Goal: Task Accomplishment & Management: Use online tool/utility

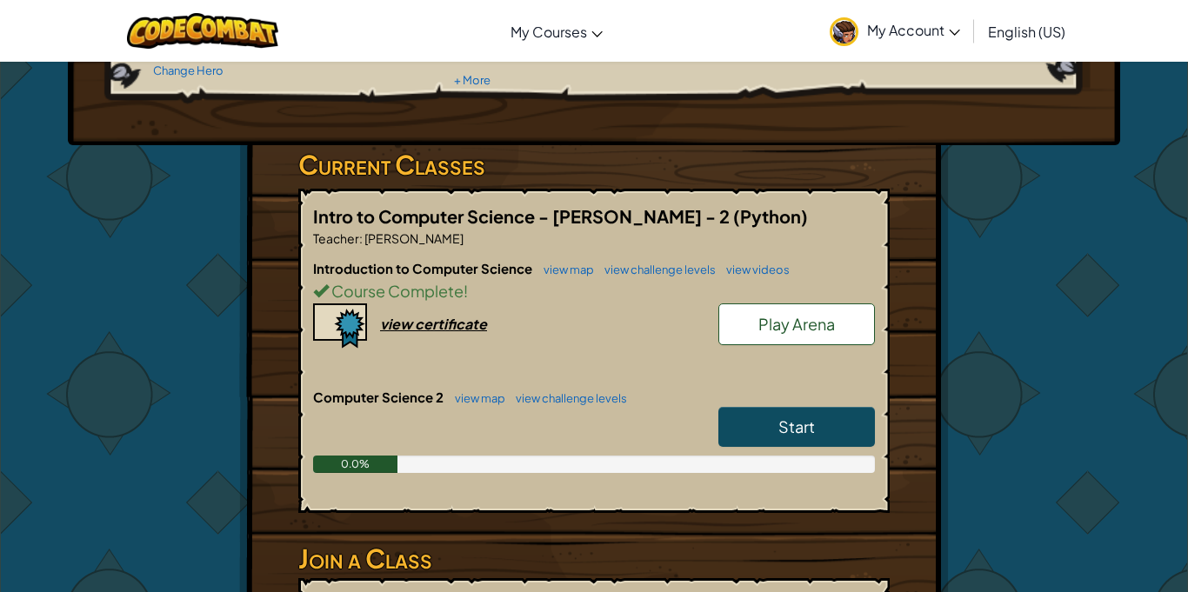
scroll to position [210, 0]
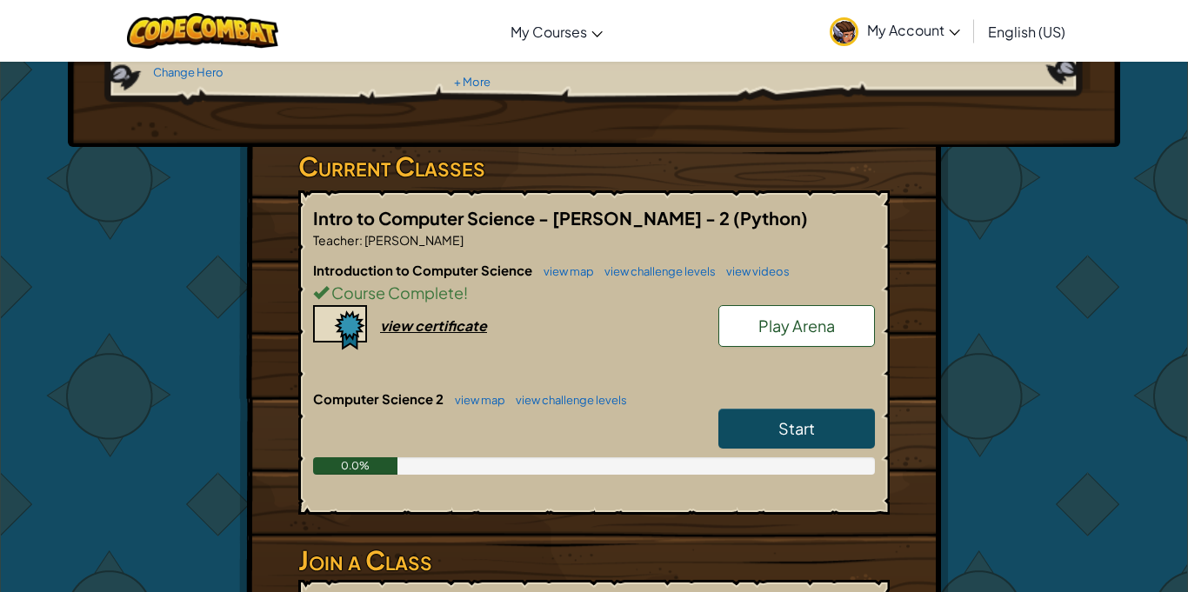
click at [725, 434] on link "Start" at bounding box center [796, 429] width 157 height 40
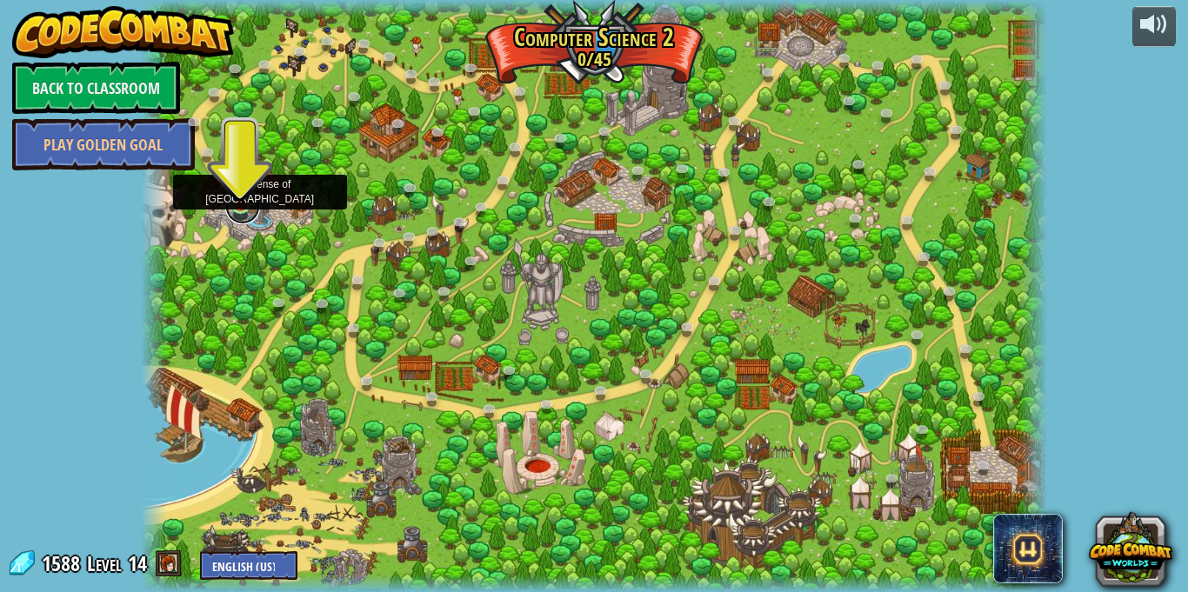
click at [237, 206] on link at bounding box center [242, 207] width 35 height 35
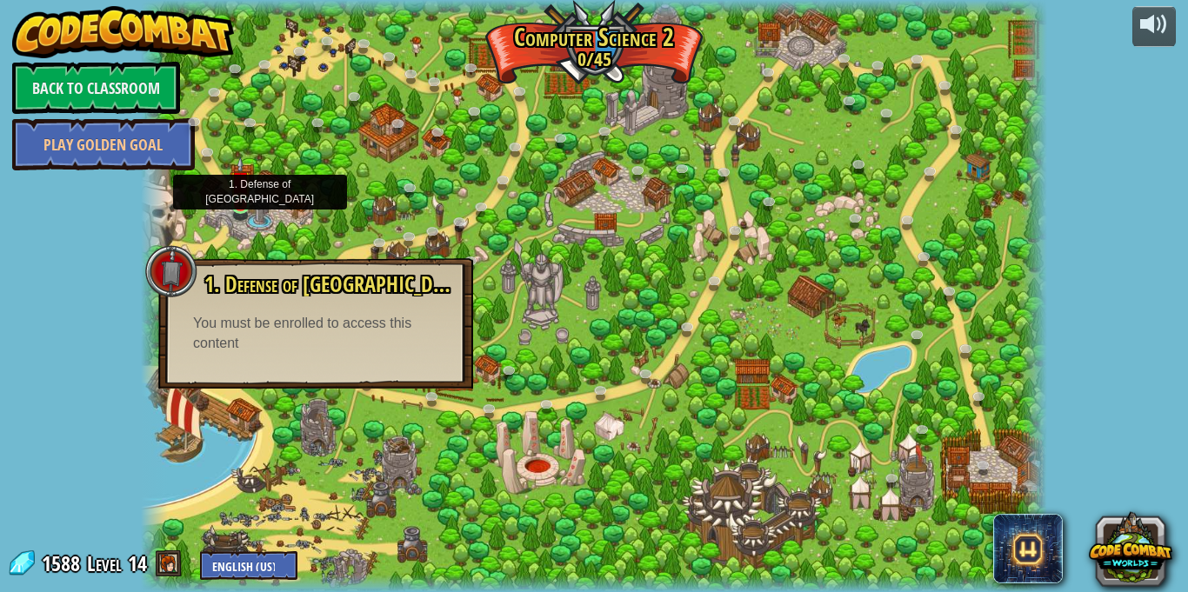
click at [241, 201] on img at bounding box center [241, 182] width 22 height 50
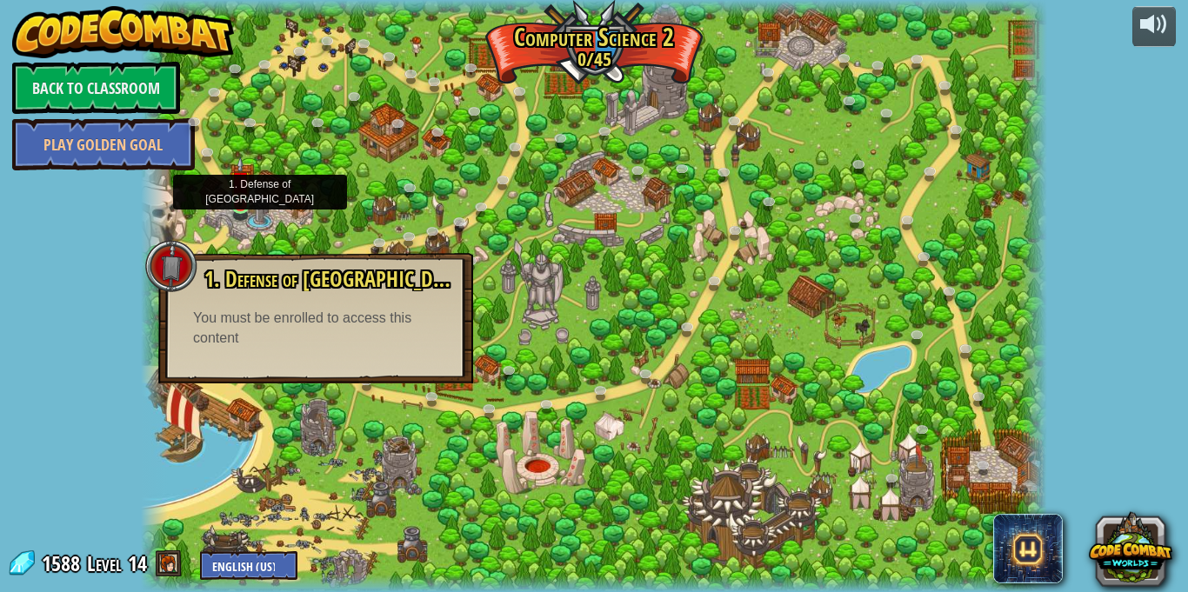
click at [241, 201] on img at bounding box center [241, 182] width 22 height 50
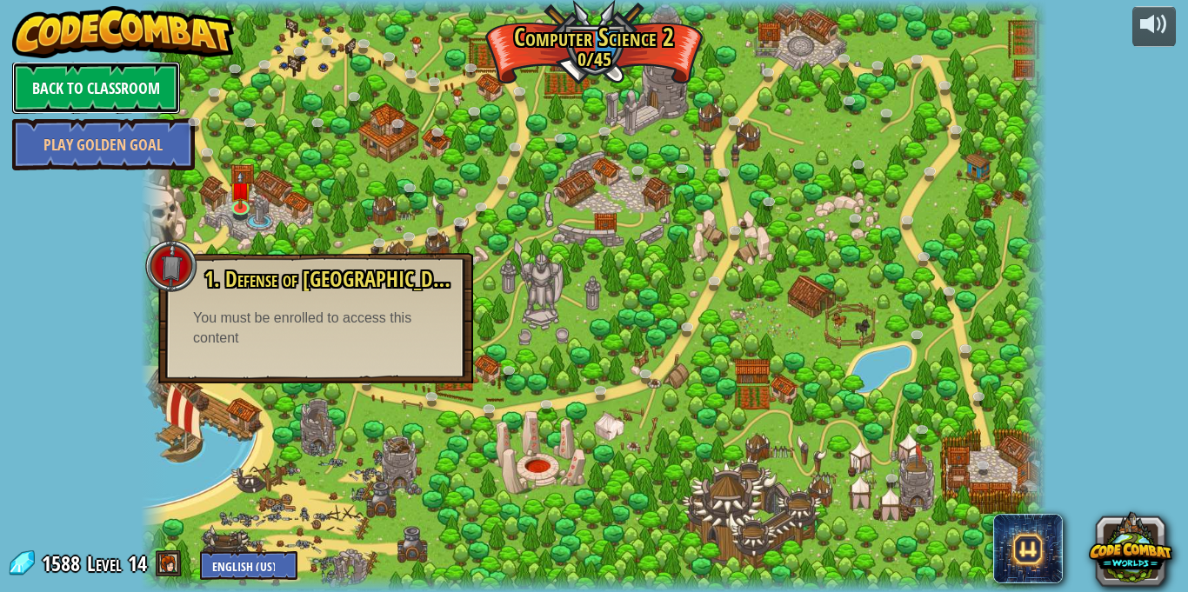
click at [133, 89] on link "Back to Classroom" at bounding box center [96, 88] width 168 height 52
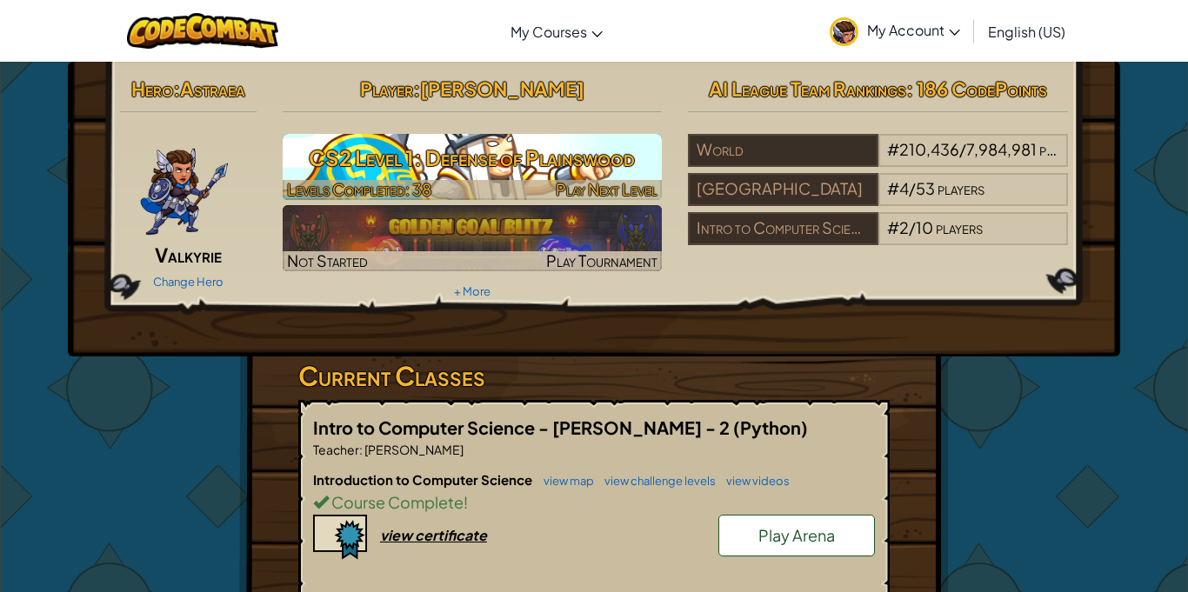
click at [466, 164] on h3 "CS2 Level 1: Defense of Plainswood" at bounding box center [473, 157] width 380 height 39
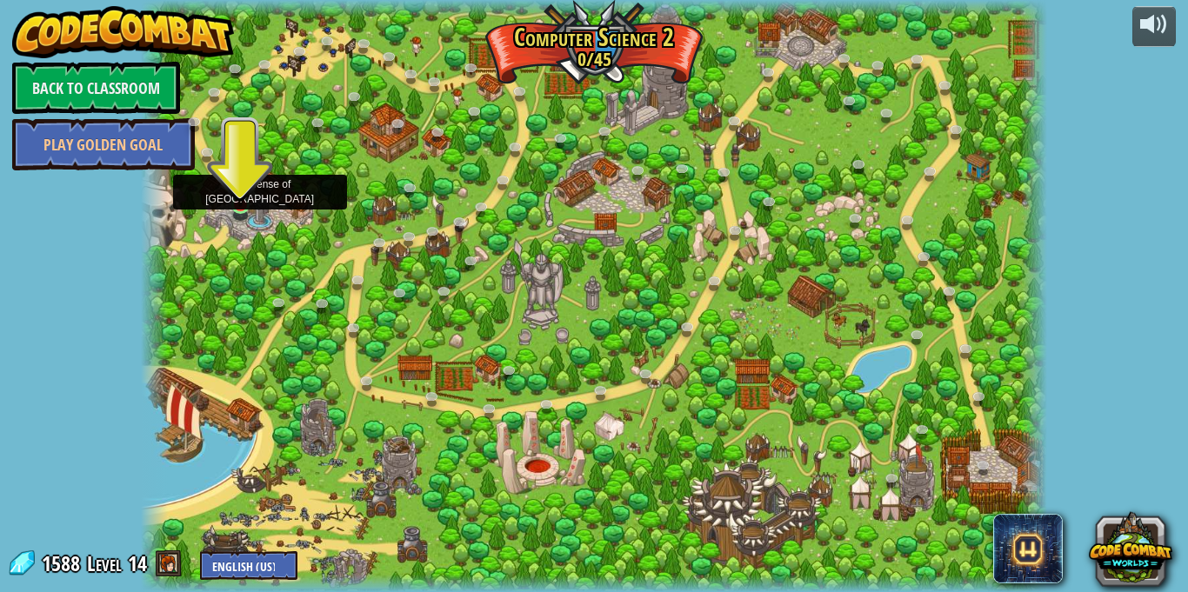
click at [230, 199] on img at bounding box center [241, 182] width 22 height 50
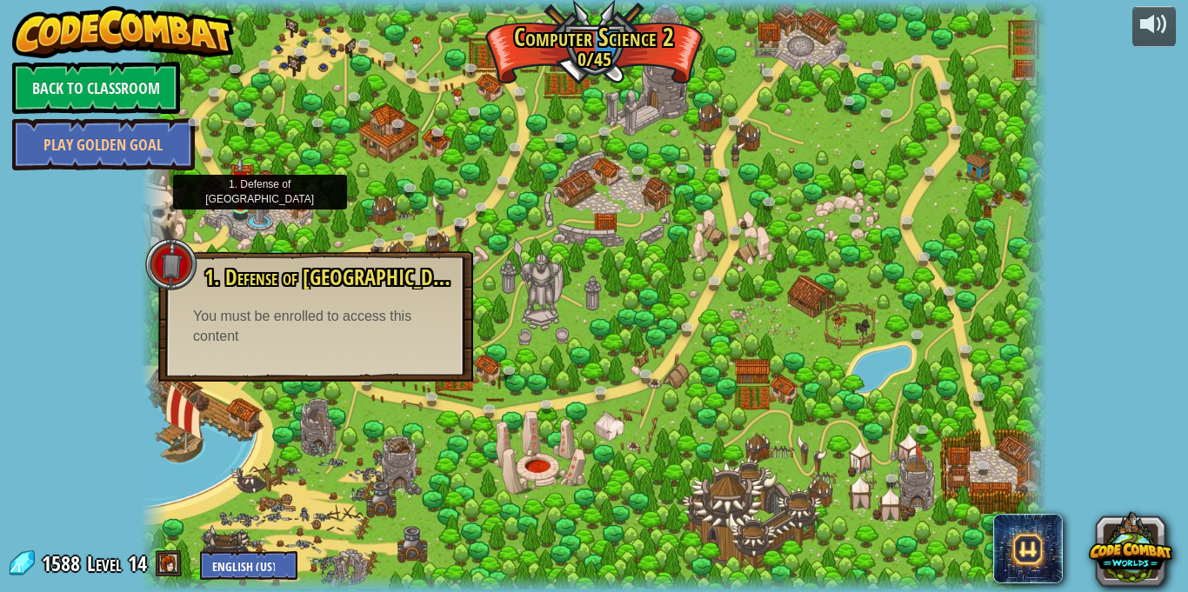
click at [230, 199] on img at bounding box center [241, 182] width 22 height 50
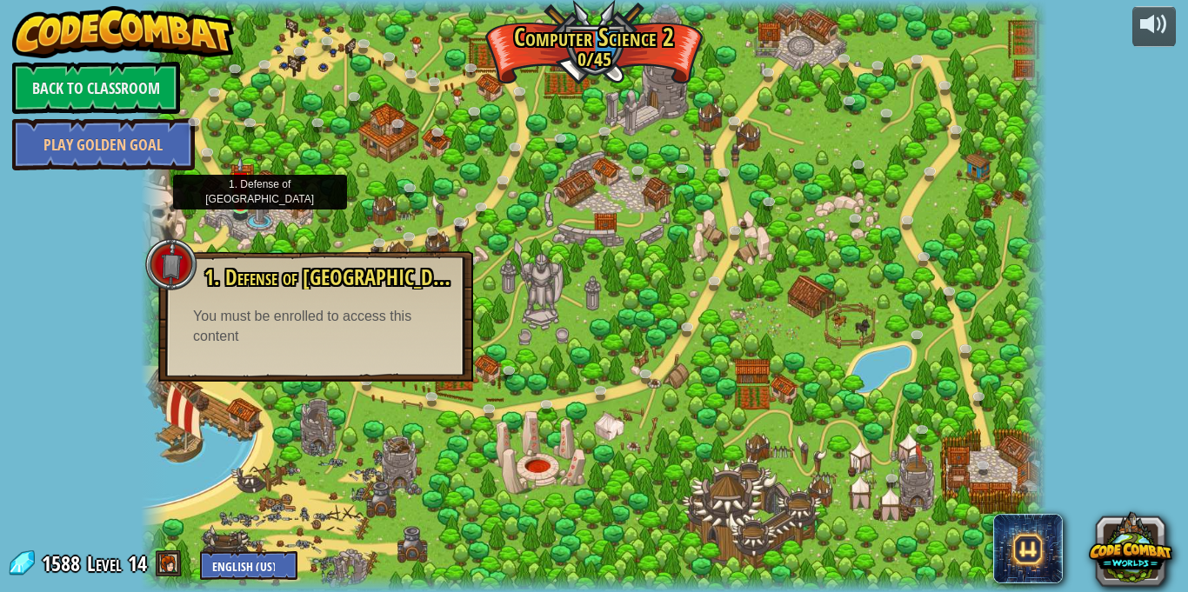
click at [230, 199] on img at bounding box center [241, 182] width 22 height 50
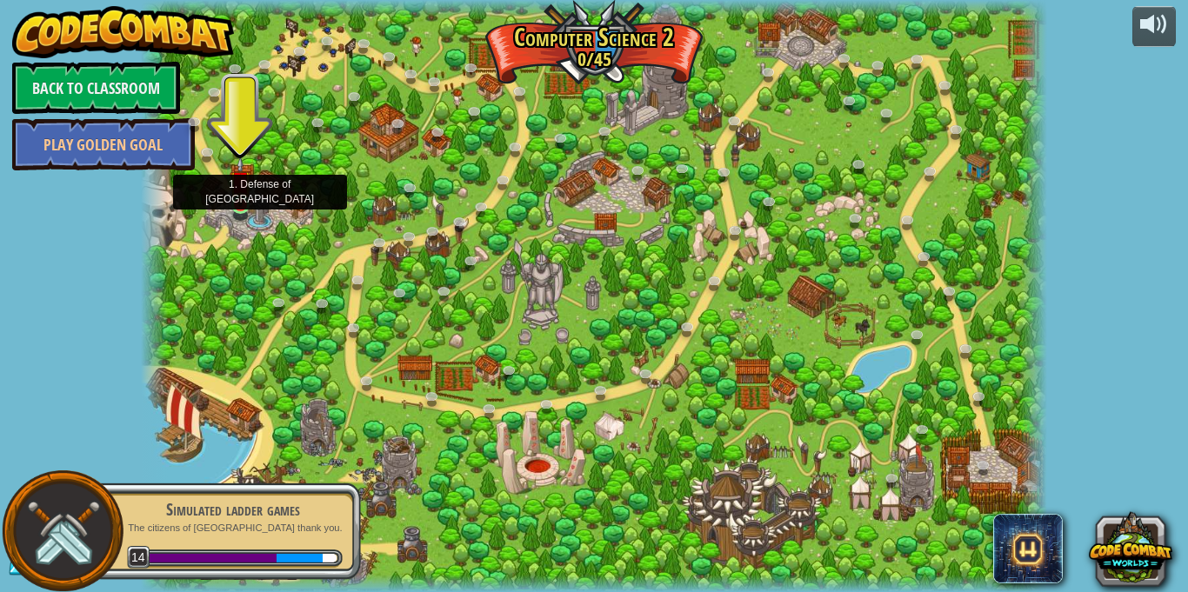
click at [238, 199] on img at bounding box center [241, 182] width 22 height 50
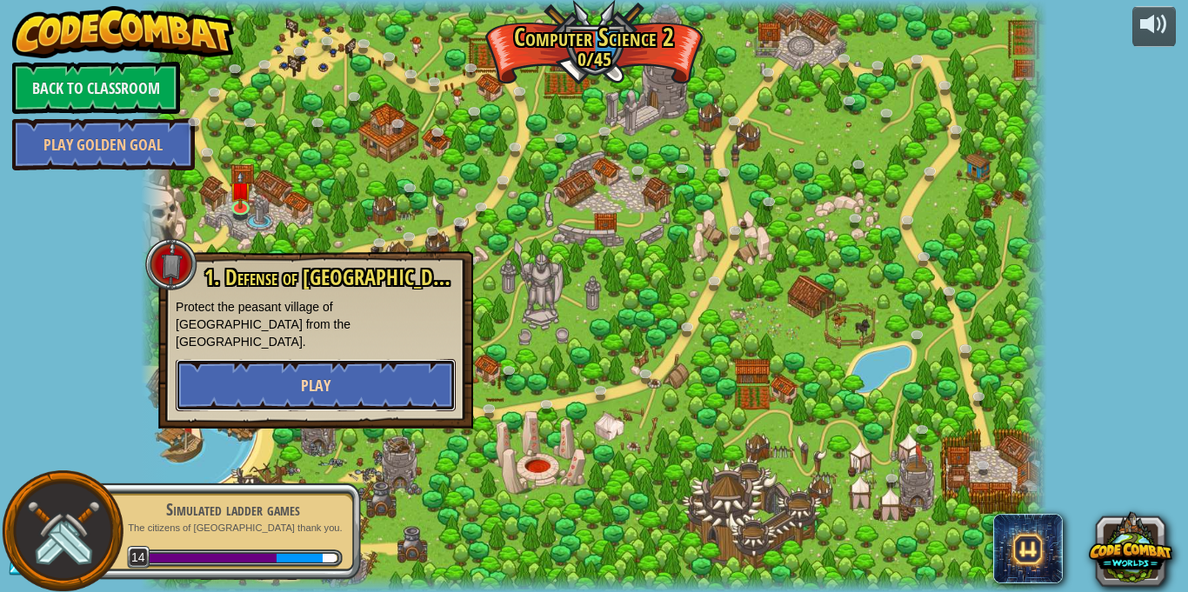
click at [272, 359] on button "Play" at bounding box center [316, 385] width 280 height 52
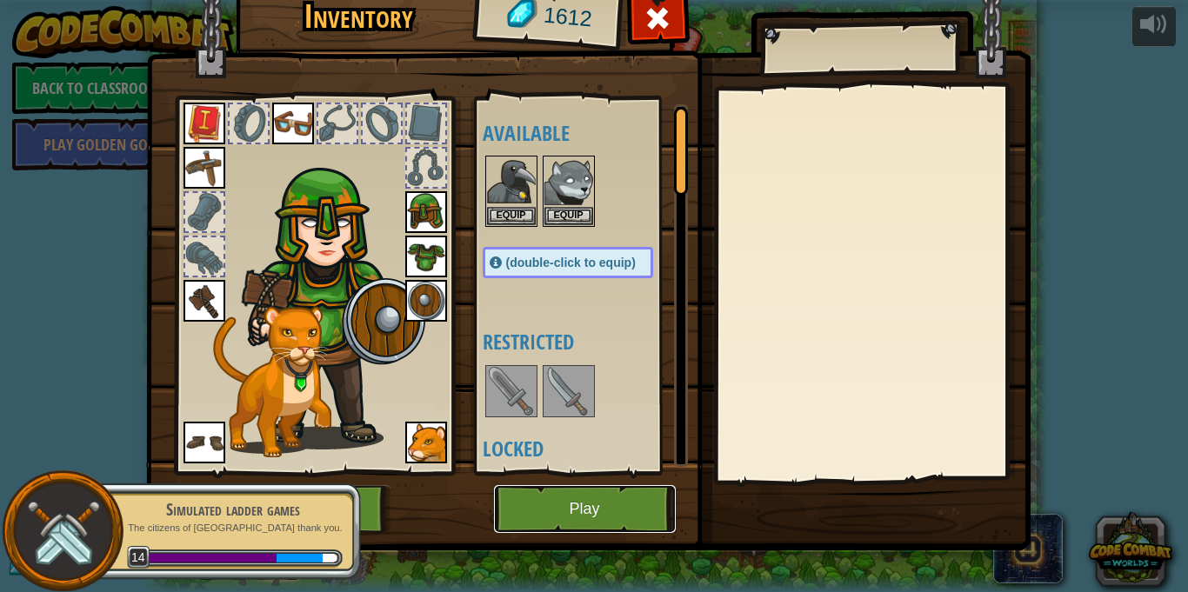
click at [594, 511] on button "Play" at bounding box center [585, 509] width 182 height 48
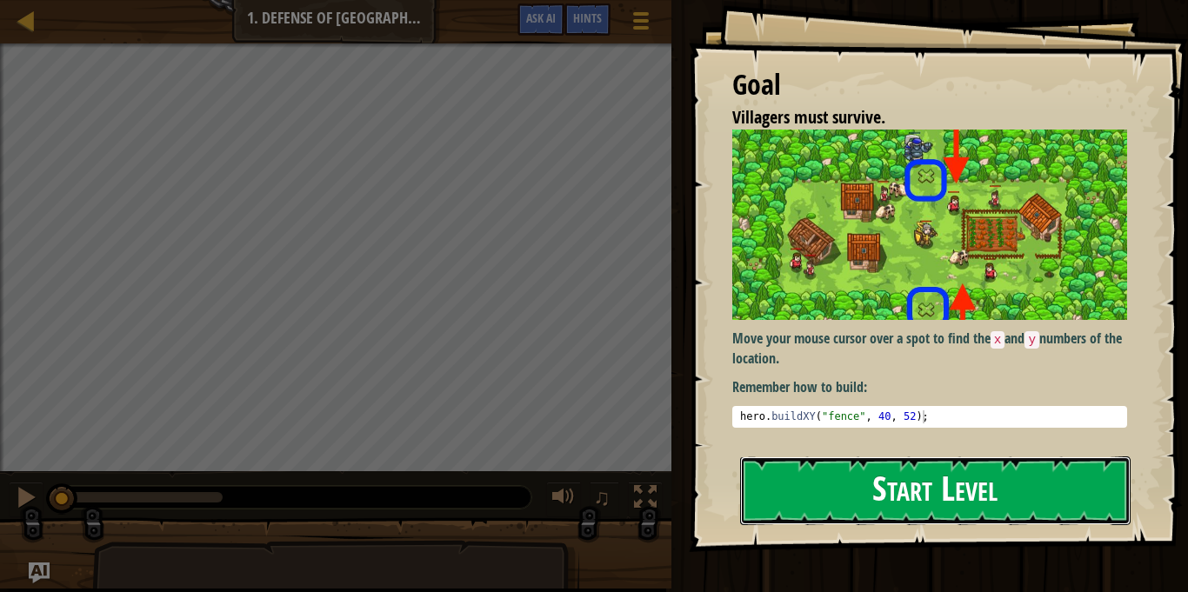
click at [818, 469] on button "Start Level" at bounding box center [935, 491] width 391 height 69
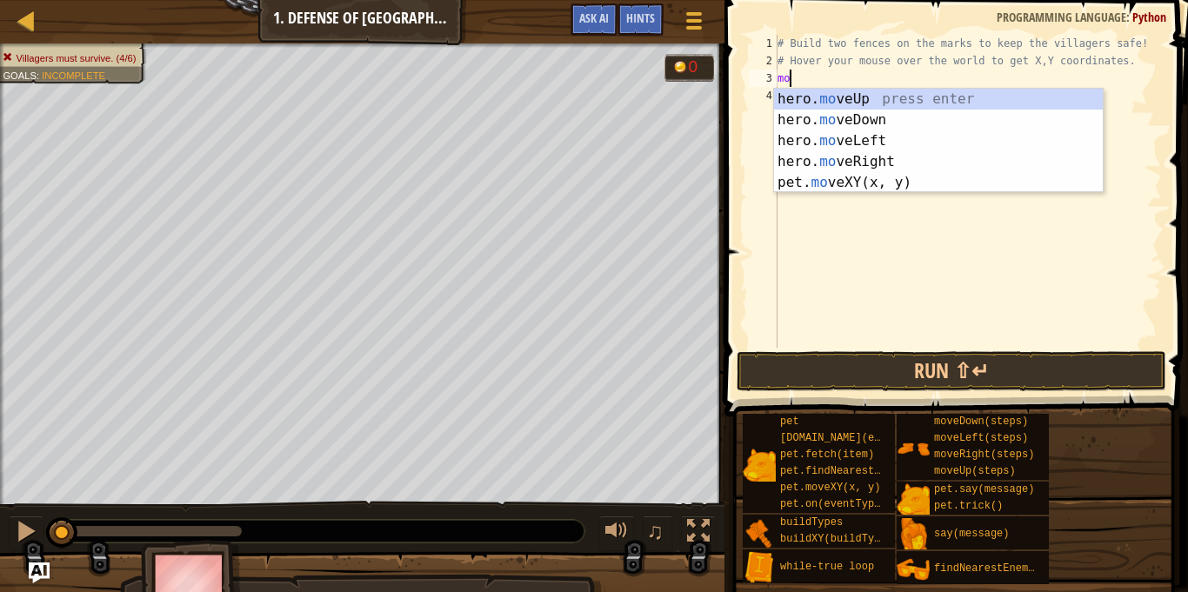
scroll to position [8, 1]
type textarea "m"
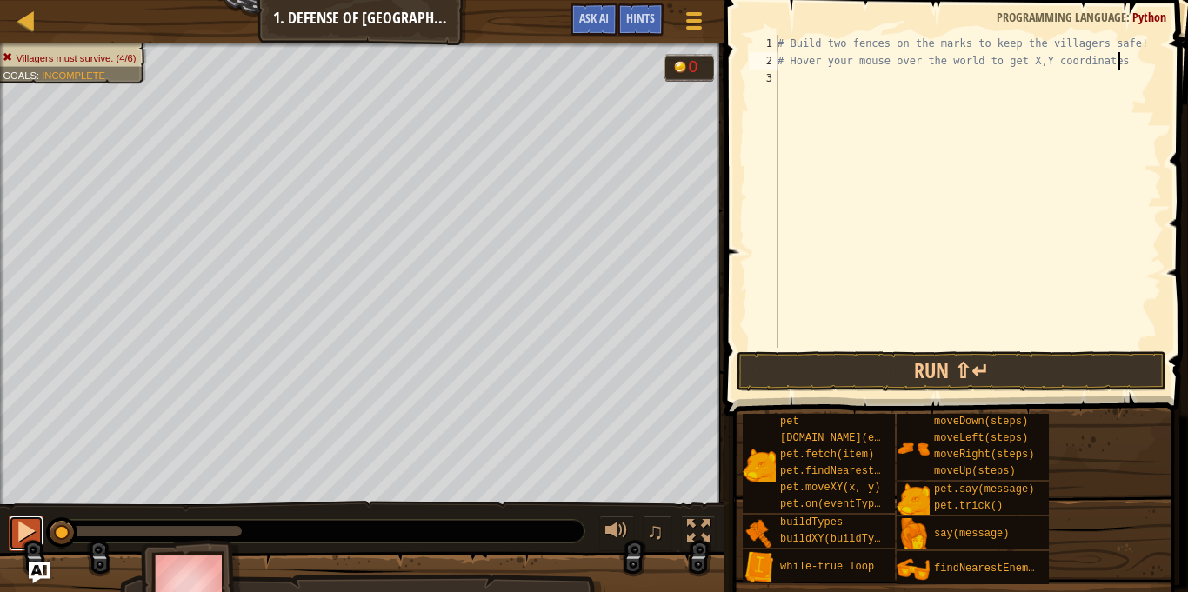
click at [17, 539] on div at bounding box center [26, 531] width 23 height 23
drag, startPoint x: 98, startPoint y: 527, endPoint x: 268, endPoint y: 552, distance: 171.5
click at [268, 552] on div "Villagers must survive. (4/6) Goals : Incomplete 0 ♫ Anya 126 x: 40 y: 36 No ta…" at bounding box center [594, 332] width 1188 height 579
click at [24, 530] on div at bounding box center [26, 531] width 23 height 23
type textarea "# Hover your mouse over the world to get X,Y coordinates"
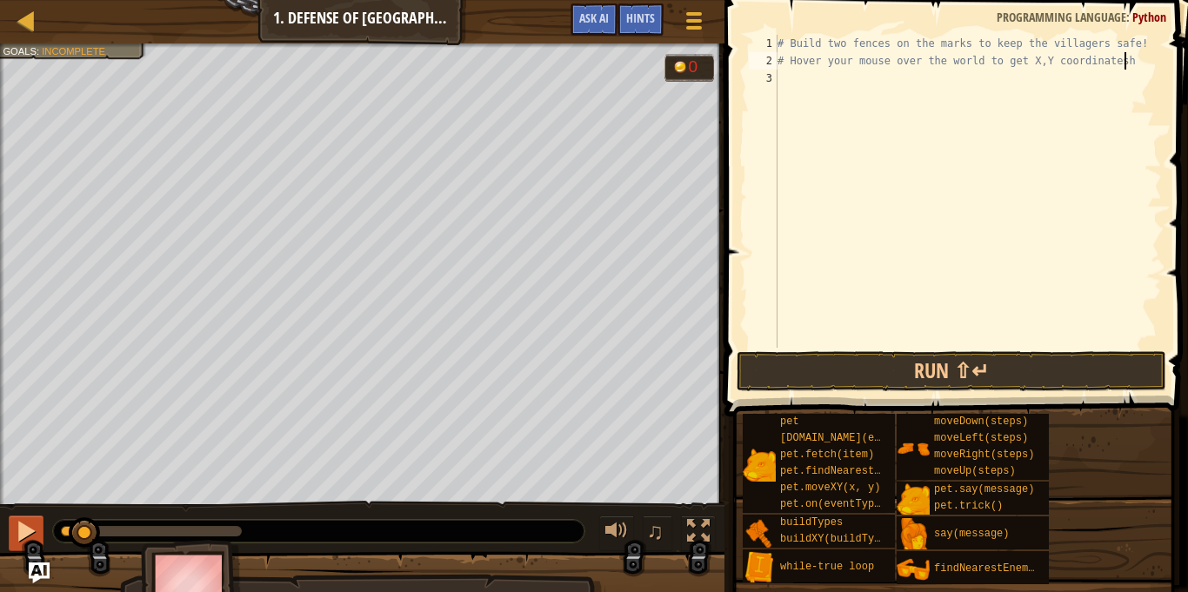
scroll to position [8, 48]
type textarea "# Hover your mouse over the world to get X,Y coordinates"
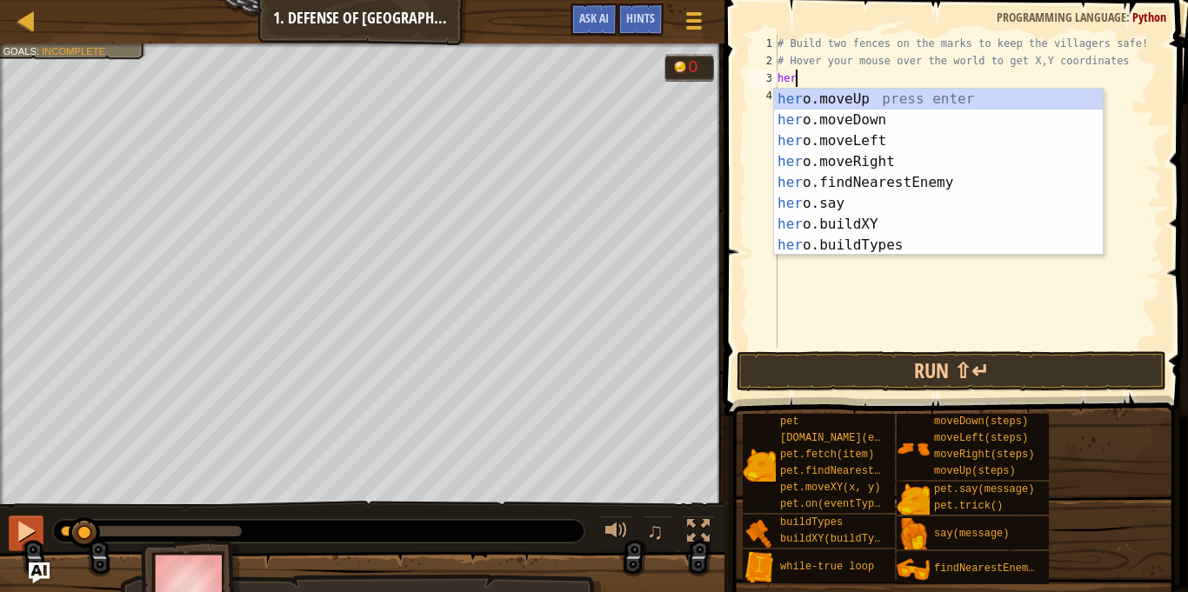
scroll to position [8, 3]
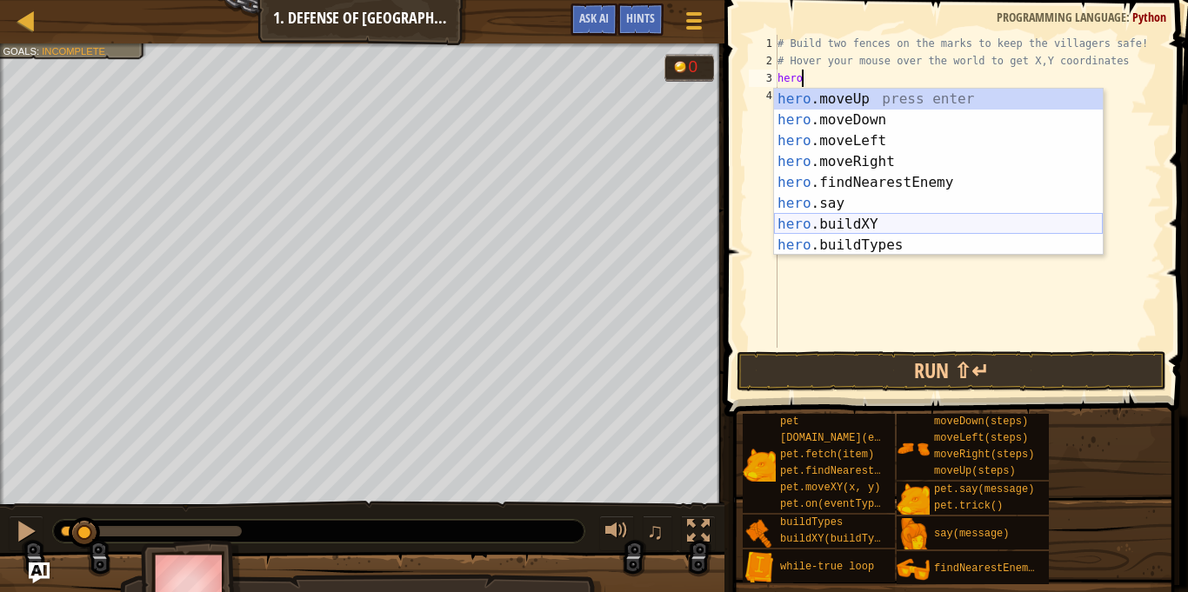
click at [856, 223] on div "hero .moveUp press enter hero .moveDown press enter hero .moveLeft press enter …" at bounding box center [938, 193] width 329 height 209
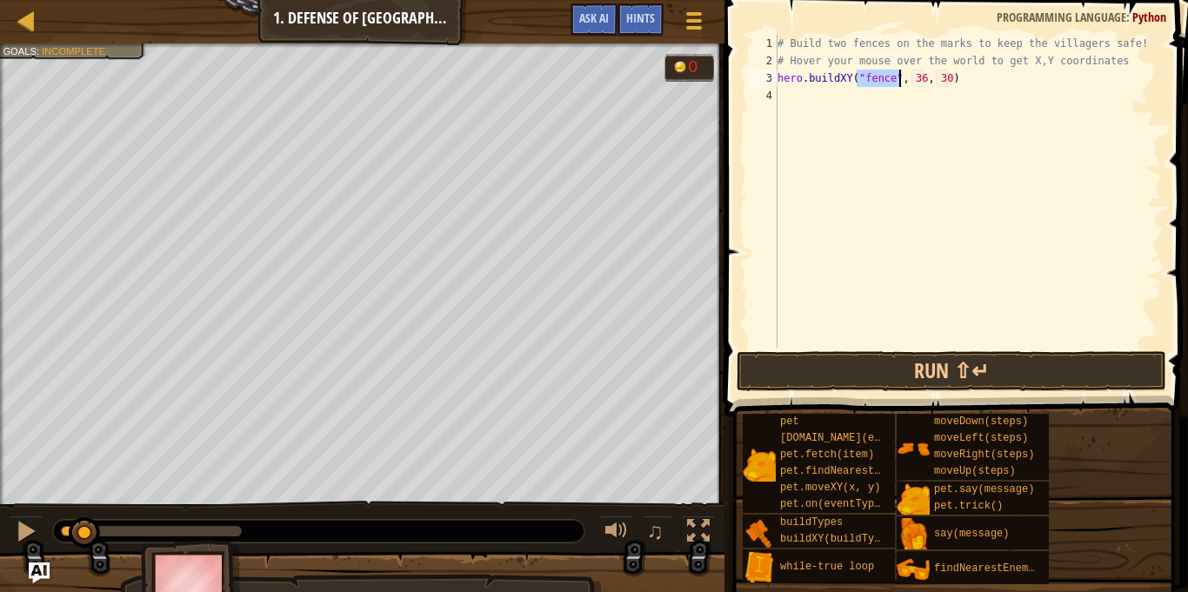
click at [918, 79] on div "# Build two fences on the marks to keep the villagers safe! # Hover your mouse …" at bounding box center [968, 209] width 388 height 348
type textarea "hero.buildXY("fence", 40, 52)"
click at [999, 103] on div "# Build two fences on the marks to keep the villagers safe! # Hover your mouse …" at bounding box center [968, 209] width 388 height 348
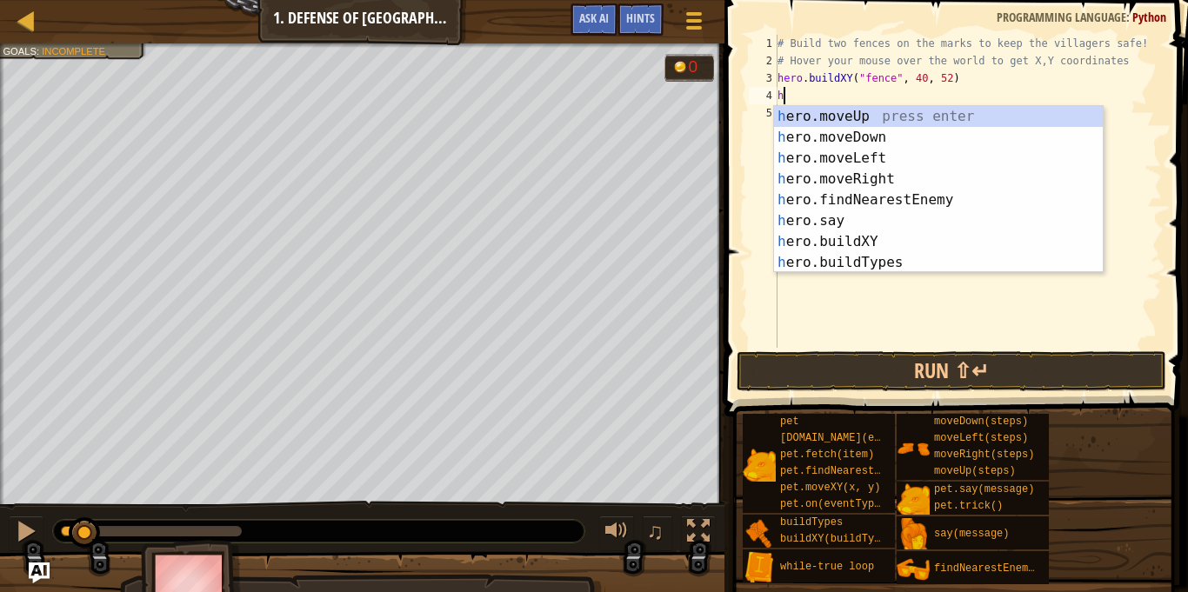
scroll to position [8, 1]
click at [932, 247] on div "he ro.moveUp press enter he ro.moveDown press enter he ro.moveLeft press enter …" at bounding box center [938, 210] width 329 height 209
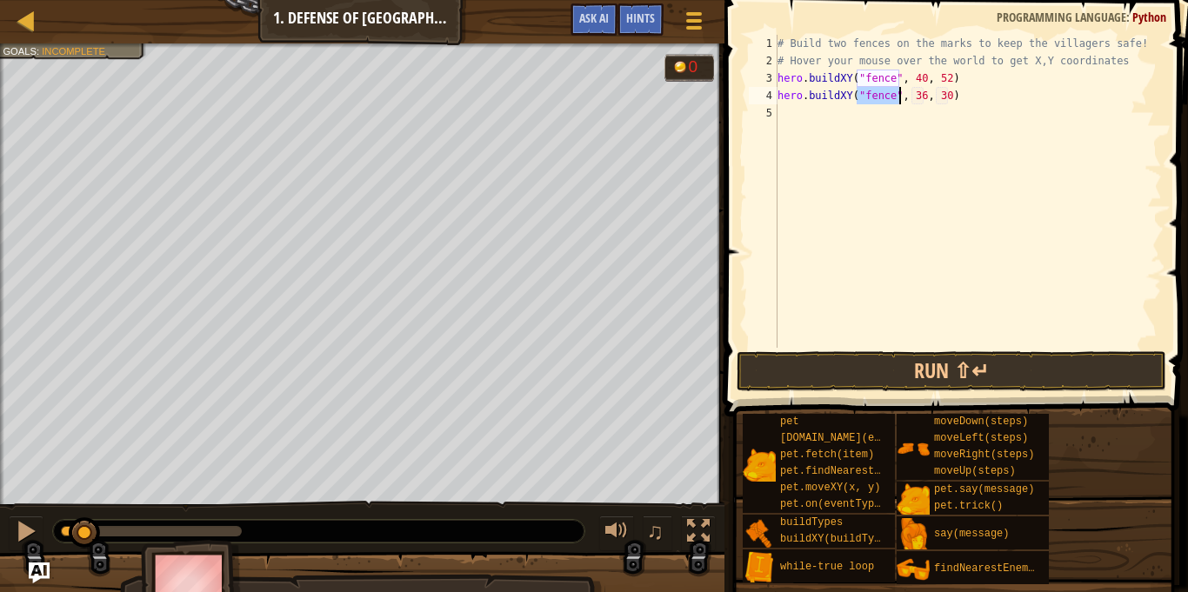
click at [919, 101] on div "# Build two fences on the marks to keep the villagers safe! # Hover your mouse …" at bounding box center [968, 209] width 388 height 348
type textarea "hero.buildXY("fence", 40, 20)"
click at [845, 382] on button "Run ⇧↵" at bounding box center [952, 371] width 430 height 40
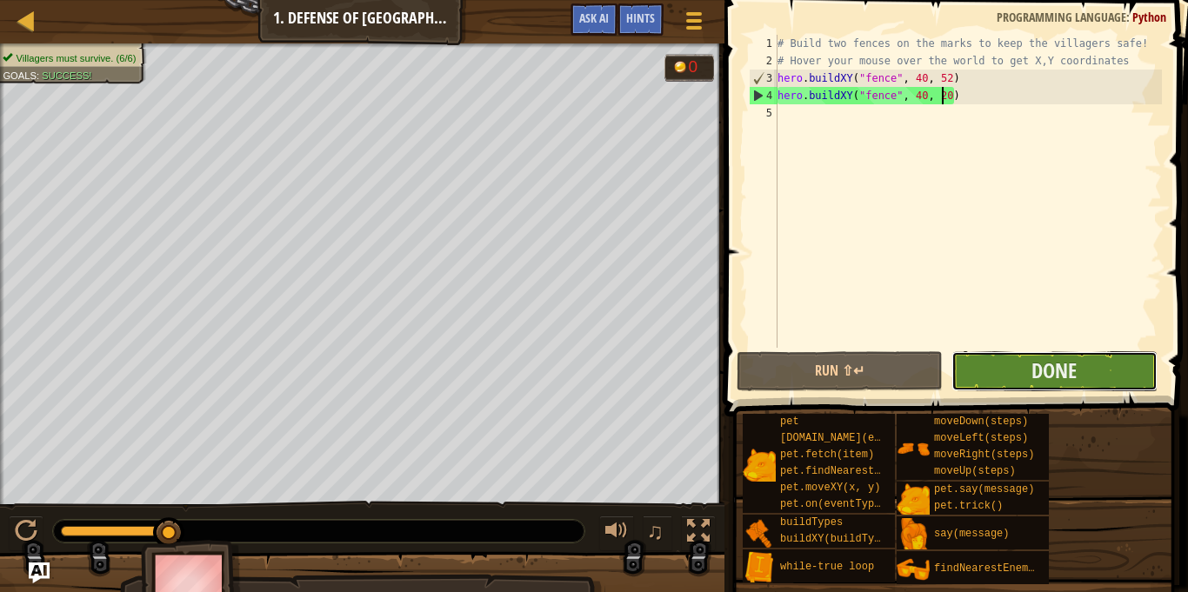
click at [1094, 365] on button "Done" at bounding box center [1055, 371] width 206 height 40
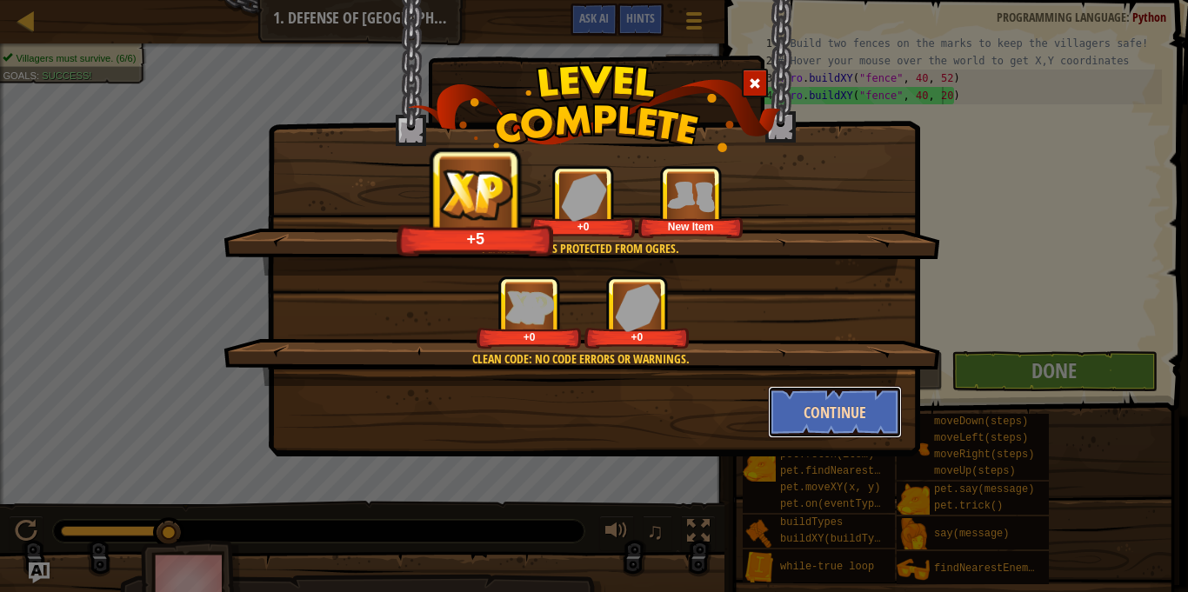
click at [812, 407] on button "Continue" at bounding box center [835, 412] width 135 height 52
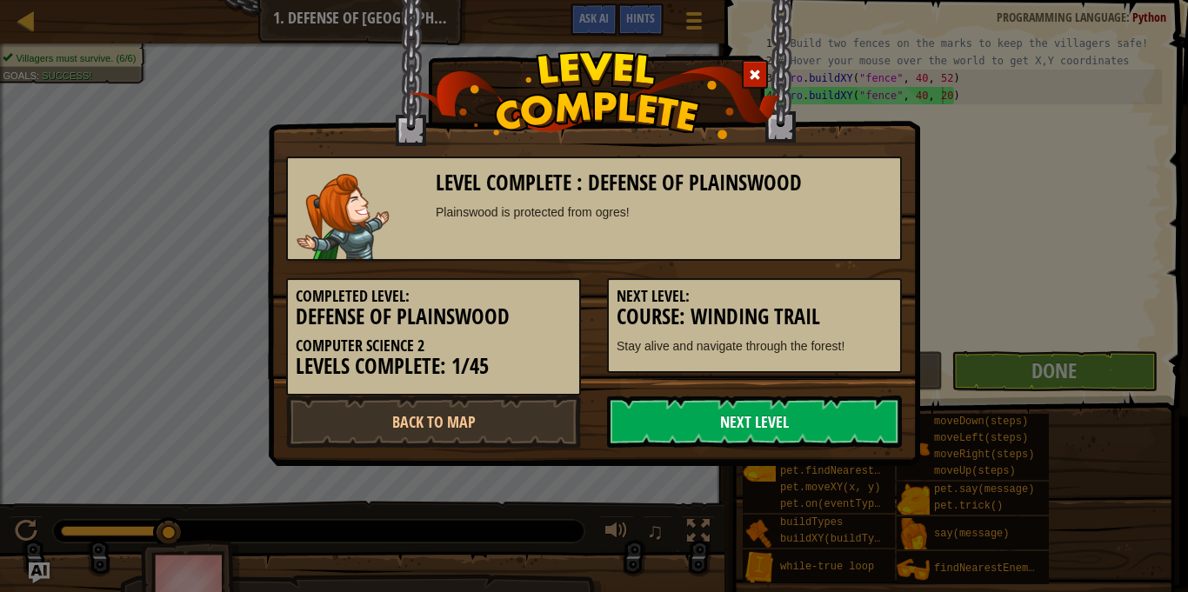
click at [816, 411] on link "Next Level" at bounding box center [754, 422] width 295 height 52
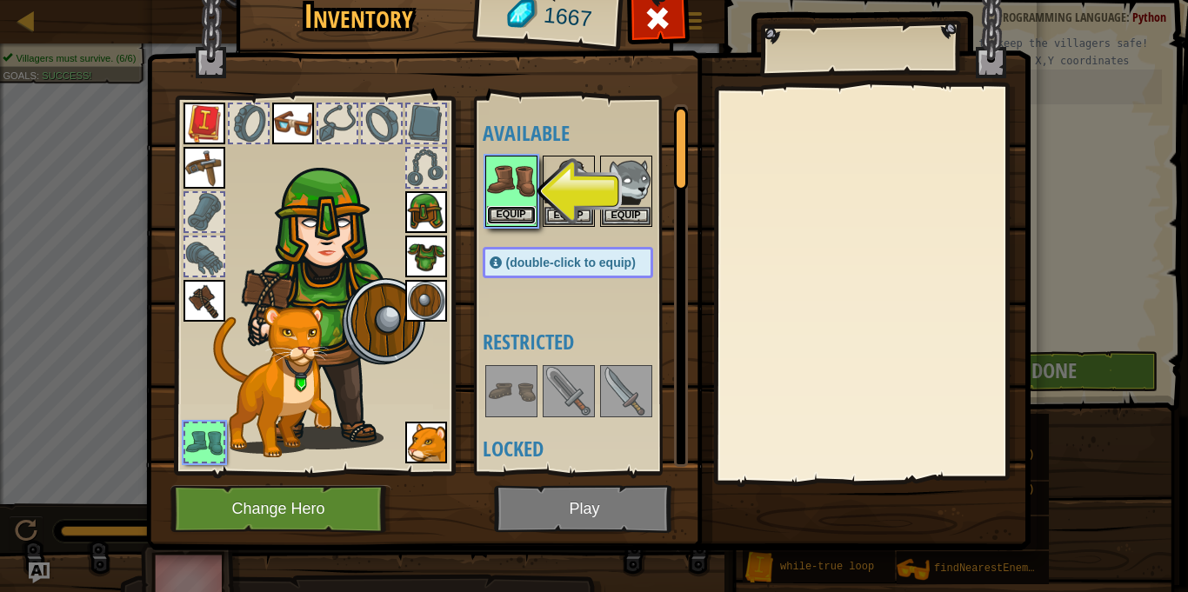
click at [513, 209] on button "Equip" at bounding box center [511, 215] width 49 height 18
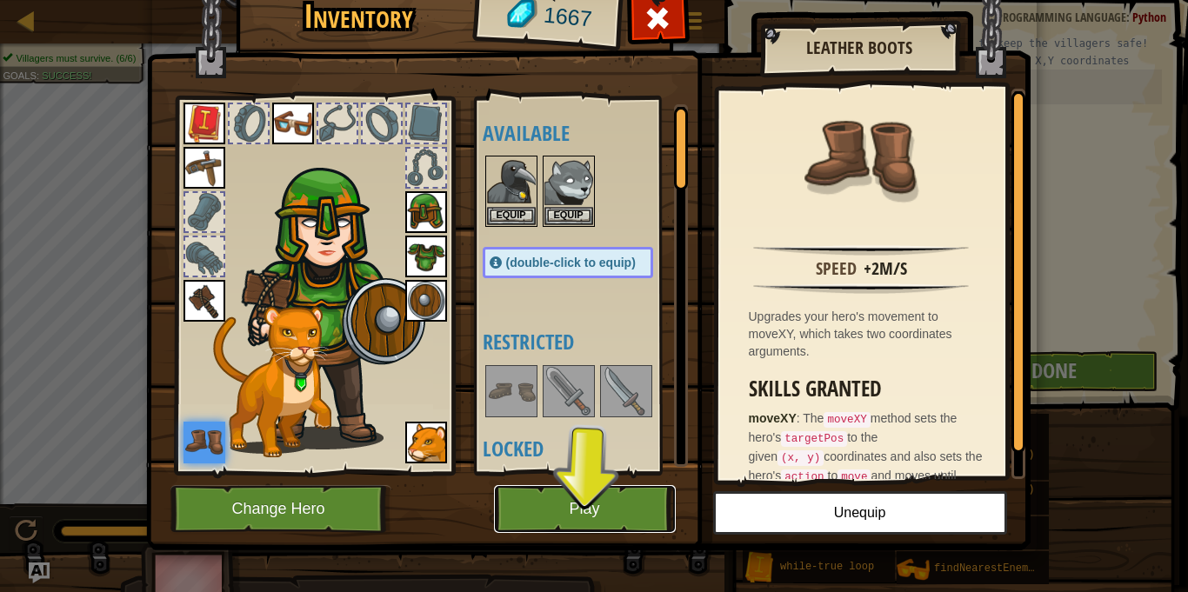
click at [541, 504] on button "Play" at bounding box center [585, 509] width 182 height 48
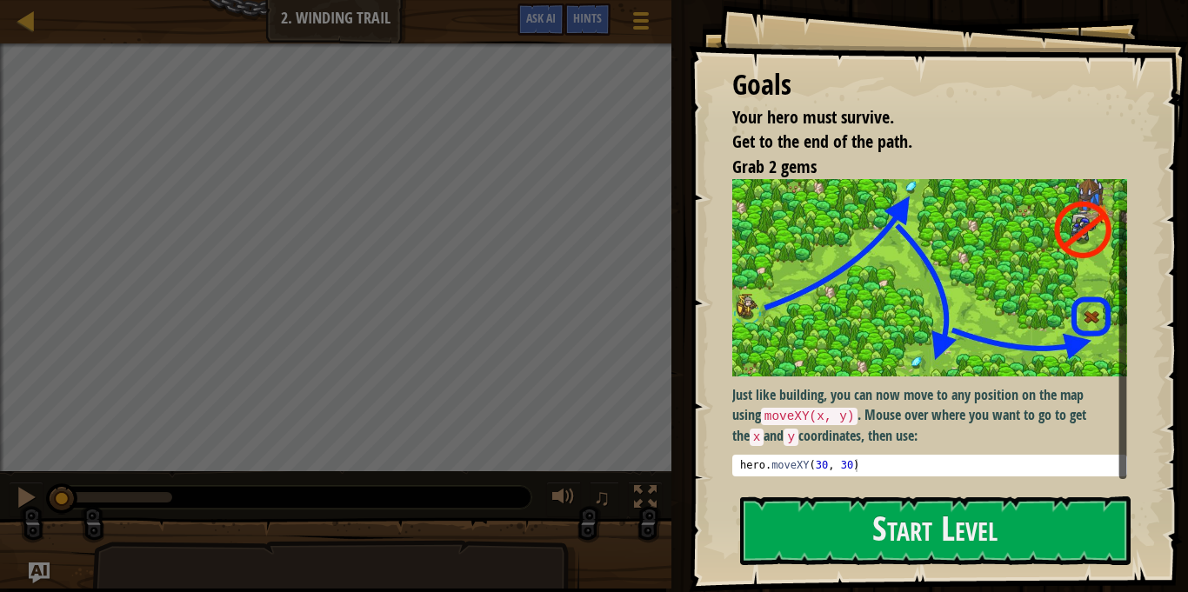
scroll to position [35, 0]
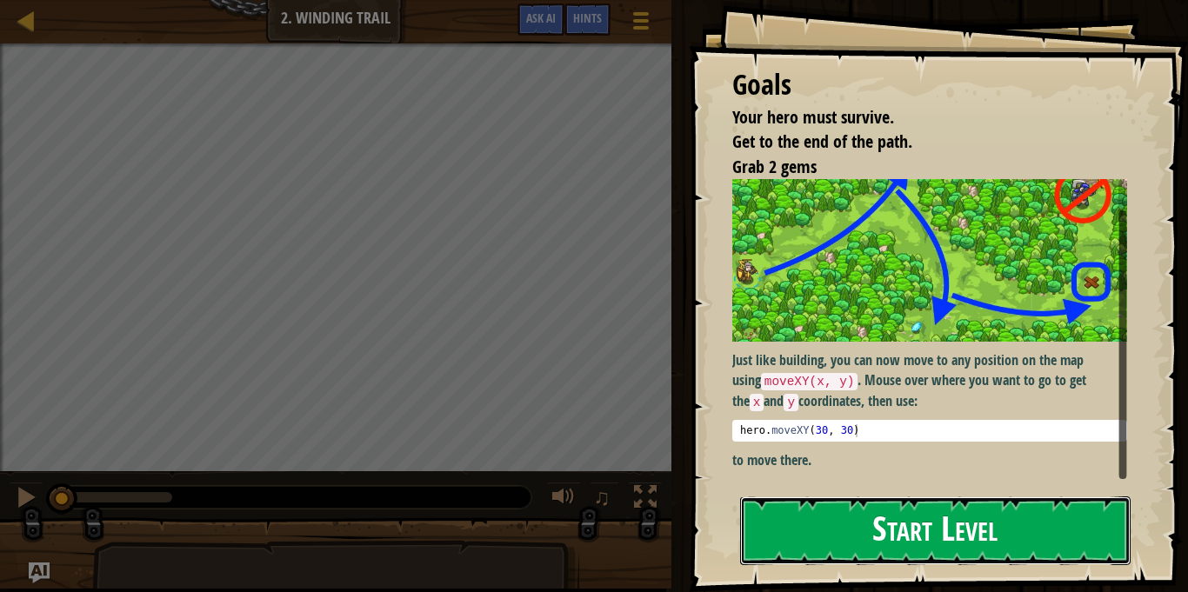
click at [875, 529] on button "Start Level" at bounding box center [935, 531] width 391 height 69
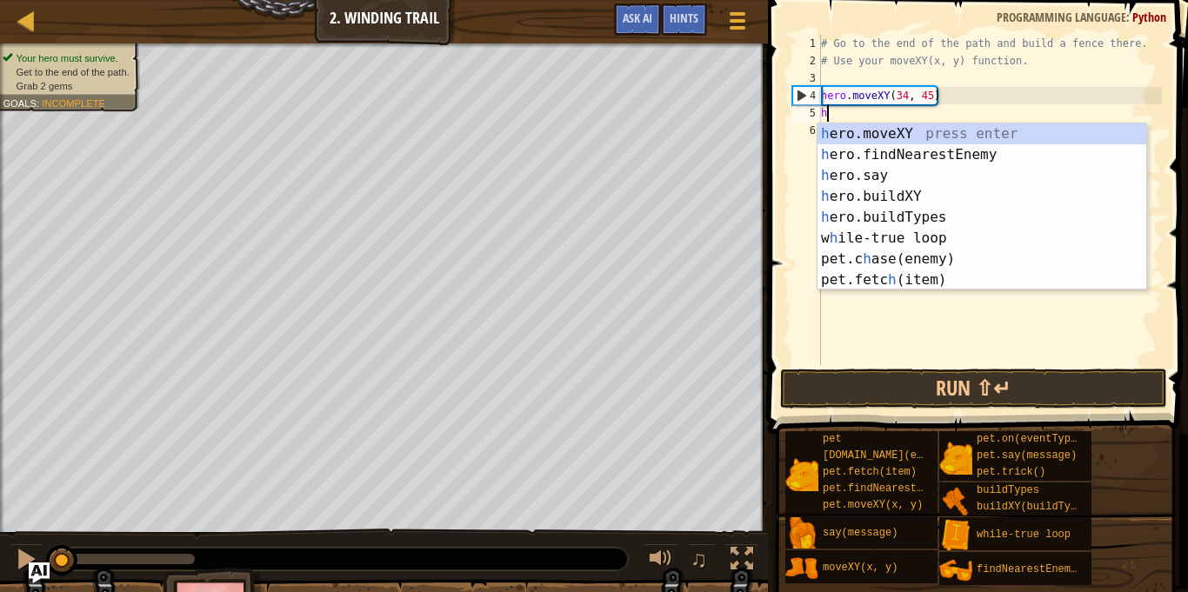
scroll to position [8, 1]
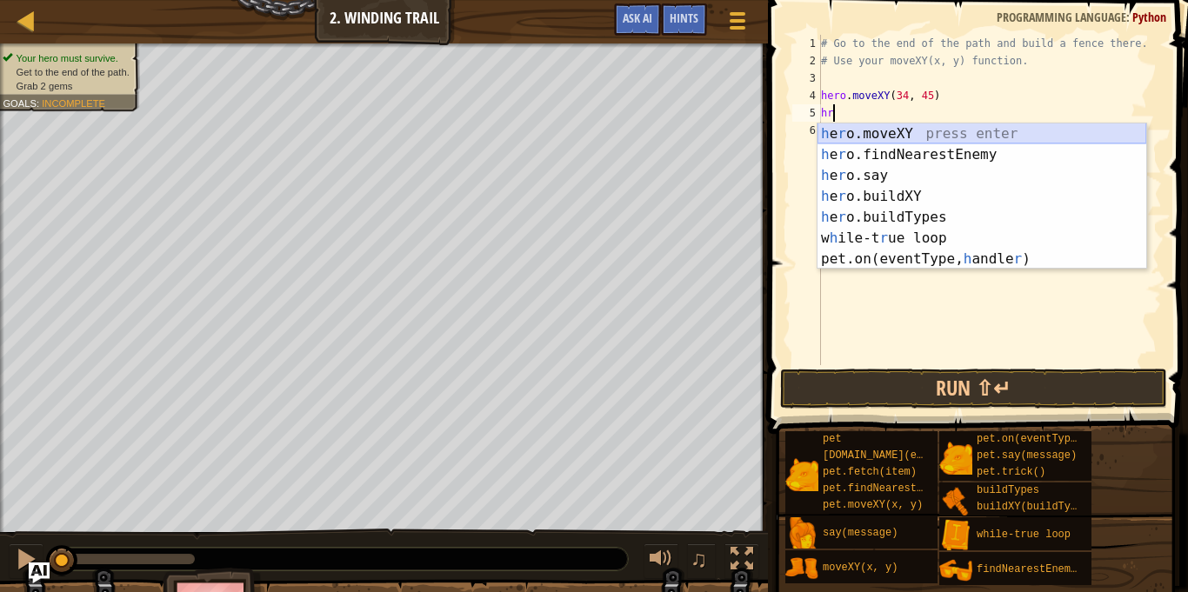
click at [907, 135] on div "h e r o.moveXY press enter h e r o.findNearestEnemy press enter h e r o.say pre…" at bounding box center [982, 218] width 329 height 188
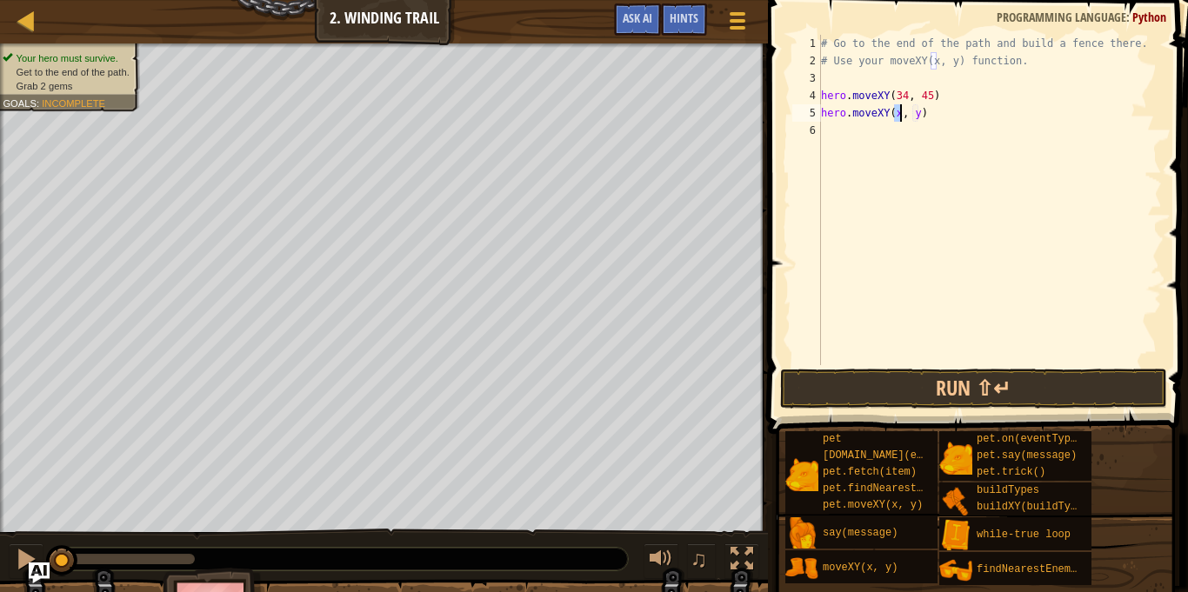
scroll to position [8, 13]
type textarea "hero.moveXY(36, 50)"
click at [890, 137] on div "# Go to the end of the path and build a fence there. # Use your moveXY(x, y) fu…" at bounding box center [990, 217] width 344 height 365
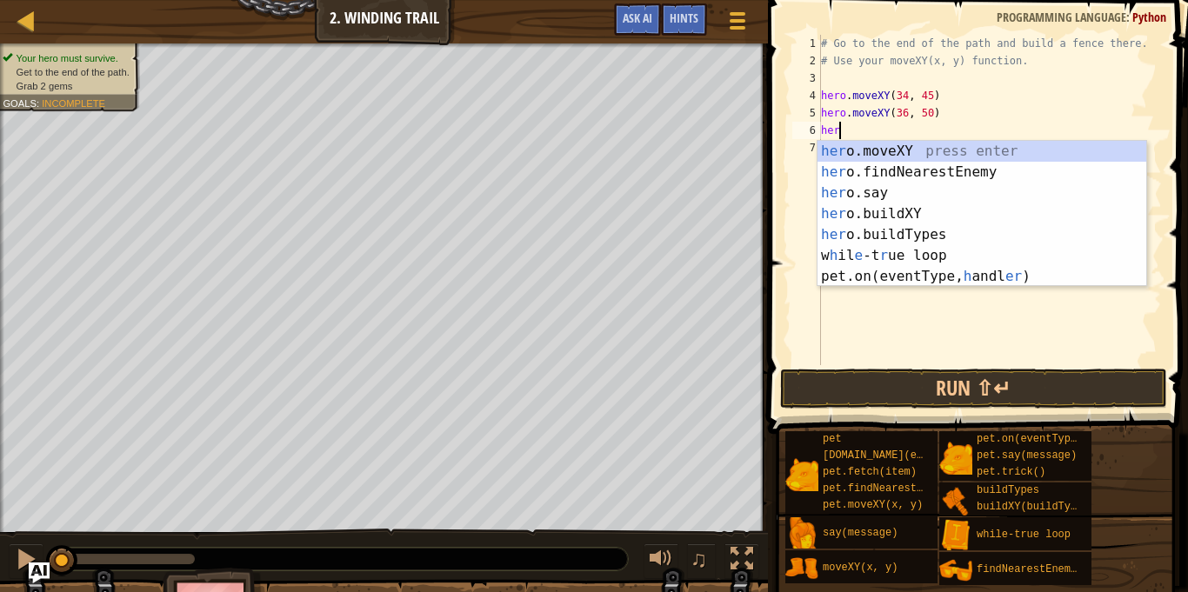
scroll to position [8, 2]
click at [912, 143] on div "her o.moveXY press enter her o.findNearestEnemy press enter her o.say press ent…" at bounding box center [982, 235] width 329 height 188
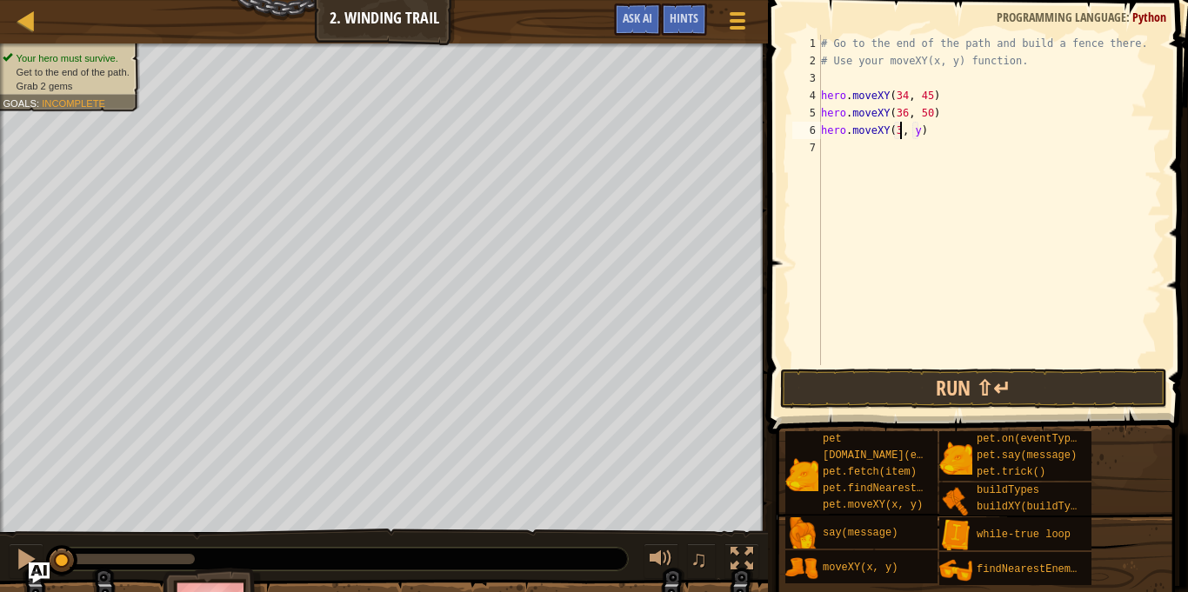
scroll to position [8, 13]
type textarea "hero.moveXY(37, 13)"
click at [871, 145] on div "# Go to the end of the path and build a fence there. # Use your moveXY(x, y) fu…" at bounding box center [990, 217] width 344 height 365
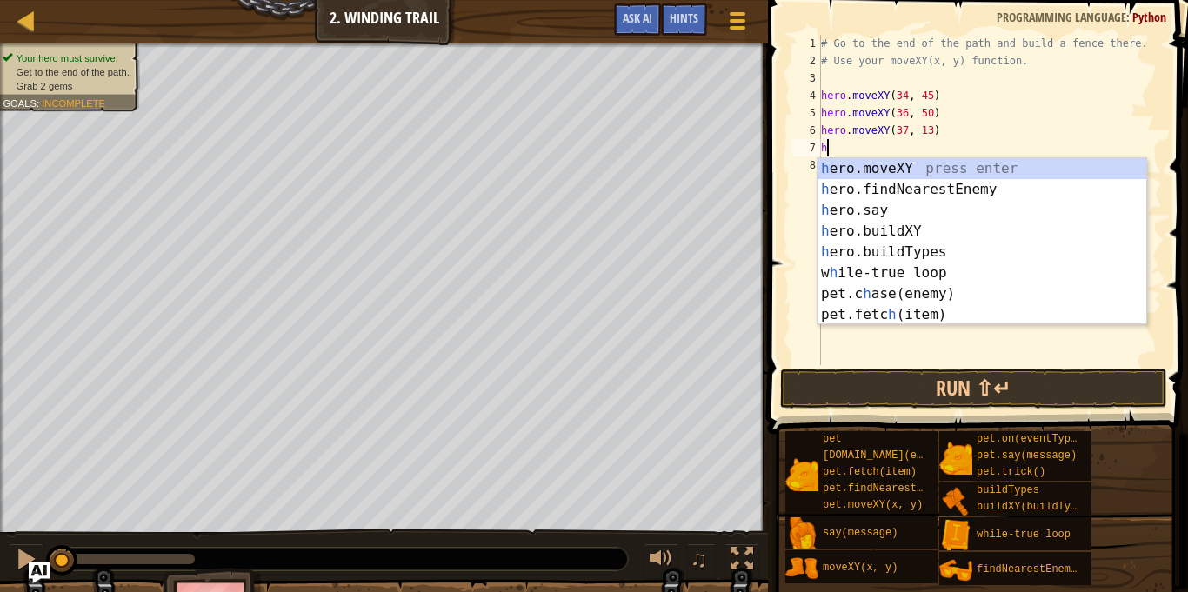
scroll to position [8, 1]
click at [900, 171] on div "he ro.moveXY press enter he ro.findNearestEnemy press enter he ro.say press ent…" at bounding box center [982, 262] width 329 height 209
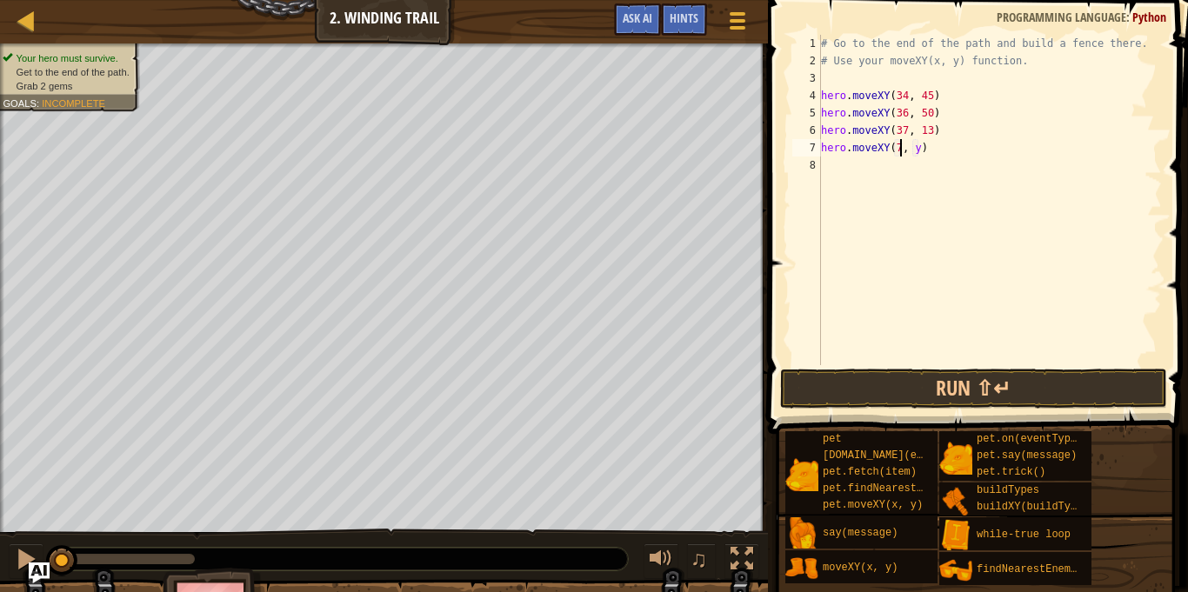
scroll to position [8, 13]
type textarea "hero.moveXY(72, 25)"
click at [925, 175] on div "# Go to the end of the path and build a fence there. # Use your moveXY(x, y) fu…" at bounding box center [990, 217] width 344 height 365
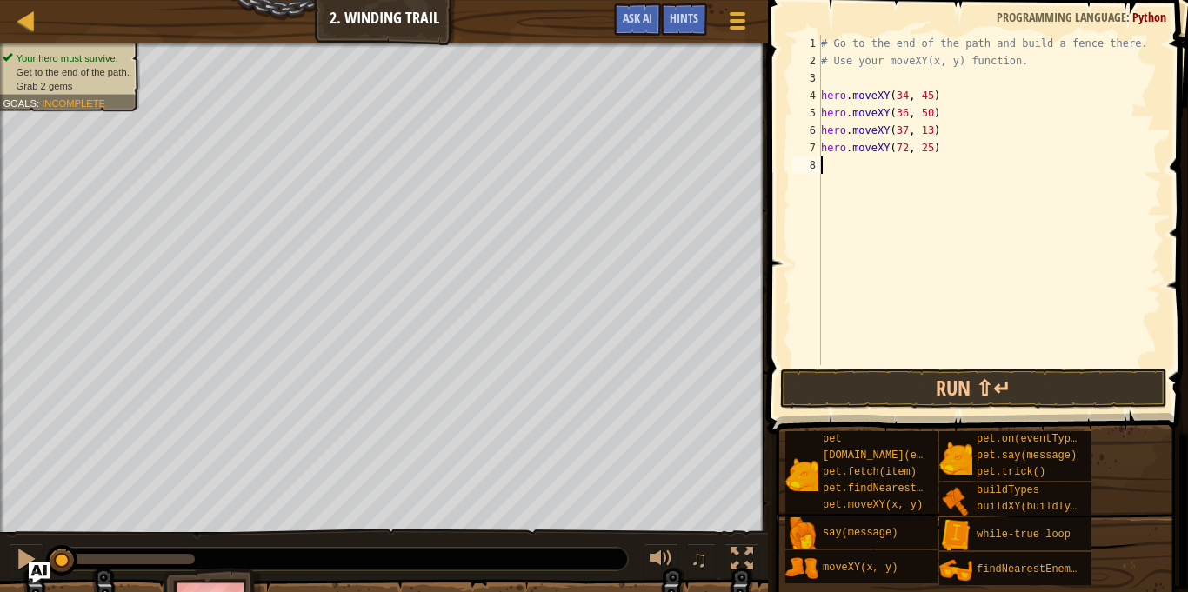
type textarea "he"
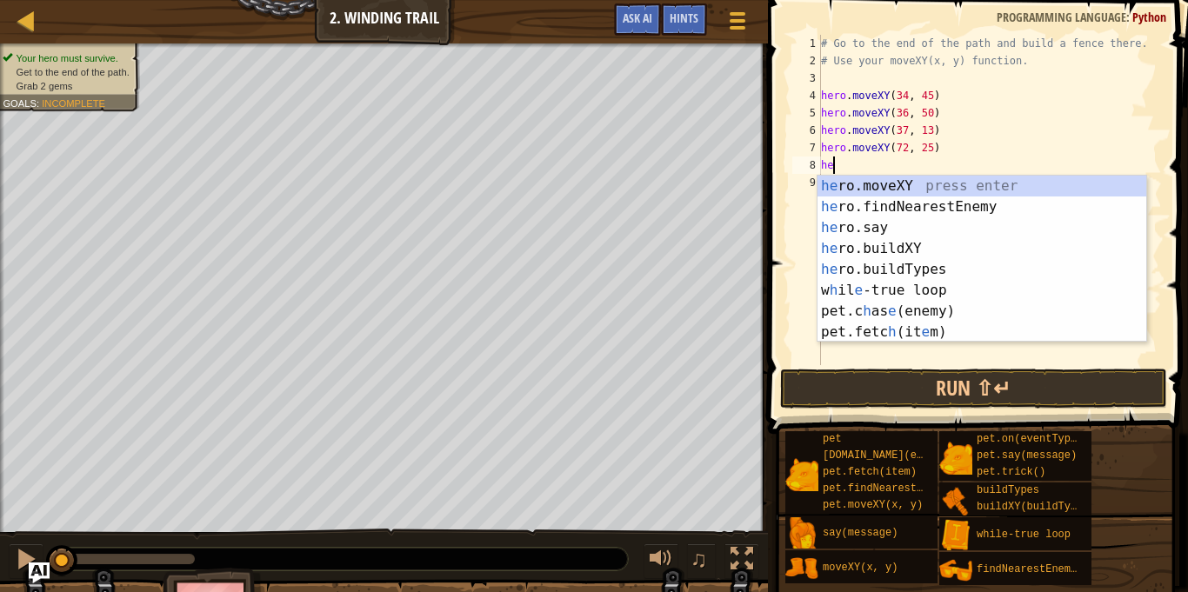
scroll to position [8, 1]
click at [943, 210] on div "he ro.moveXY press enter he ro.findNearestEnemy press enter he ro.say press ent…" at bounding box center [982, 280] width 329 height 209
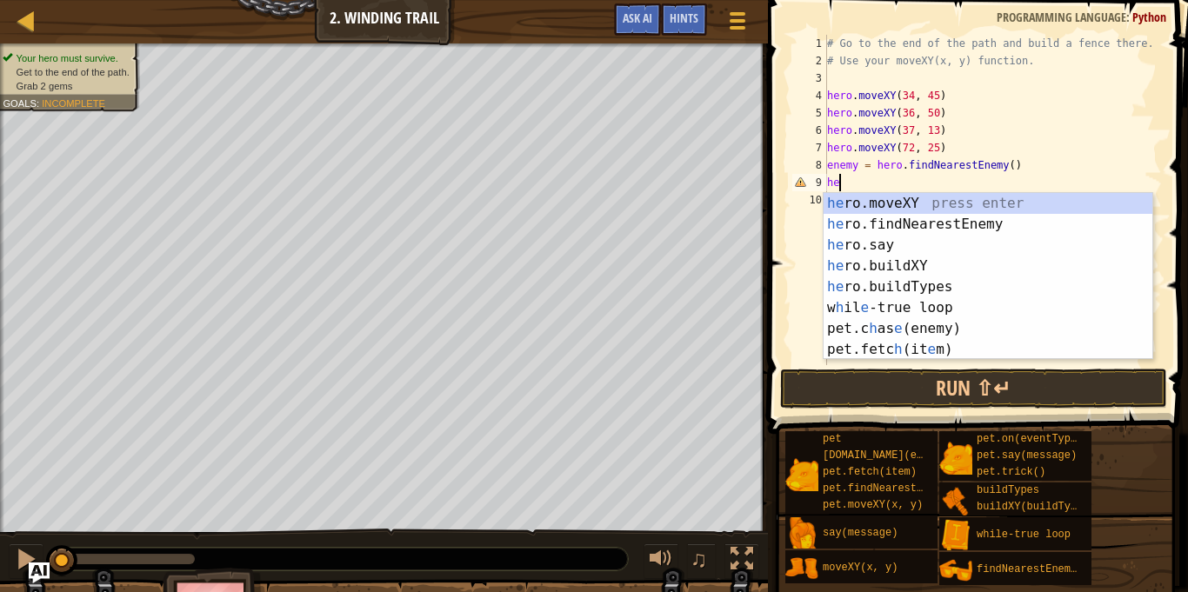
type textarea "h"
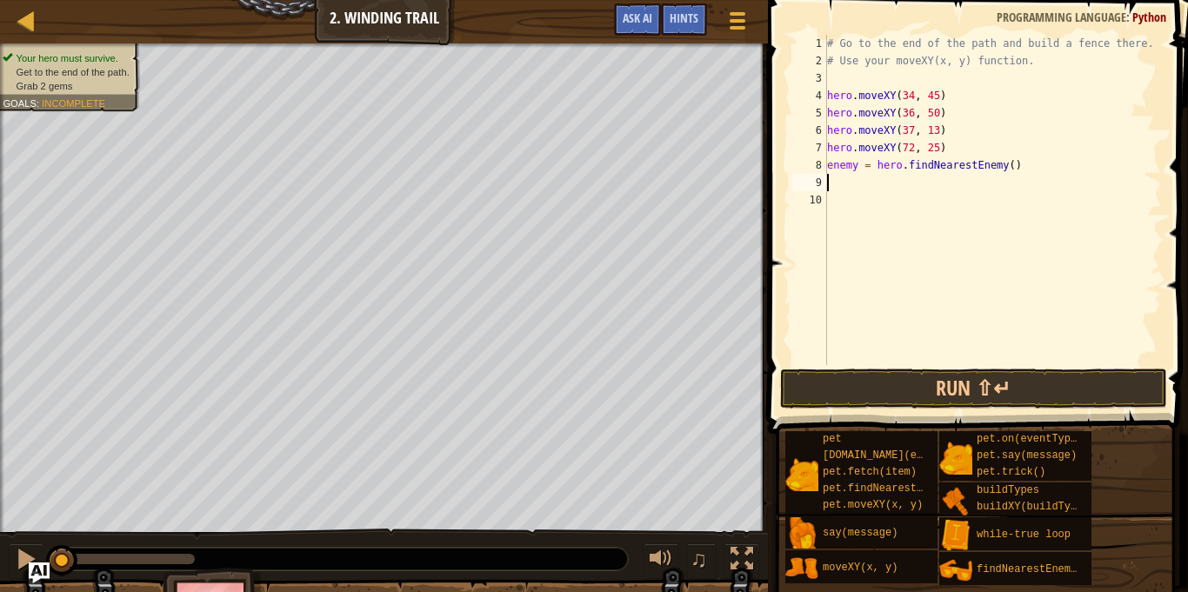
type textarea "enemy = hero.findNearestEnemy()"
click at [995, 193] on div "# Go to the end of the path and build a fence there. # Use your moveXY(x, y) fu…" at bounding box center [990, 217] width 344 height 365
click at [1017, 165] on div "# Go to the end of the path and build a fence there. # Use your moveXY(x, y) fu…" at bounding box center [990, 217] width 344 height 365
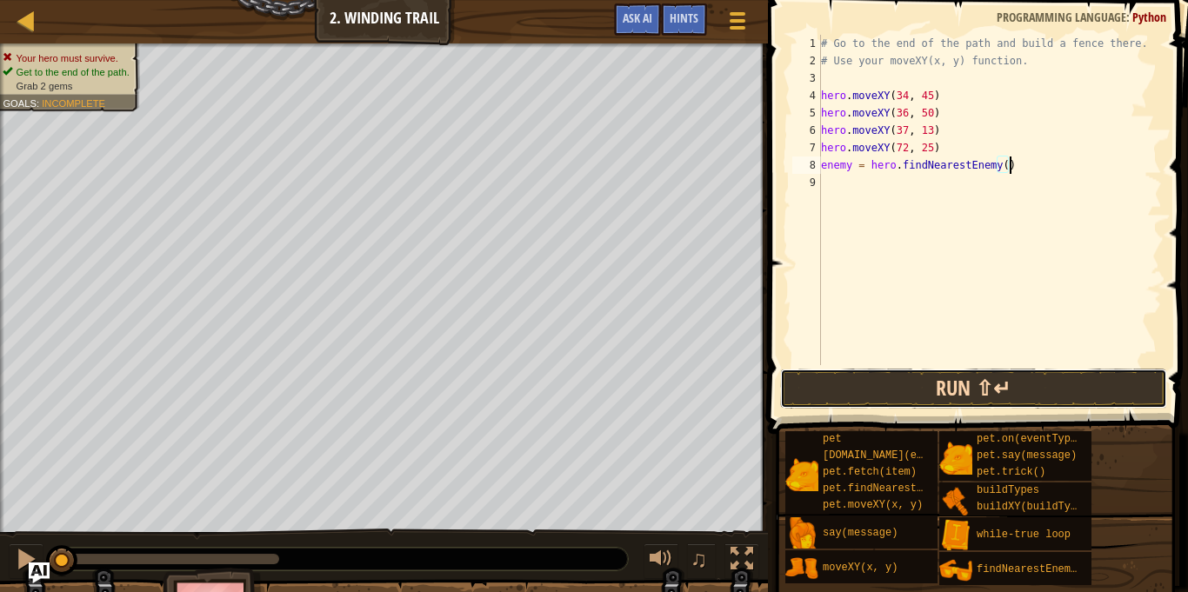
click at [819, 397] on button "Run ⇧↵" at bounding box center [973, 389] width 387 height 40
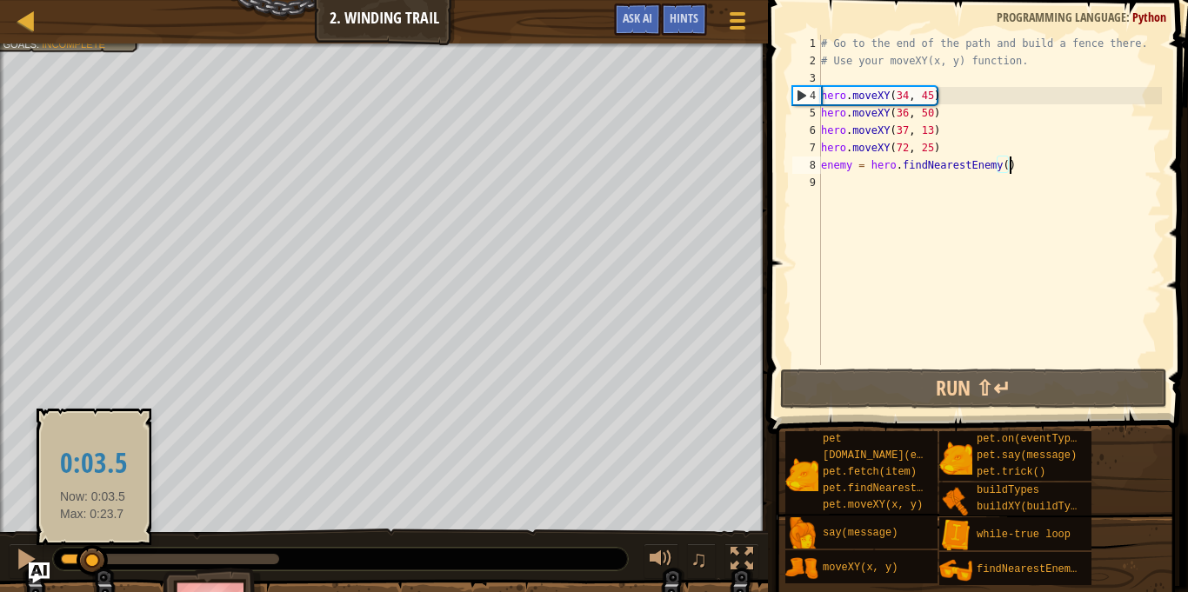
drag, startPoint x: 100, startPoint y: 559, endPoint x: 93, endPoint y: 552, distance: 9.8
click at [93, 552] on div at bounding box center [92, 560] width 31 height 31
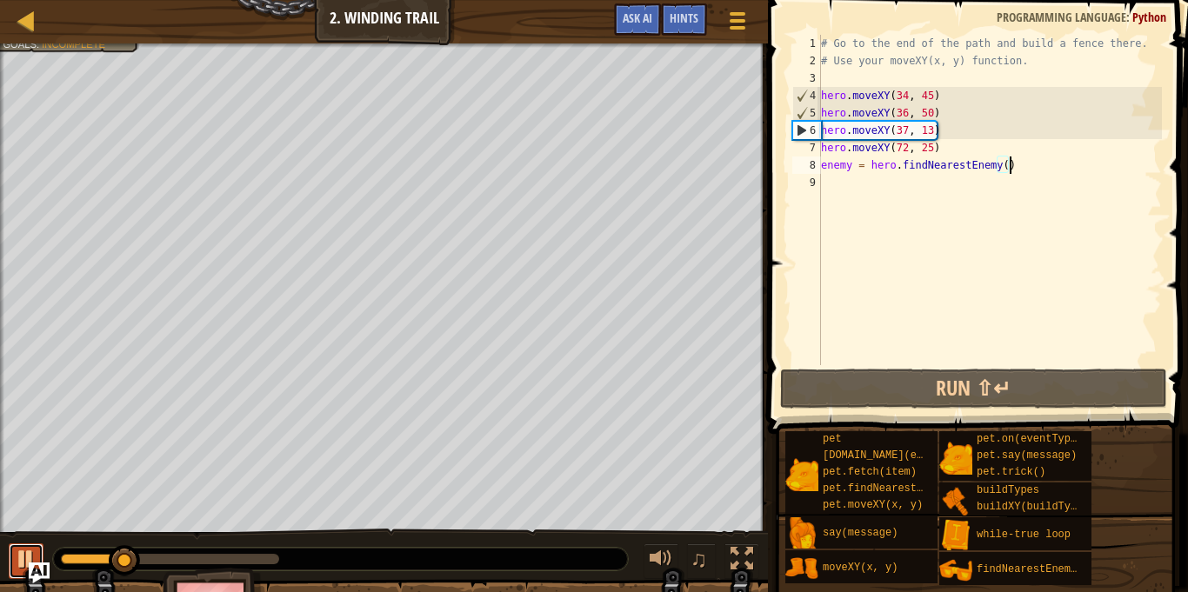
click at [23, 554] on div at bounding box center [26, 559] width 23 height 23
click at [923, 117] on div "# Go to the end of the path and build a fence there. # Use your moveXY(x, y) fu…" at bounding box center [990, 217] width 344 height 365
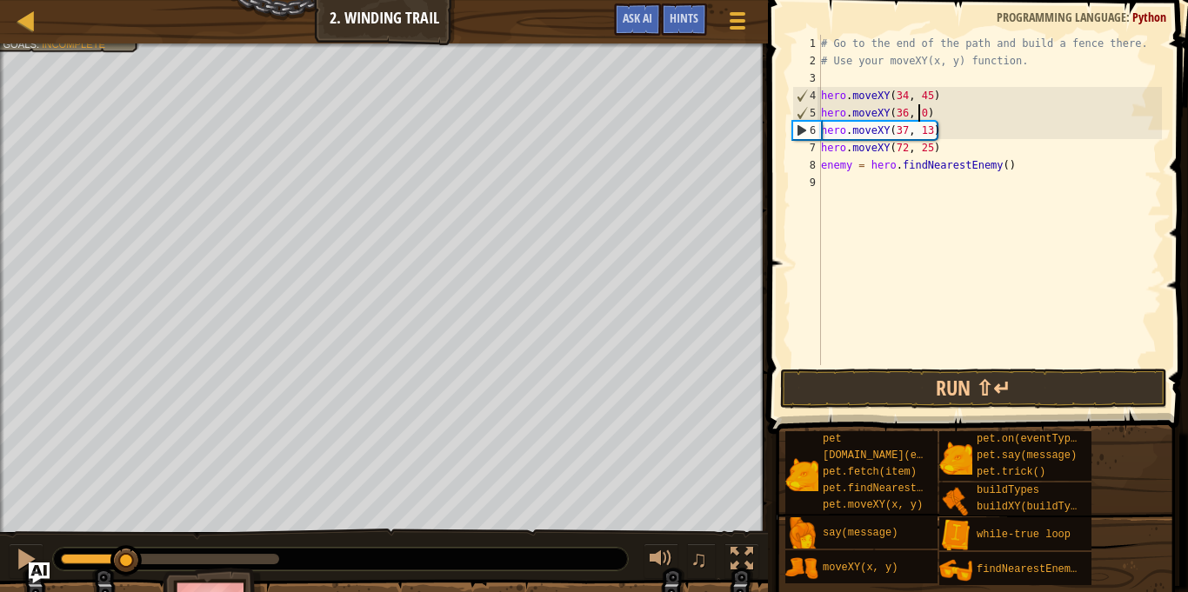
type textarea "hero.moveXY(36, 60)"
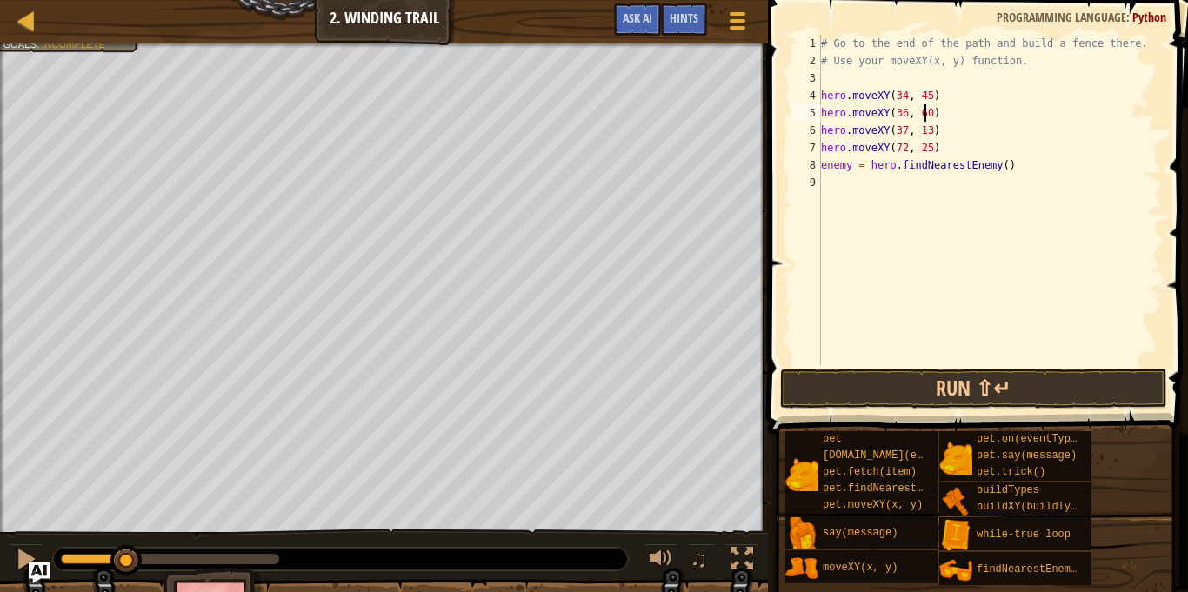
click at [942, 184] on div "# Go to the end of the path and build a fence there. # Use your moveXY(x, y) fu…" at bounding box center [990, 217] width 344 height 365
drag, startPoint x: 1019, startPoint y: 166, endPoint x: 814, endPoint y: 170, distance: 205.3
click at [814, 170] on div "1 2 3 4 5 6 7 8 9 # Go to the end of the path and build a fence there. # Use yo…" at bounding box center [975, 200] width 373 height 331
type textarea "enemy = hero.findNearestEnemy()"
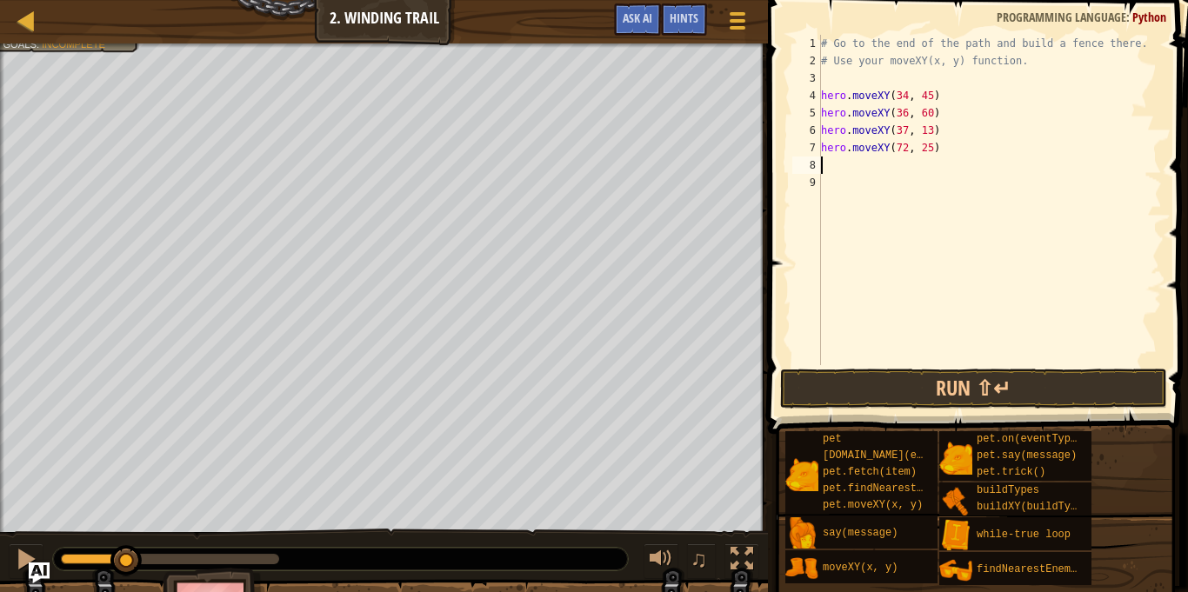
type textarea "a"
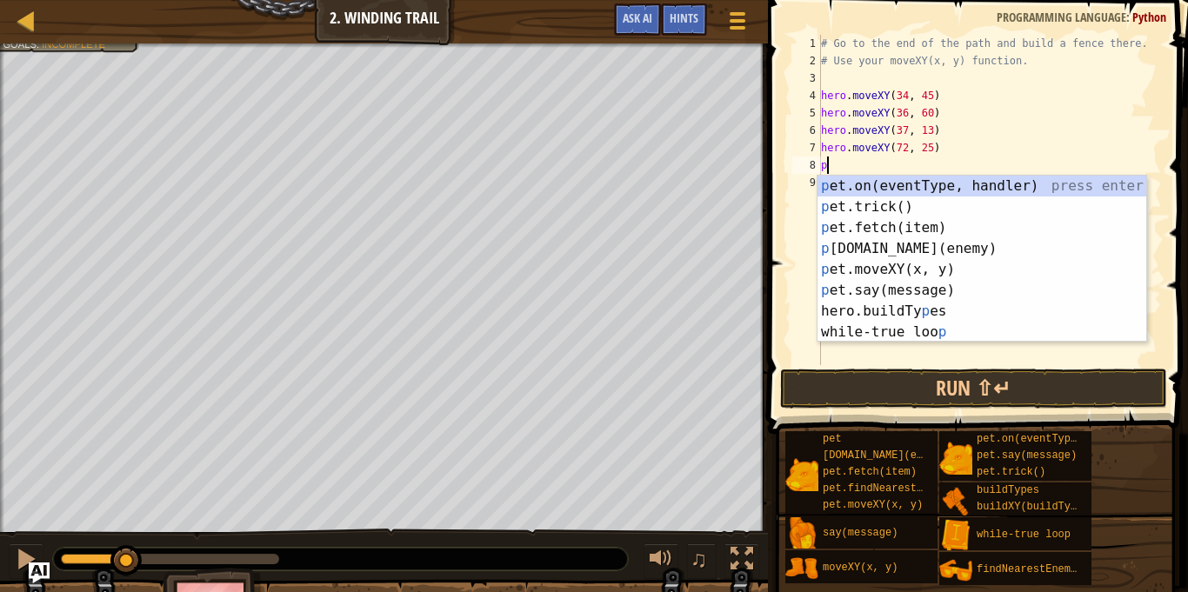
scroll to position [8, 1]
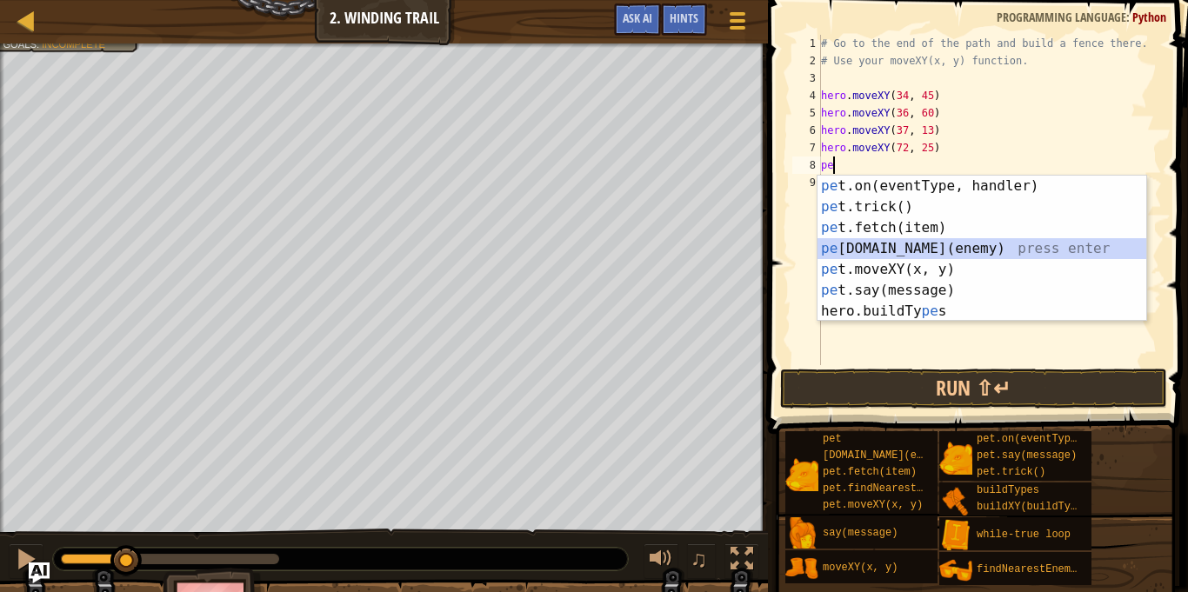
click at [874, 248] on div "pe t.on(eventType, handler) press enter pe t.trick() press enter pe t.fetch(ite…" at bounding box center [982, 270] width 329 height 188
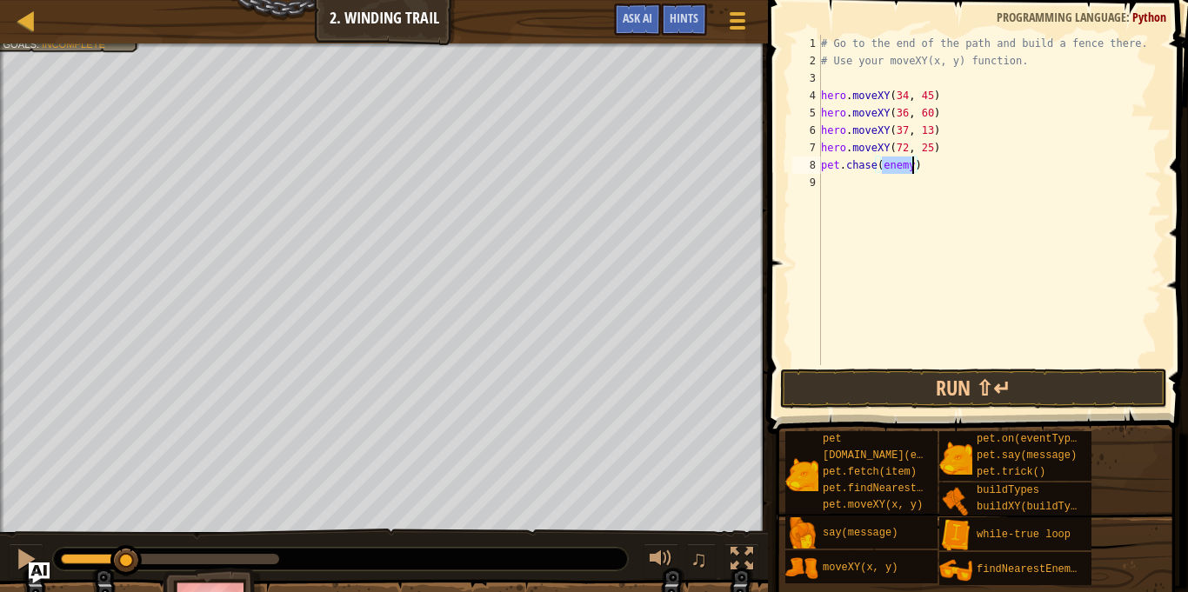
click at [947, 154] on div "# Go to the end of the path and build a fence there. # Use your moveXY(x, y) fu…" at bounding box center [990, 217] width 344 height 365
type textarea "hero.moveXY(72, 25)"
type textarea "h"
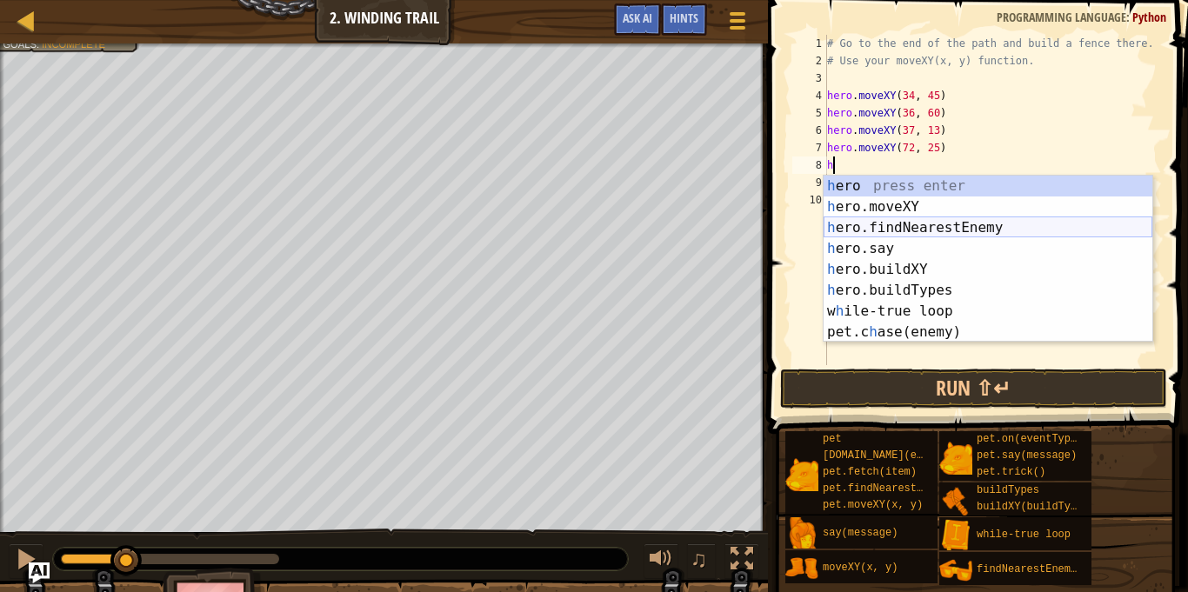
click at [1005, 229] on div "h ero press enter h ero.moveXY press enter h ero.findNearestEnemy press enter h…" at bounding box center [988, 280] width 329 height 209
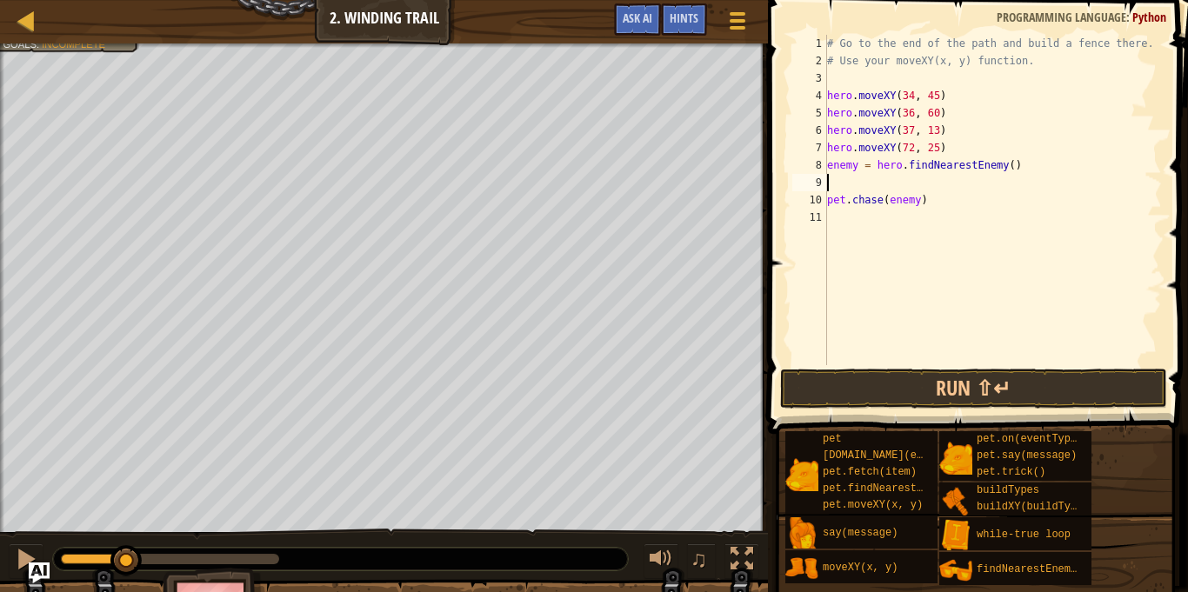
click at [950, 262] on div "# Go to the end of the path and build a fence there. # Use your moveXY(x, y) fu…" at bounding box center [993, 217] width 338 height 365
type textarea "[DOMAIN_NAME](enemy)"
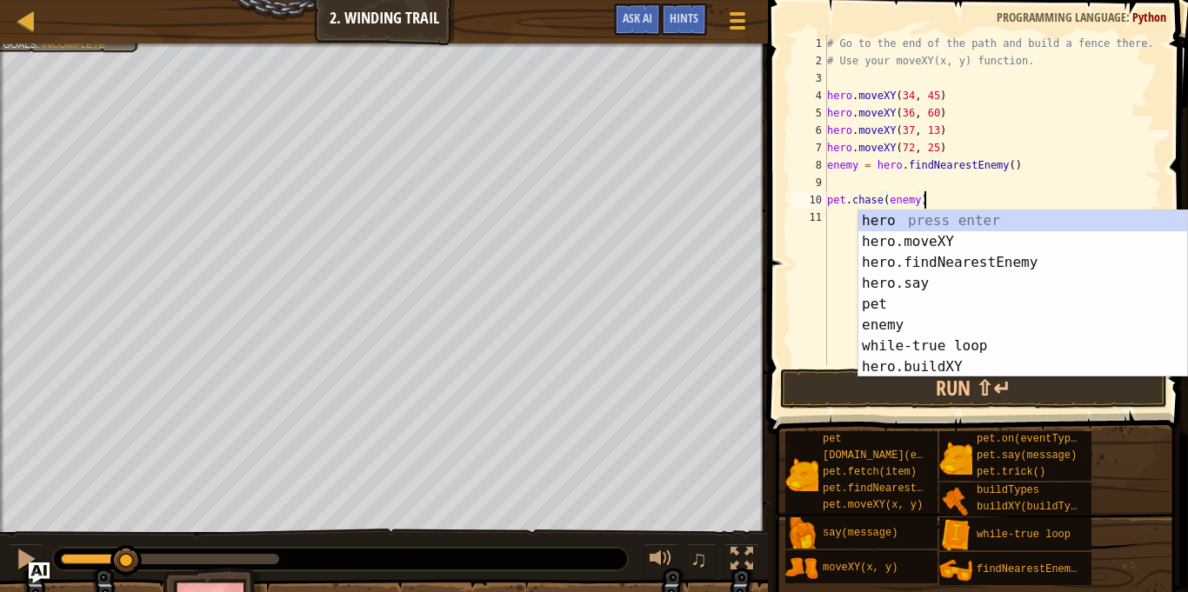
click at [858, 180] on div "# Go to the end of the path and build a fence there. # Use your moveXY(x, y) fu…" at bounding box center [993, 217] width 338 height 365
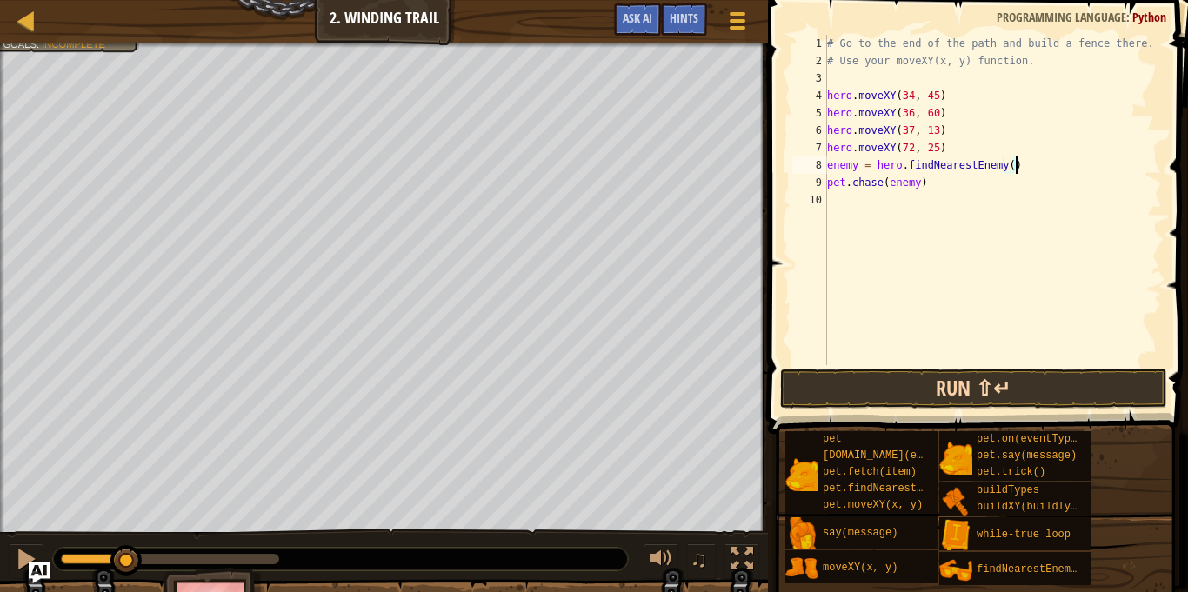
type textarea "enemy = hero.findNearestEnemy()"
click at [873, 386] on button "Run ⇧↵" at bounding box center [973, 389] width 387 height 40
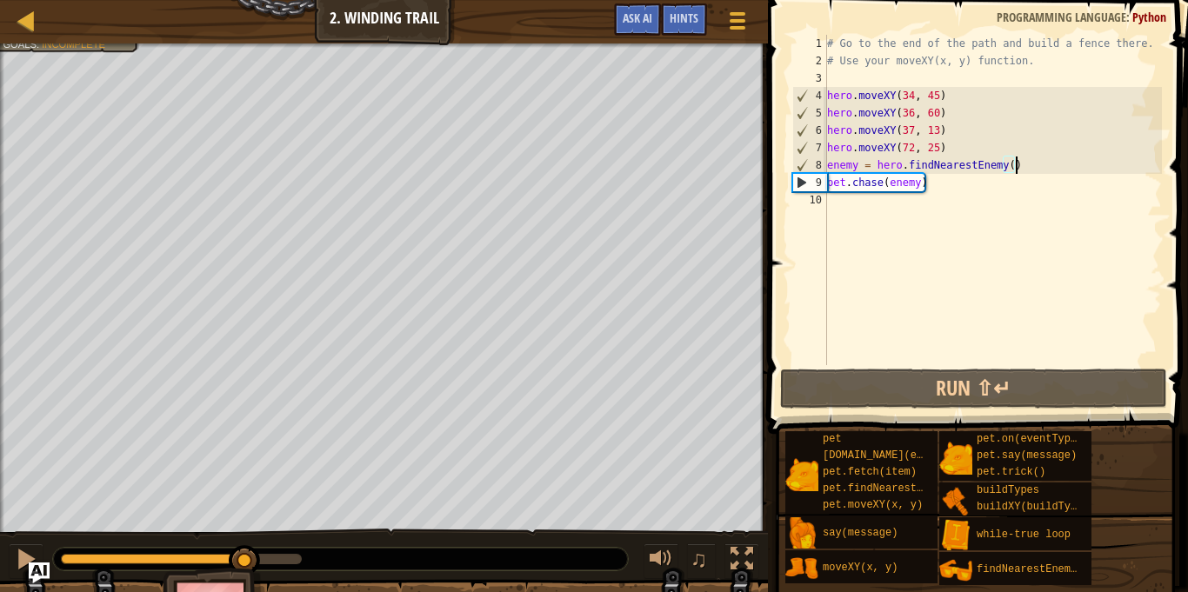
drag, startPoint x: 116, startPoint y: 556, endPoint x: 237, endPoint y: 572, distance: 122.0
click at [237, 572] on div "Your hero must survive. Get to the end of the path. Grab 2 gems Goals : Incompl…" at bounding box center [594, 346] width 1188 height 607
drag, startPoint x: 236, startPoint y: 572, endPoint x: 222, endPoint y: 571, distance: 13.9
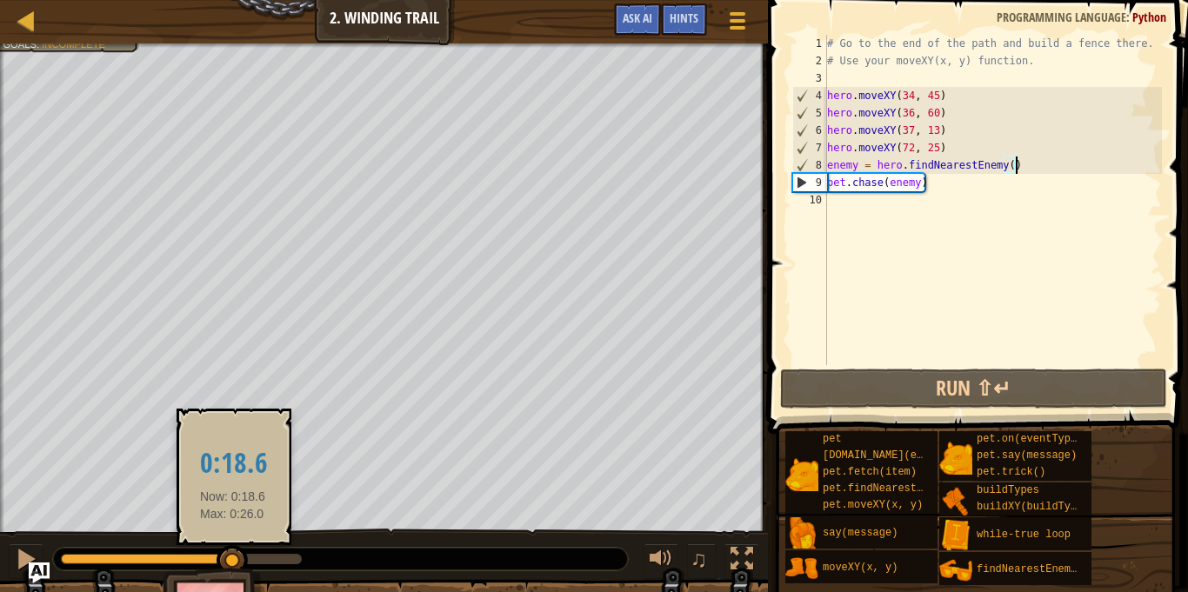
drag, startPoint x: 249, startPoint y: 559, endPoint x: 233, endPoint y: 562, distance: 15.9
click at [233, 562] on div at bounding box center [232, 560] width 31 height 31
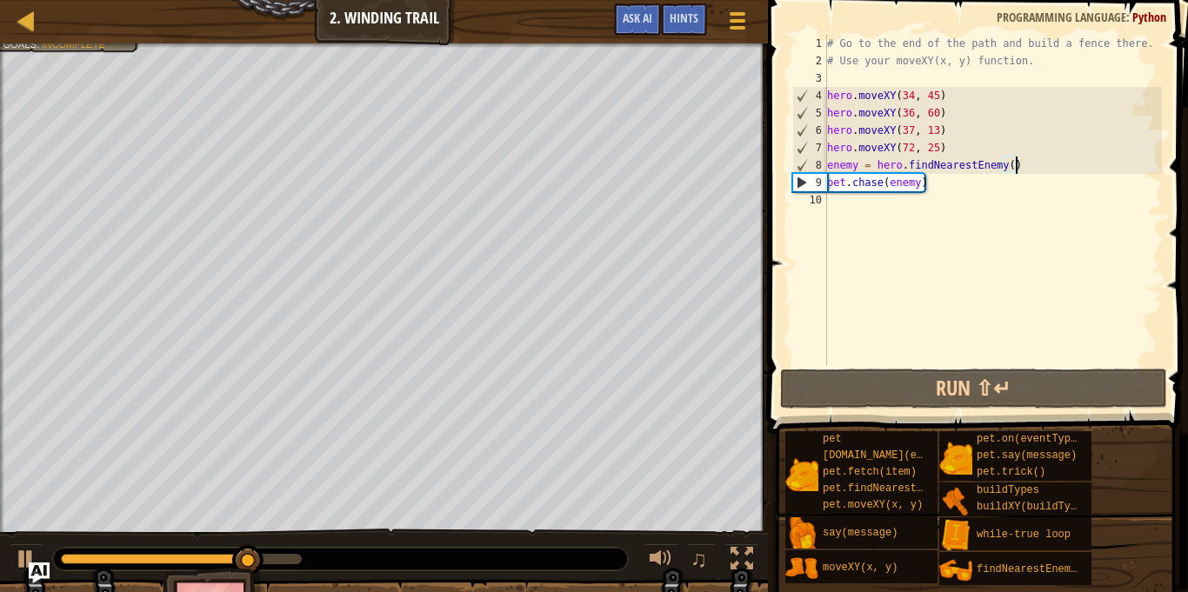
click at [950, 197] on div "# Go to the end of the path and build a fence there. # Use your moveXY(x, y) fu…" at bounding box center [993, 217] width 338 height 365
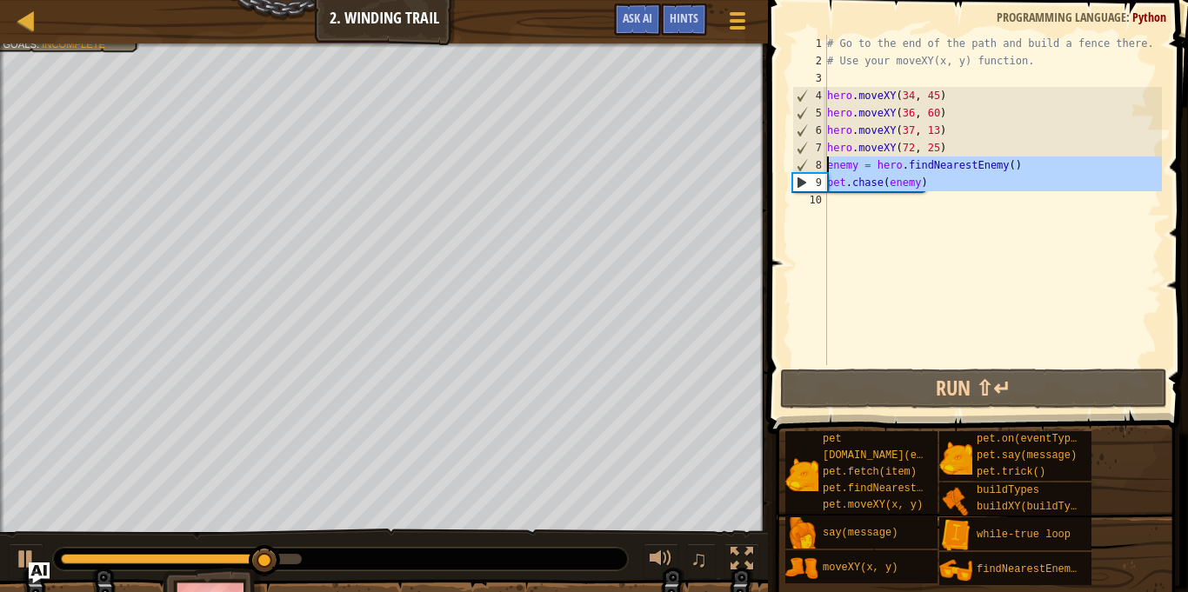
drag, startPoint x: 941, startPoint y: 197, endPoint x: 825, endPoint y: 166, distance: 119.6
click at [825, 166] on div "1 2 3 4 5 6 7 8 9 10 # Go to the end of the path and build a fence there. # Use…" at bounding box center [975, 200] width 373 height 331
type textarea "enemy = hero.findNearestEnemy() [DOMAIN_NAME](enemy)"
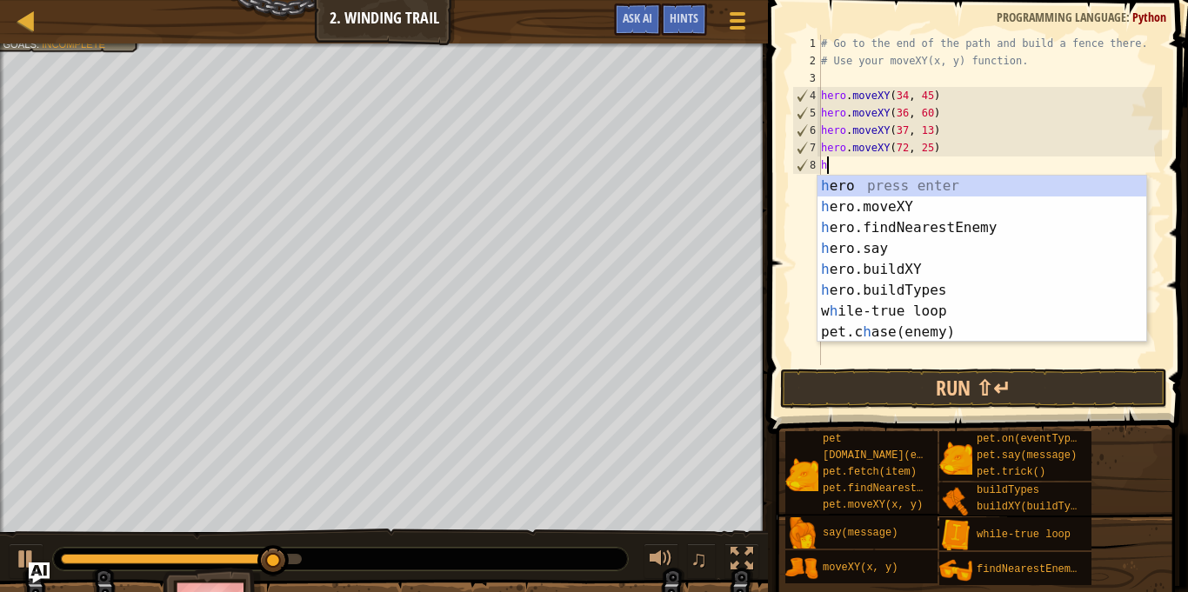
scroll to position [8, 1]
click at [21, 558] on div at bounding box center [26, 559] width 23 height 23
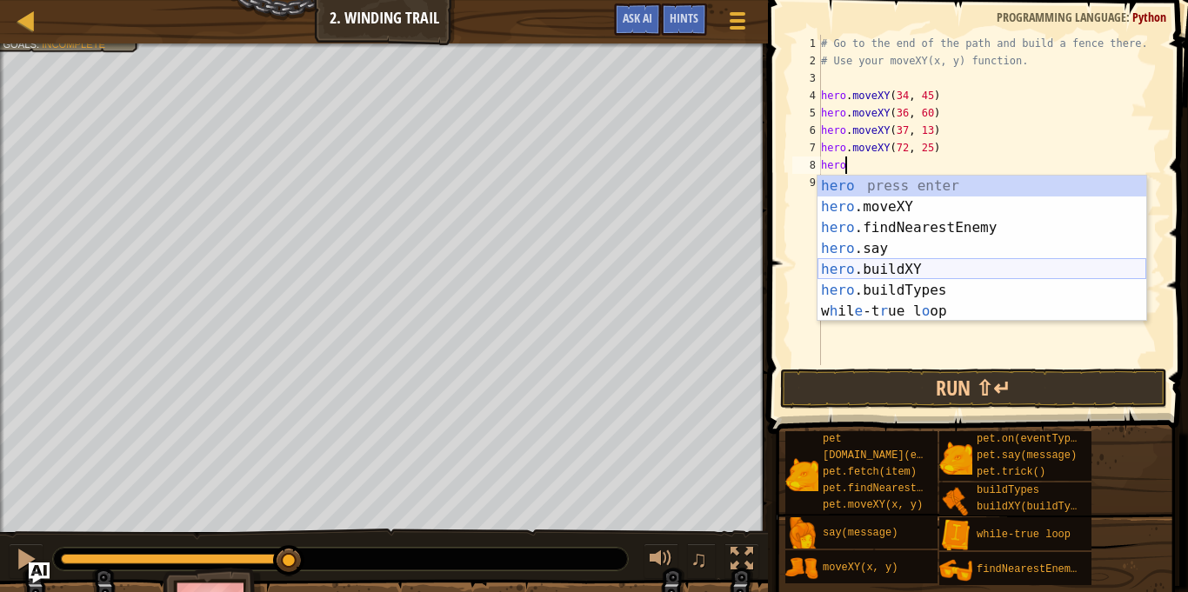
click at [904, 266] on div "hero press enter hero .moveXY press enter hero .findNearestEnemy press enter he…" at bounding box center [982, 270] width 329 height 188
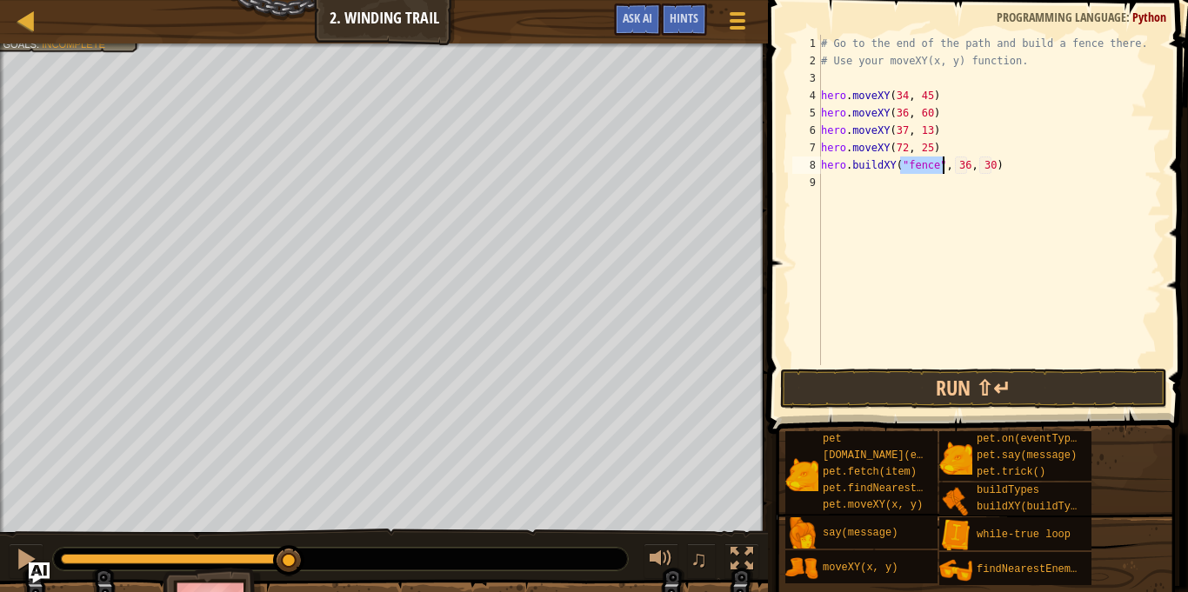
click at [960, 168] on div "# Go to the end of the path and build a fence there. # Use your moveXY(x, y) fu…" at bounding box center [990, 217] width 344 height 365
type textarea "hero.buildXY("fence", 72, 25)"
click at [951, 391] on button "Run ⇧↵" at bounding box center [973, 389] width 387 height 40
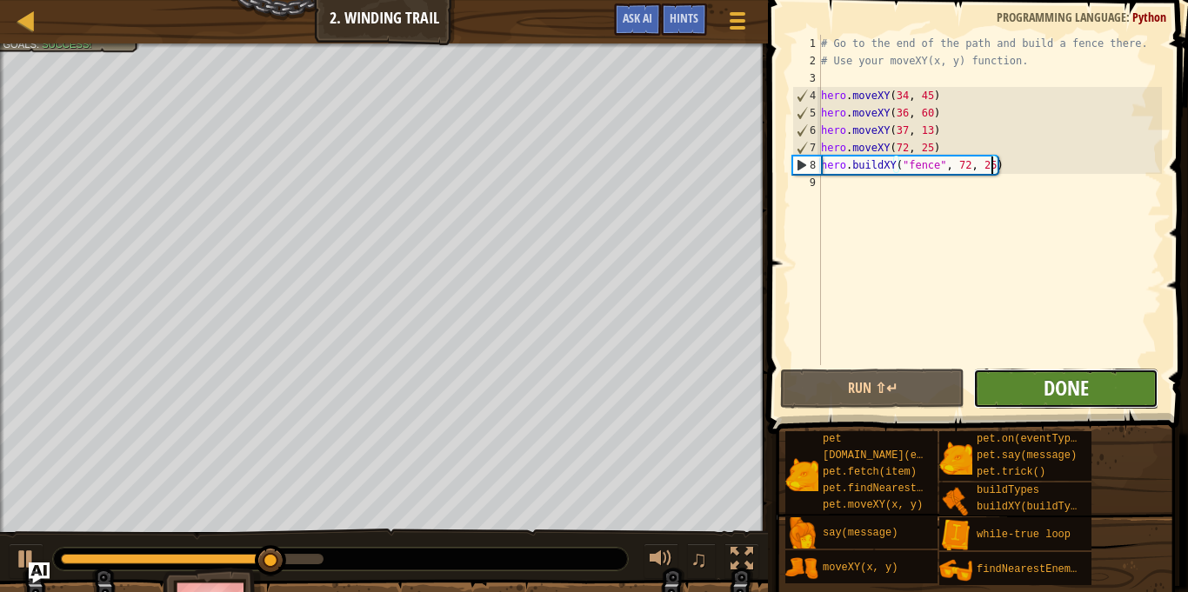
click at [1070, 391] on span "Done" at bounding box center [1066, 388] width 45 height 28
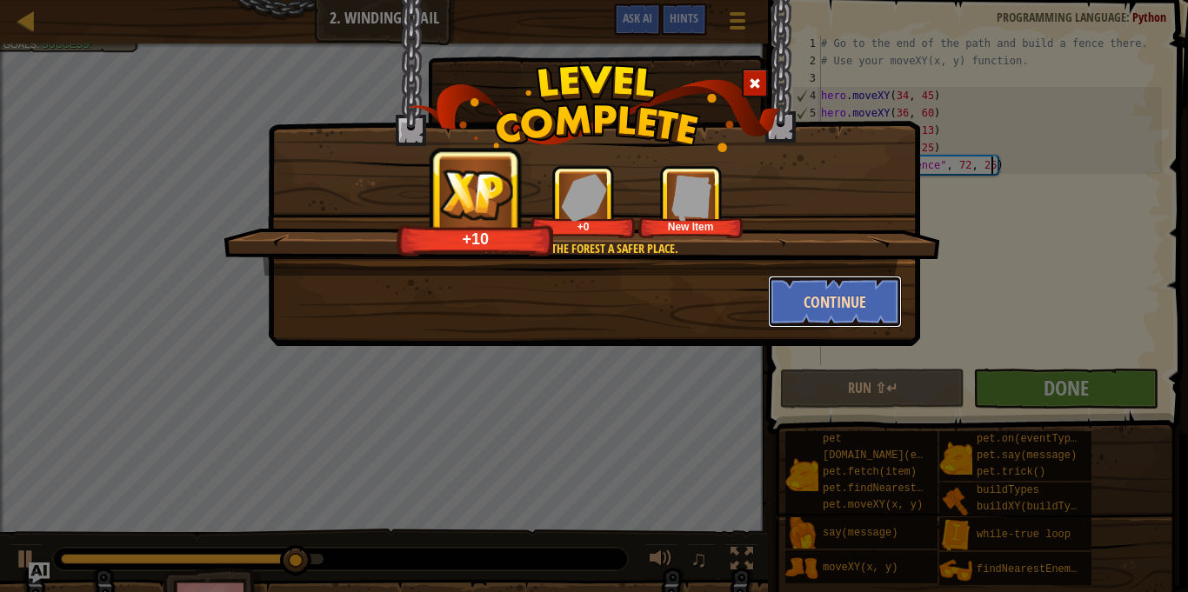
click at [809, 309] on button "Continue" at bounding box center [835, 302] width 135 height 52
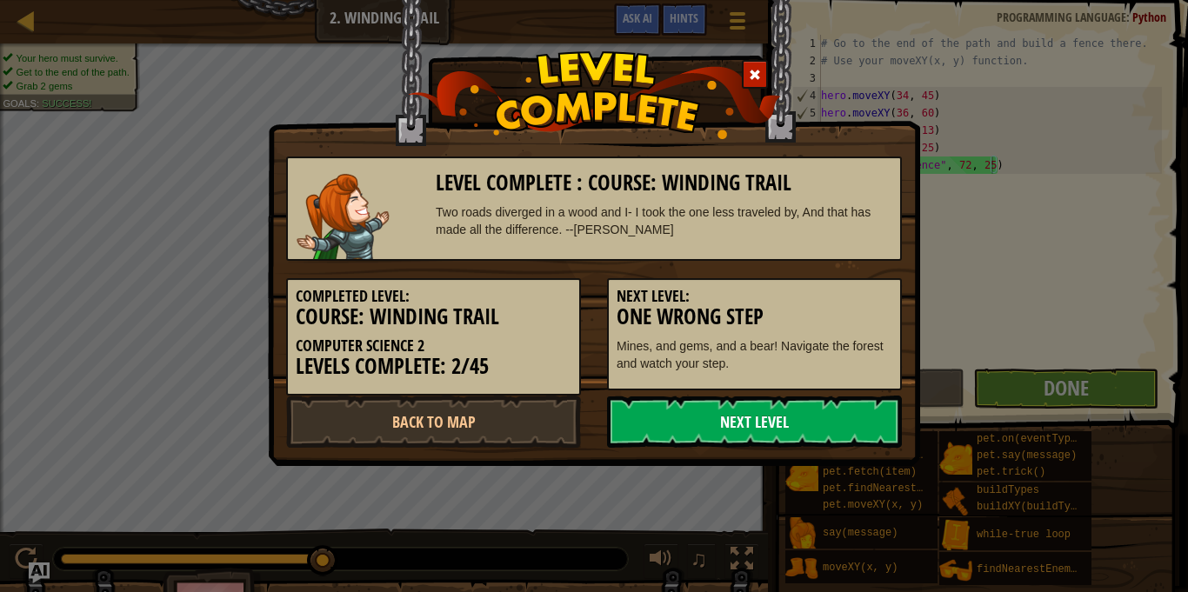
click at [748, 424] on link "Next Level" at bounding box center [754, 422] width 295 height 52
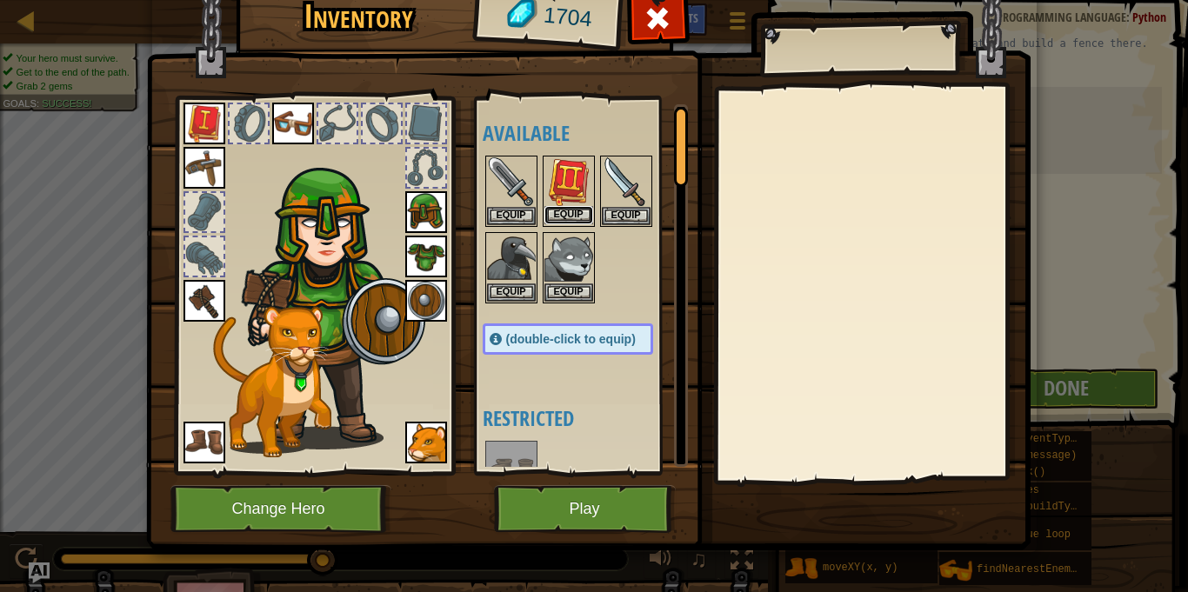
click at [574, 214] on button "Equip" at bounding box center [568, 215] width 49 height 18
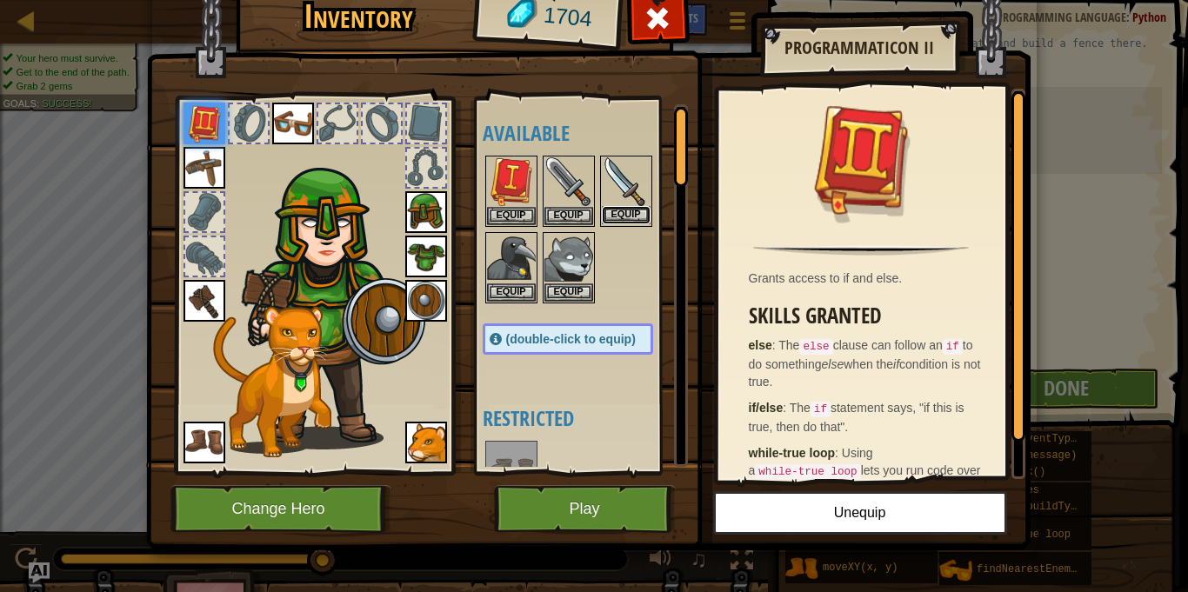
click at [618, 217] on button "Equip" at bounding box center [626, 215] width 49 height 18
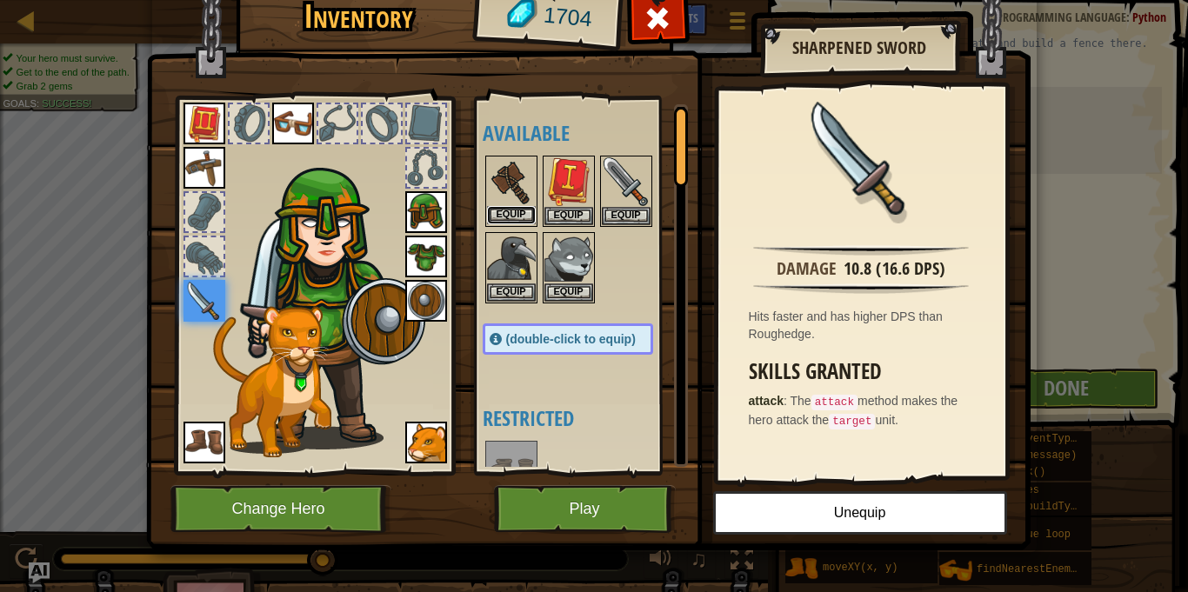
click at [500, 208] on button "Equip" at bounding box center [511, 215] width 49 height 18
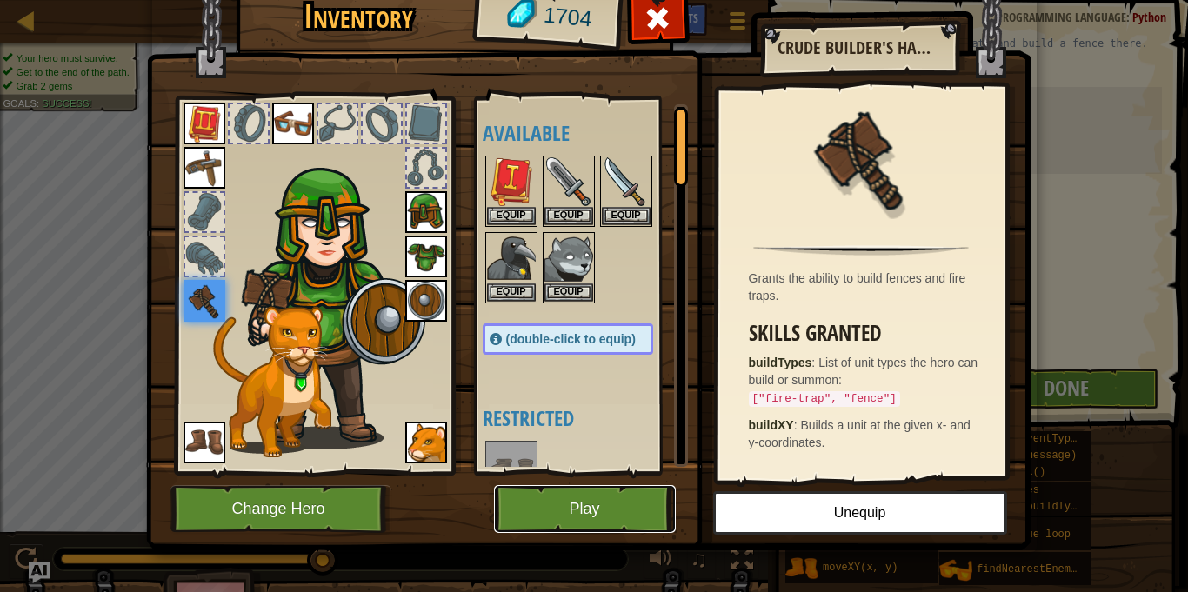
click at [580, 501] on button "Play" at bounding box center [585, 509] width 182 height 48
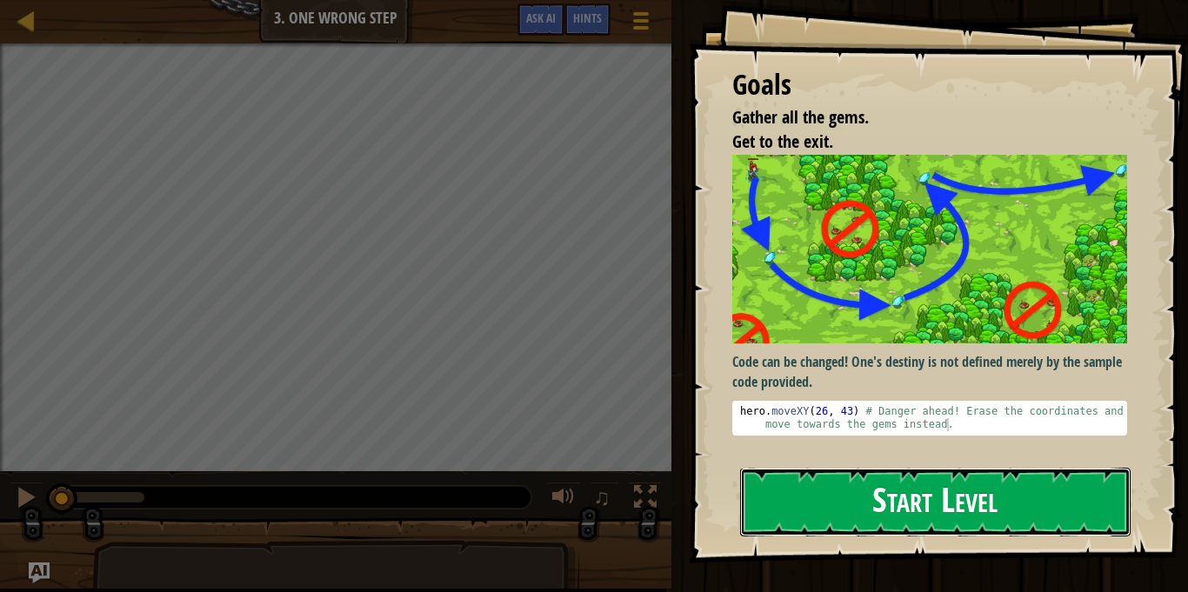
click at [934, 502] on button "Start Level" at bounding box center [935, 502] width 391 height 69
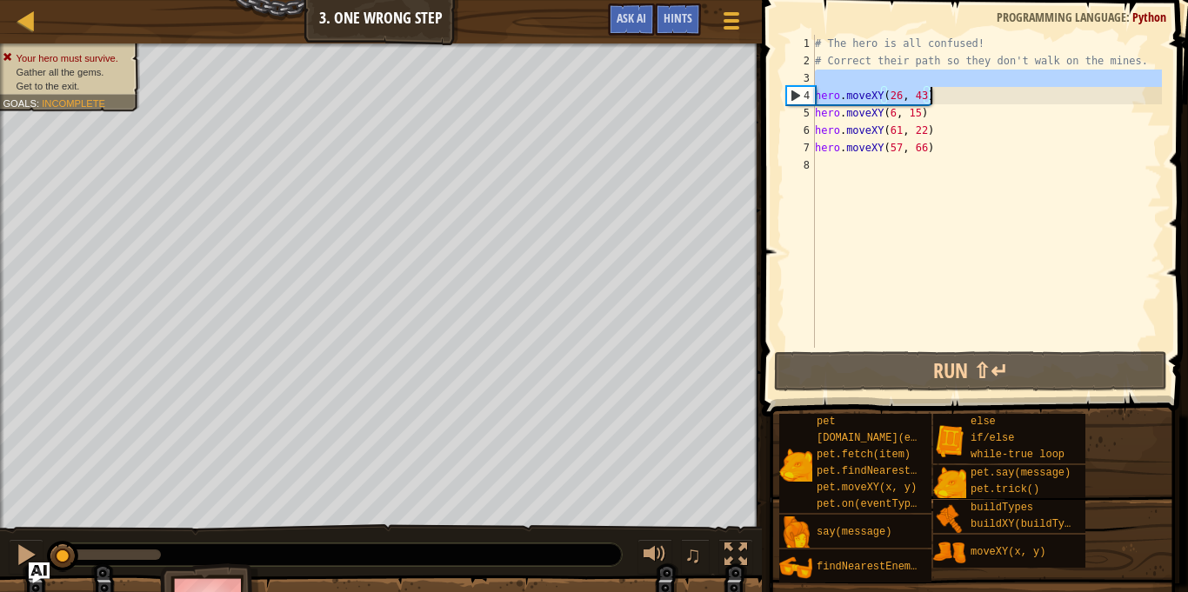
drag, startPoint x: 948, startPoint y: 84, endPoint x: 928, endPoint y: 90, distance: 20.9
click at [928, 90] on div "# The hero is all confused! # Correct their path so they don't walk on the mine…" at bounding box center [986, 209] width 351 height 348
type textarea "hero.moveXY(26, 43)"
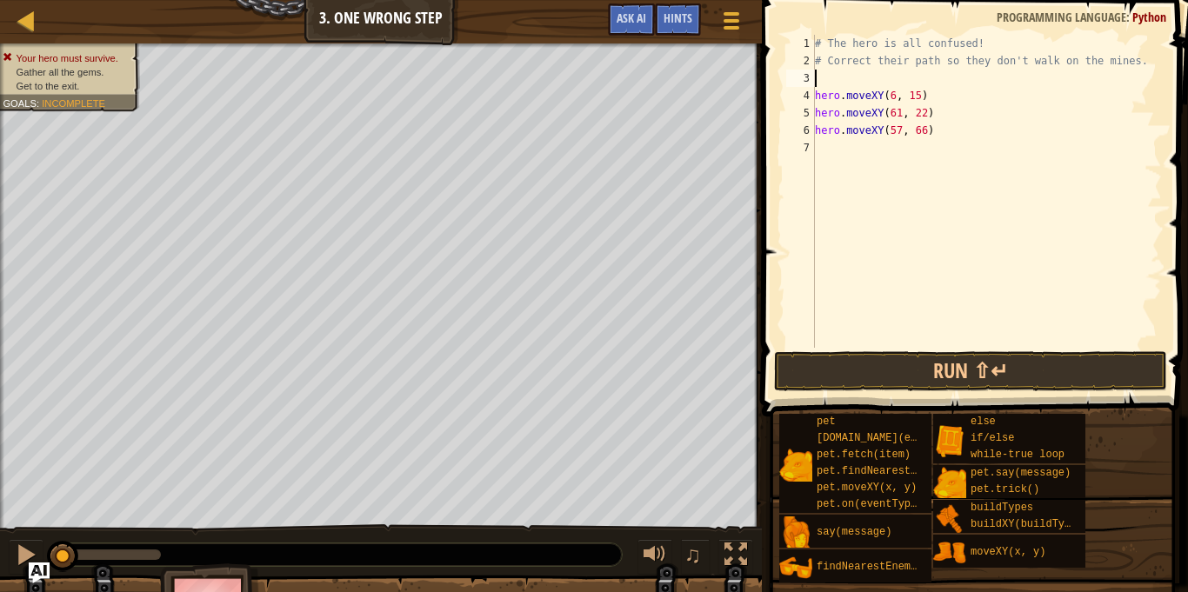
click at [922, 97] on div "# The hero is all confused! # Correct their path so they don't walk on the mine…" at bounding box center [986, 209] width 351 height 348
click at [893, 91] on div "# The hero is all confused! # Correct their path so they don't walk on the mine…" at bounding box center [986, 209] width 351 height 348
click at [898, 112] on div "# The hero is all confused! # Correct their path so they don't walk on the mine…" at bounding box center [986, 209] width 351 height 348
click at [896, 134] on div "# The hero is all confused! # Correct their path so they don't walk on the mine…" at bounding box center [986, 209] width 351 height 348
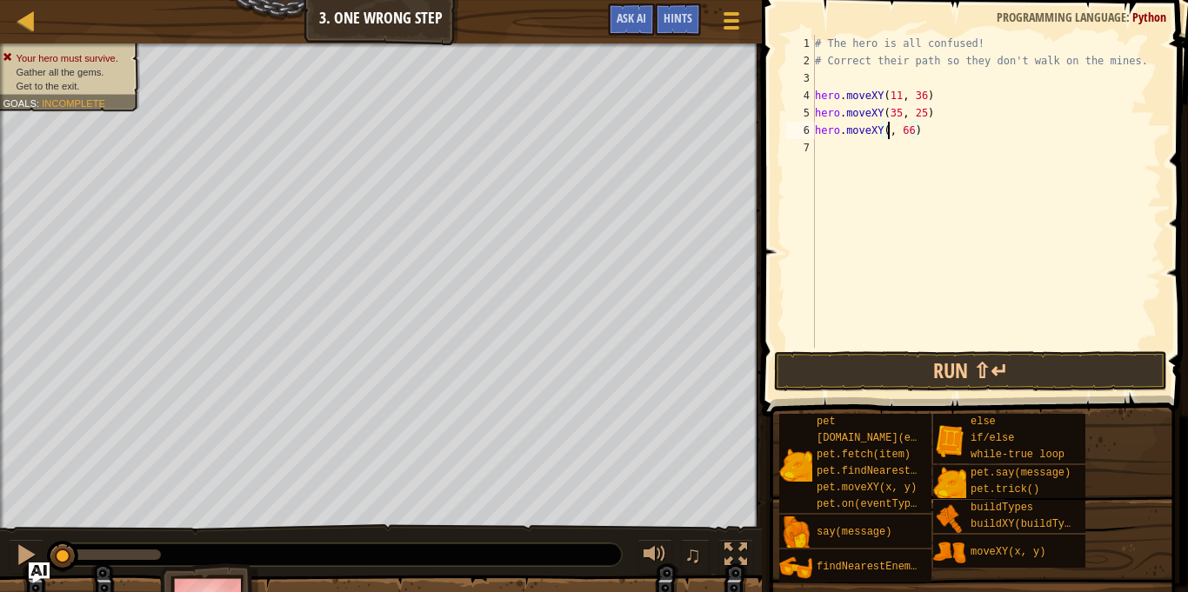
scroll to position [8, 13]
type textarea "hero.moveXY(40, 56)"
click at [885, 156] on div "# The hero is all confused! # Correct their path so they don't walk on the mine…" at bounding box center [986, 209] width 351 height 348
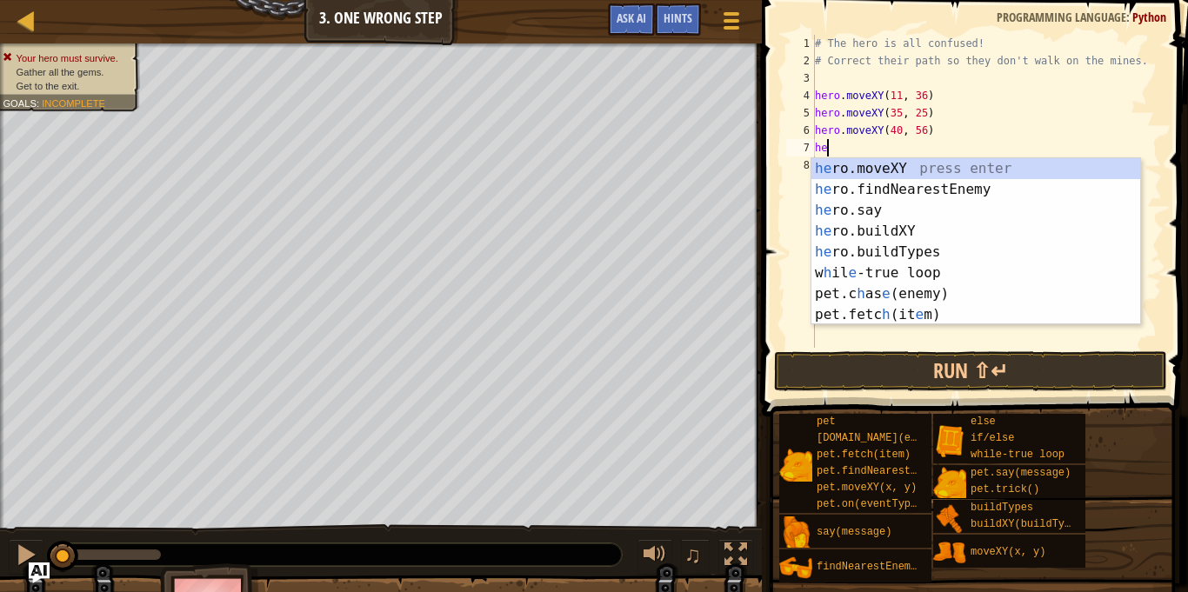
scroll to position [8, 1]
click at [901, 170] on div "he ro.moveXY press enter he ro.findNearestEnemy press enter he ro.say press ent…" at bounding box center [975, 262] width 329 height 209
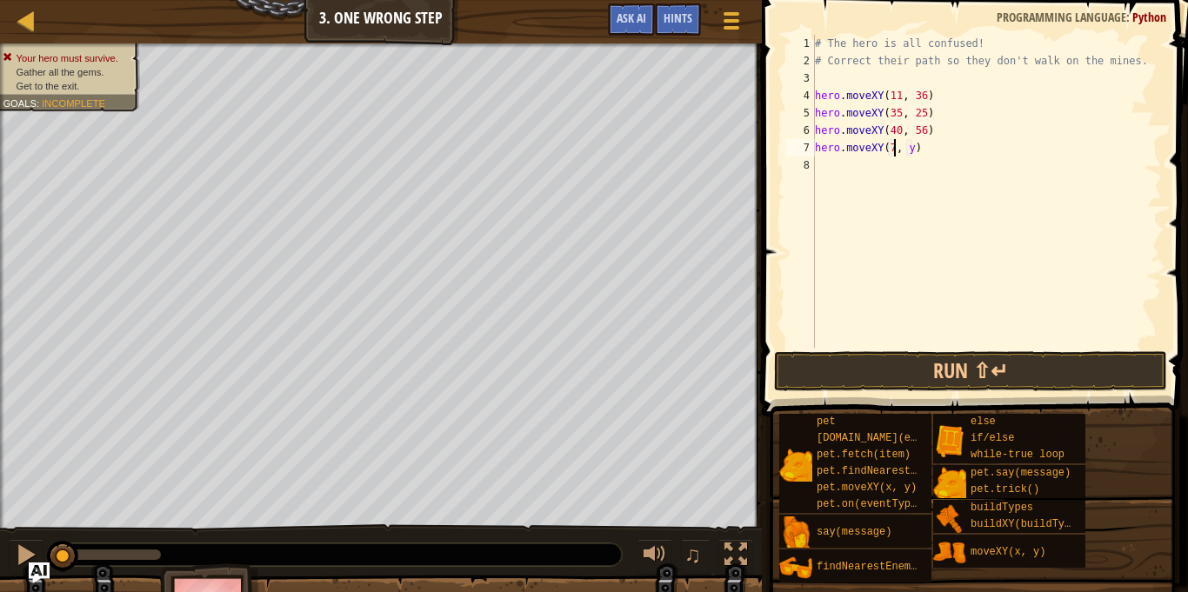
scroll to position [8, 13]
type textarea "hero.moveXY(77, 58)"
click at [849, 171] on div "# The hero is all confused! # Correct their path so they don't walk on the mine…" at bounding box center [986, 209] width 351 height 348
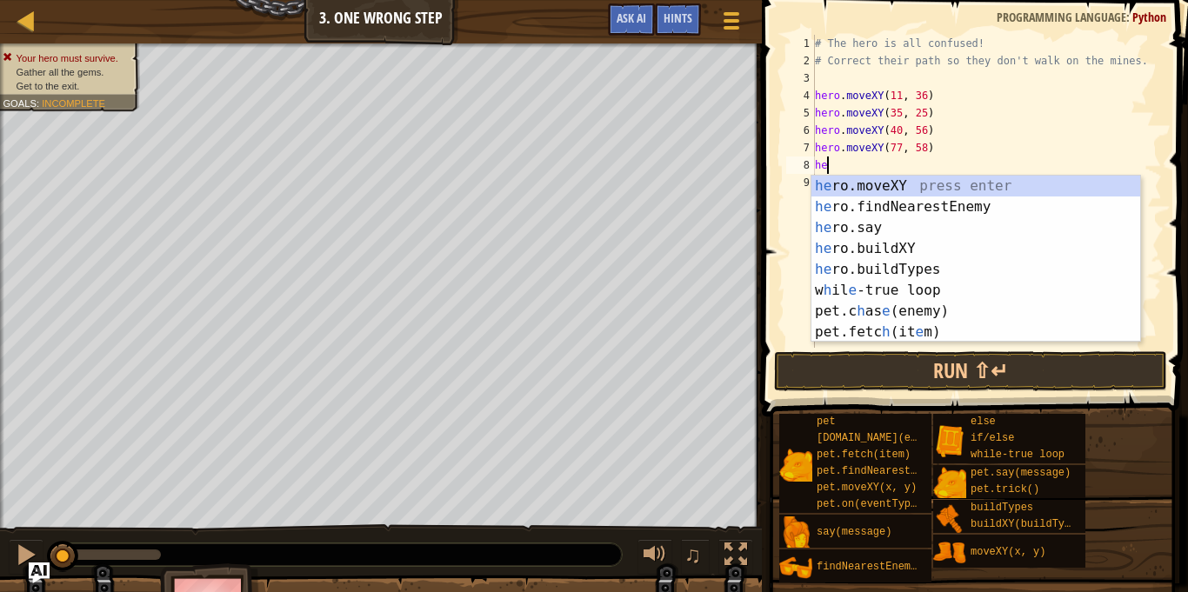
scroll to position [8, 1]
type textarea "h"
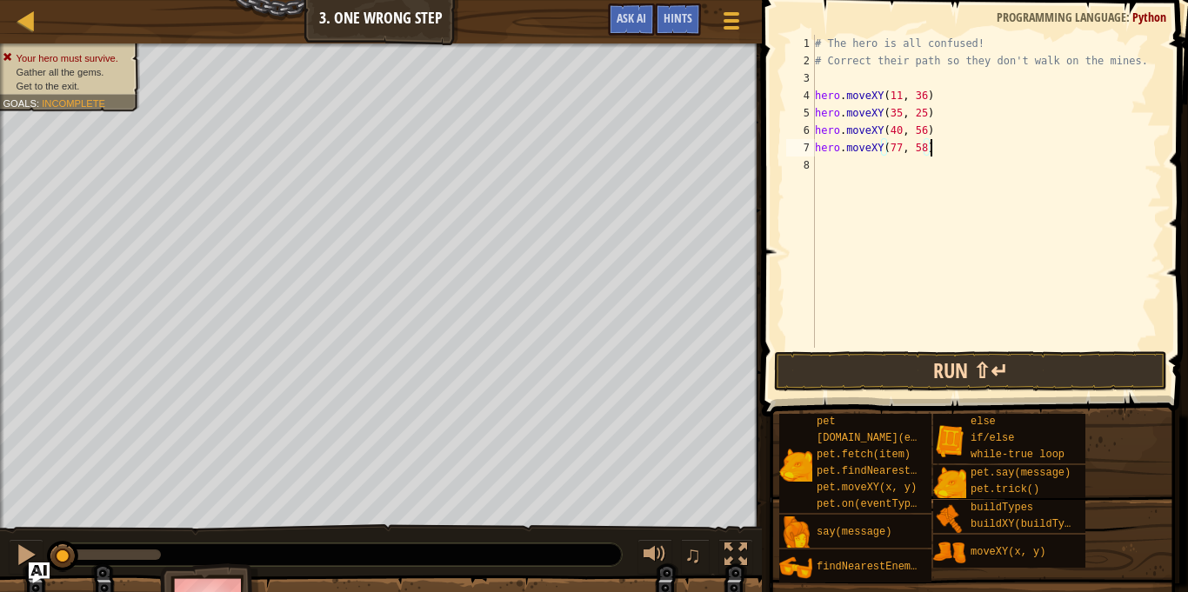
type textarea "hero.moveXY(77, 58)"
click at [855, 371] on button "Run ⇧↵" at bounding box center [970, 371] width 393 height 40
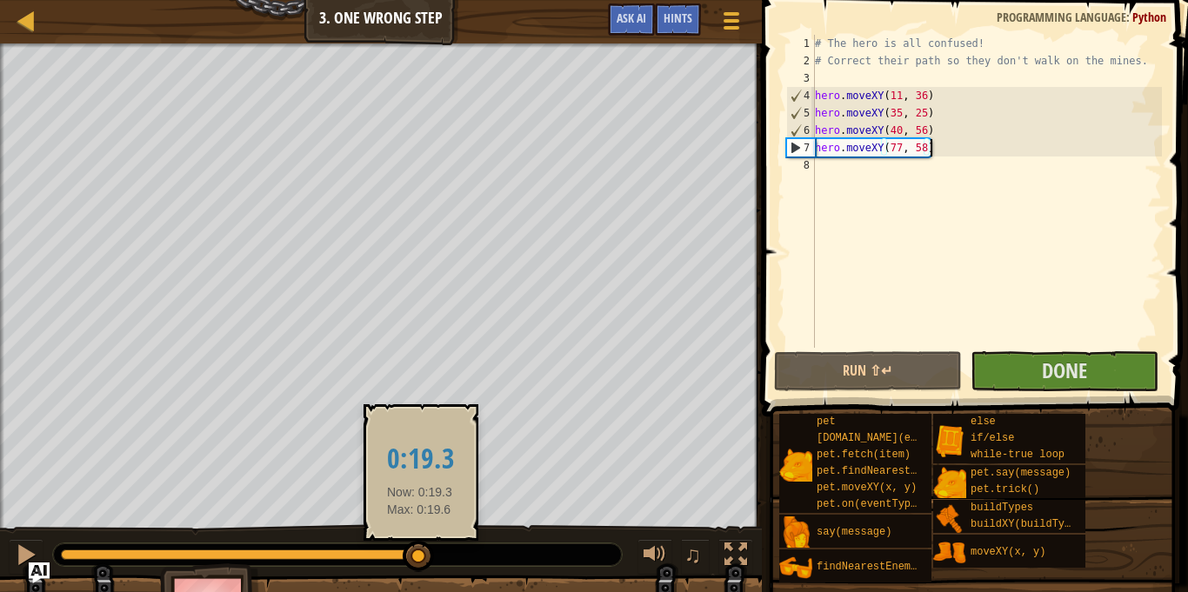
drag, startPoint x: 104, startPoint y: 553, endPoint x: 458, endPoint y: 548, distance: 354.0
click at [458, 548] on div at bounding box center [337, 555] width 569 height 23
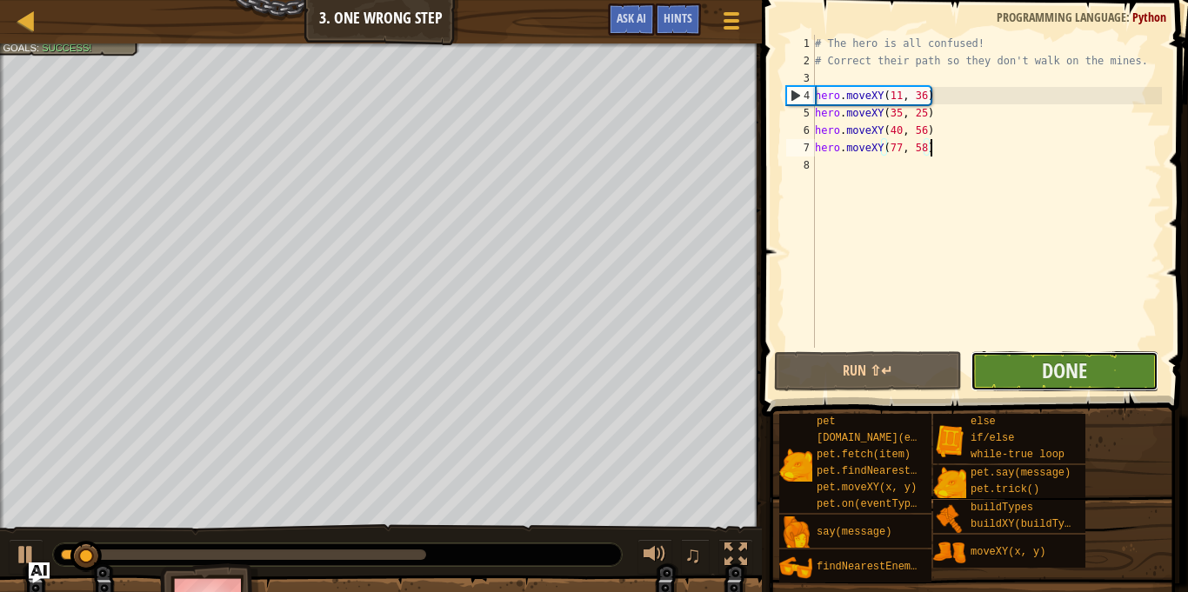
click at [1026, 374] on button "Done" at bounding box center [1065, 371] width 188 height 40
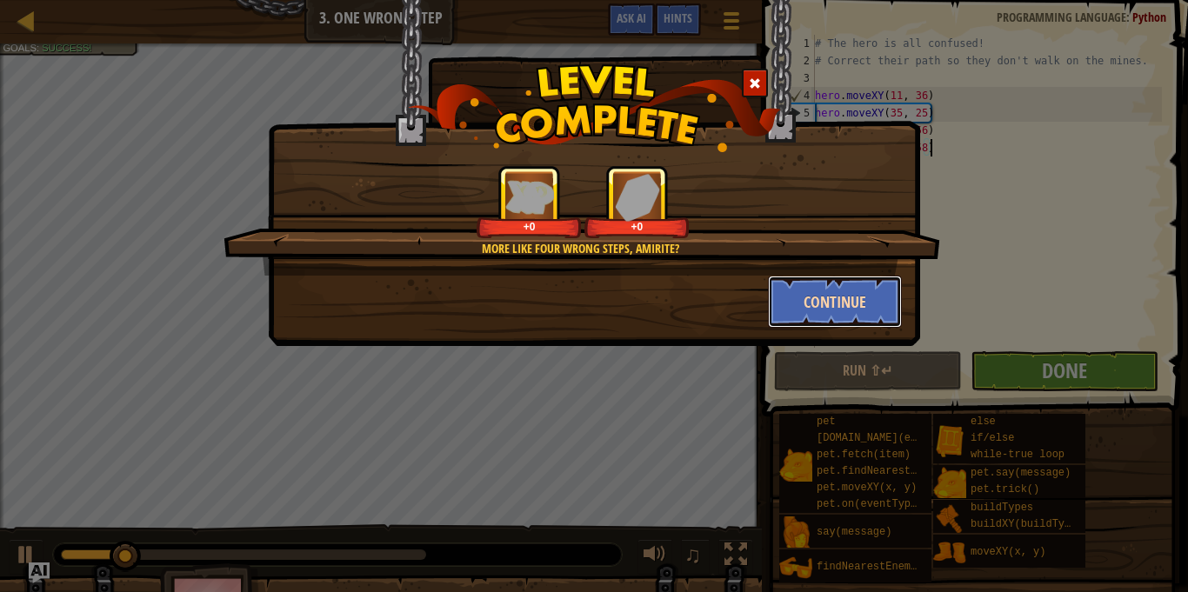
click at [820, 299] on button "Continue" at bounding box center [835, 302] width 135 height 52
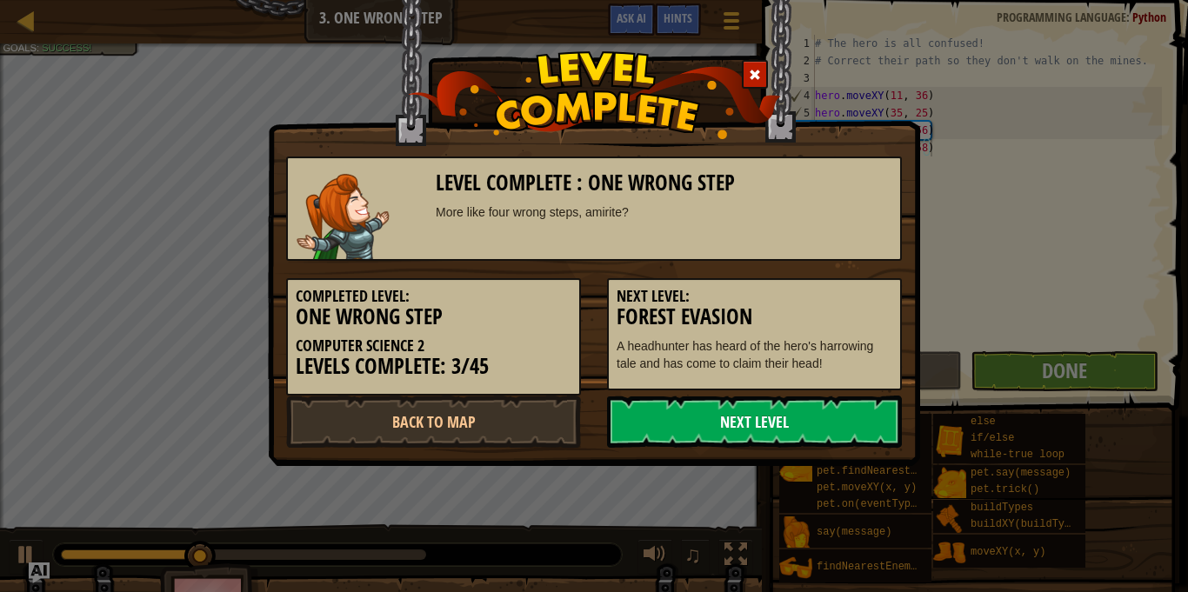
click at [650, 419] on link "Next Level" at bounding box center [754, 422] width 295 height 52
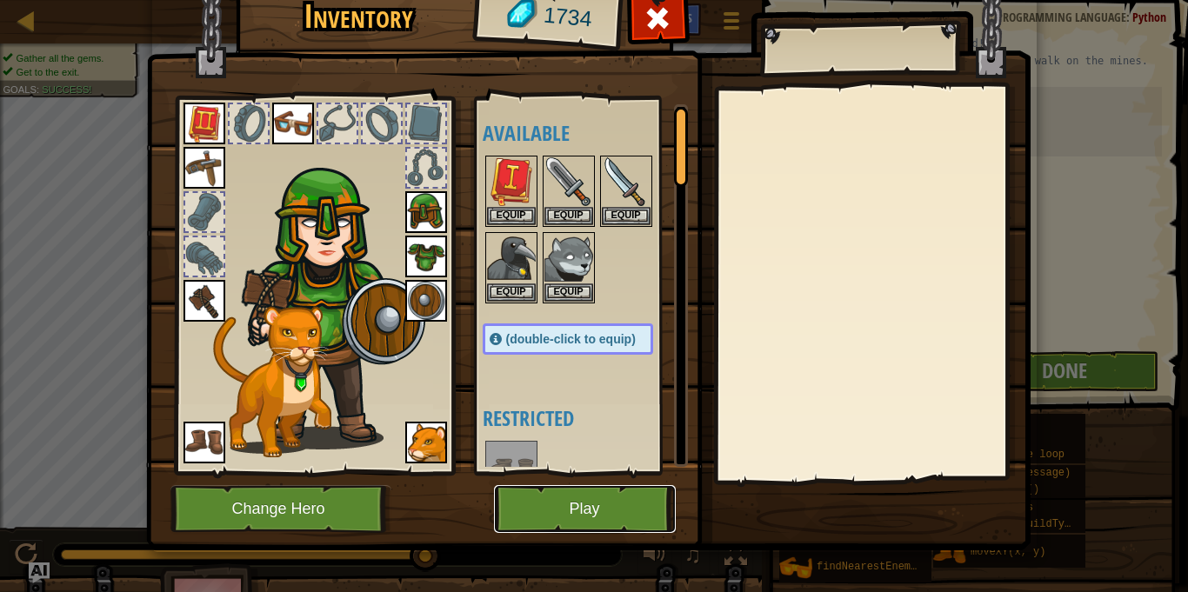
click at [557, 510] on button "Play" at bounding box center [585, 509] width 182 height 48
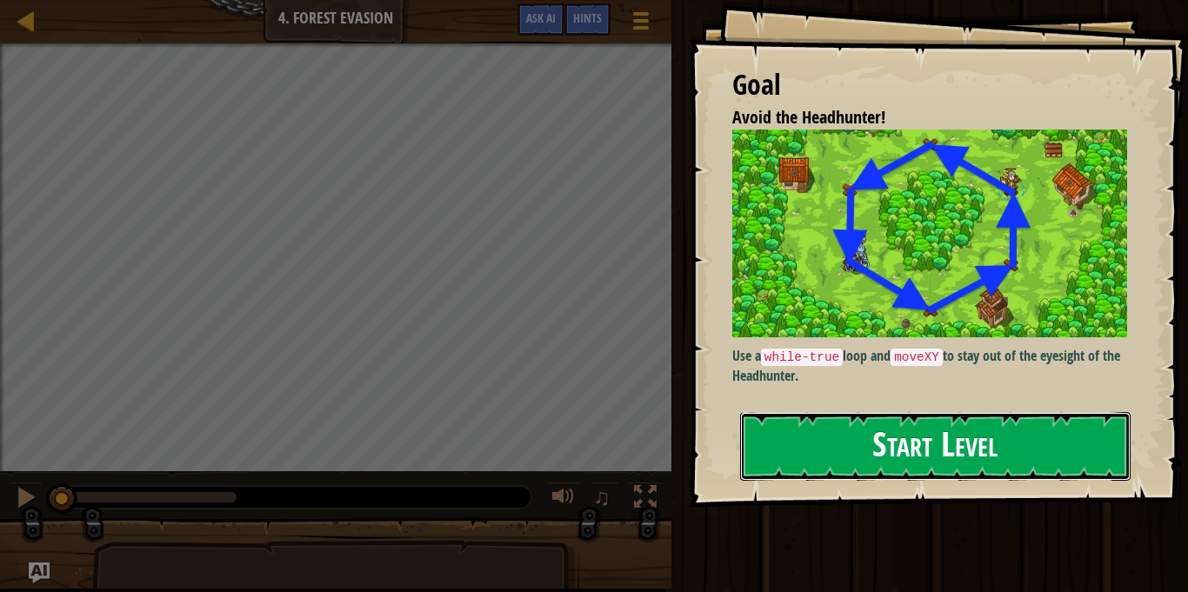
click at [819, 441] on button "Start Level" at bounding box center [935, 446] width 391 height 69
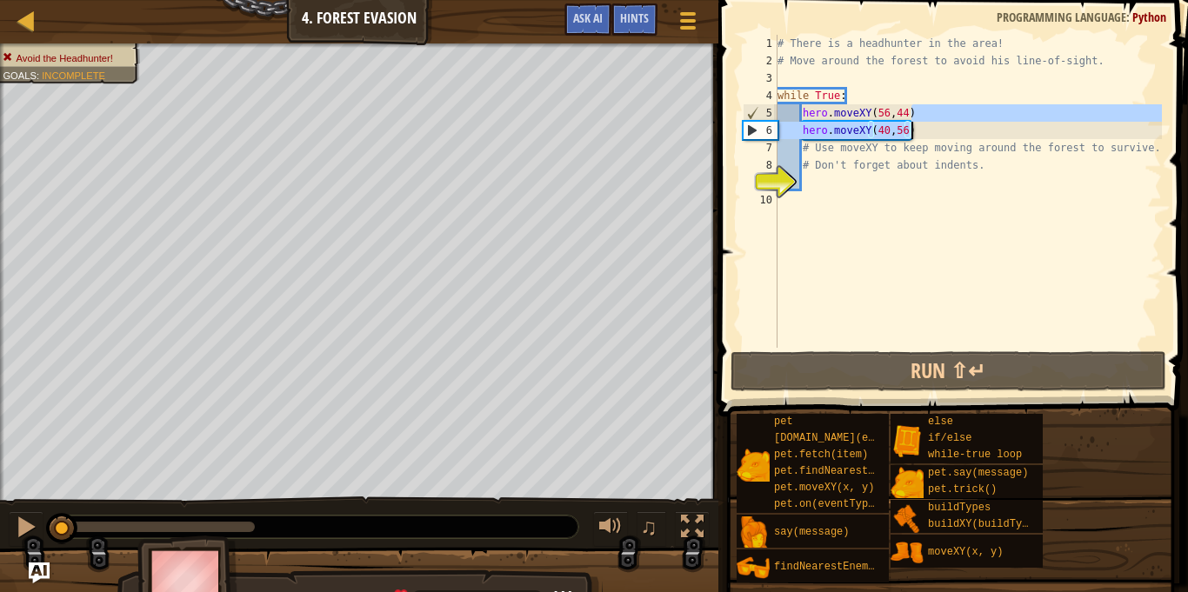
drag, startPoint x: 915, startPoint y: 115, endPoint x: 929, endPoint y: 130, distance: 20.9
click at [929, 130] on div "# There is a headhunter in the area! # Move around the forest to avoid his line…" at bounding box center [968, 209] width 388 height 348
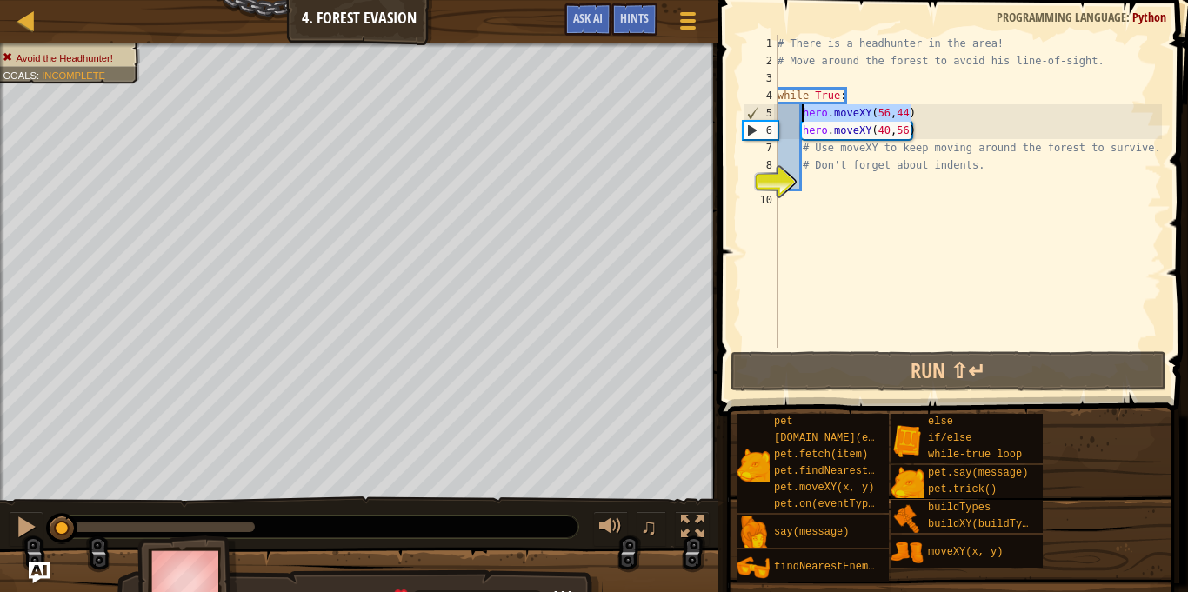
drag, startPoint x: 909, startPoint y: 116, endPoint x: 803, endPoint y: 114, distance: 106.1
click at [803, 114] on div "# There is a headhunter in the area! # Move around the forest to avoid his line…" at bounding box center [968, 209] width 388 height 348
type textarea "hero.moveXY(56,44)"
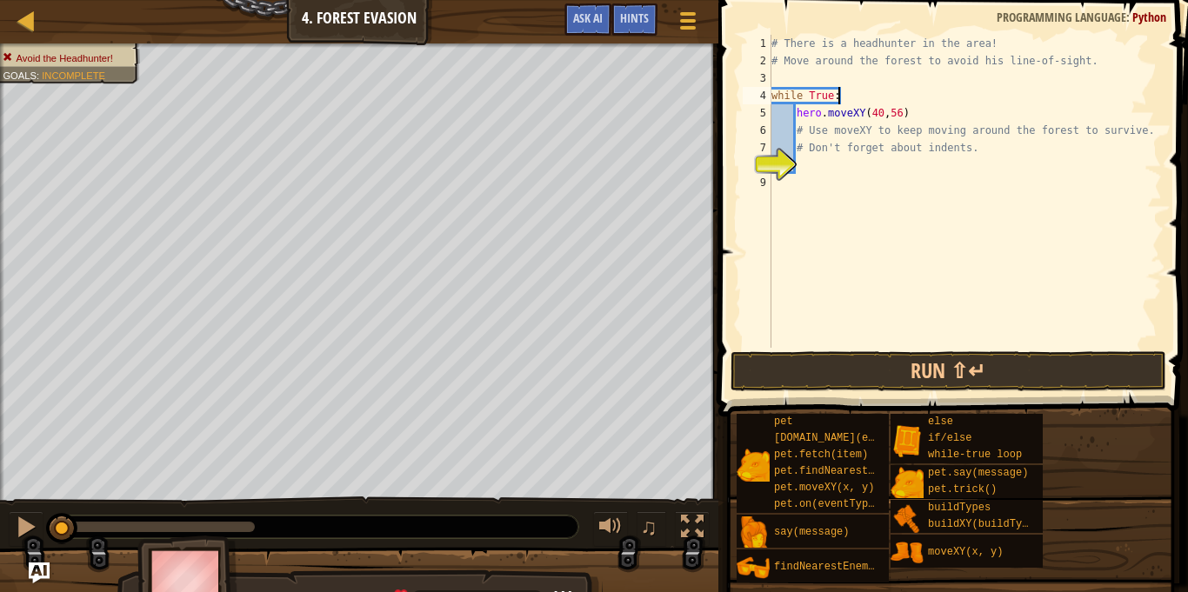
click at [909, 117] on div "# There is a headhunter in the area! # Move around the forest to avoid his line…" at bounding box center [965, 209] width 394 height 348
type textarea "hero.moveXY(40,56)"
click at [909, 117] on div "# There is a headhunter in the area! # Move around the forest to avoid his line…" at bounding box center [965, 209] width 394 height 348
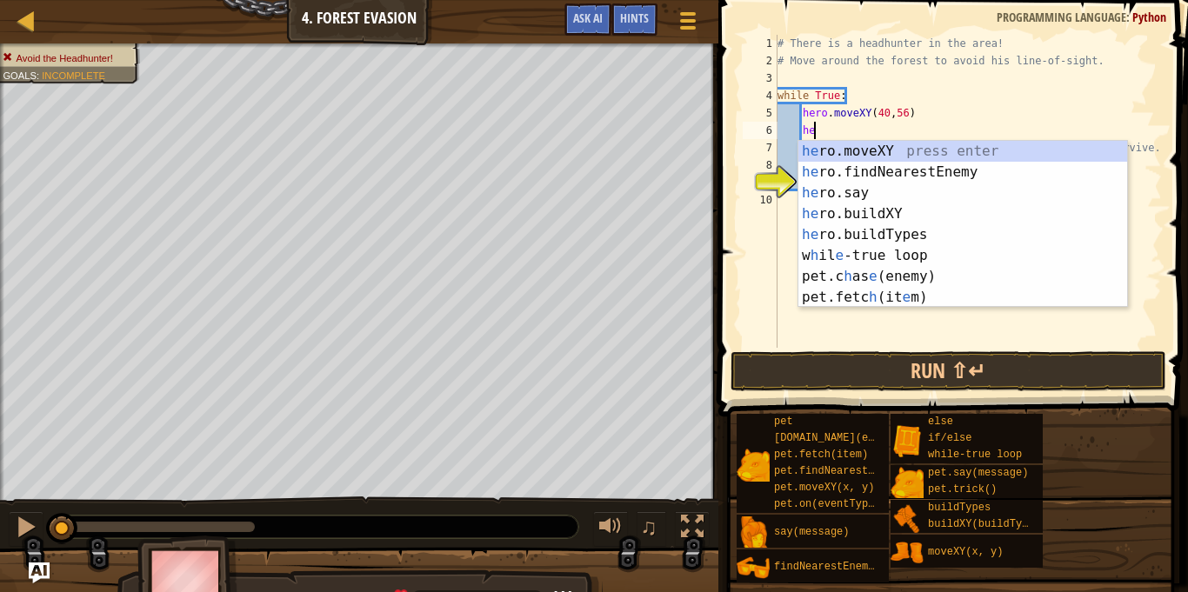
scroll to position [8, 4]
click at [918, 144] on div "he ro.moveXY press enter he ro.findNearestEnemy press enter he ro.say press ent…" at bounding box center [962, 245] width 329 height 209
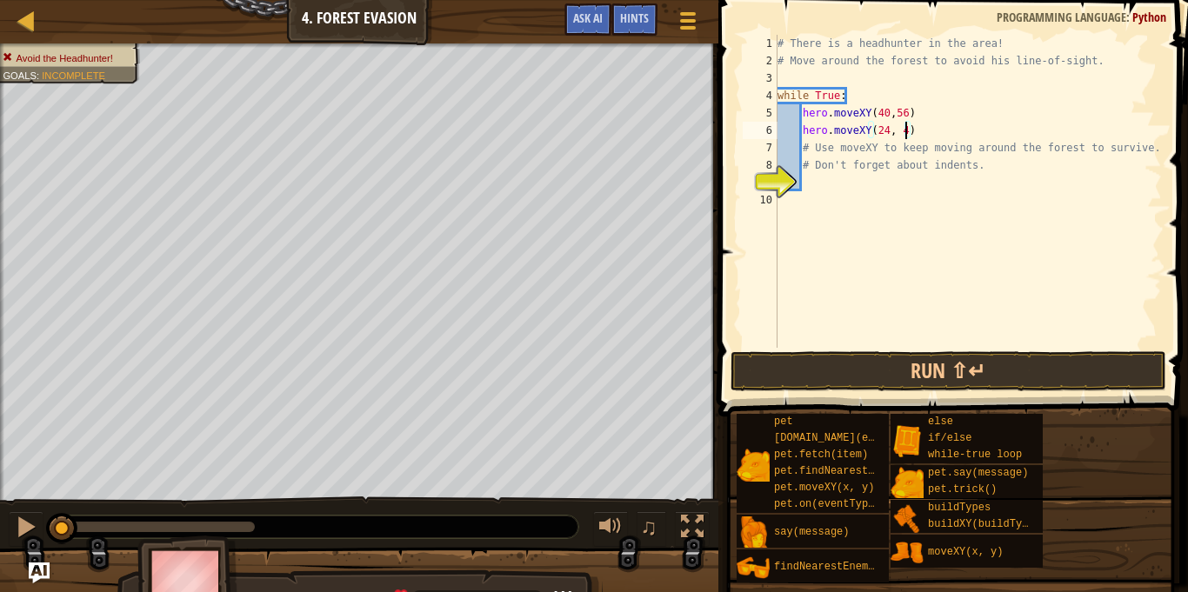
scroll to position [8, 19]
type textarea "hero.moveXY(24, 44)"
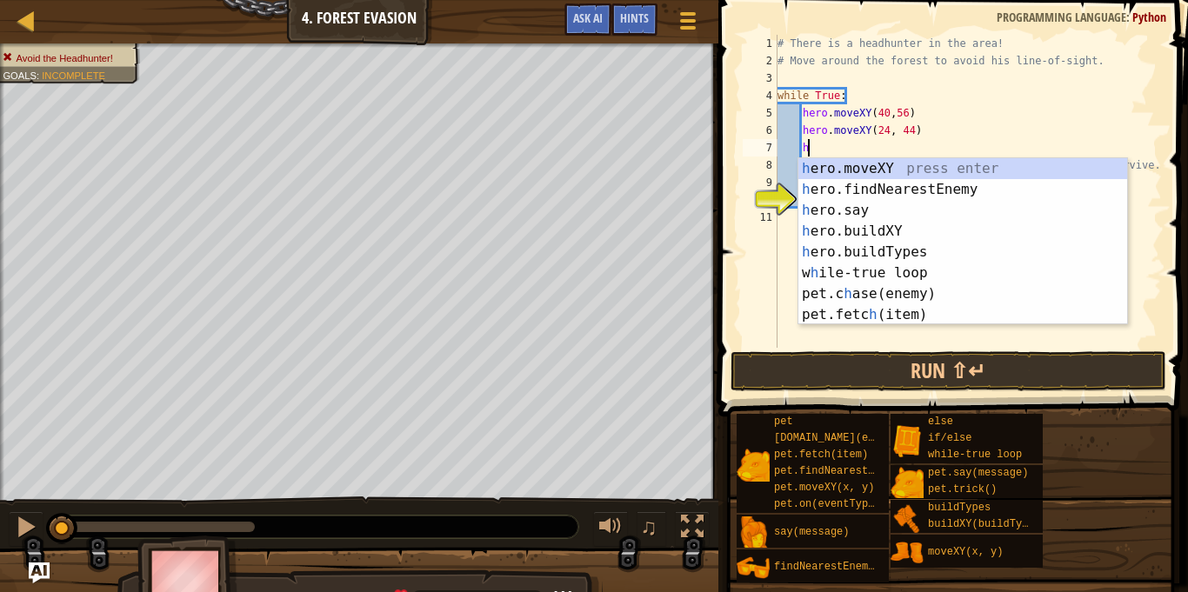
scroll to position [8, 4]
click at [927, 170] on div "he ro.moveXY press enter he ro.findNearestEnemy press enter he ro.say press ent…" at bounding box center [962, 262] width 329 height 209
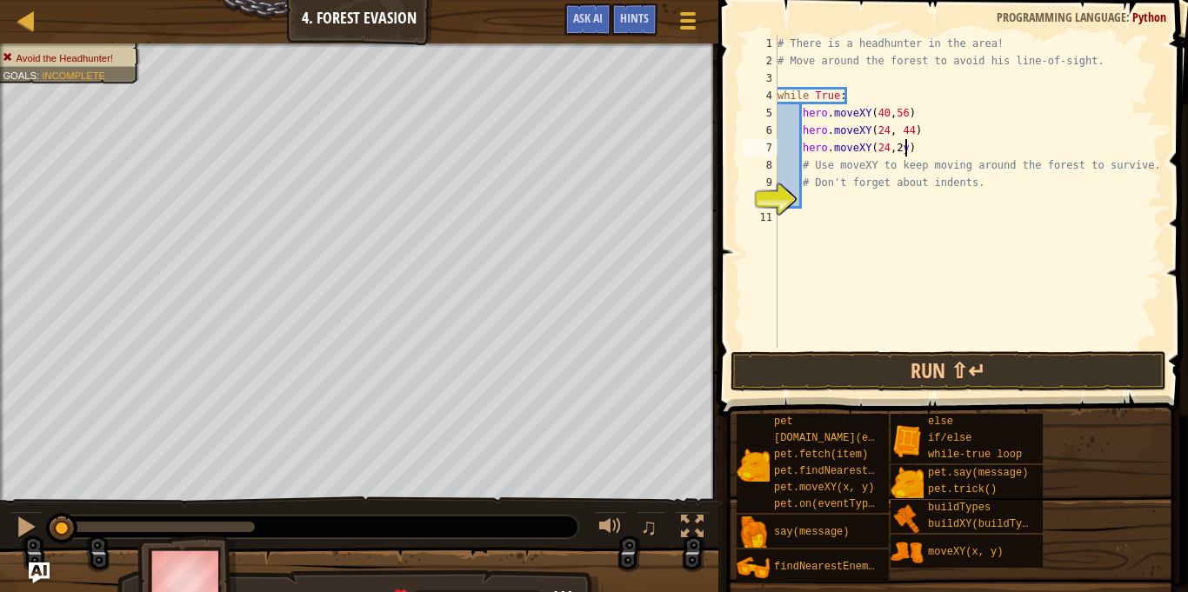
scroll to position [8, 18]
type textarea "hero.moveXY(24, 24)"
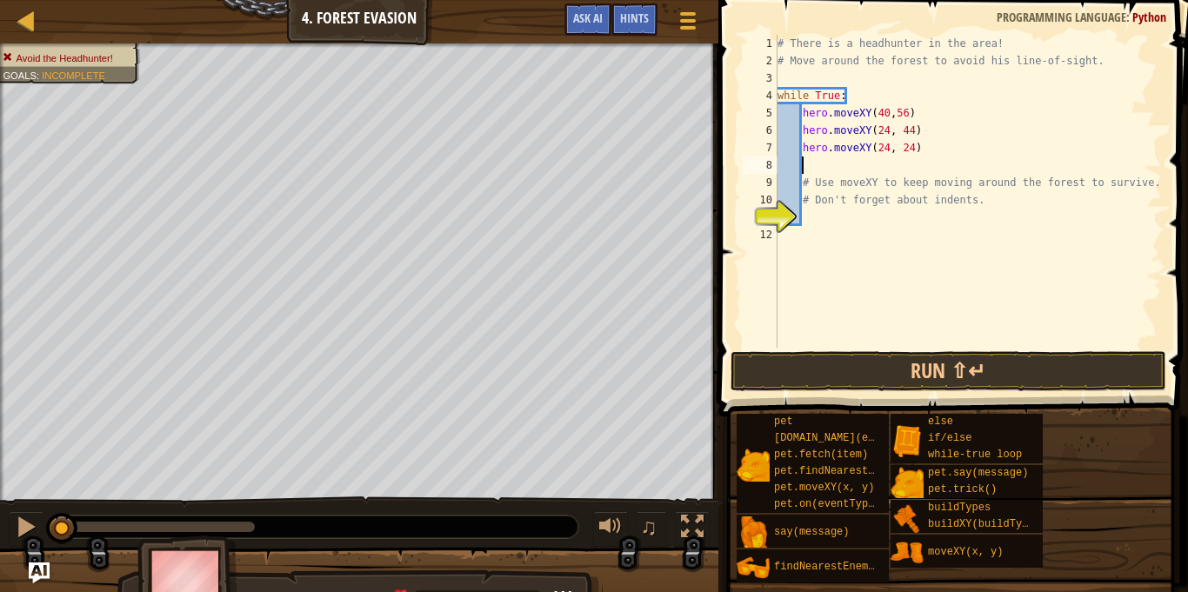
scroll to position [8, 4]
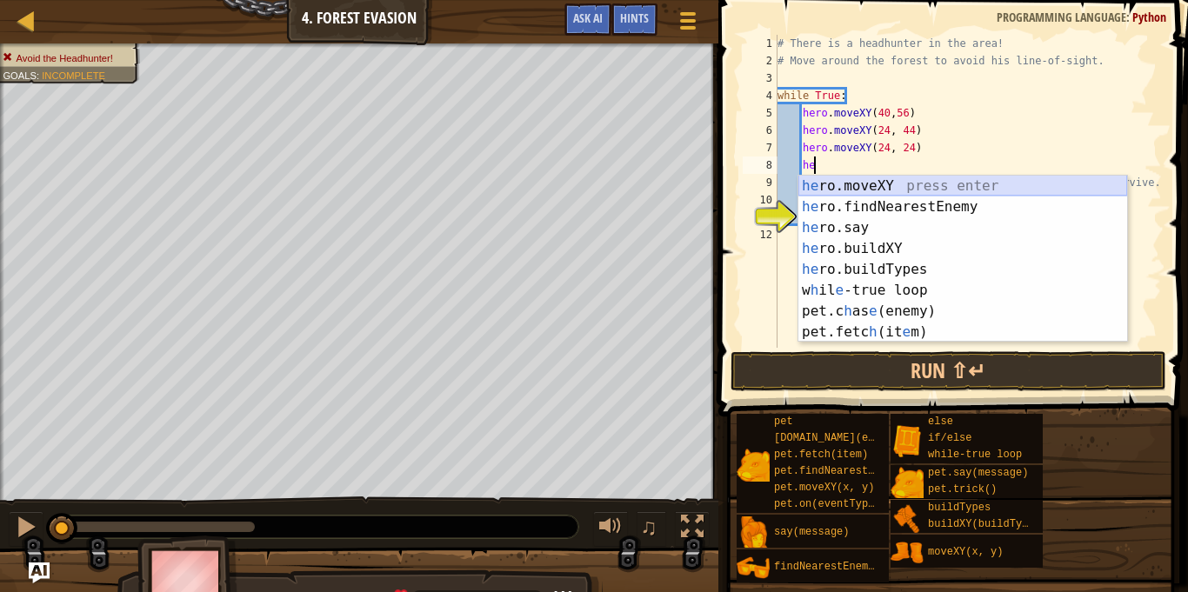
click at [900, 183] on div "he ro.moveXY press enter he ro.findNearestEnemy press enter he ro.say press ent…" at bounding box center [962, 280] width 329 height 209
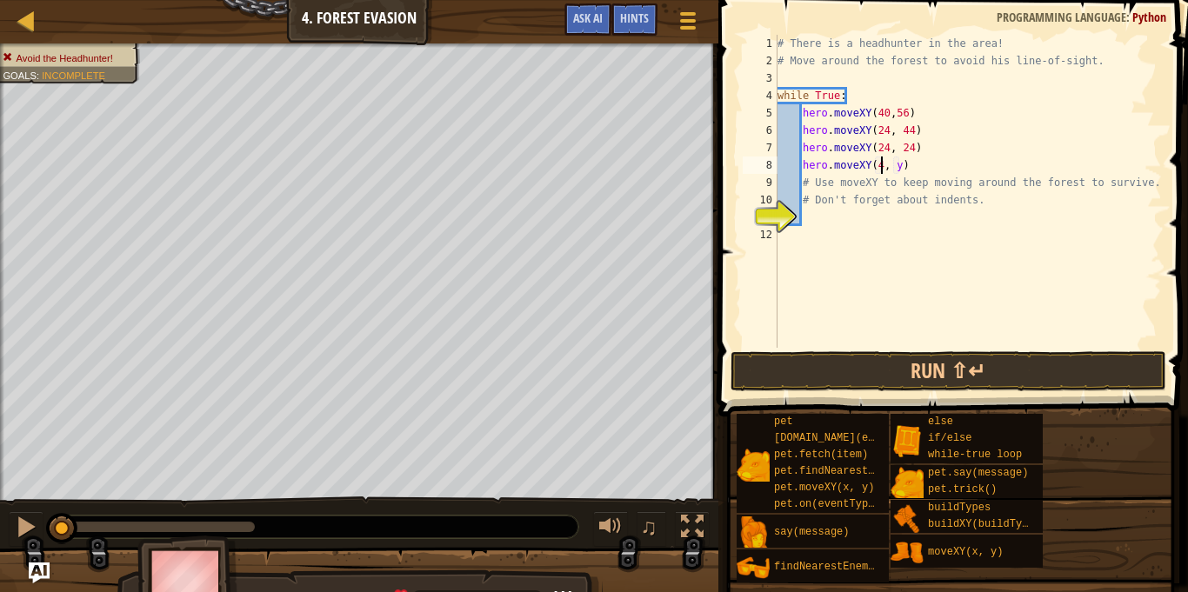
scroll to position [8, 16]
type textarea "hero.moveXY(40, 12)"
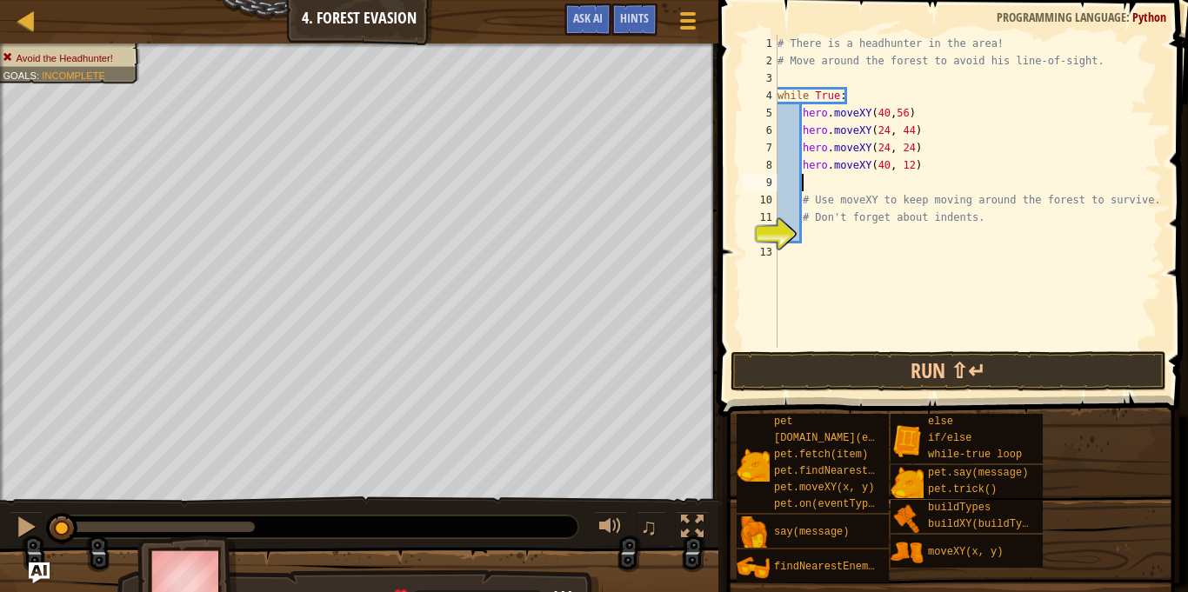
scroll to position [8, 4]
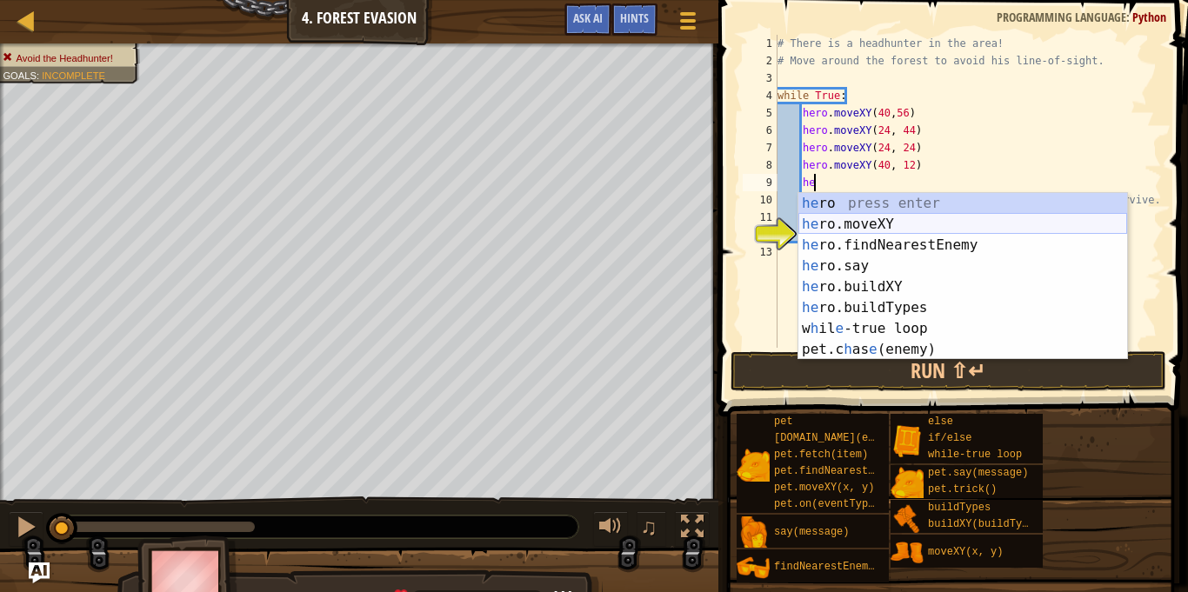
click at [896, 219] on div "he ro press enter he ro.moveXY press enter he ro.findNearestEnemy press enter h…" at bounding box center [962, 297] width 329 height 209
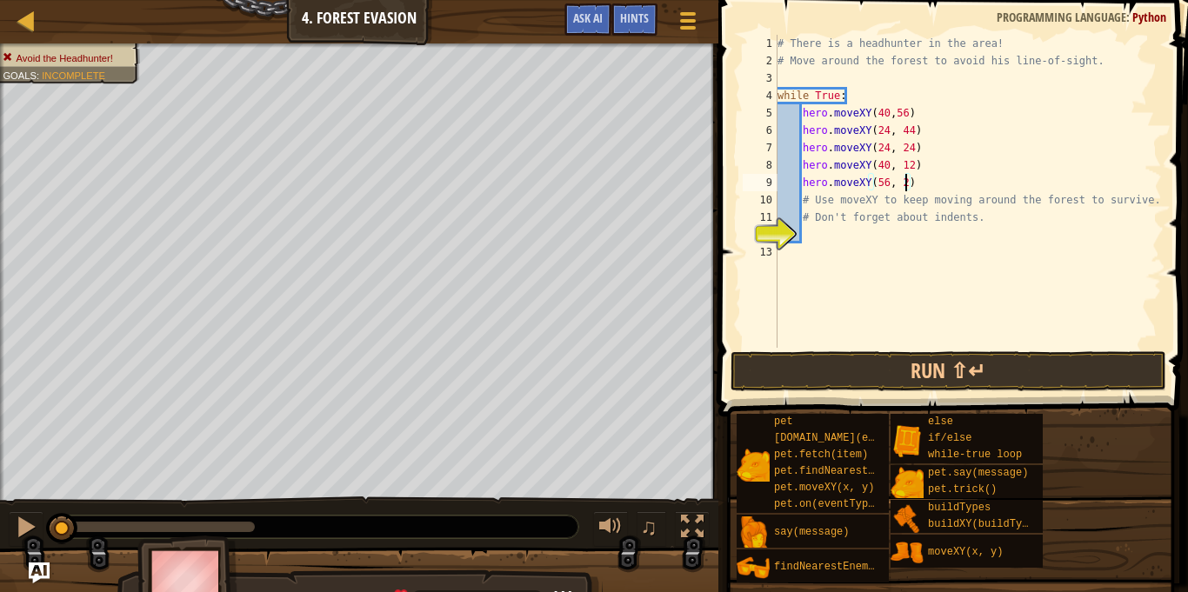
scroll to position [8, 19]
type textarea "hero.moveXY(56, 24)"
click at [893, 377] on button "Run ⇧↵" at bounding box center [949, 371] width 436 height 40
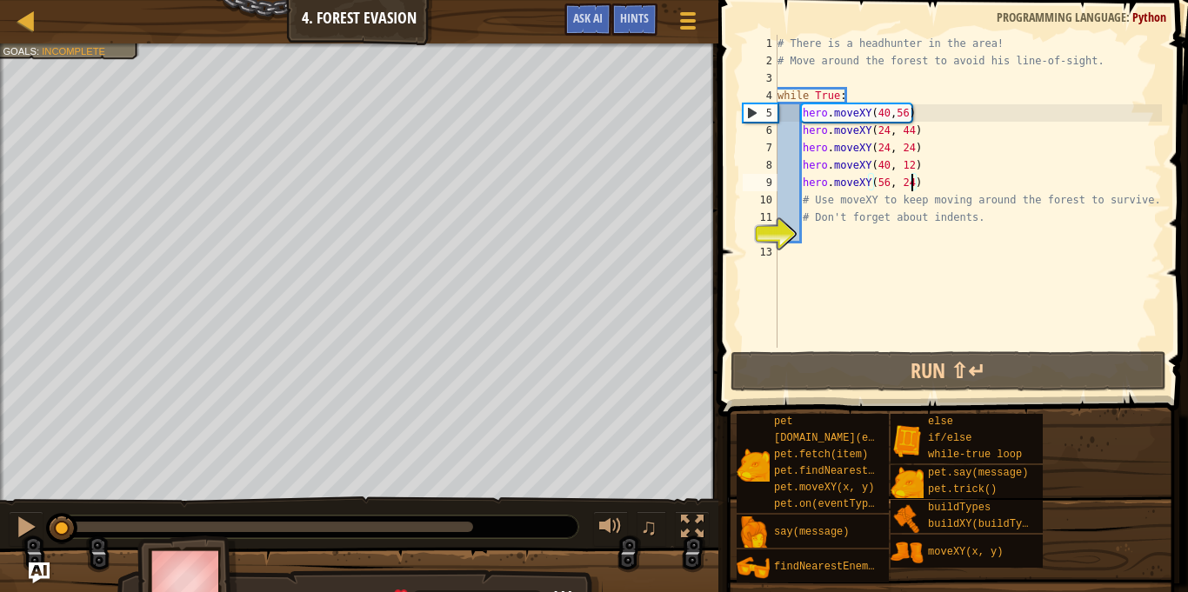
drag, startPoint x: 186, startPoint y: 521, endPoint x: 43, endPoint y: 528, distance: 142.8
click at [43, 528] on div "♫" at bounding box center [359, 523] width 718 height 52
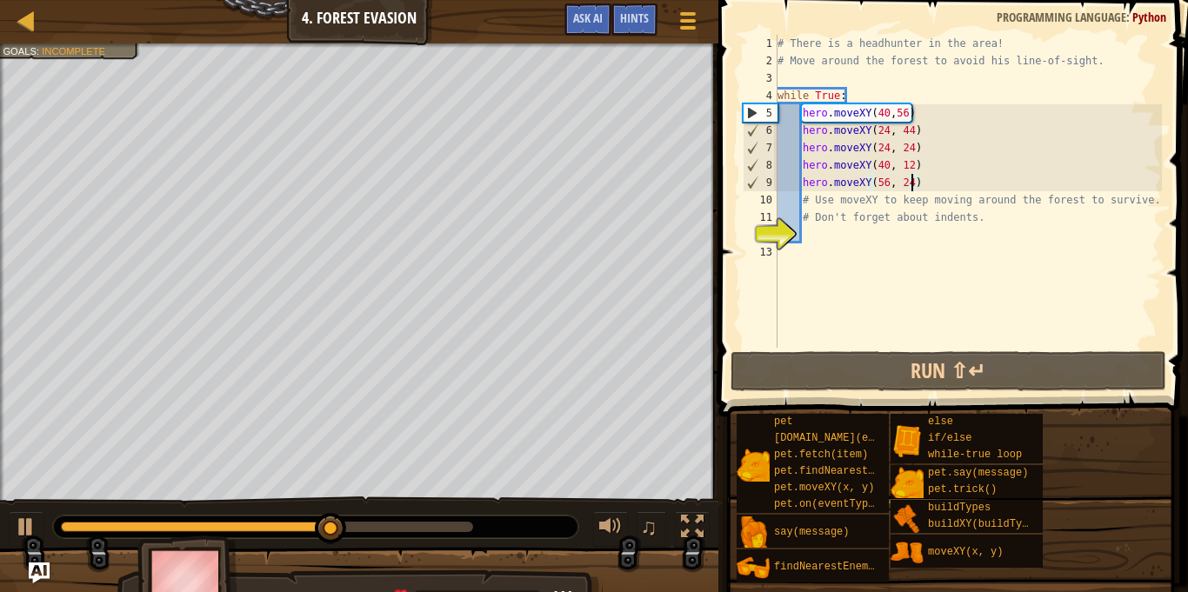
click at [922, 184] on div "# There is a headhunter in the area! # Move around the forest to avoid his line…" at bounding box center [968, 209] width 388 height 348
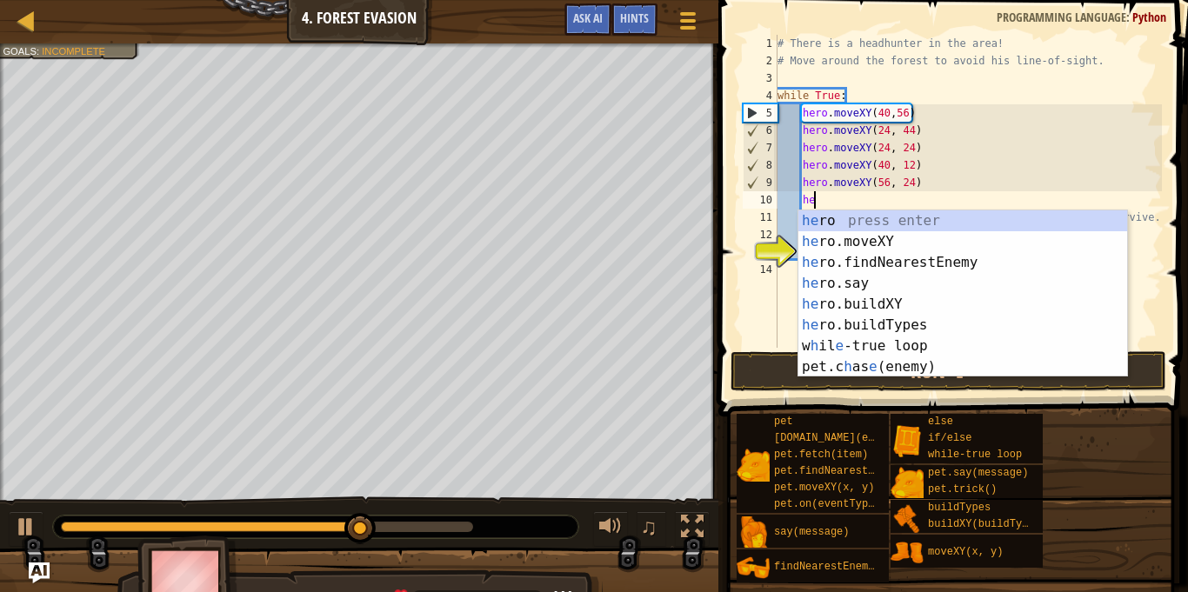
scroll to position [8, 4]
click at [908, 244] on div "he ro press enter he ro.moveXY press enter he ro.findNearestEnemy press enter h…" at bounding box center [962, 314] width 329 height 209
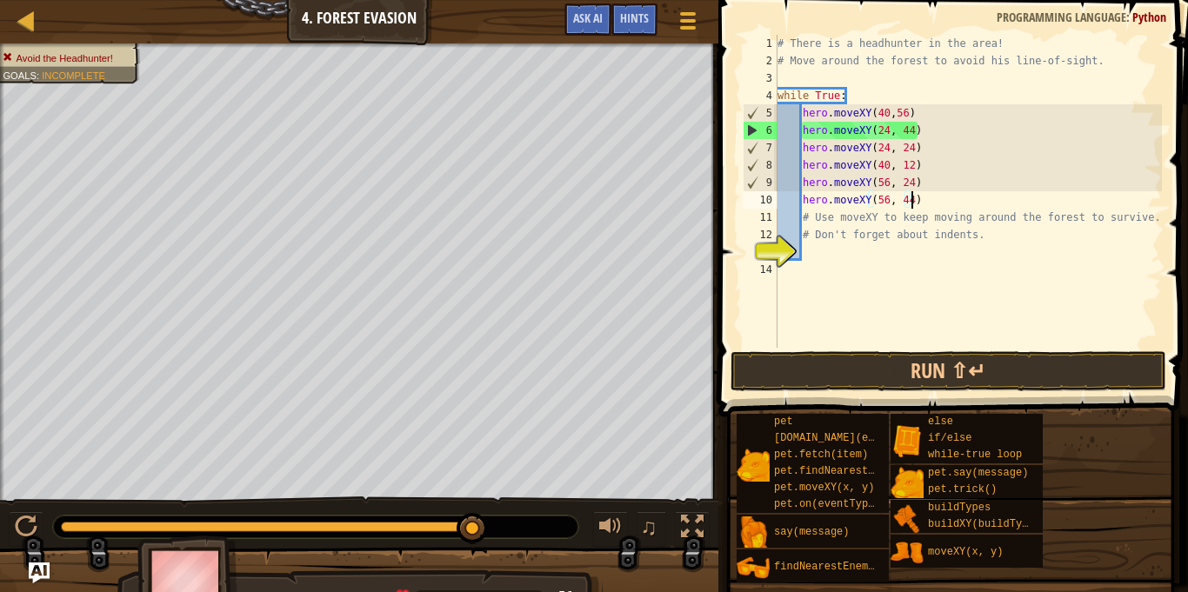
scroll to position [8, 19]
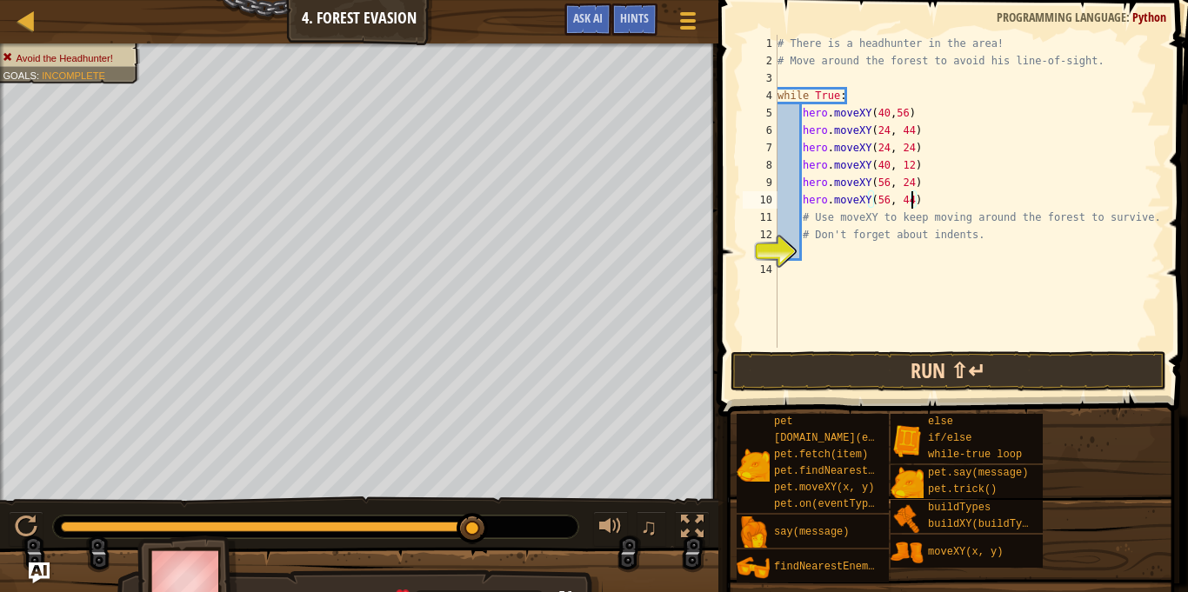
type textarea "hero.moveXY(56, 44)"
click at [775, 383] on button "Run ⇧↵" at bounding box center [949, 371] width 436 height 40
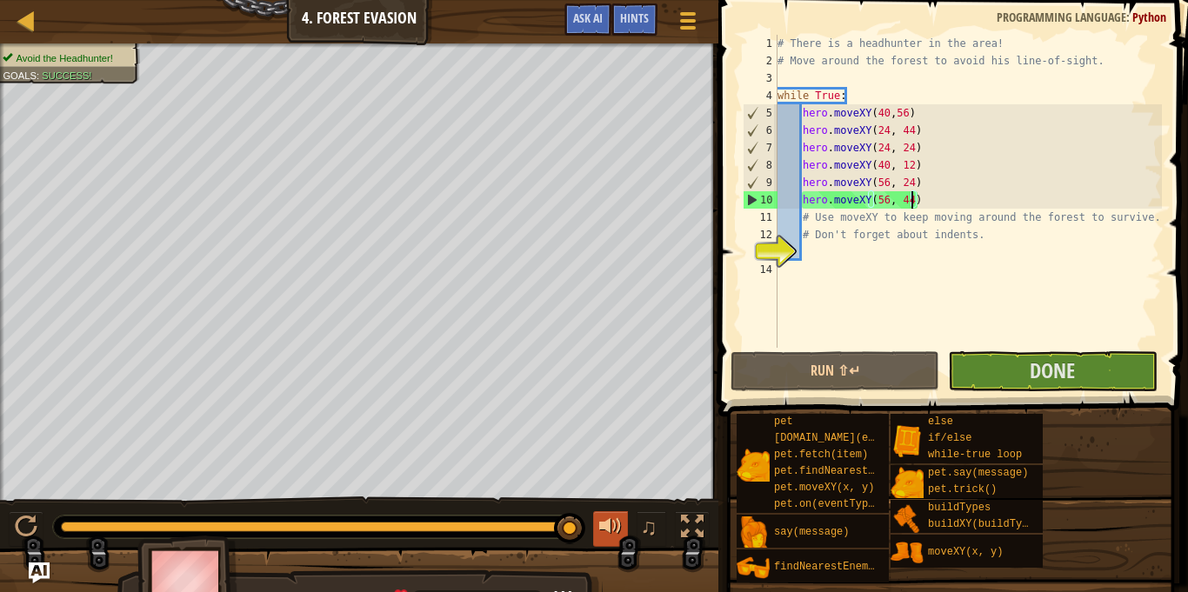
drag, startPoint x: 302, startPoint y: 525, endPoint x: 598, endPoint y: 518, distance: 295.8
click at [598, 518] on div "♫" at bounding box center [359, 523] width 718 height 52
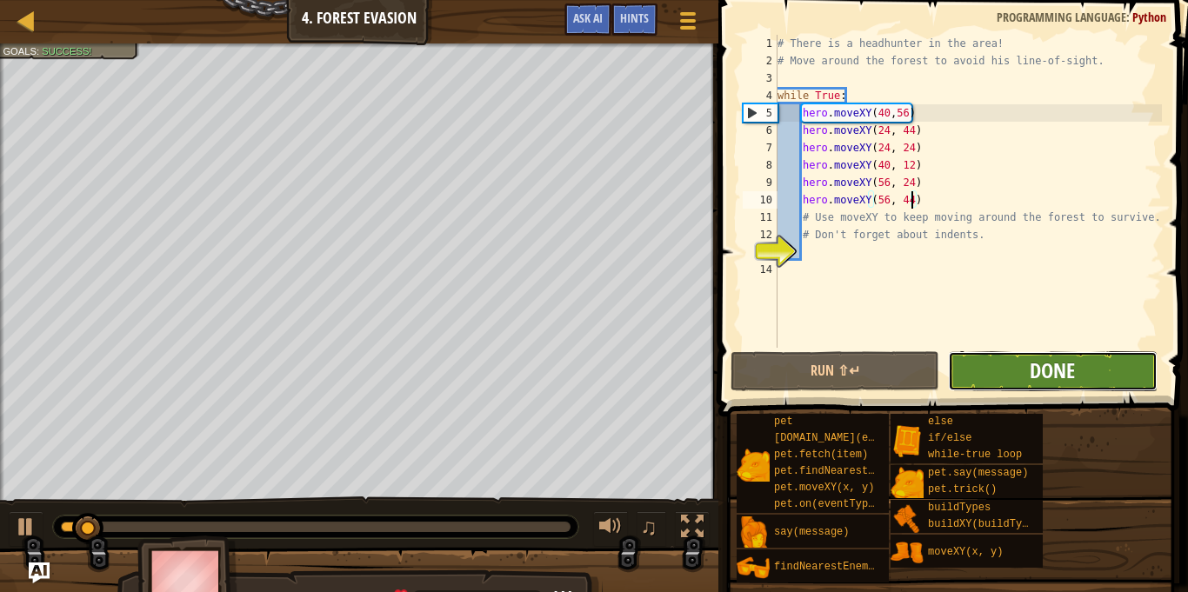
click at [1058, 377] on span "Done" at bounding box center [1052, 371] width 45 height 28
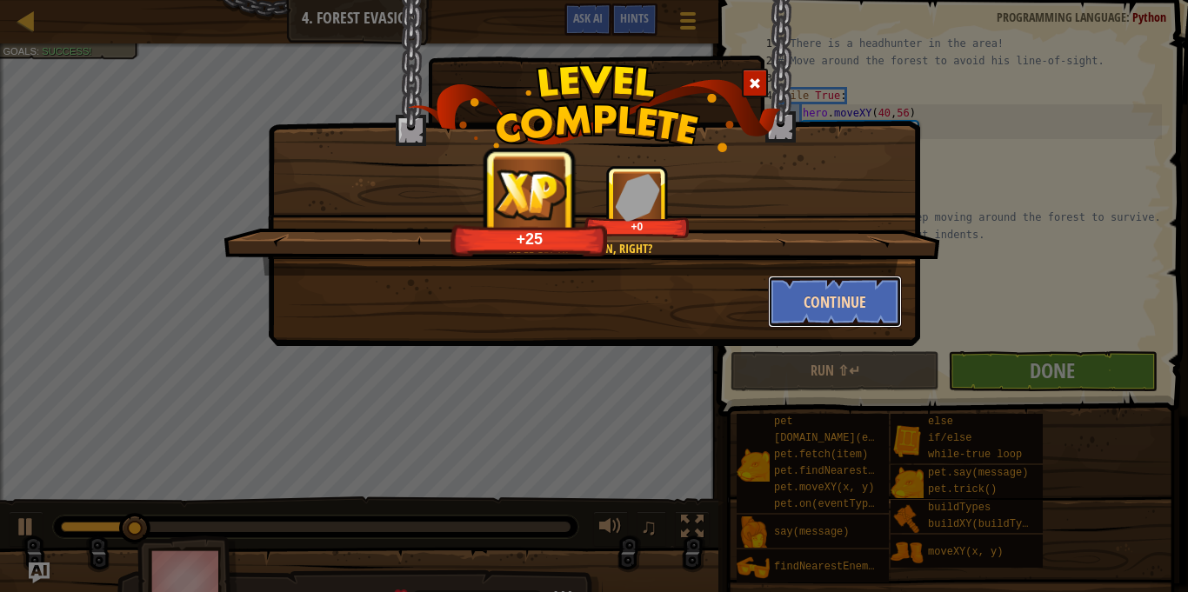
click at [799, 308] on button "Continue" at bounding box center [835, 302] width 135 height 52
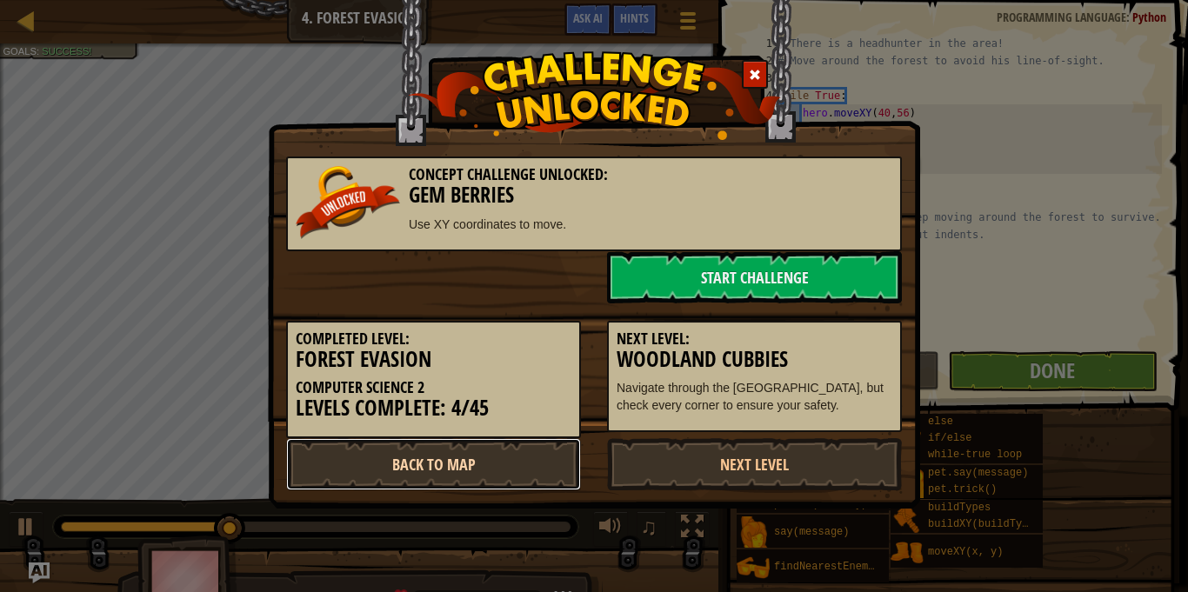
click at [559, 457] on link "Back to Map" at bounding box center [433, 464] width 295 height 52
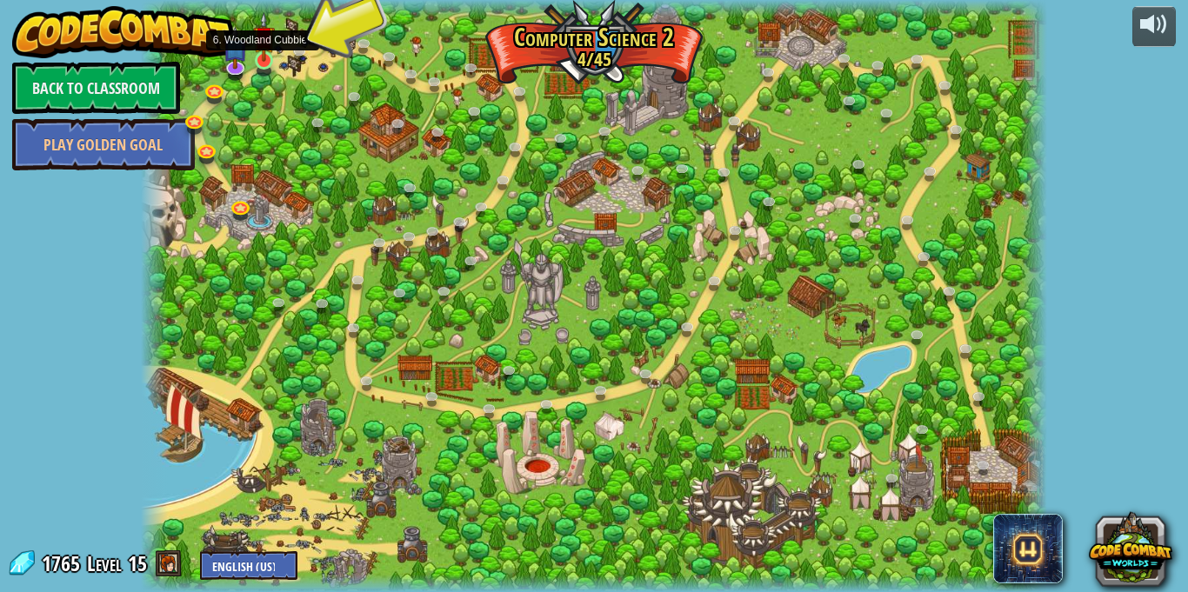
click at [263, 60] on img at bounding box center [264, 37] width 22 height 50
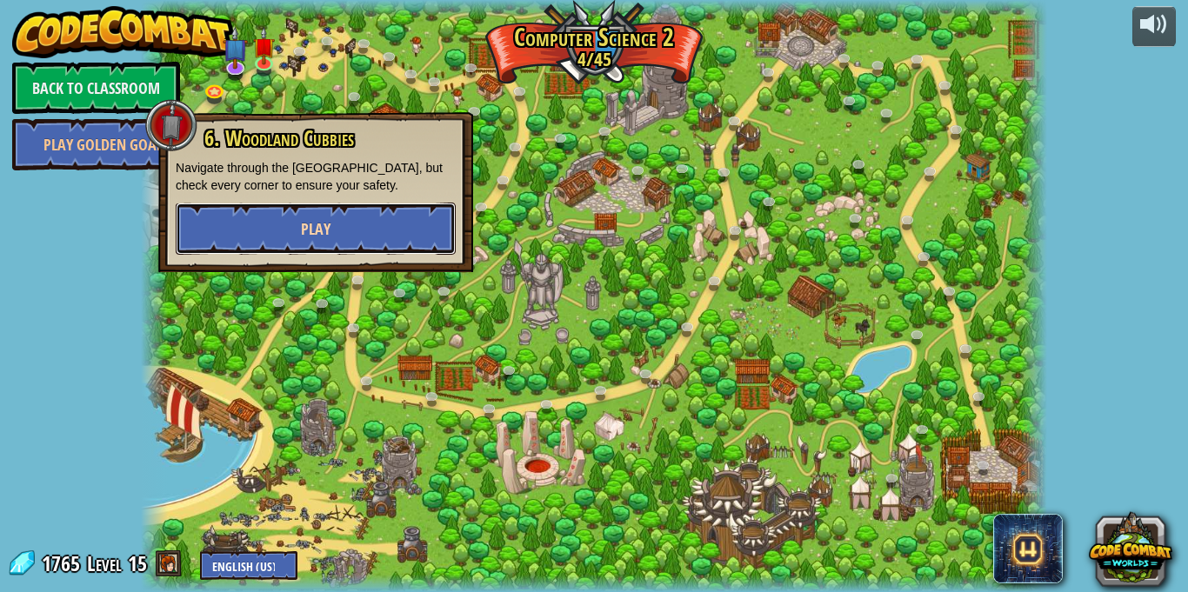
click at [228, 234] on button "Play" at bounding box center [316, 229] width 280 height 52
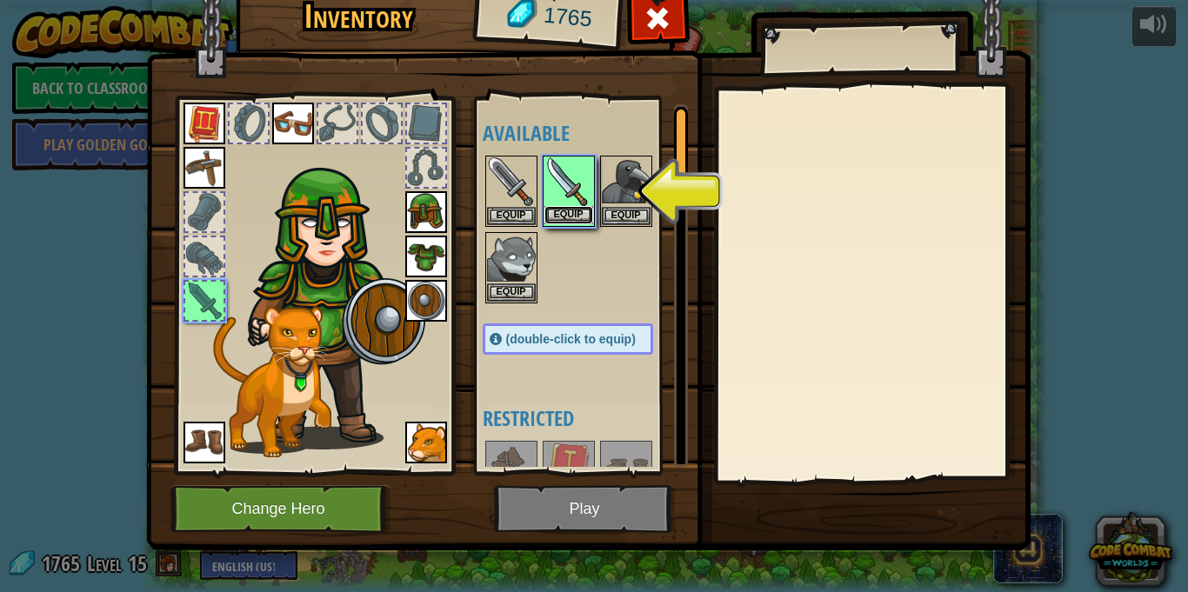
click at [554, 206] on button "Equip" at bounding box center [568, 215] width 49 height 18
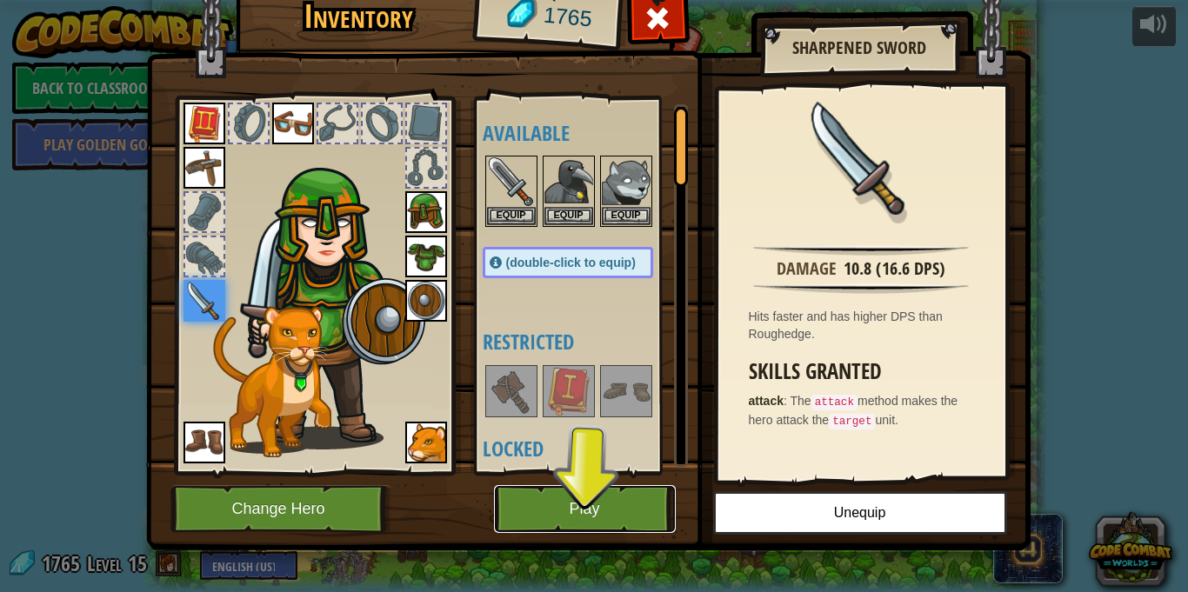
click at [610, 504] on button "Play" at bounding box center [585, 509] width 182 height 48
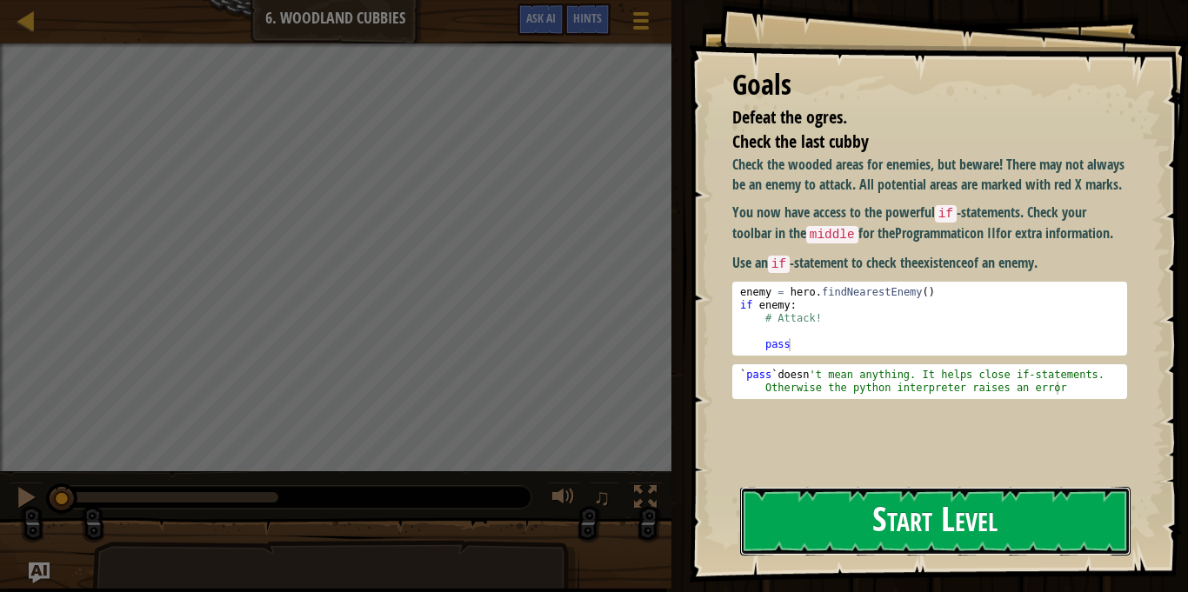
click at [835, 527] on button "Start Level" at bounding box center [935, 521] width 391 height 69
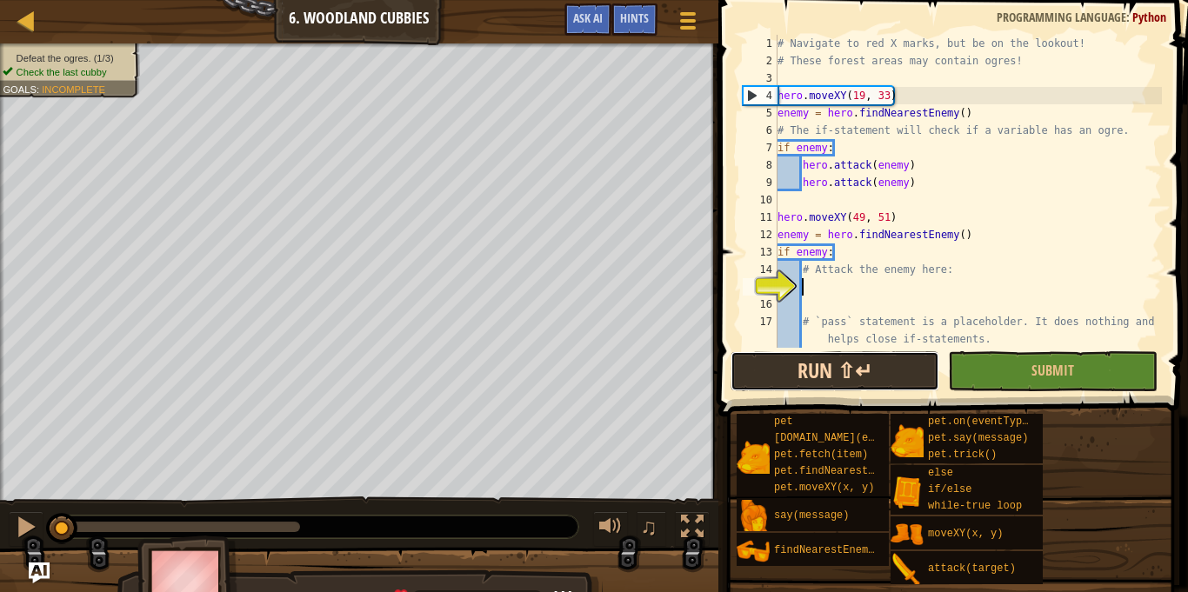
click at [865, 380] on button "Run ⇧↵" at bounding box center [835, 371] width 209 height 40
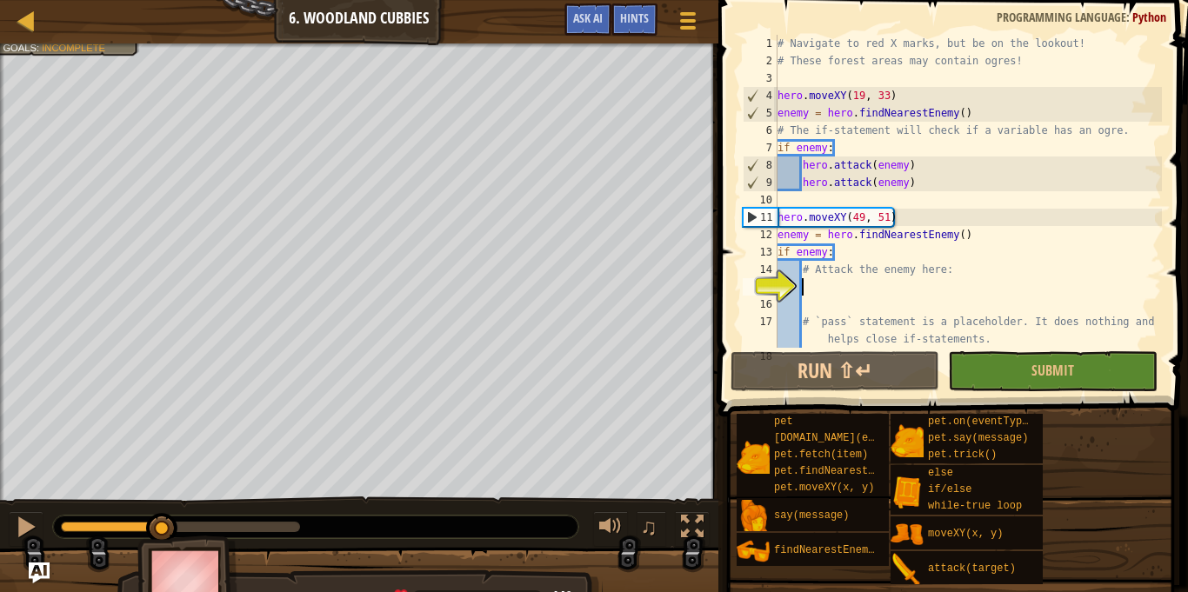
drag, startPoint x: 91, startPoint y: 524, endPoint x: 168, endPoint y: 545, distance: 79.3
click at [168, 545] on div "Defeat the ogres. (1/3) Check the last cubby Goals : Incomplete ♫ Anya 140 x: 3…" at bounding box center [594, 330] width 1188 height 575
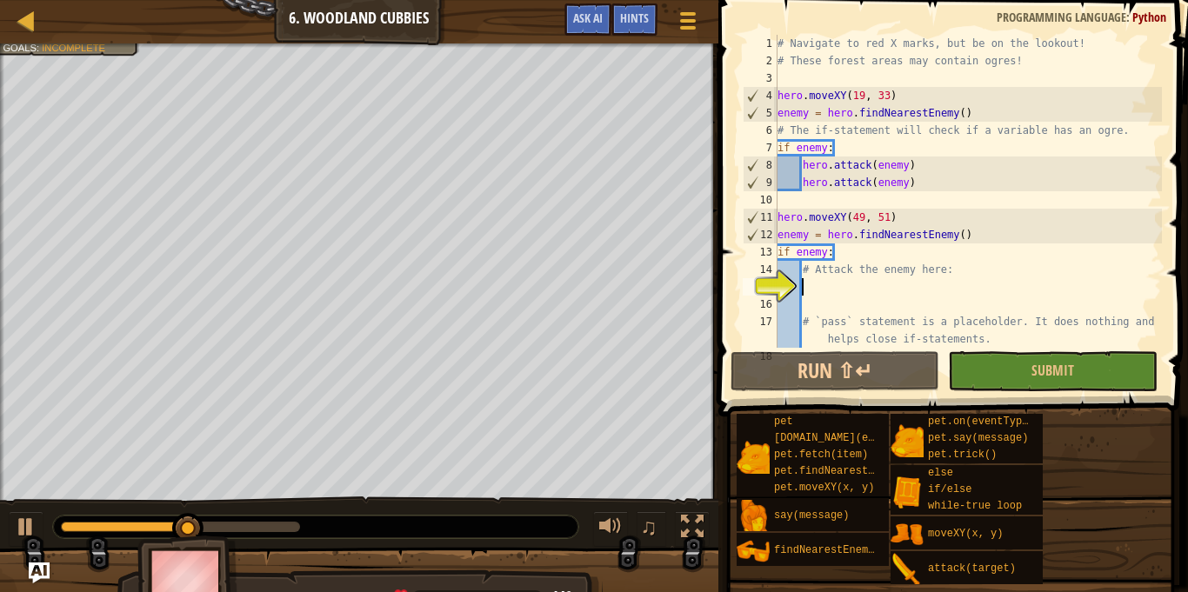
click at [877, 251] on div "# Navigate to red X marks, but be on the lookout! # These forest areas may cont…" at bounding box center [968, 209] width 388 height 348
type textarea "if enemy:"
click at [813, 286] on div "# Navigate to red X marks, but be on the lookout! # These forest areas may cont…" at bounding box center [968, 209] width 388 height 348
type textarea "e"
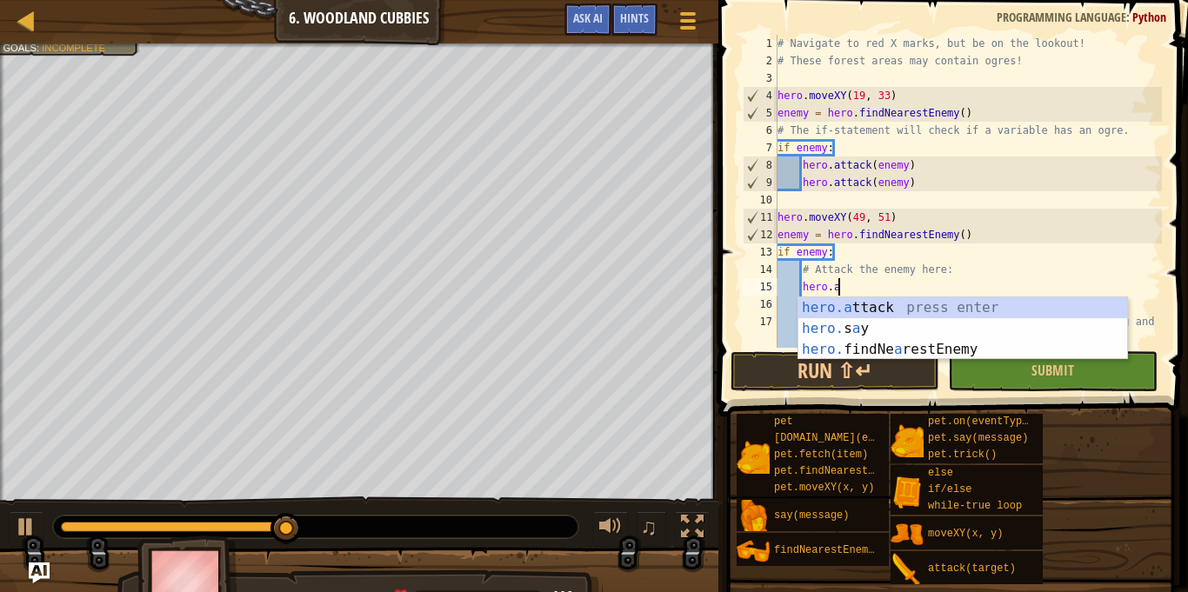
scroll to position [8, 8]
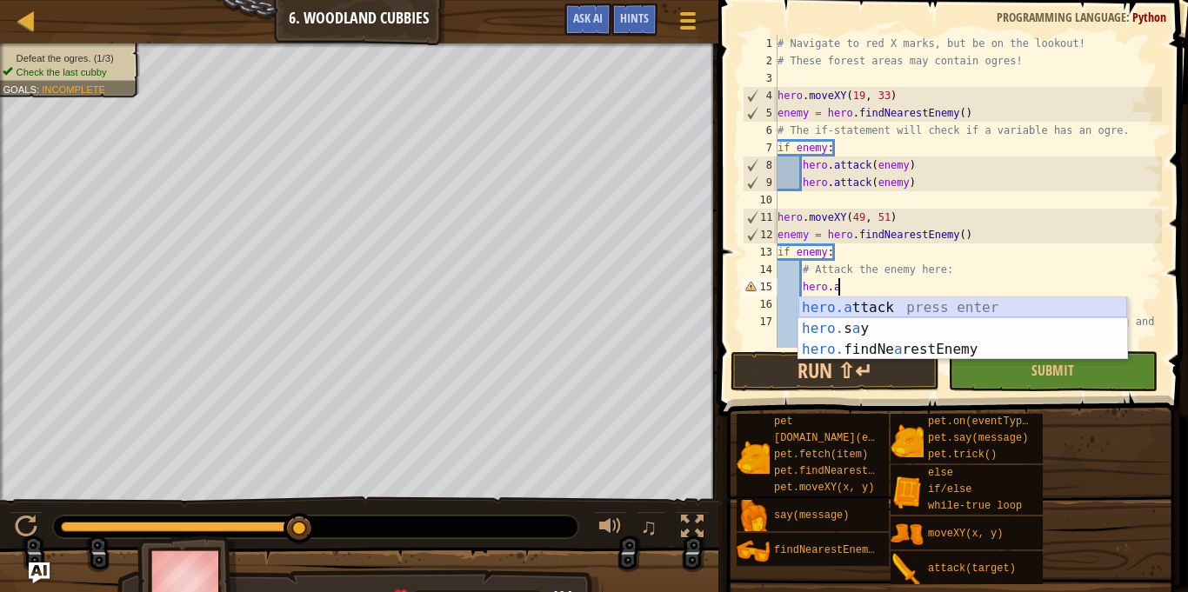
click at [905, 311] on div "hero.a ttack press enter hero. s a y press enter hero. findNe a restEnemy press…" at bounding box center [962, 349] width 329 height 104
type textarea "hero.attack(enemy)"
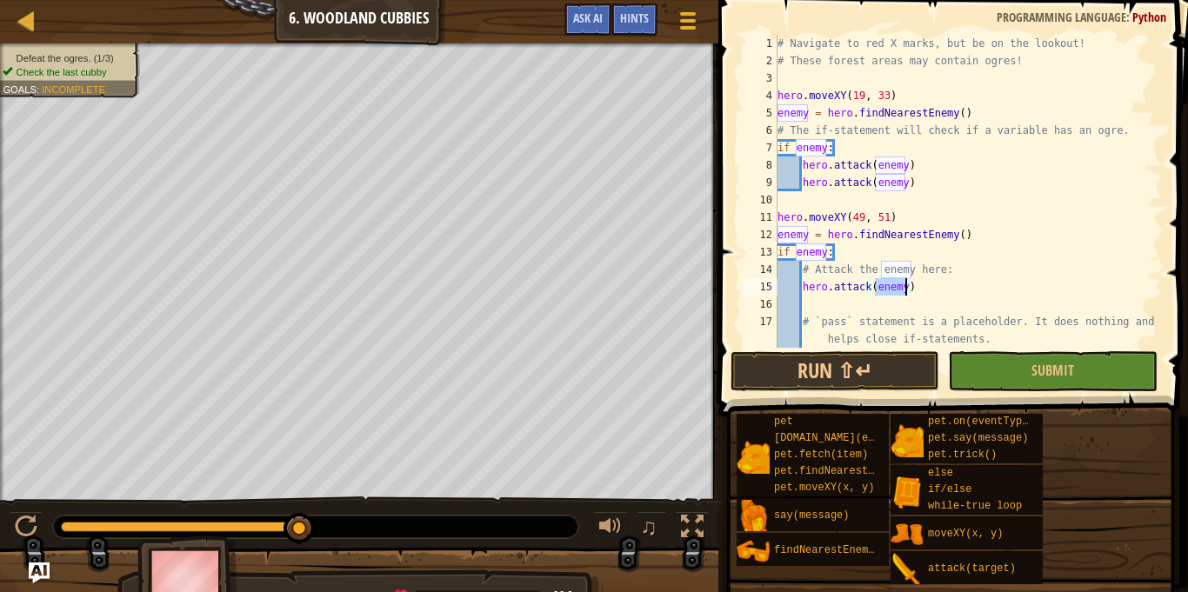
click at [871, 303] on div "# Navigate to red X marks, but be on the lookout! # These forest areas may cont…" at bounding box center [968, 209] width 388 height 348
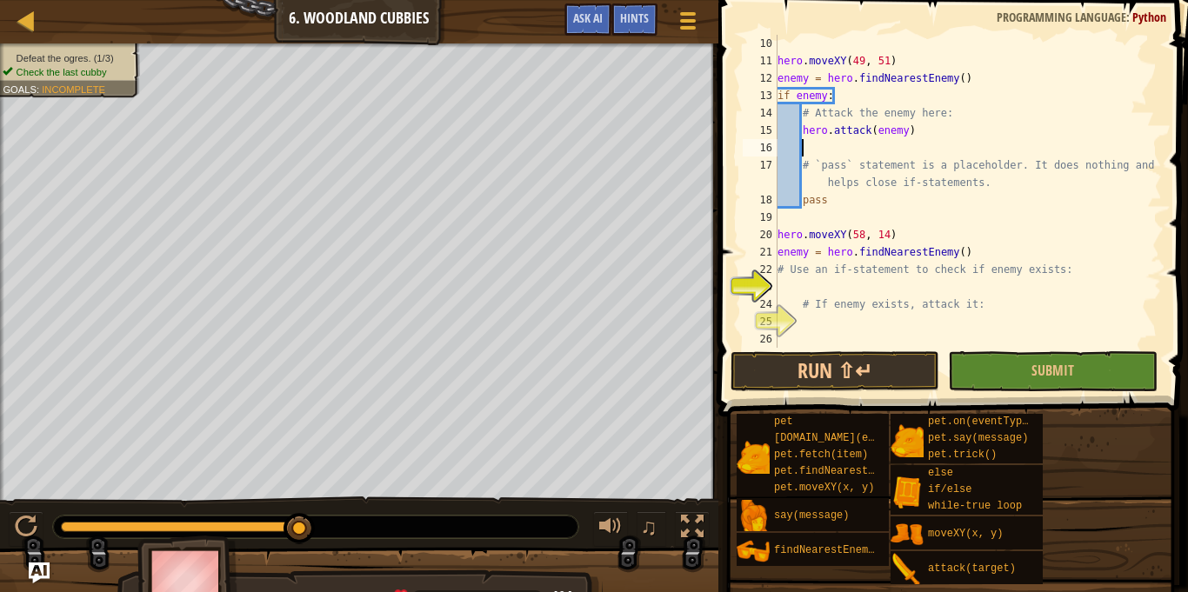
scroll to position [157, 0]
click at [979, 254] on div "hero . moveXY ( 49 , 51 ) enemy = hero . findNearestEnemy ( ) if enemy : # Atta…" at bounding box center [968, 209] width 388 height 348
type textarea "enemy = hero.findNearestEnemy()"
click at [932, 282] on div "hero . moveXY ( 49 , 51 ) enemy = hero . findNearestEnemy ( ) if enemy : # Atta…" at bounding box center [968, 209] width 388 height 348
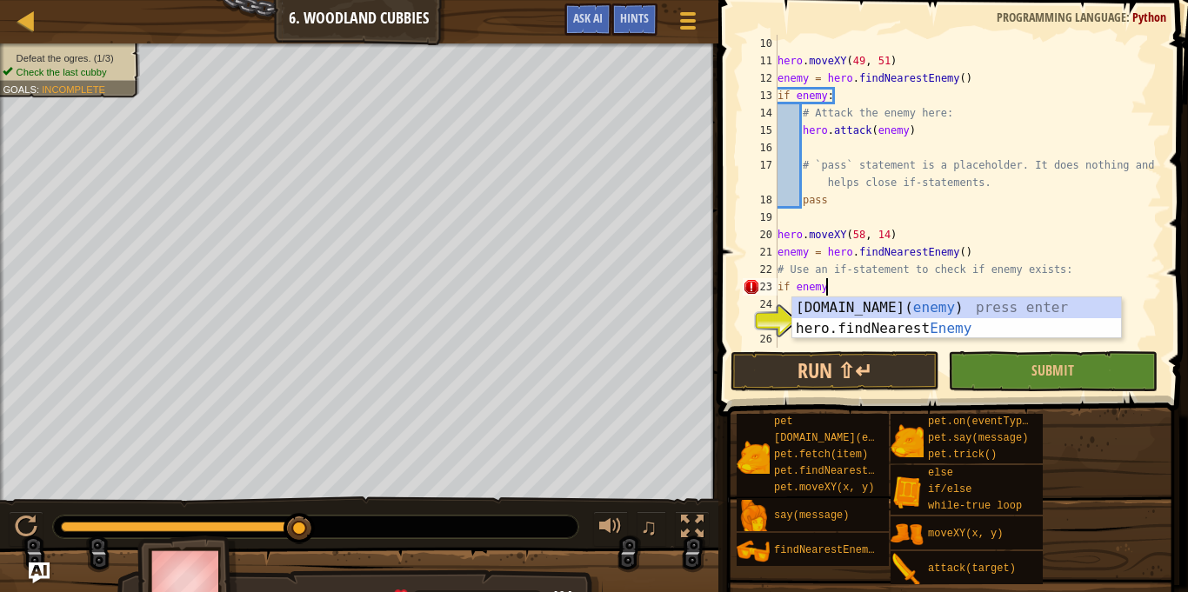
type textarea "if enemy:"
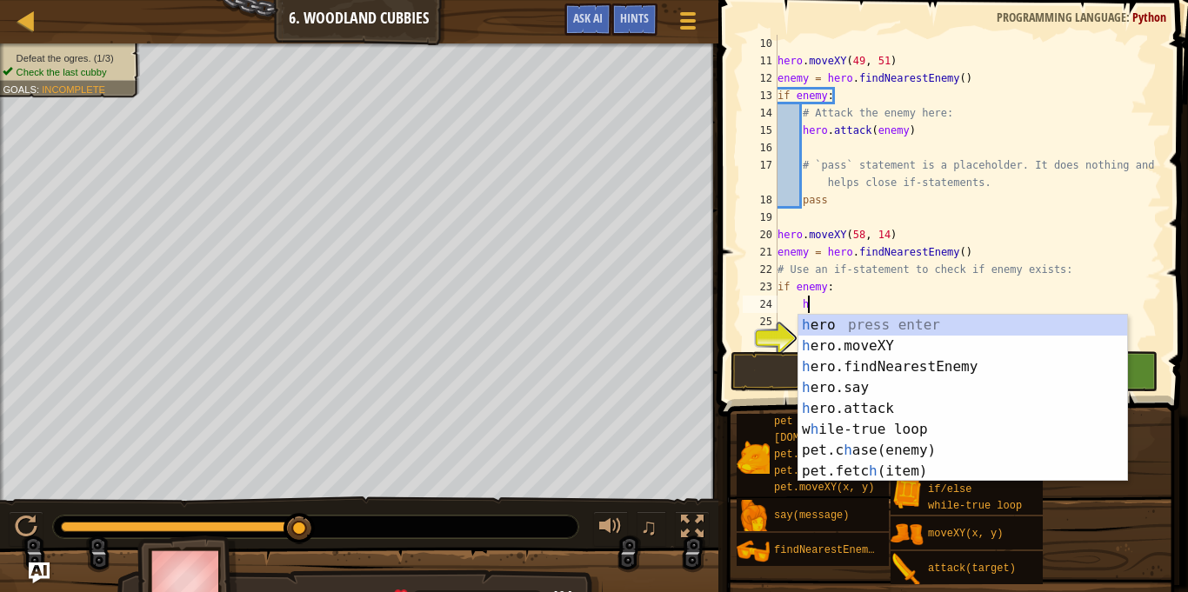
scroll to position [8, 4]
click at [885, 414] on div "he ro press enter he ro.moveXY press enter he ro.findNearestEnemy press enter h…" at bounding box center [962, 419] width 329 height 209
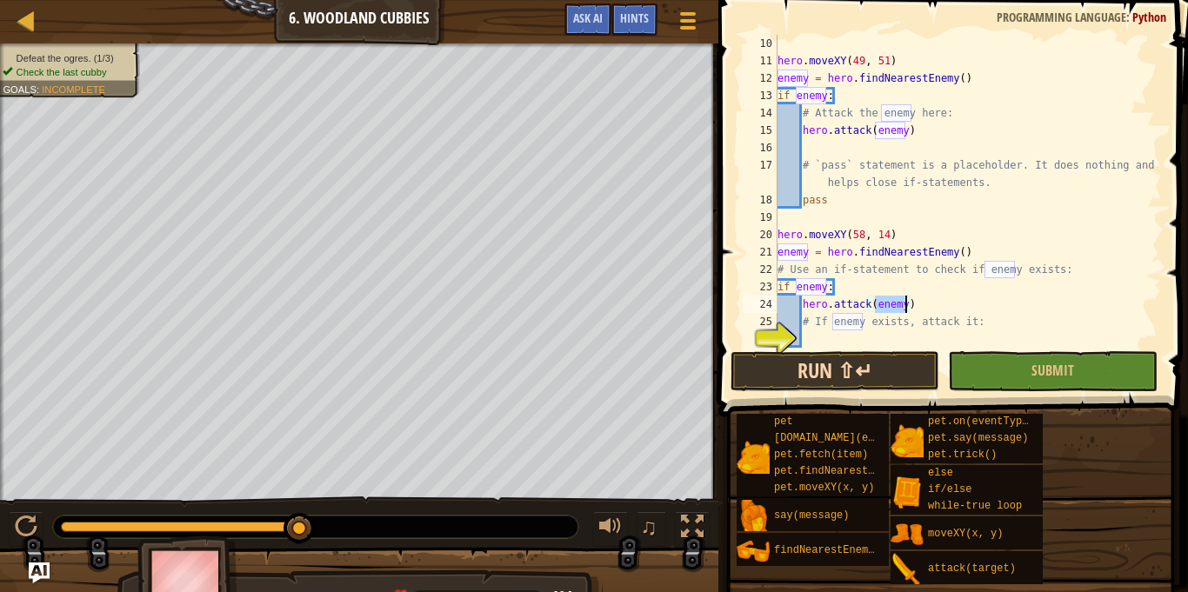
type textarea "hero.attack(enemy)"
click at [898, 376] on button "Run ⇧↵" at bounding box center [835, 371] width 209 height 40
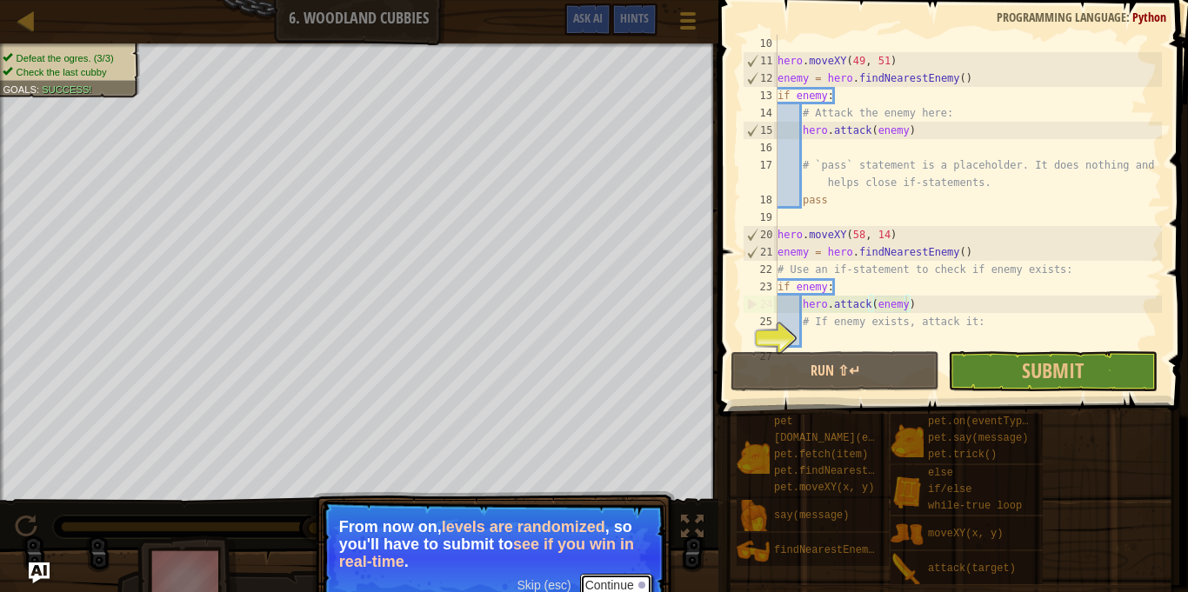
click at [611, 584] on button "Continue" at bounding box center [616, 585] width 72 height 23
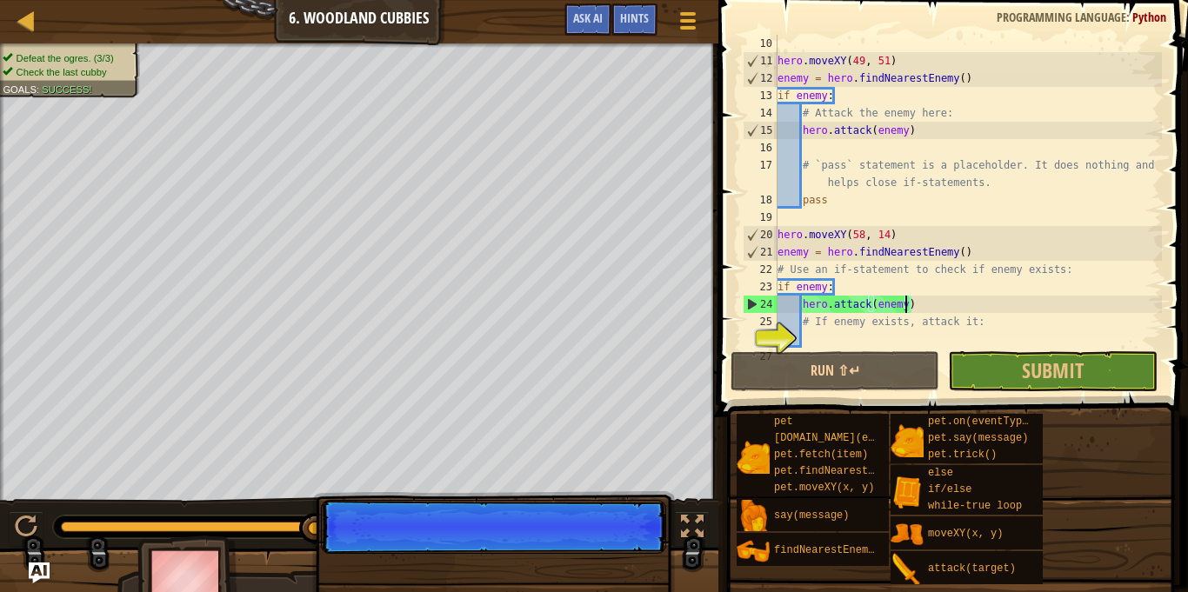
scroll to position [8, 18]
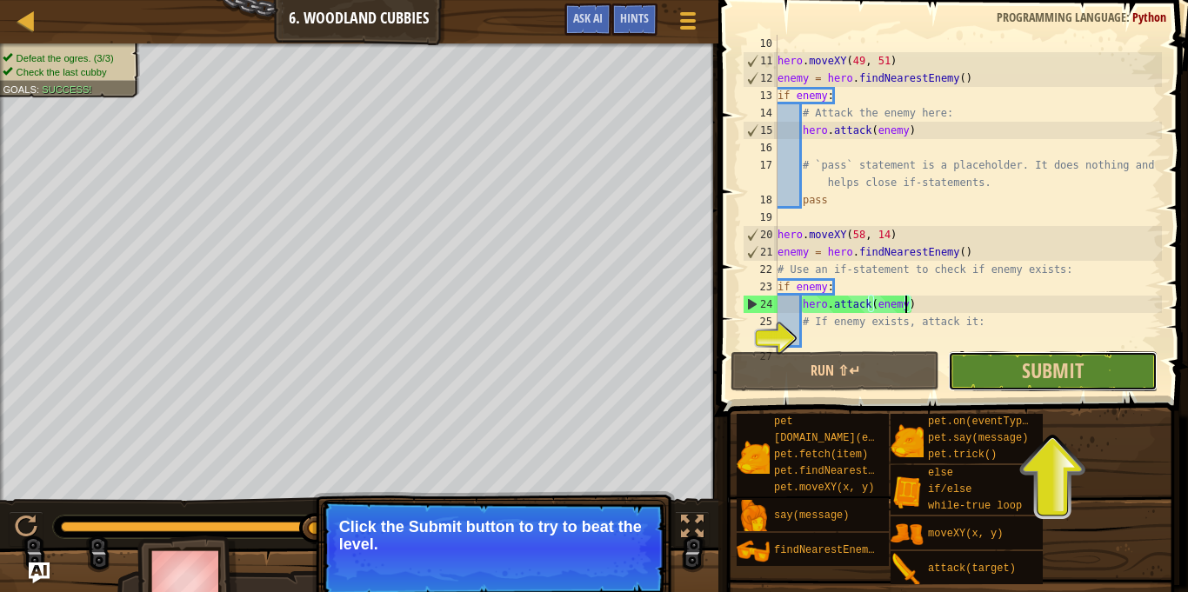
click at [1016, 377] on button "Submit" at bounding box center [1052, 371] width 209 height 40
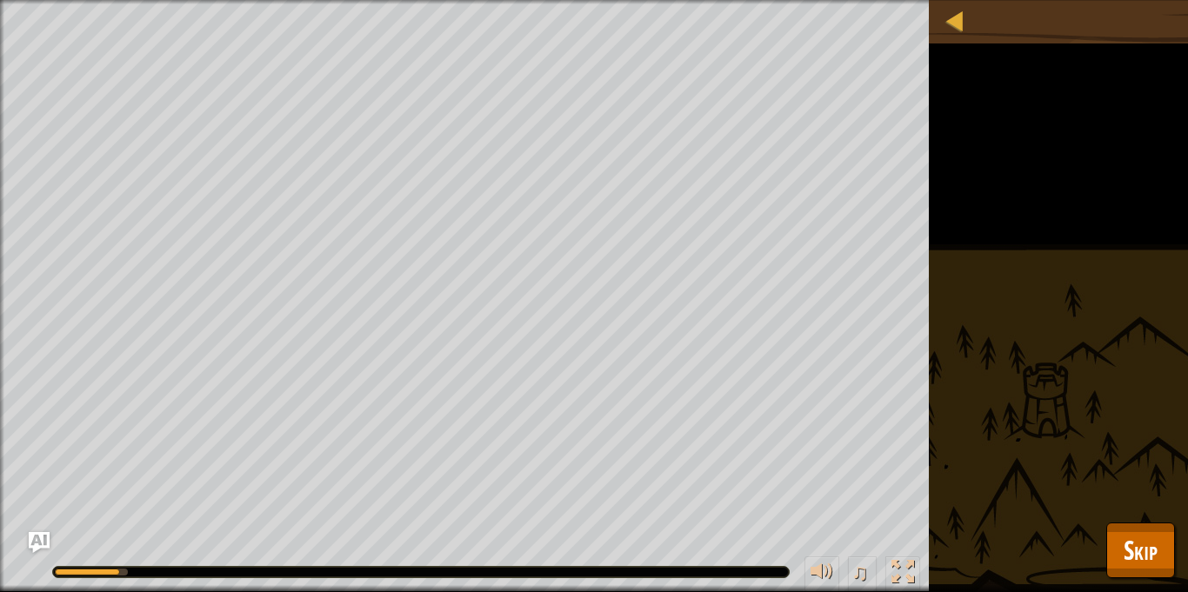
drag, startPoint x: 91, startPoint y: 570, endPoint x: 172, endPoint y: 573, distance: 81.0
click at [172, 573] on div at bounding box center [421, 572] width 736 height 10
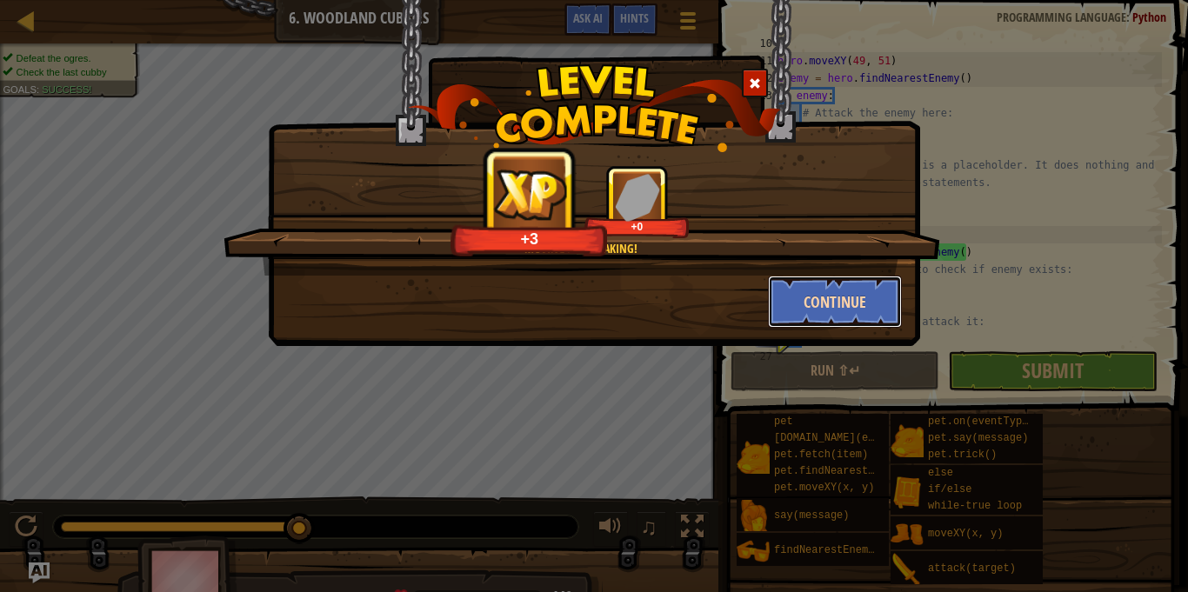
click at [851, 308] on button "Continue" at bounding box center [835, 302] width 135 height 52
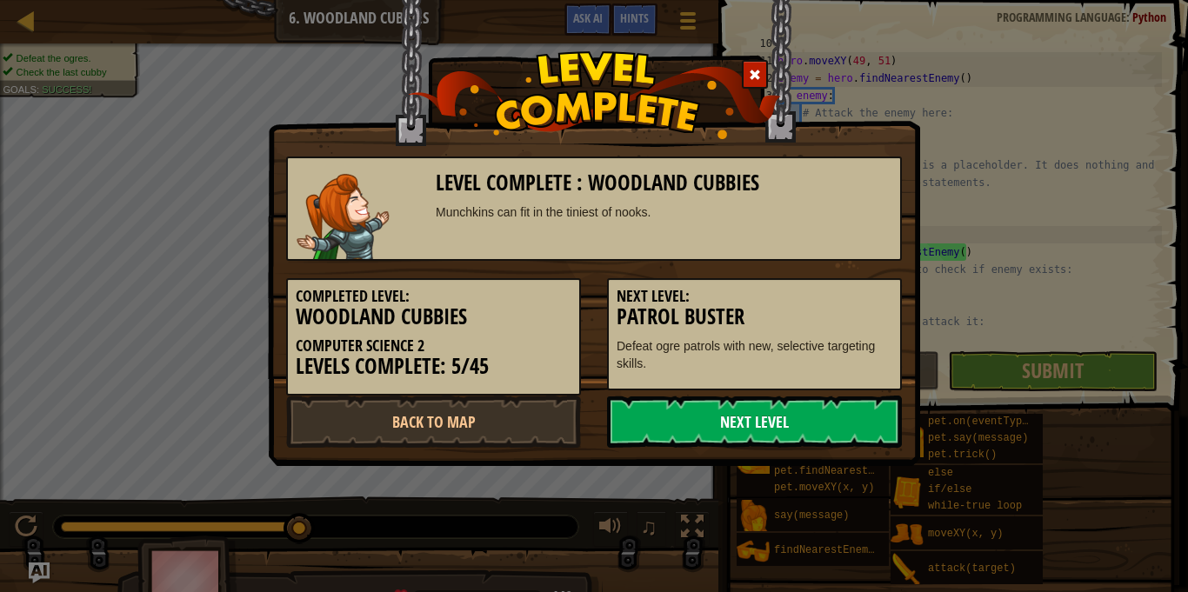
click at [637, 416] on link "Next Level" at bounding box center [754, 422] width 295 height 52
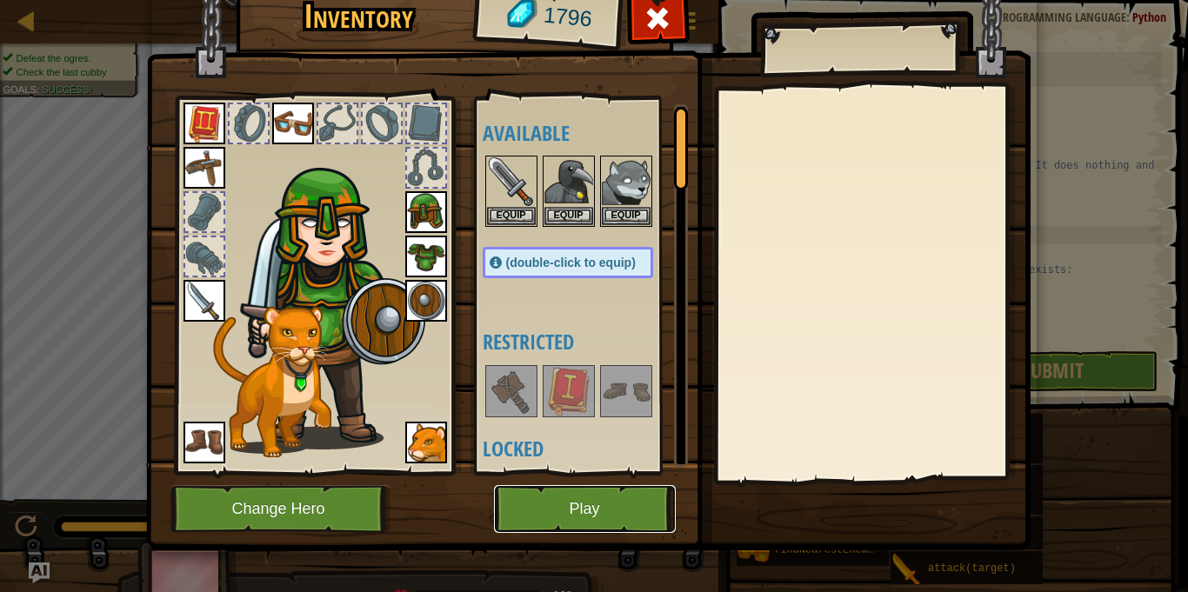
click at [551, 516] on button "Play" at bounding box center [585, 509] width 182 height 48
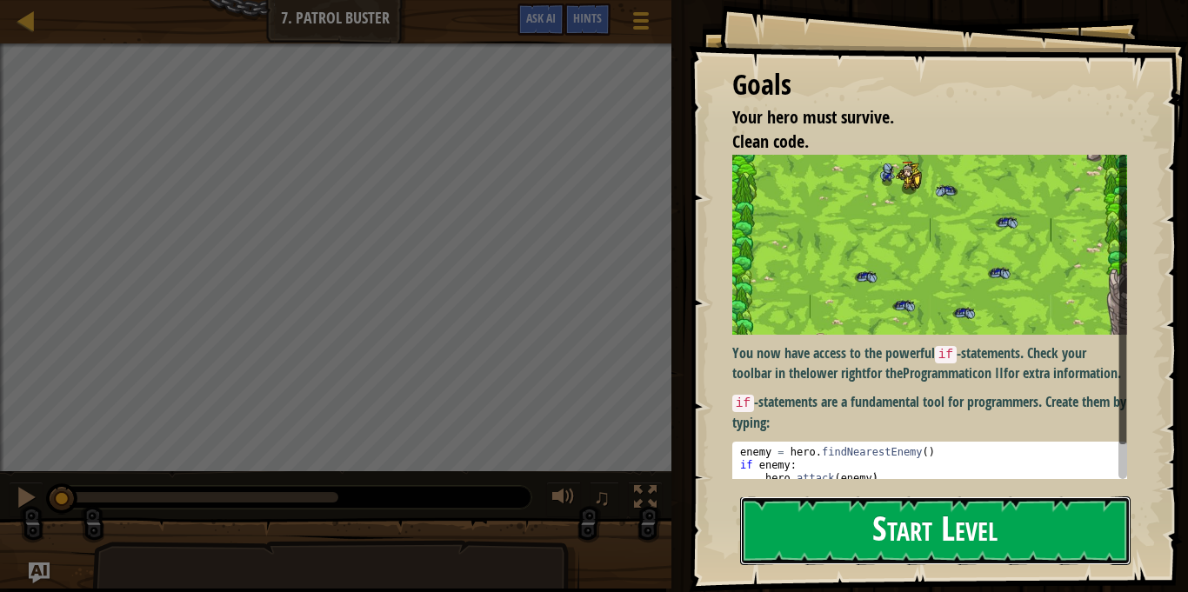
click at [793, 522] on button "Start Level" at bounding box center [935, 531] width 391 height 69
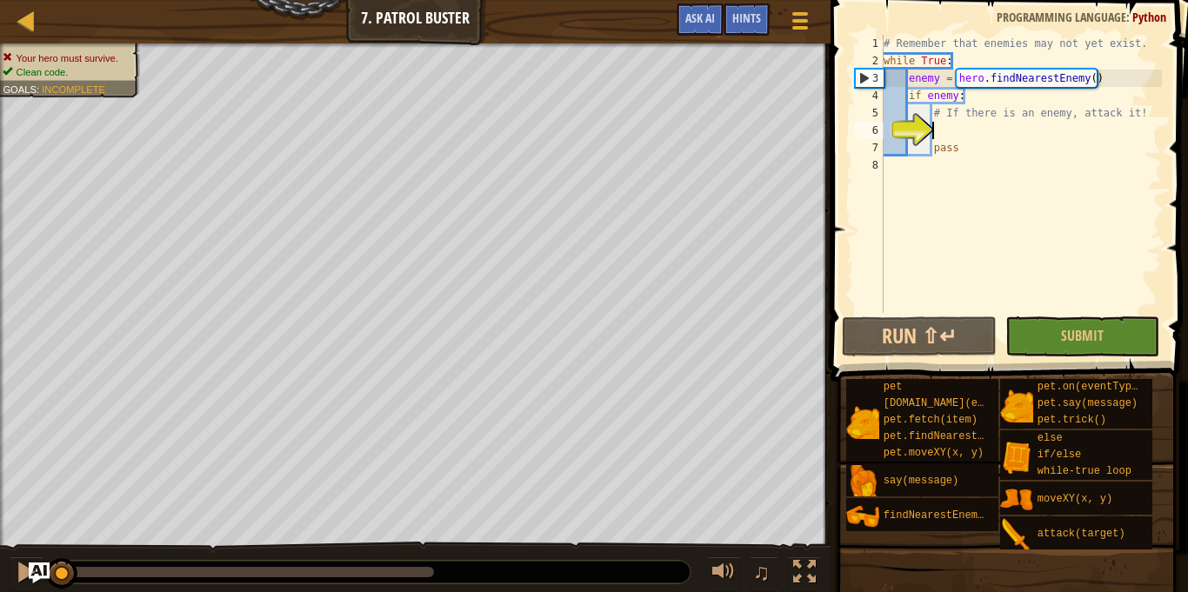
click at [1011, 127] on div "# Remember that enemies may not yet exist. while True : enemy = hero . findNear…" at bounding box center [1021, 191] width 282 height 313
drag, startPoint x: 1115, startPoint y: 77, endPoint x: 909, endPoint y: 80, distance: 206.2
click at [909, 80] on div "# Remember that enemies may not yet exist. while True : enemy = hero . findNear…" at bounding box center [1021, 191] width 282 height 313
type textarea "enemy = hero.findNearestEnemy()"
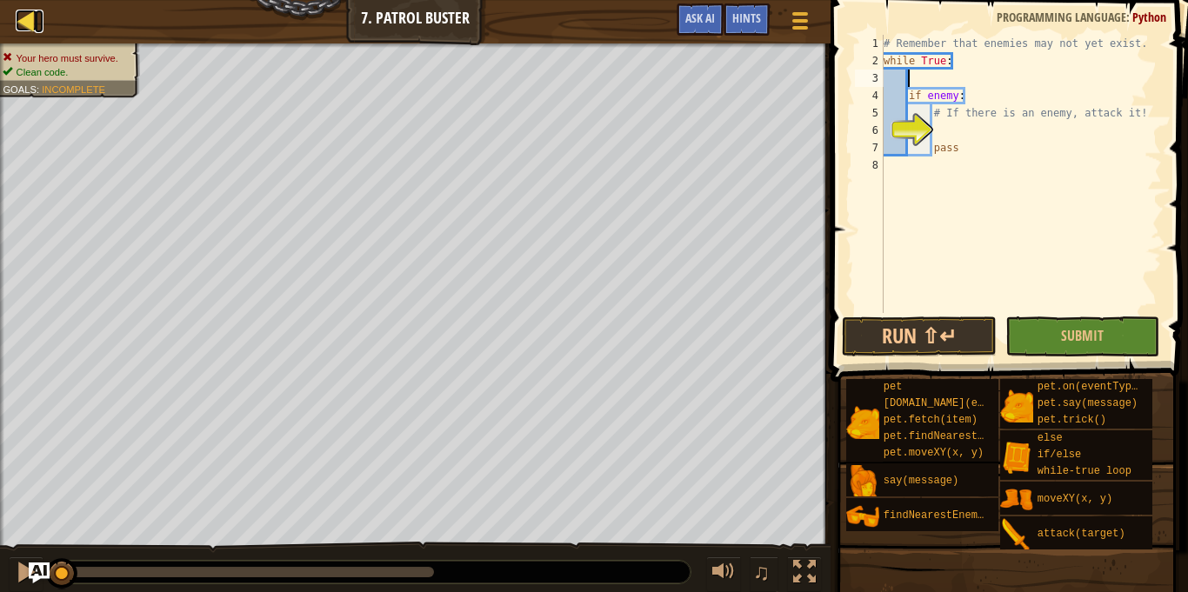
click at [28, 26] on div at bounding box center [27, 21] width 22 height 22
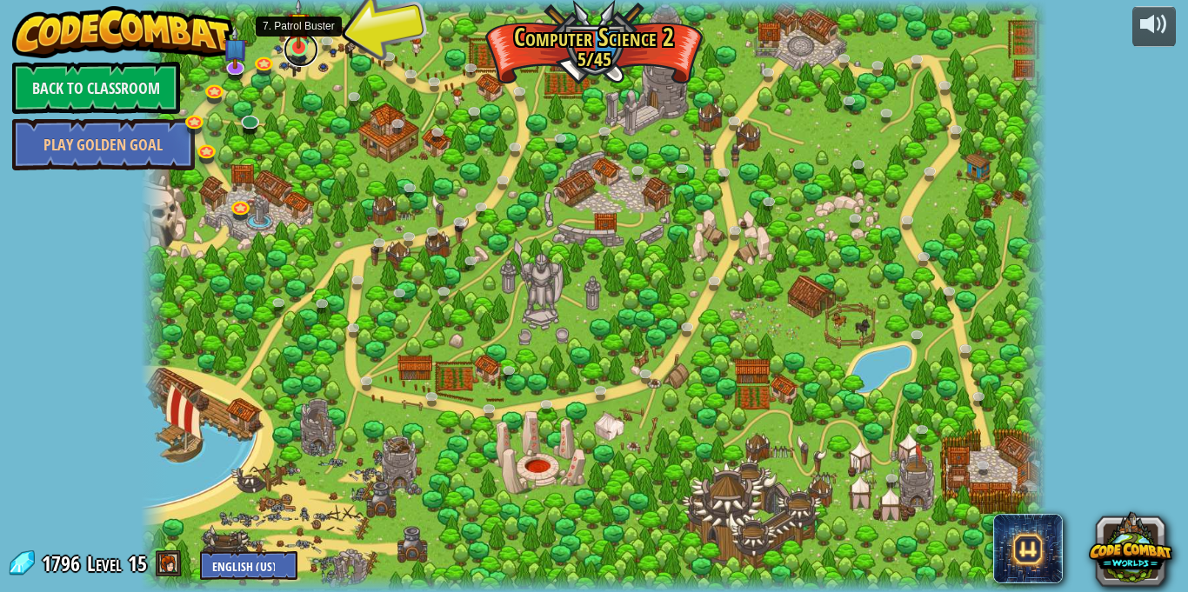
click at [298, 50] on link at bounding box center [301, 49] width 35 height 35
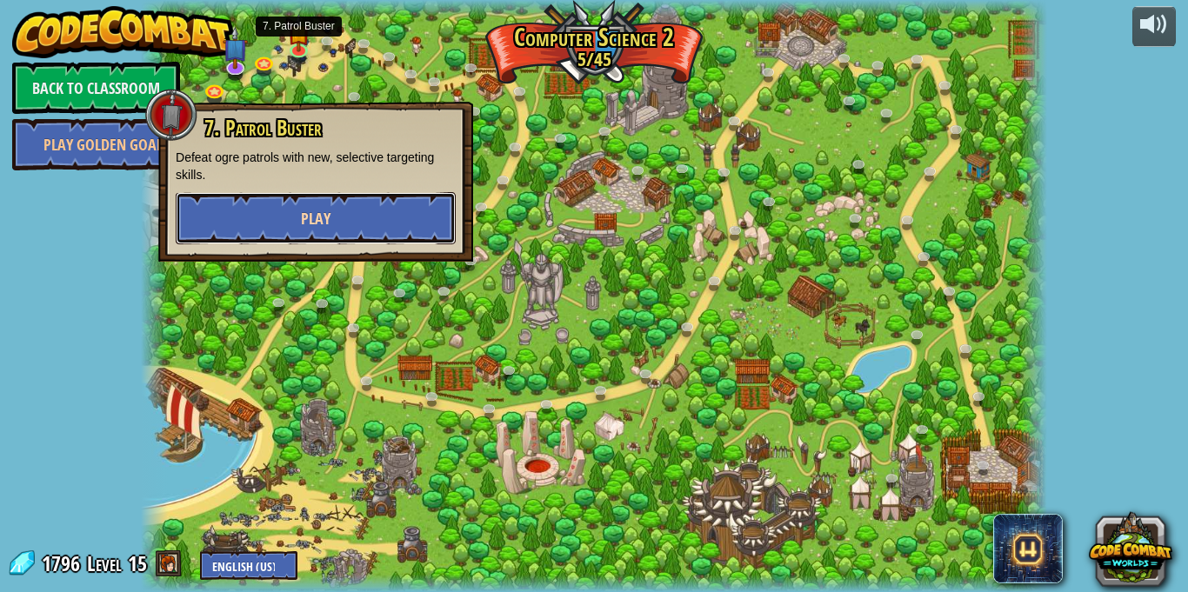
click at [303, 214] on span "Play" at bounding box center [316, 219] width 30 height 22
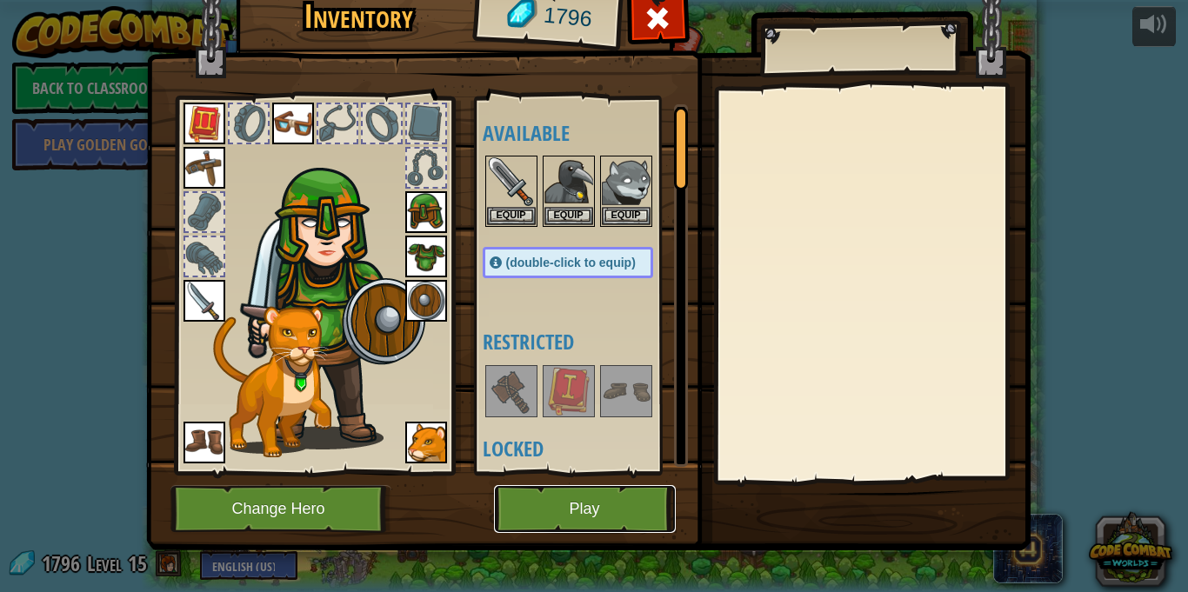
click at [612, 509] on button "Play" at bounding box center [585, 509] width 182 height 48
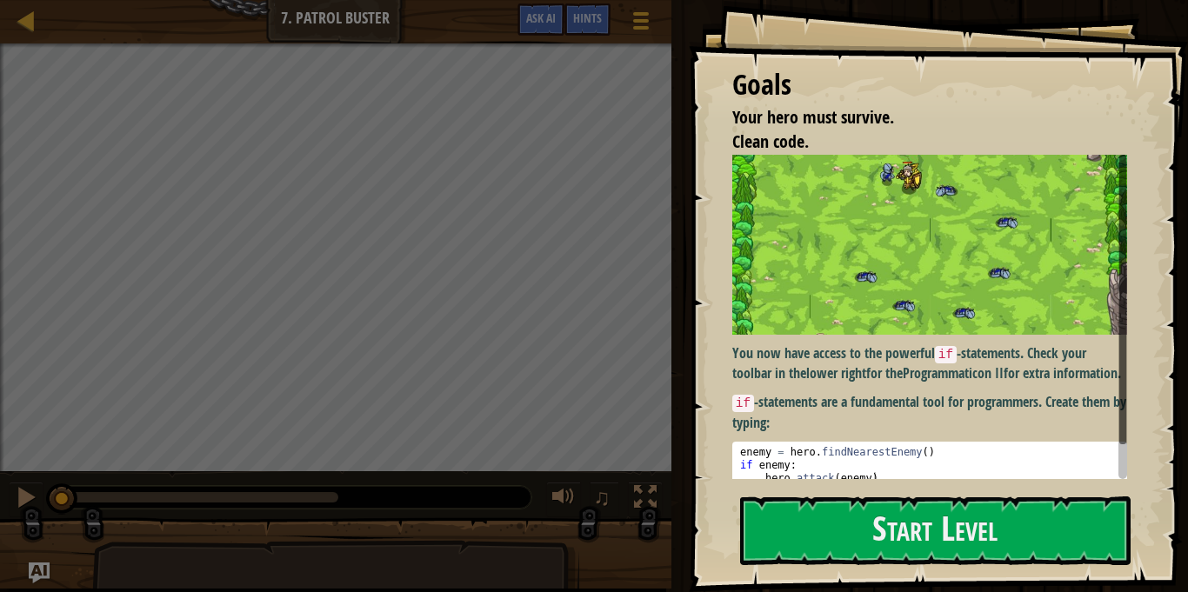
click at [612, 509] on button "♫" at bounding box center [605, 500] width 30 height 36
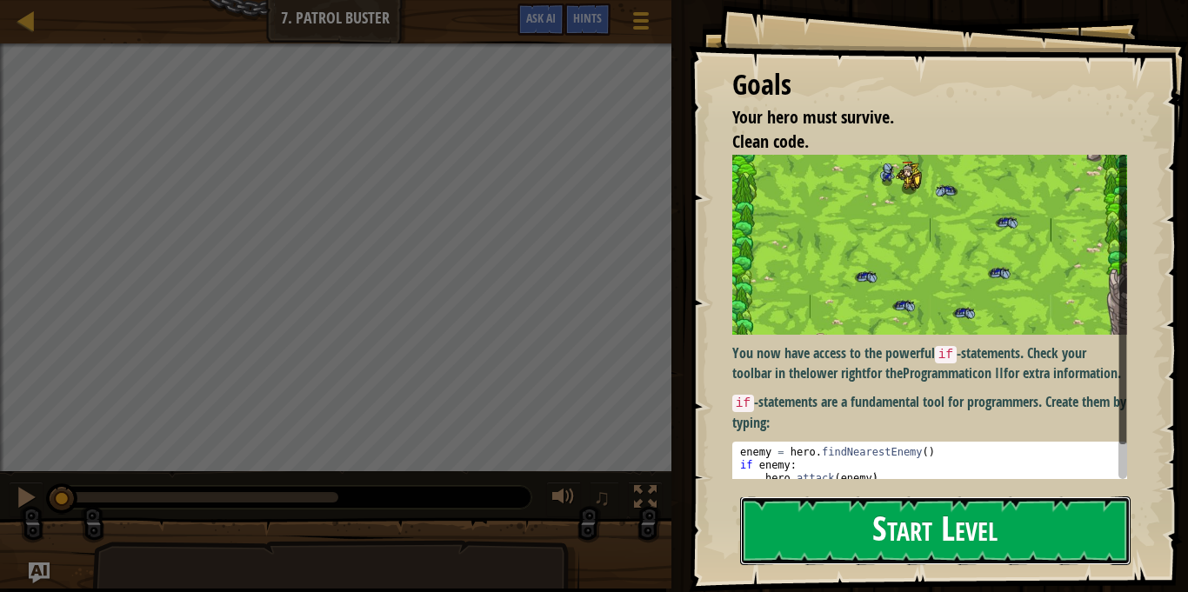
click at [851, 526] on button "Start Level" at bounding box center [935, 531] width 391 height 69
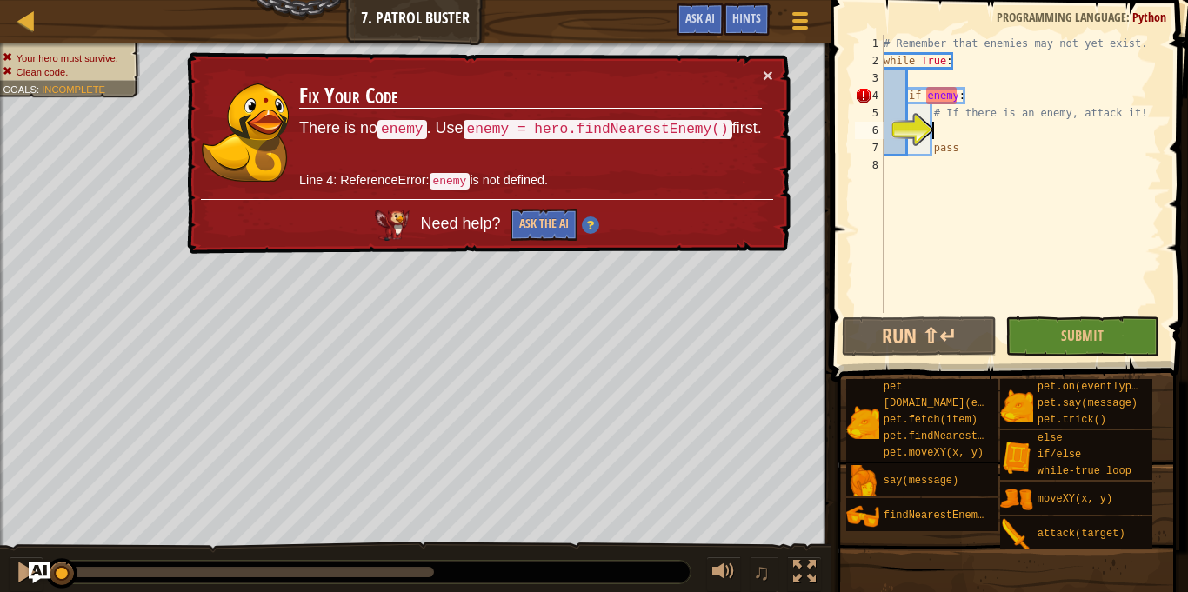
click at [969, 77] on div "# Remember that enemies may not yet exist. while True : if enemy : # If there i…" at bounding box center [1021, 191] width 282 height 313
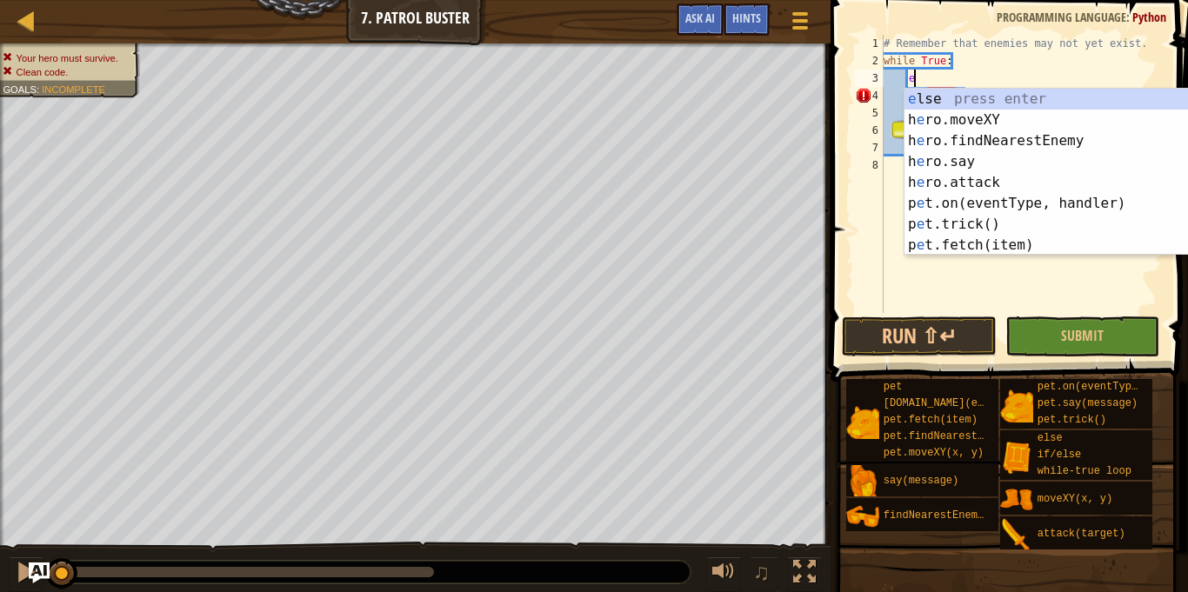
scroll to position [8, 5]
type textarea "ene"
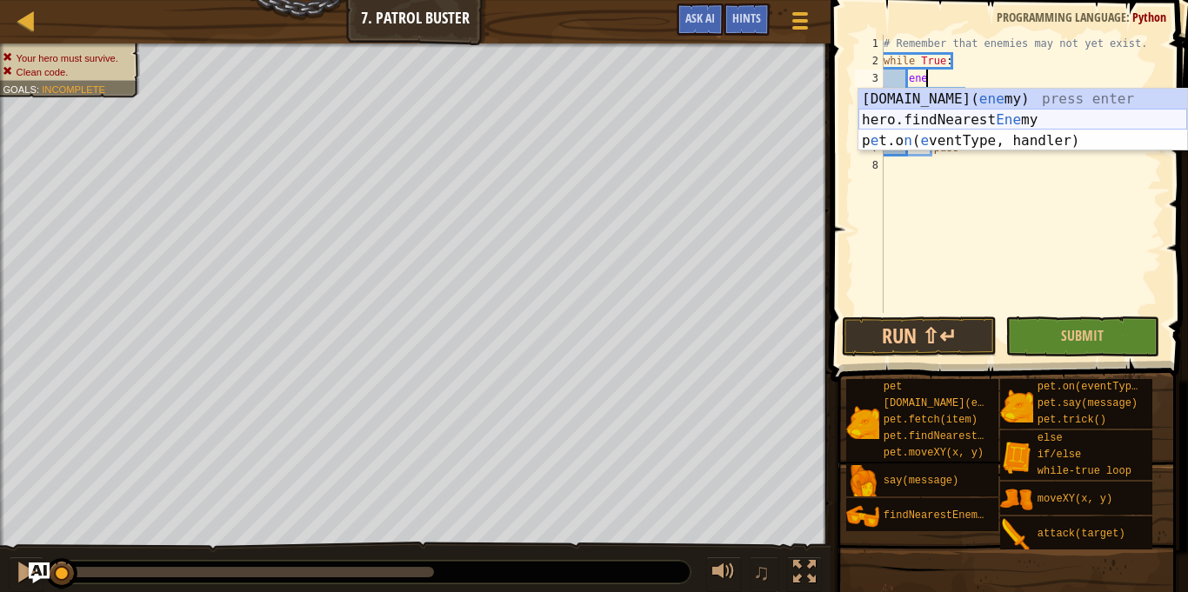
click at [1033, 121] on div "[DOMAIN_NAME][PERSON_NAME]( ene my) press enter hero.findNearest Ene my press e…" at bounding box center [1022, 141] width 329 height 104
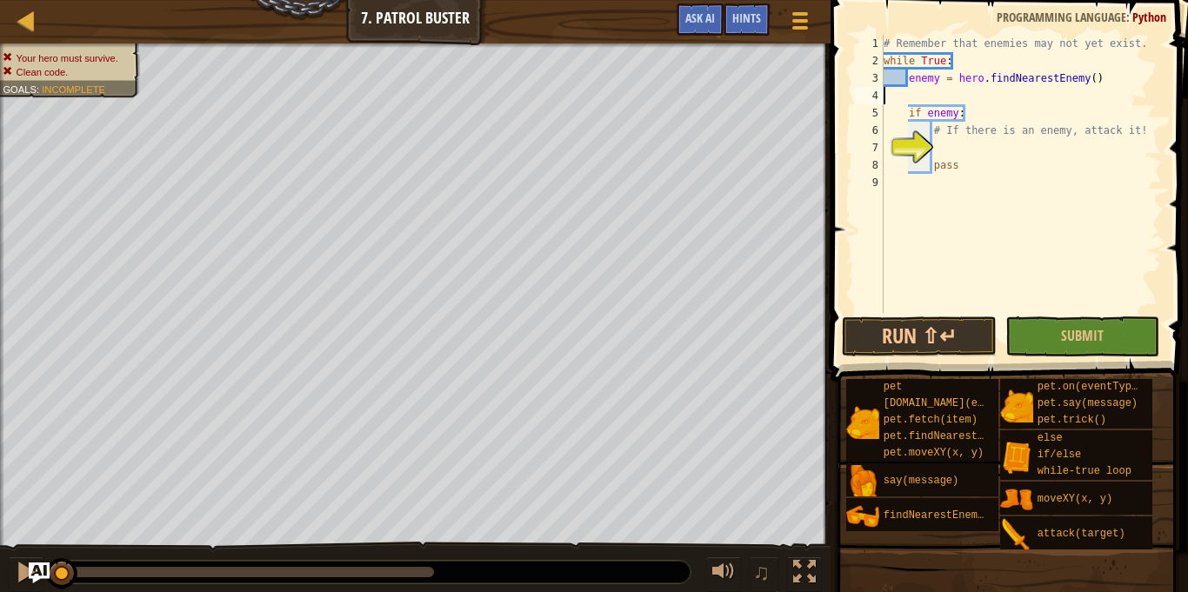
scroll to position [8, 0]
type textarea "enemy = hero.findNearestEnemy()"
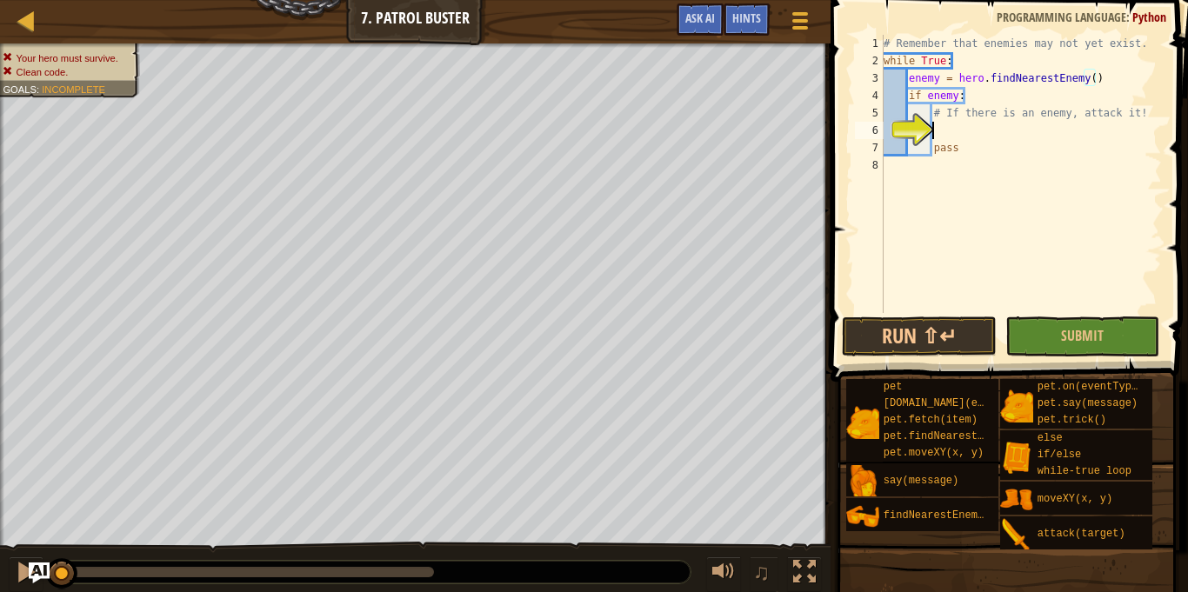
click at [1029, 137] on div "# Remember that enemies may not yet exist. while True : enemy = hero . findNear…" at bounding box center [1021, 191] width 282 height 313
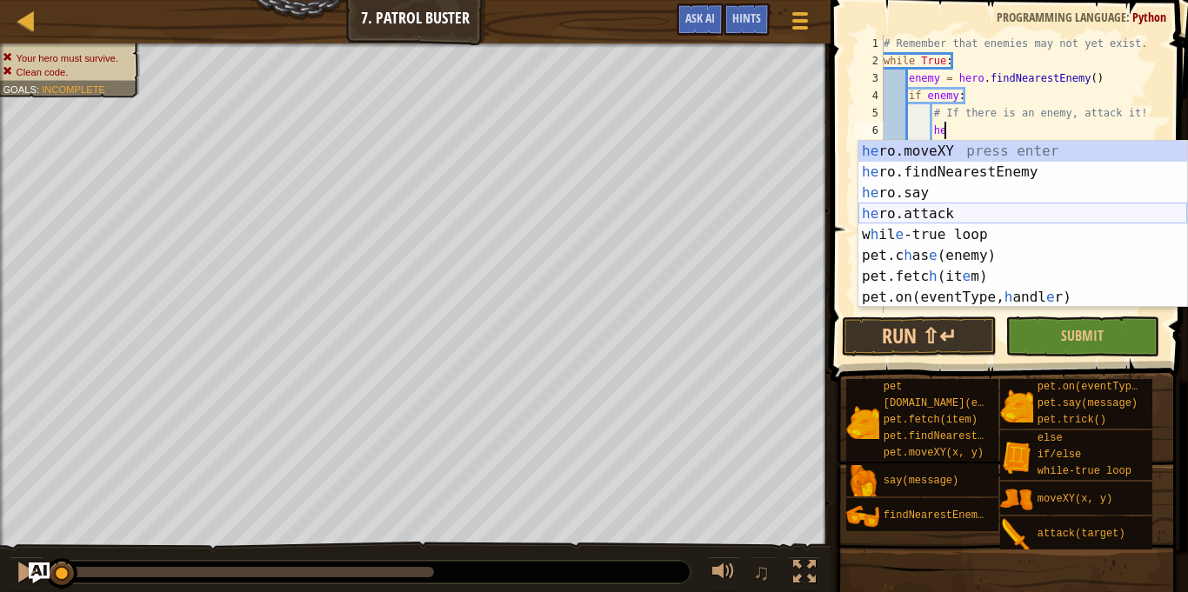
click at [1020, 211] on div "he ro.moveXY press enter he ro.findNearestEnemy press enter he ro.say press ent…" at bounding box center [1022, 245] width 329 height 209
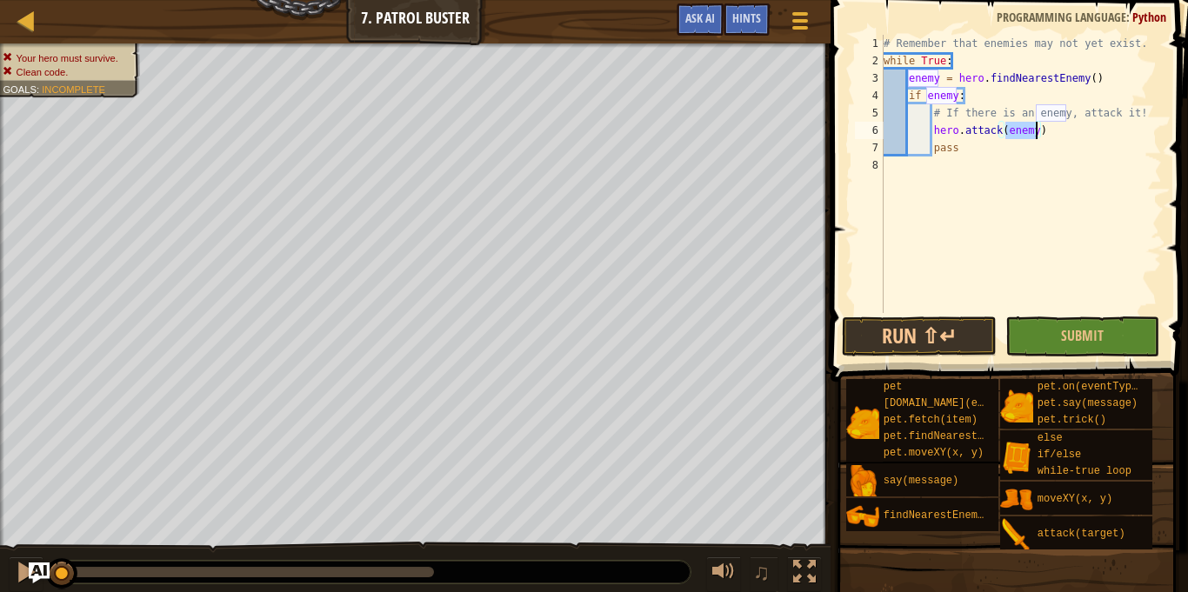
click at [955, 147] on div "# Remember that enemies may not yet exist. while True : enemy = hero . findNear…" at bounding box center [1021, 191] width 282 height 313
click at [943, 148] on div "# Remember that enemies may not yet exist. while True : enemy = hero . findNear…" at bounding box center [1021, 191] width 282 height 313
click at [961, 148] on div "# Remember that enemies may not yet exist. while True : enemy = hero . findNear…" at bounding box center [1021, 191] width 282 height 313
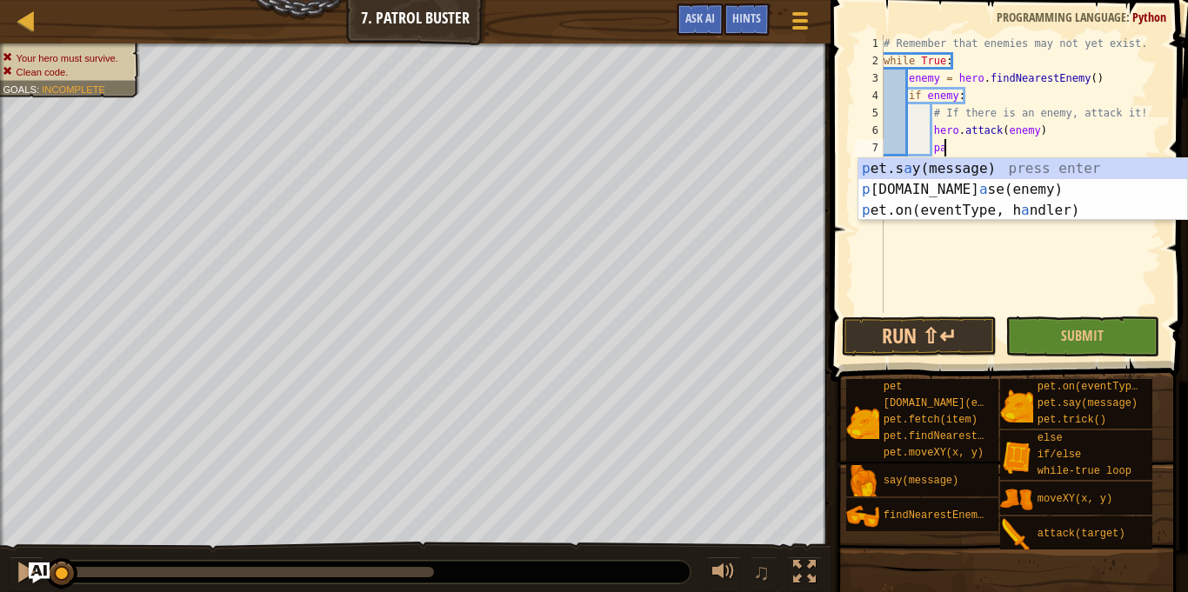
type textarea "p"
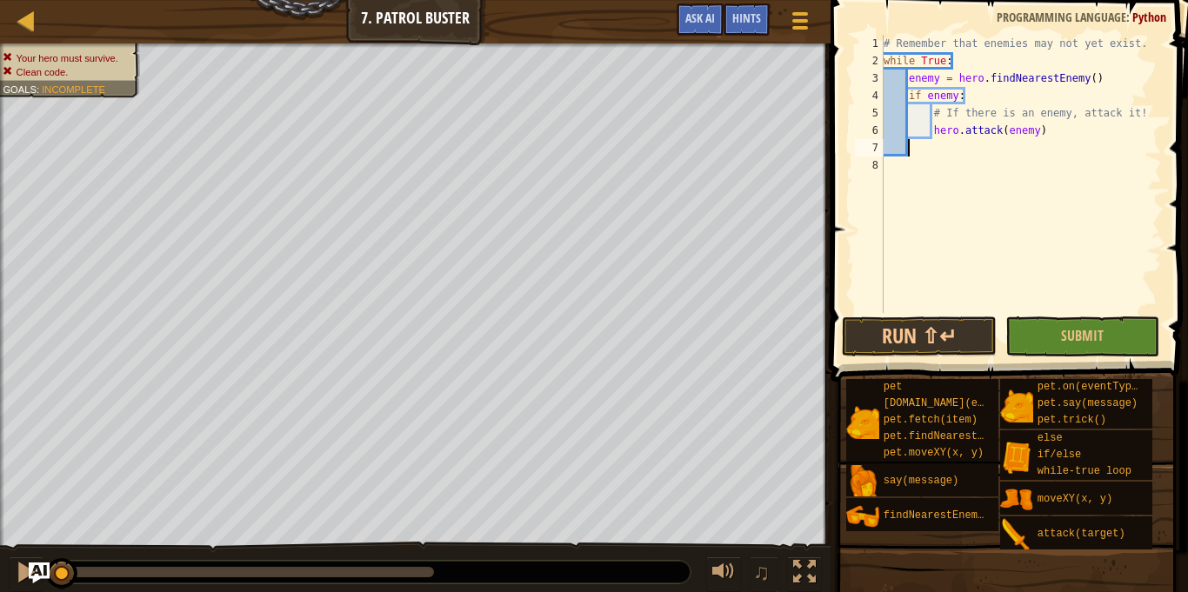
scroll to position [8, 0]
type textarea "hero.attack(enemy)"
click at [1097, 343] on span "Submit" at bounding box center [1082, 335] width 43 height 19
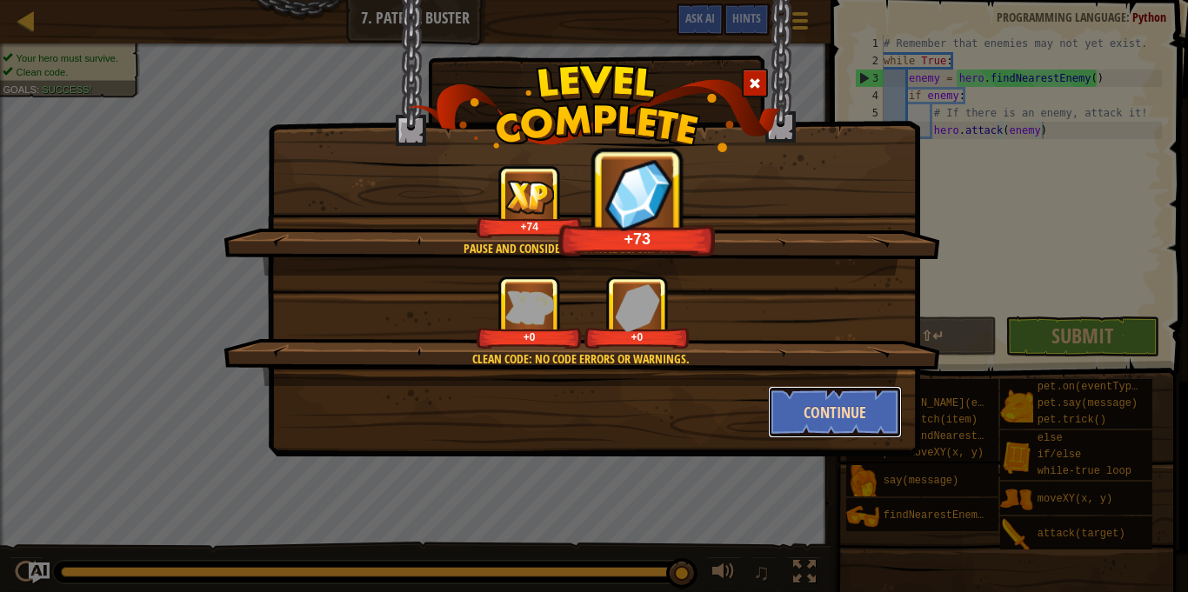
click at [839, 414] on button "Continue" at bounding box center [835, 412] width 135 height 52
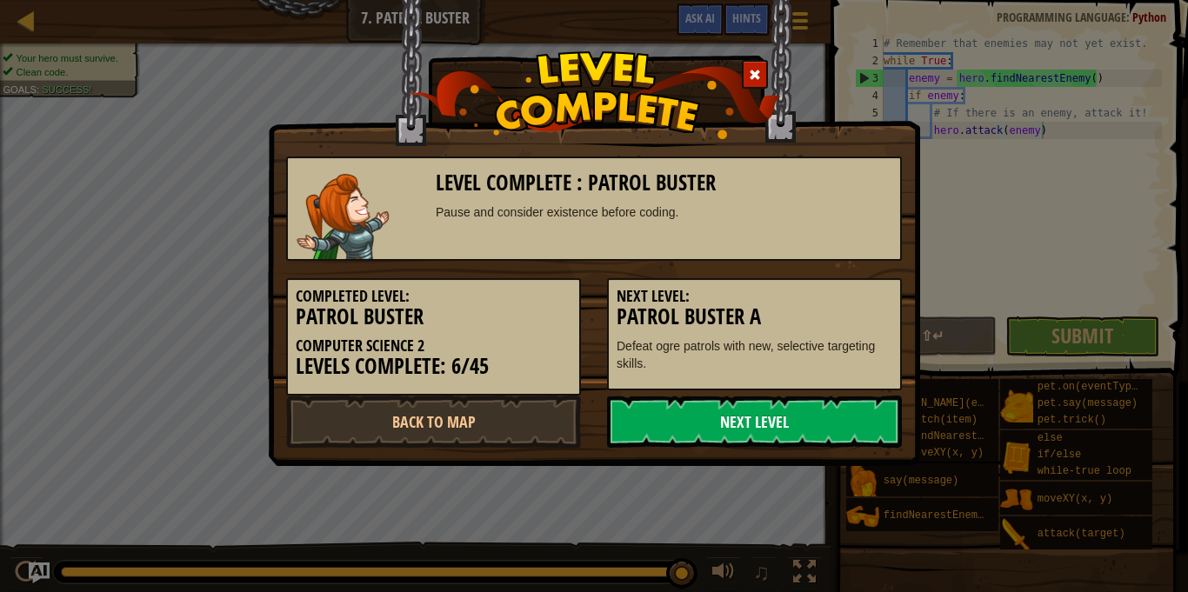
click at [742, 421] on link "Next Level" at bounding box center [754, 422] width 295 height 52
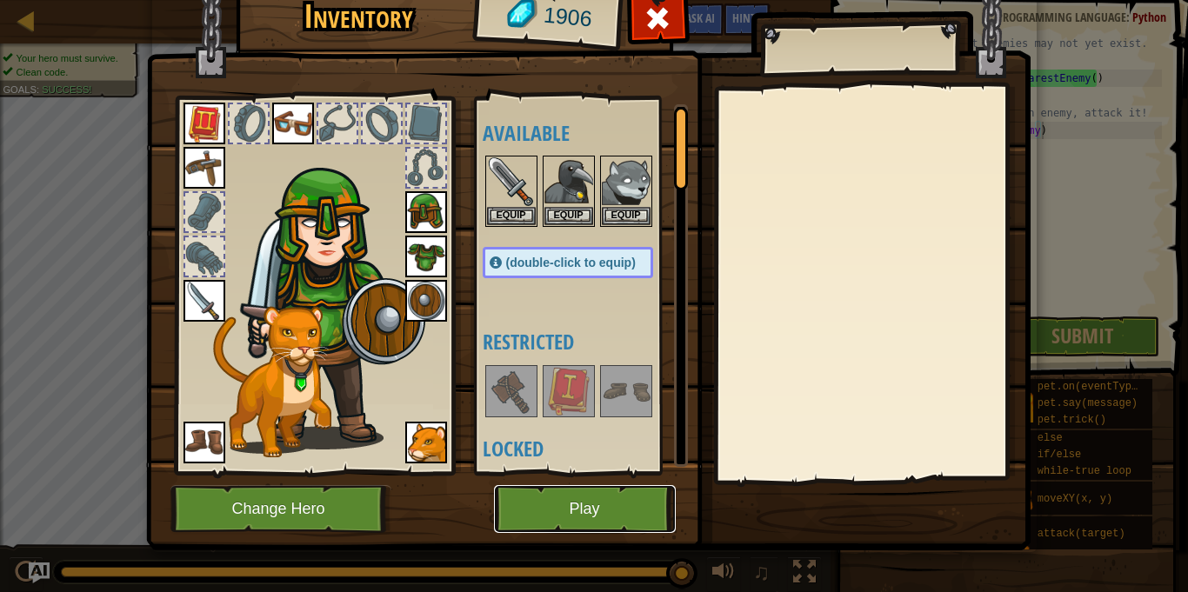
click at [593, 520] on button "Play" at bounding box center [585, 509] width 182 height 48
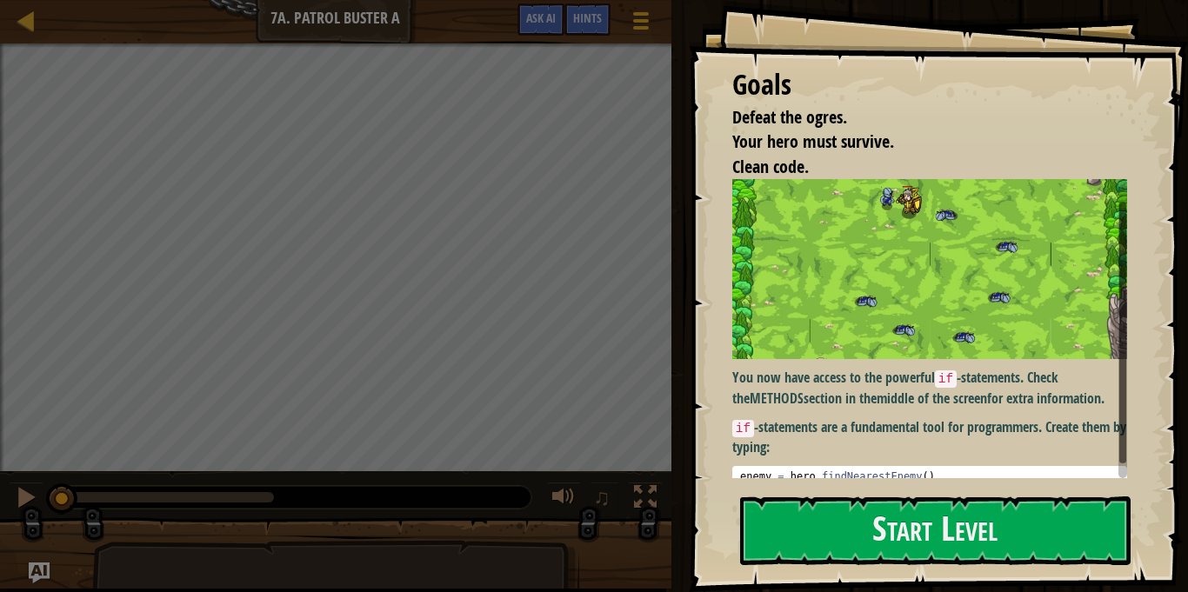
scroll to position [44, 0]
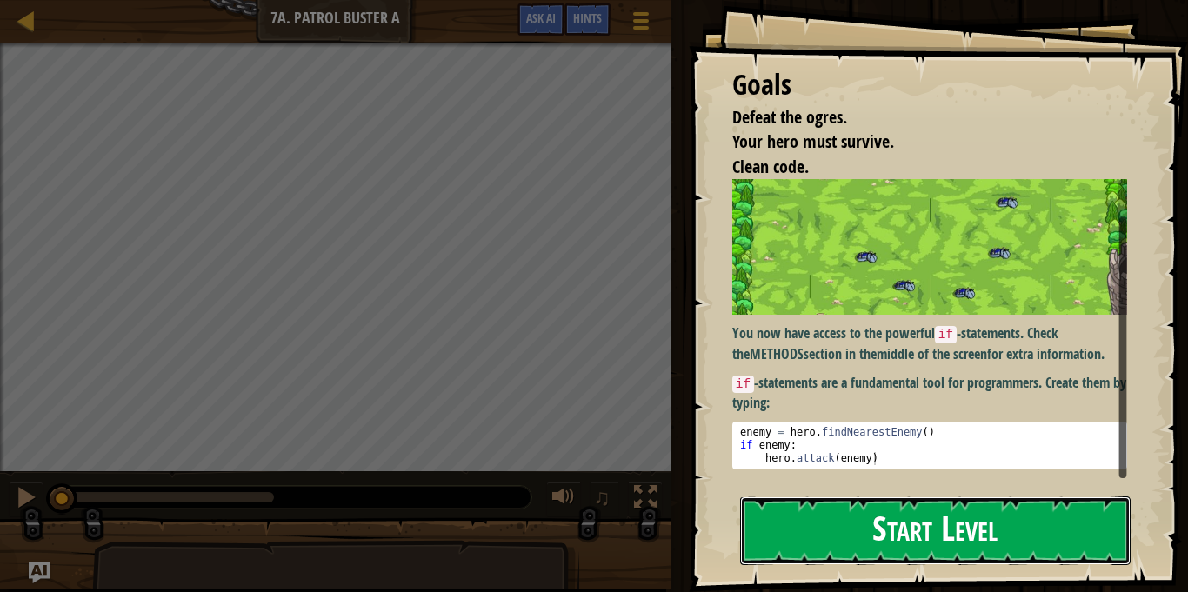
click at [793, 508] on button "Start Level" at bounding box center [935, 531] width 391 height 69
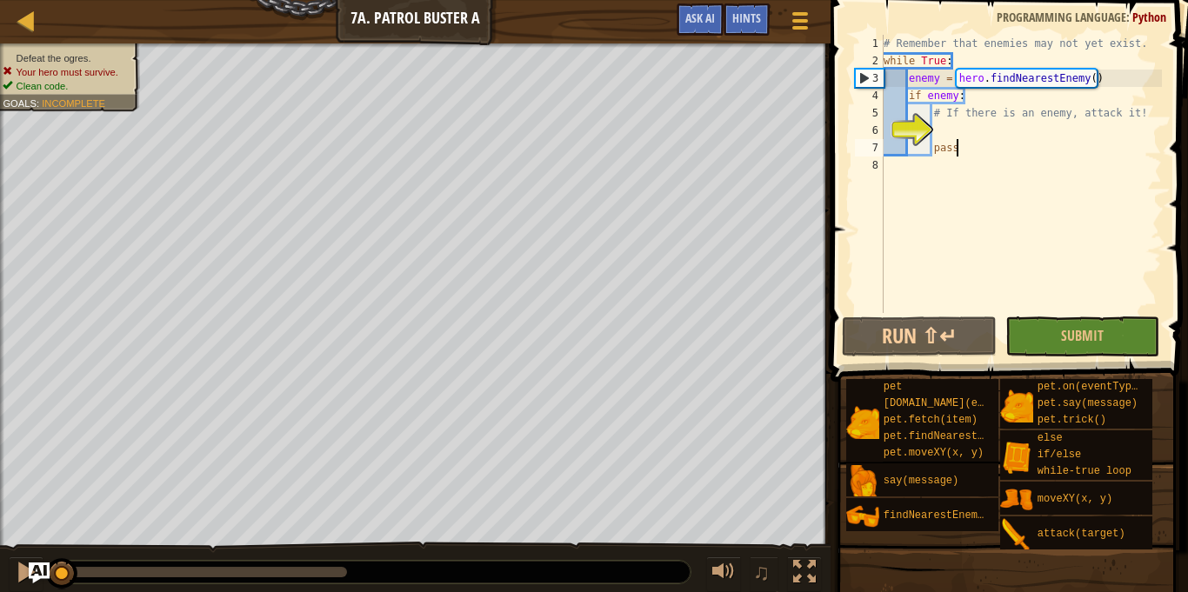
click at [988, 152] on div "# Remember that enemies may not yet exist. while True : enemy = hero . findNear…" at bounding box center [1021, 191] width 282 height 313
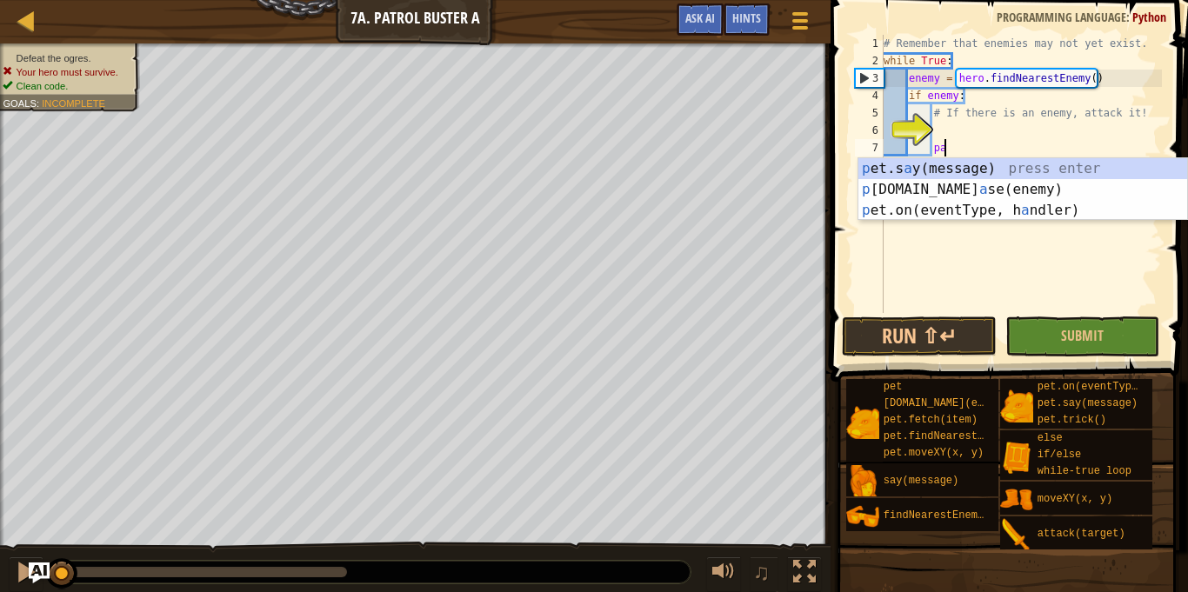
type textarea "p"
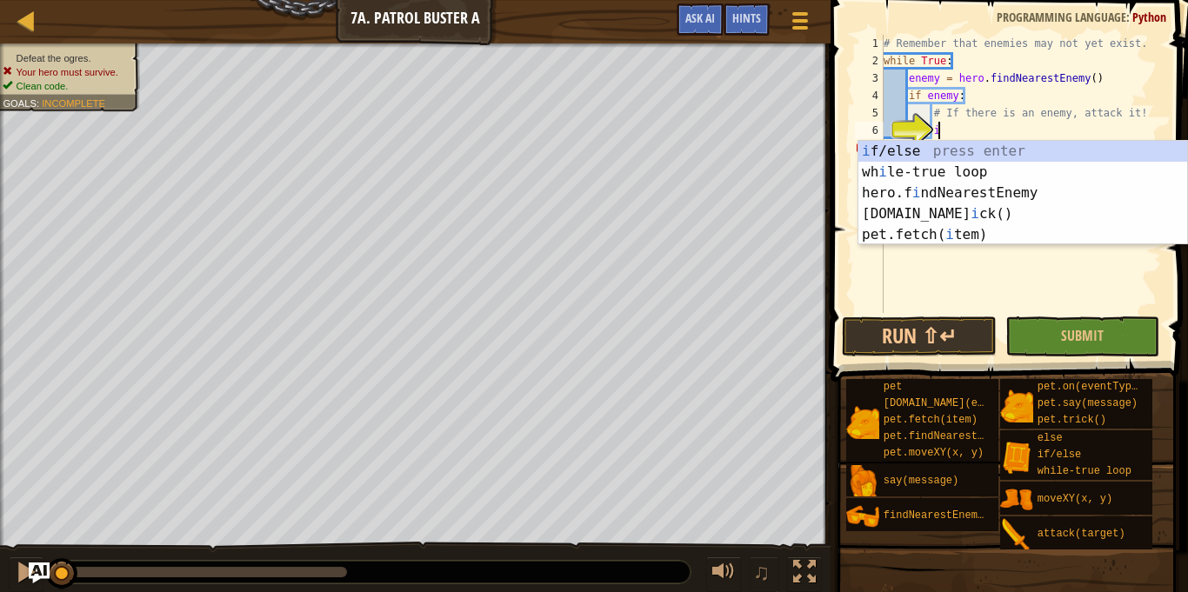
scroll to position [8, 8]
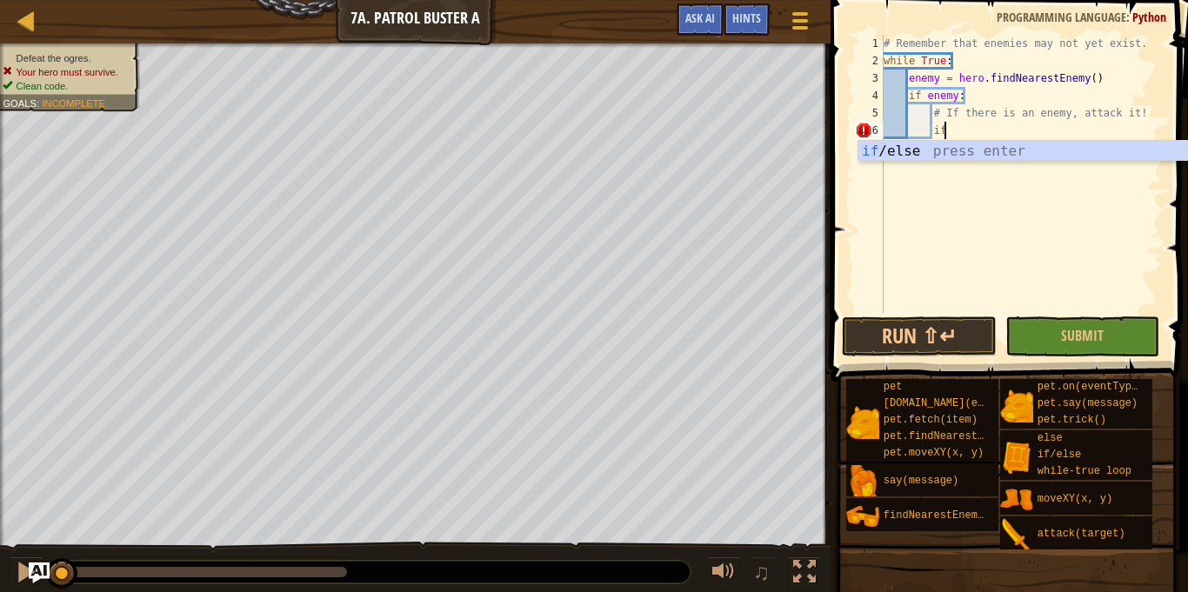
type textarea "i"
click at [1044, 155] on div "hero. att ack press enter" at bounding box center [1022, 172] width 329 height 63
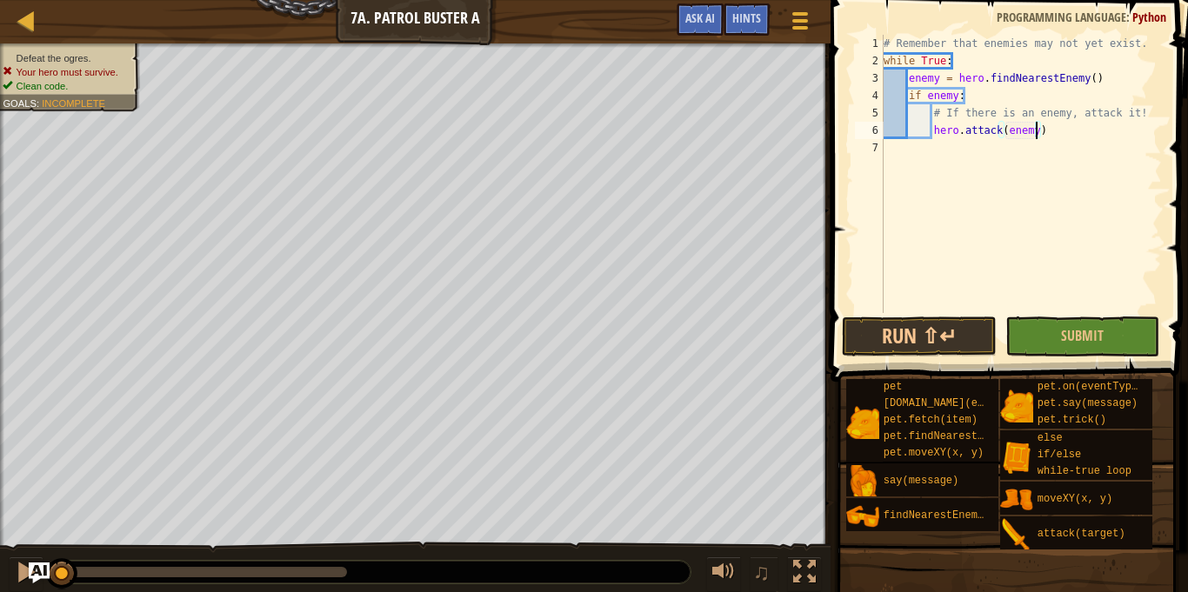
click at [954, 61] on div "# Remember that enemies may not yet exist. while True : enemy = hero . findNear…" at bounding box center [1021, 191] width 282 height 313
drag, startPoint x: 1103, startPoint y: 79, endPoint x: 991, endPoint y: 87, distance: 112.5
click at [991, 87] on div "# Remember that enemies may not yet exist. while True : enemy = hero . findNear…" at bounding box center [1021, 191] width 282 height 313
click at [985, 93] on div "# Remember that enemies may not yet exist. while True : enemy = hero . findNear…" at bounding box center [1021, 191] width 282 height 313
type textarea "if enemy:"
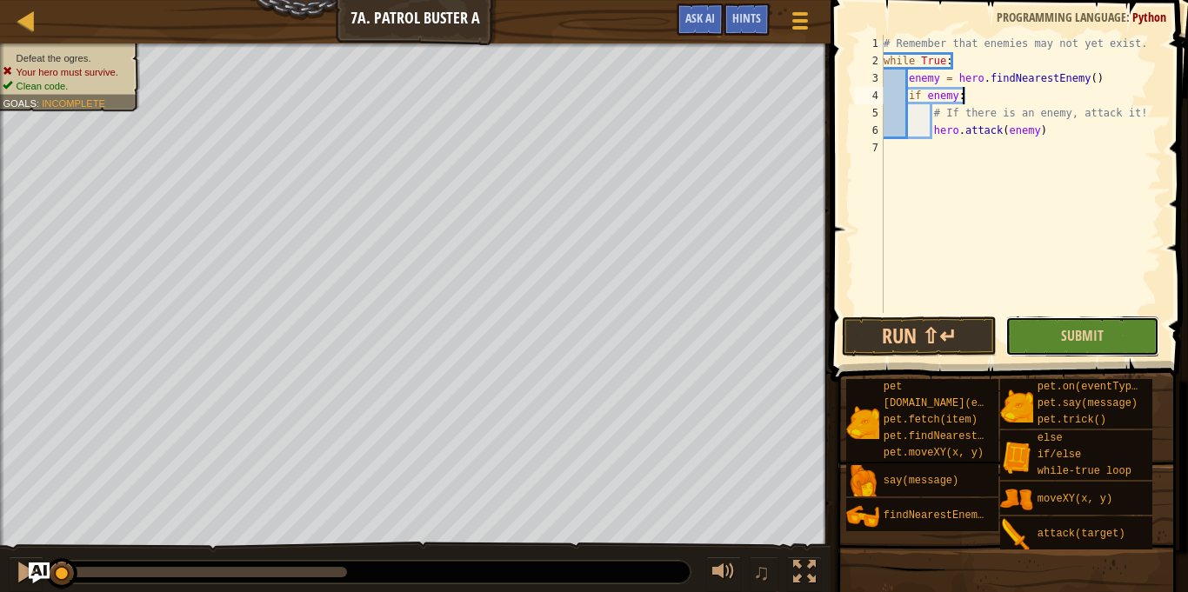
click at [1030, 346] on button "Submit" at bounding box center [1082, 337] width 155 height 40
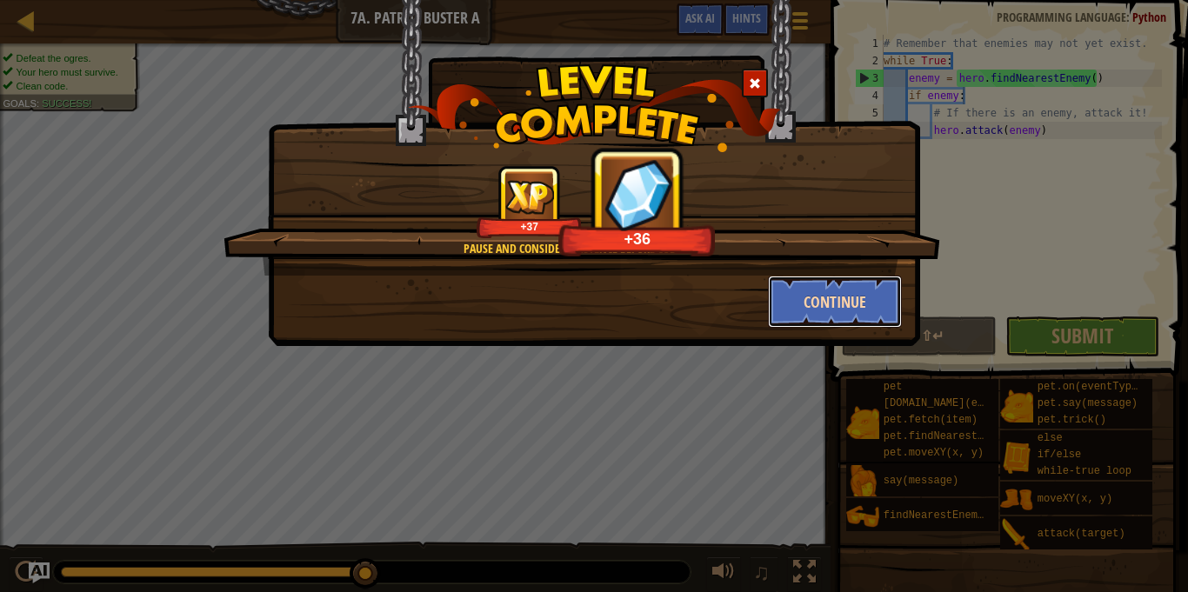
click at [804, 307] on button "Continue" at bounding box center [835, 302] width 135 height 52
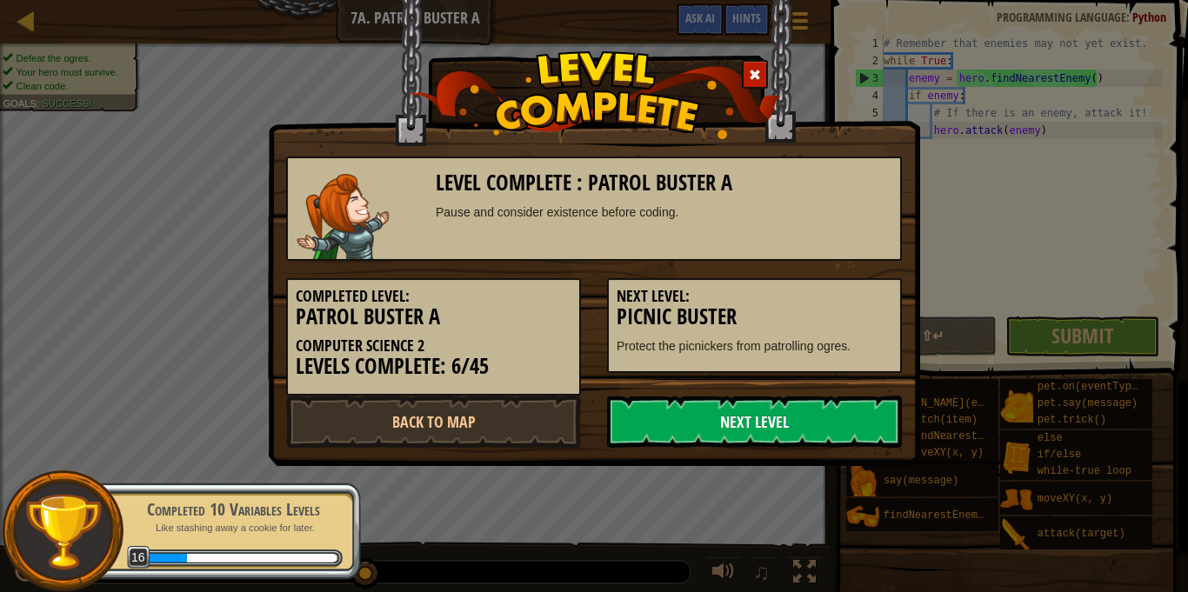
click at [814, 427] on link "Next Level" at bounding box center [754, 422] width 295 height 52
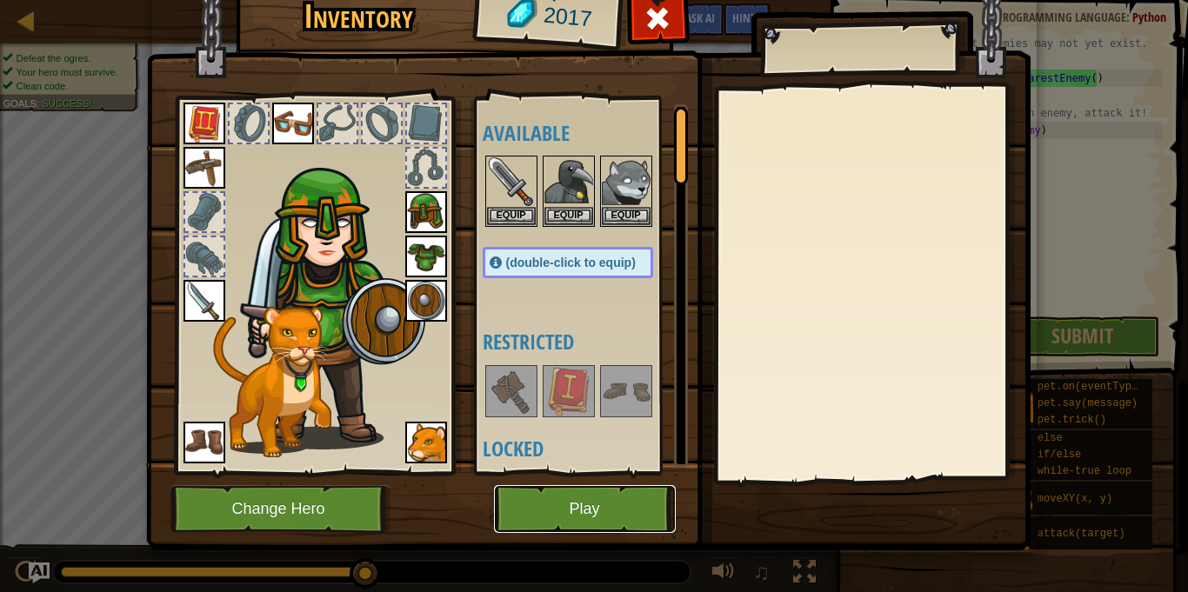
click at [628, 512] on button "Play" at bounding box center [585, 509] width 182 height 48
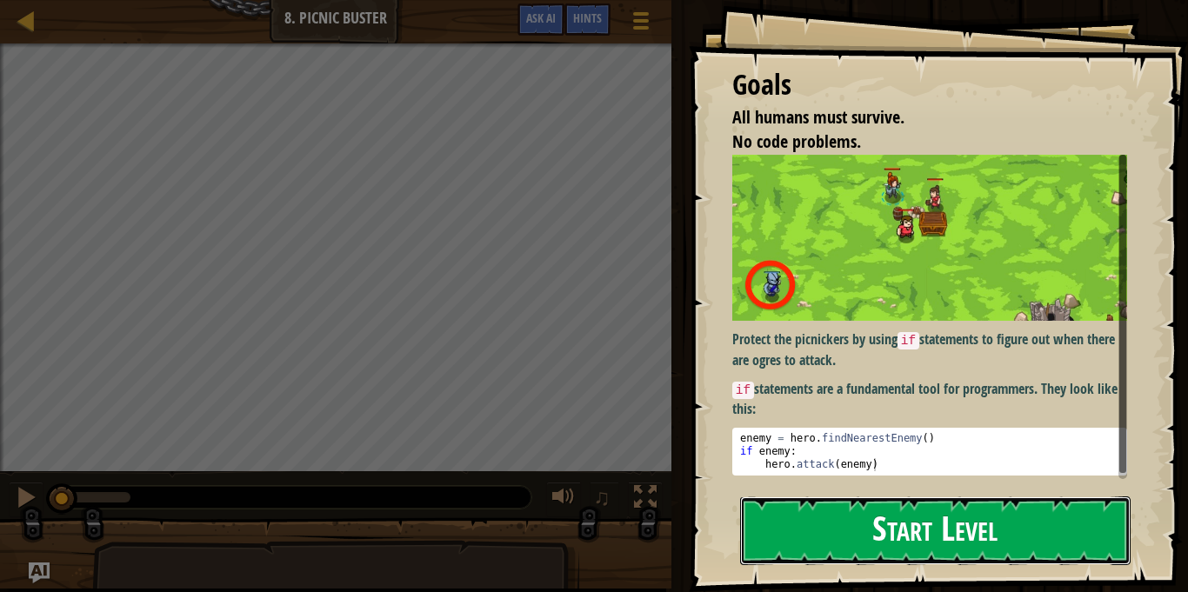
click at [931, 535] on button "Start Level" at bounding box center [935, 531] width 391 height 69
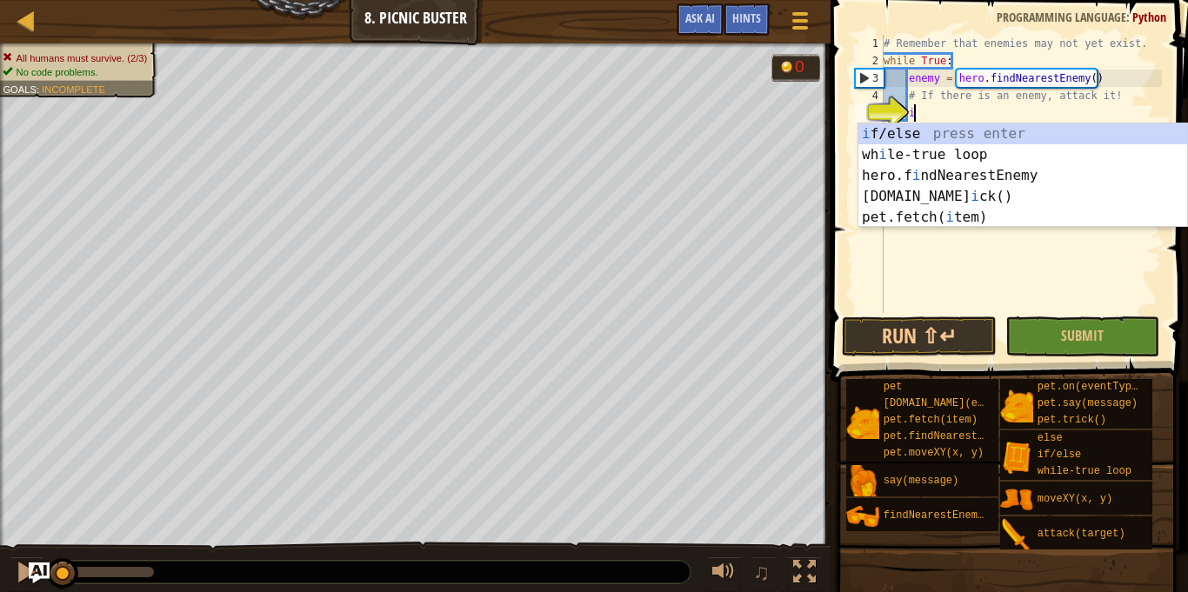
scroll to position [8, 4]
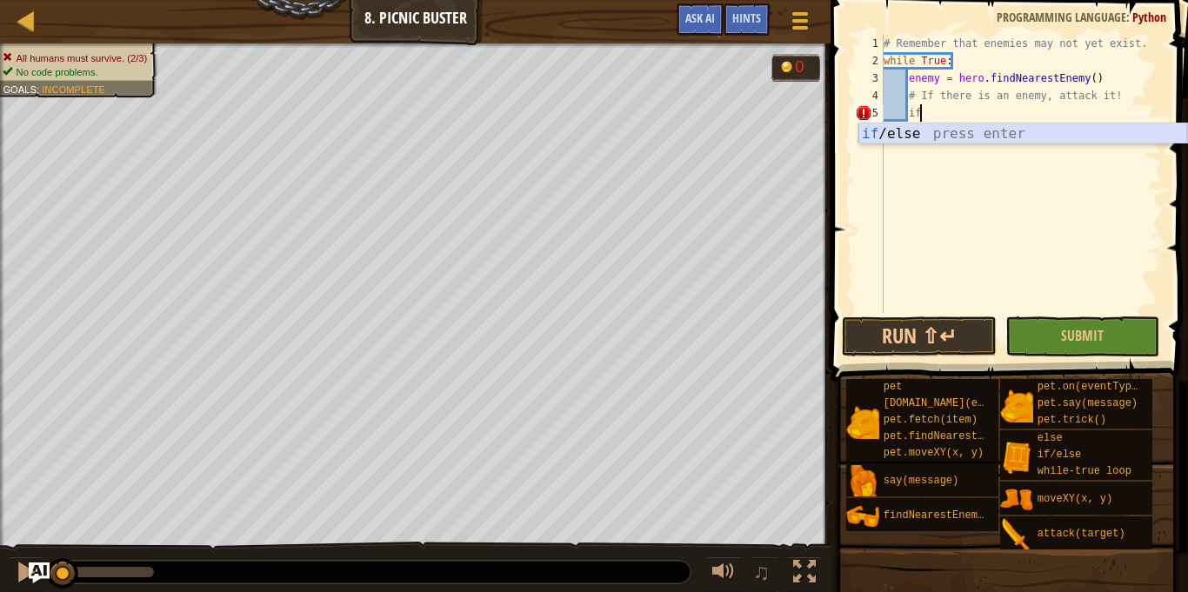
click at [1004, 139] on div "if /else press enter" at bounding box center [1022, 155] width 329 height 63
type textarea "if enemy:"
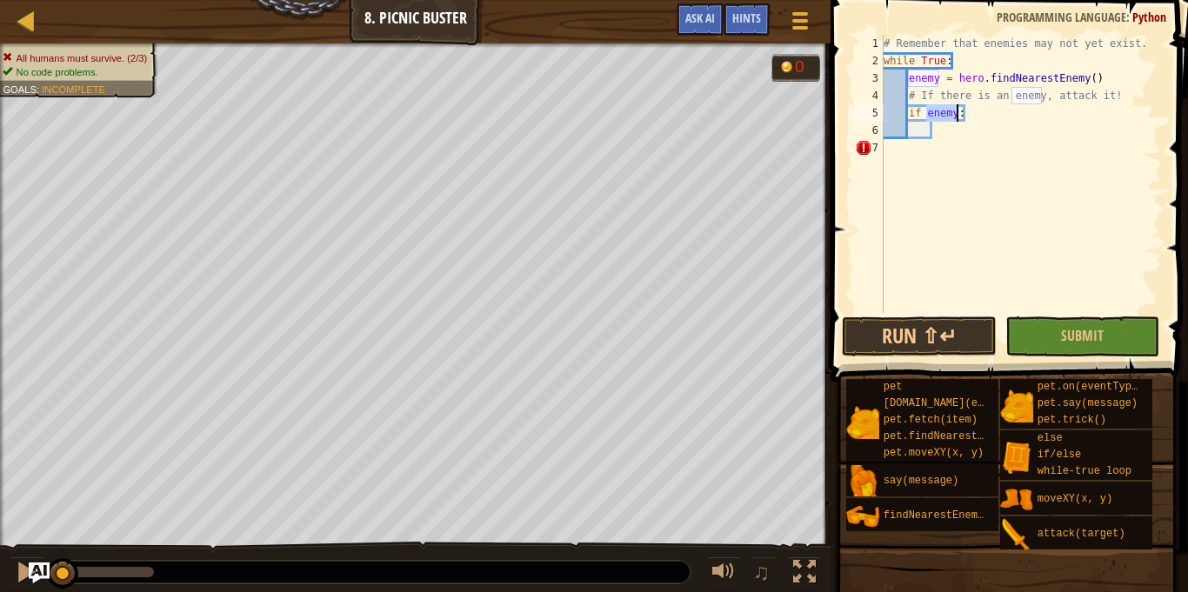
click at [976, 129] on div "# Remember that enemies may not yet exist. while True : enemy = hero . findNear…" at bounding box center [1021, 191] width 282 height 313
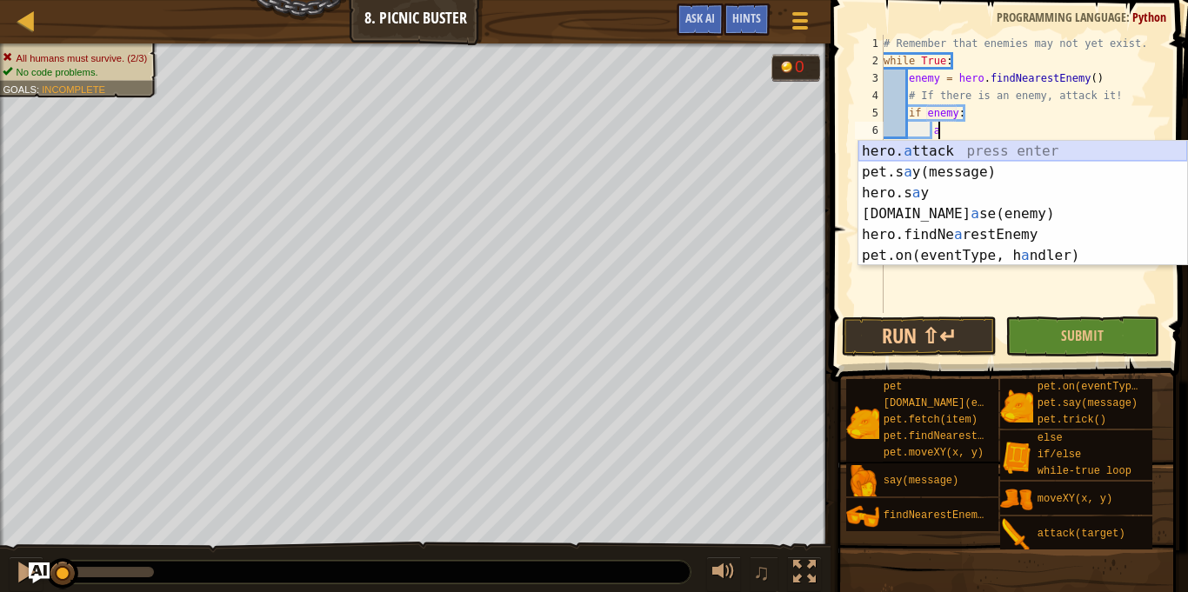
click at [1005, 150] on div "hero. a ttack press enter pet.s a y(message) press enter hero.s a y press enter…" at bounding box center [1022, 224] width 329 height 167
type textarea "hero.attack(enemy)"
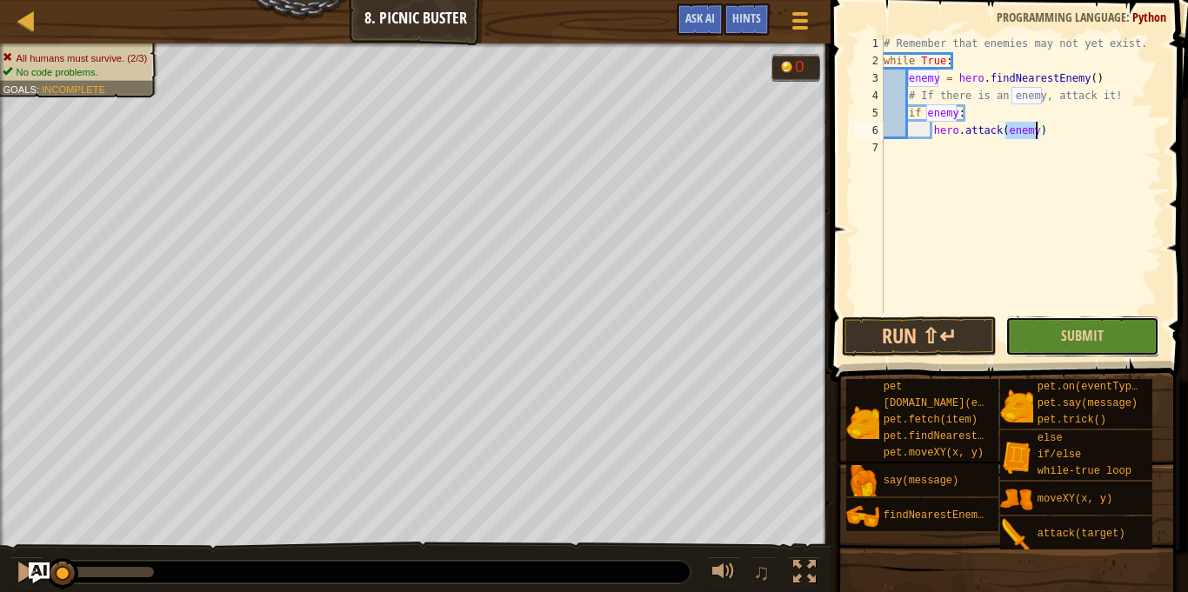
click at [1034, 334] on button "Submit" at bounding box center [1082, 337] width 155 height 40
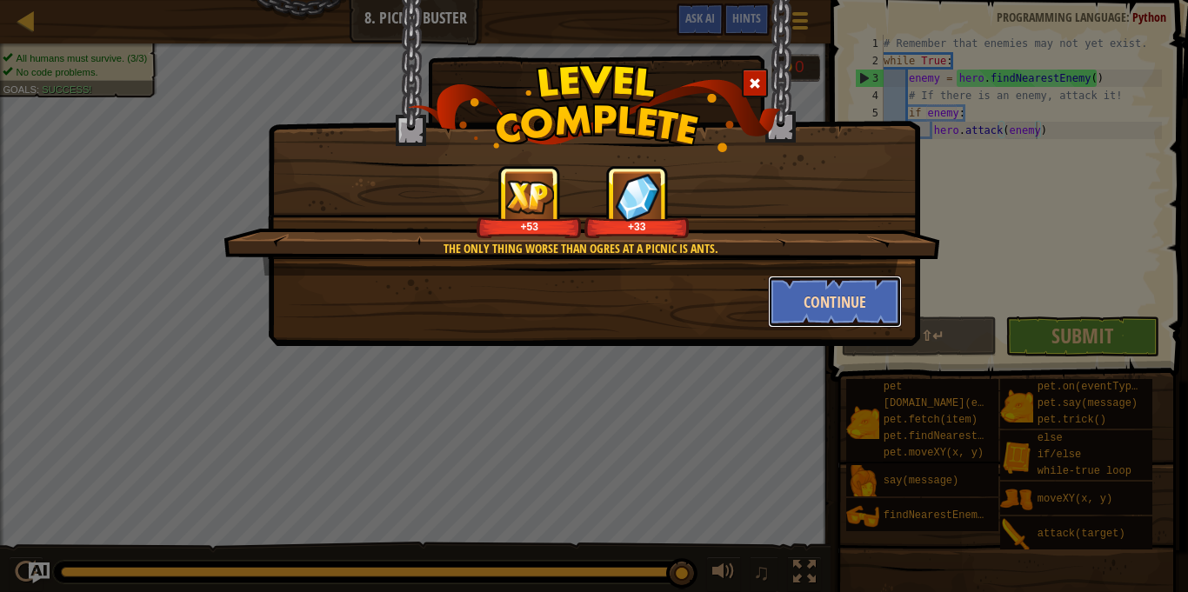
click at [850, 306] on button "Continue" at bounding box center [835, 302] width 135 height 52
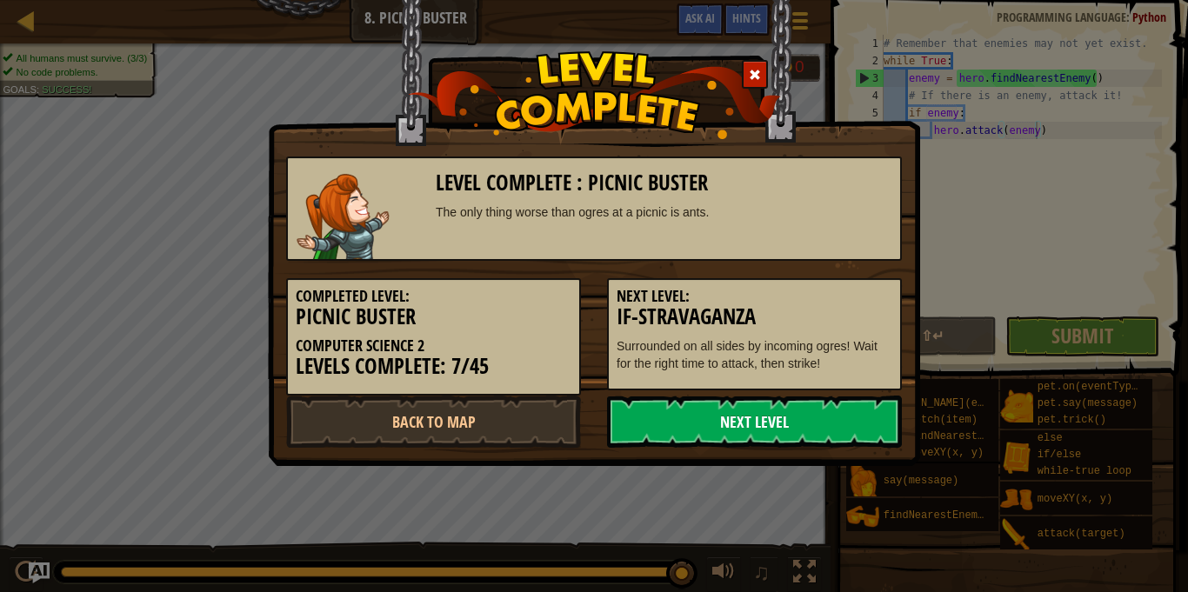
click at [671, 418] on link "Next Level" at bounding box center [754, 422] width 295 height 52
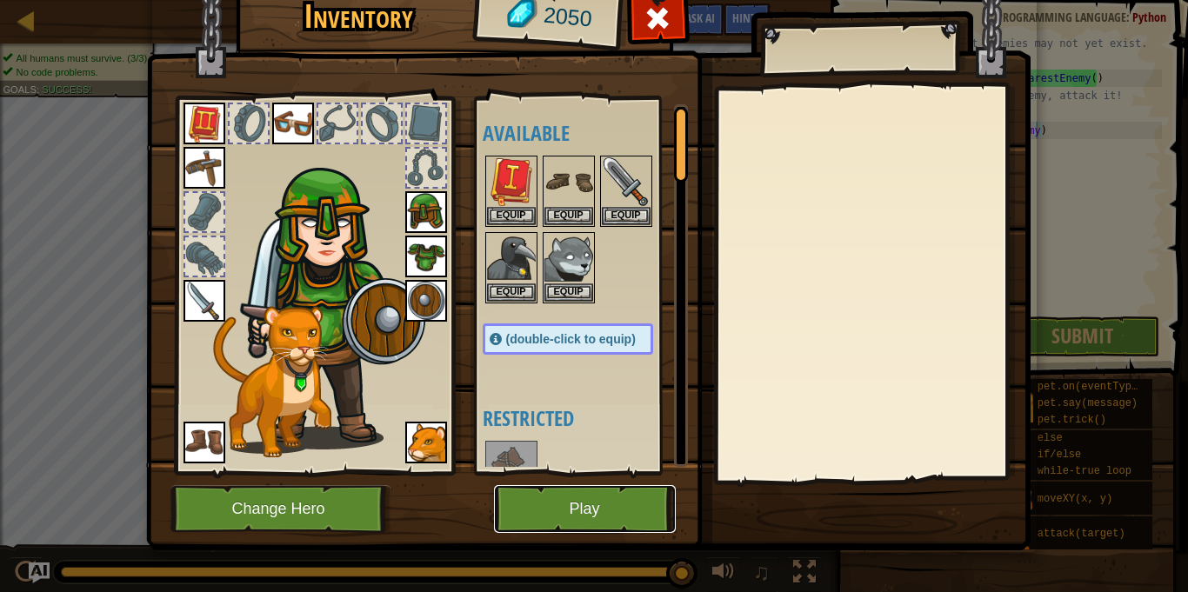
click at [571, 507] on button "Play" at bounding box center [585, 509] width 182 height 48
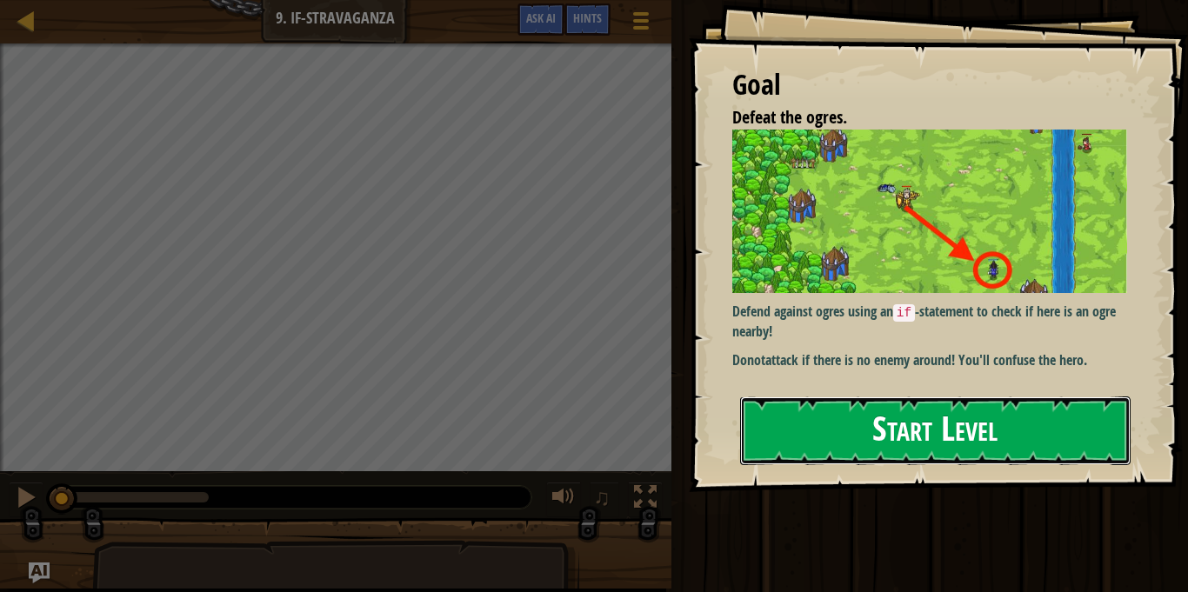
click at [865, 418] on button "Start Level" at bounding box center [935, 431] width 391 height 69
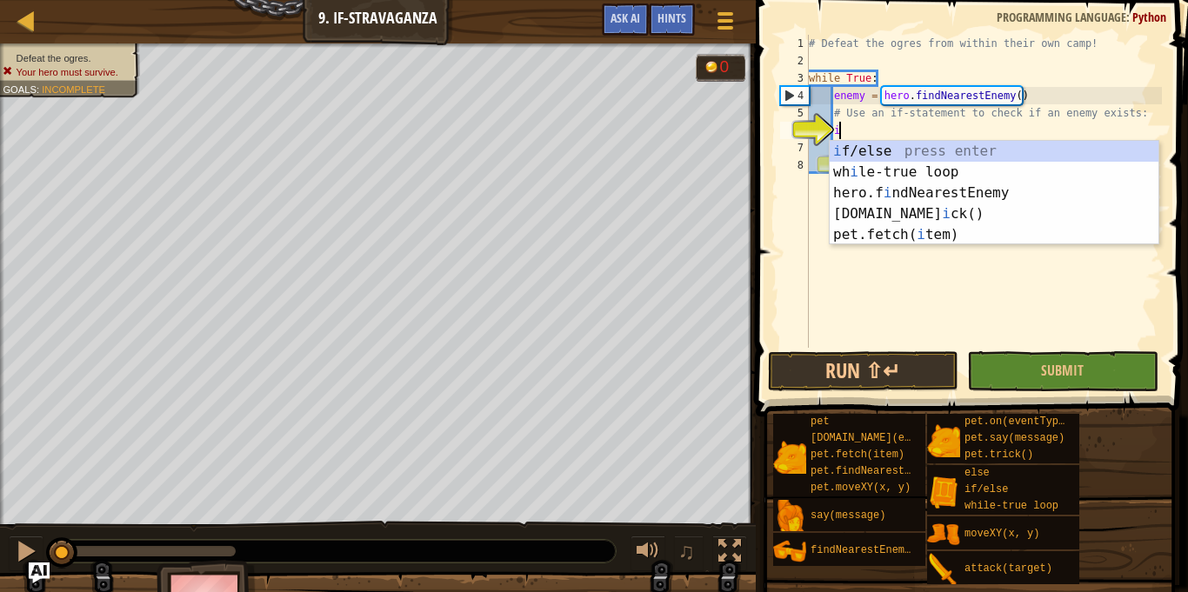
scroll to position [8, 4]
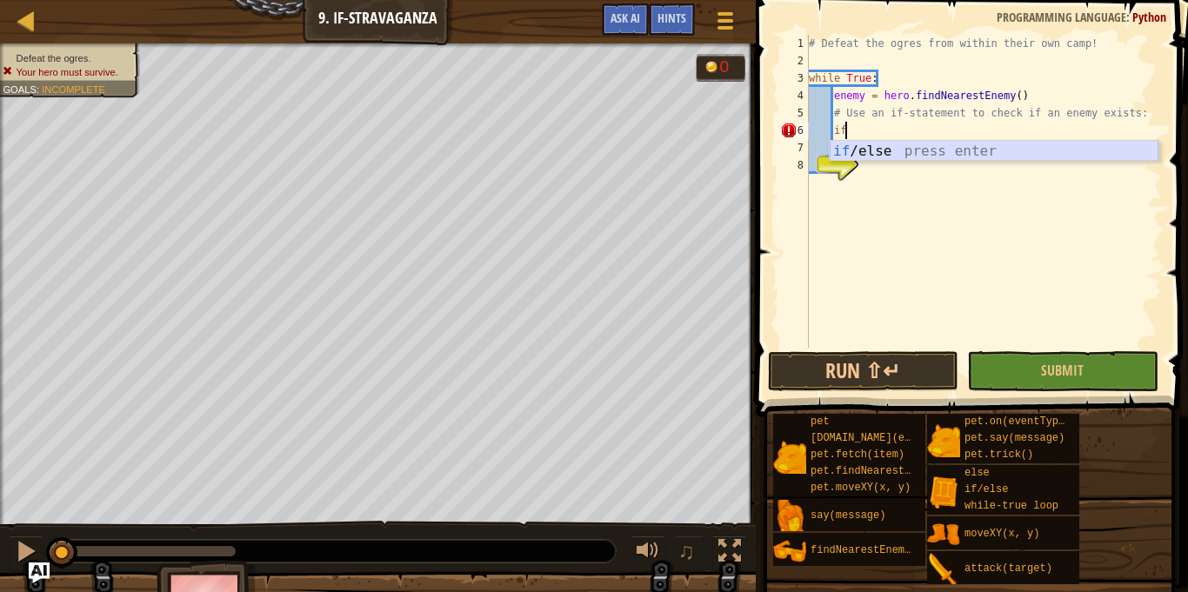
click at [905, 146] on div "if /else press enter" at bounding box center [994, 172] width 329 height 63
type textarea "if enemy:"
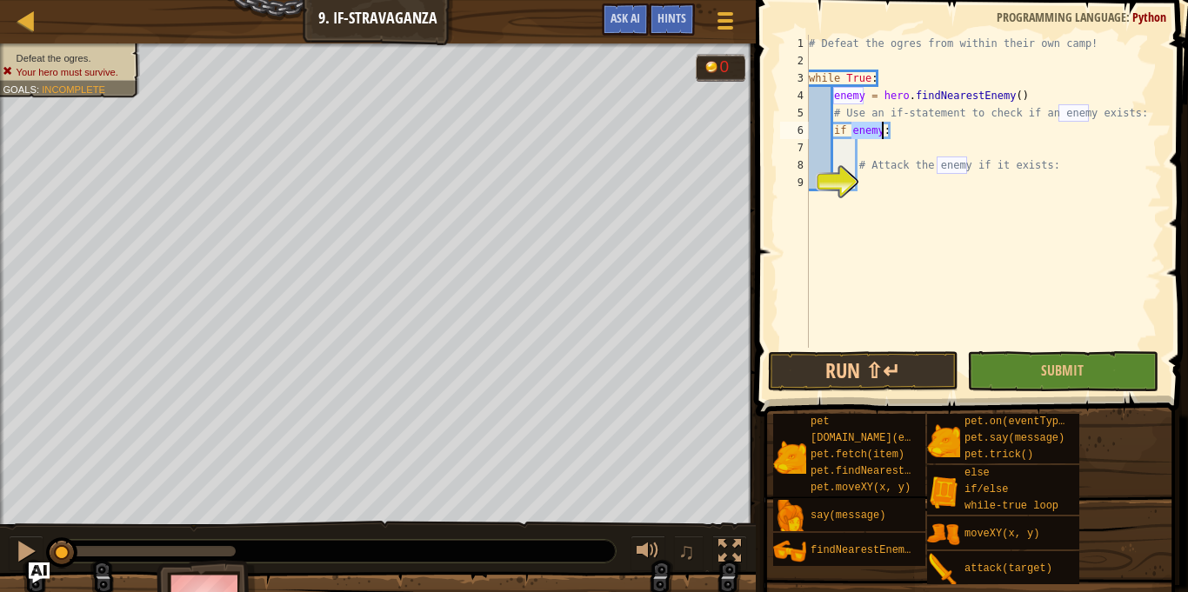
click at [900, 148] on div "# Defeat the ogres from within their own camp! while True : enemy = hero . find…" at bounding box center [983, 209] width 357 height 348
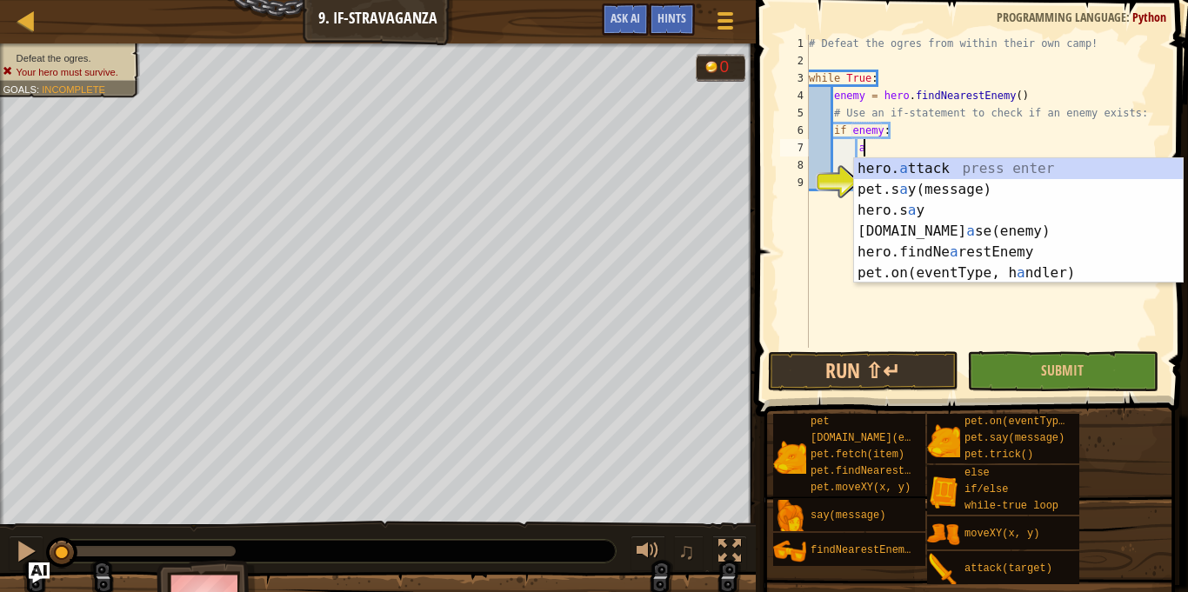
scroll to position [8, 9]
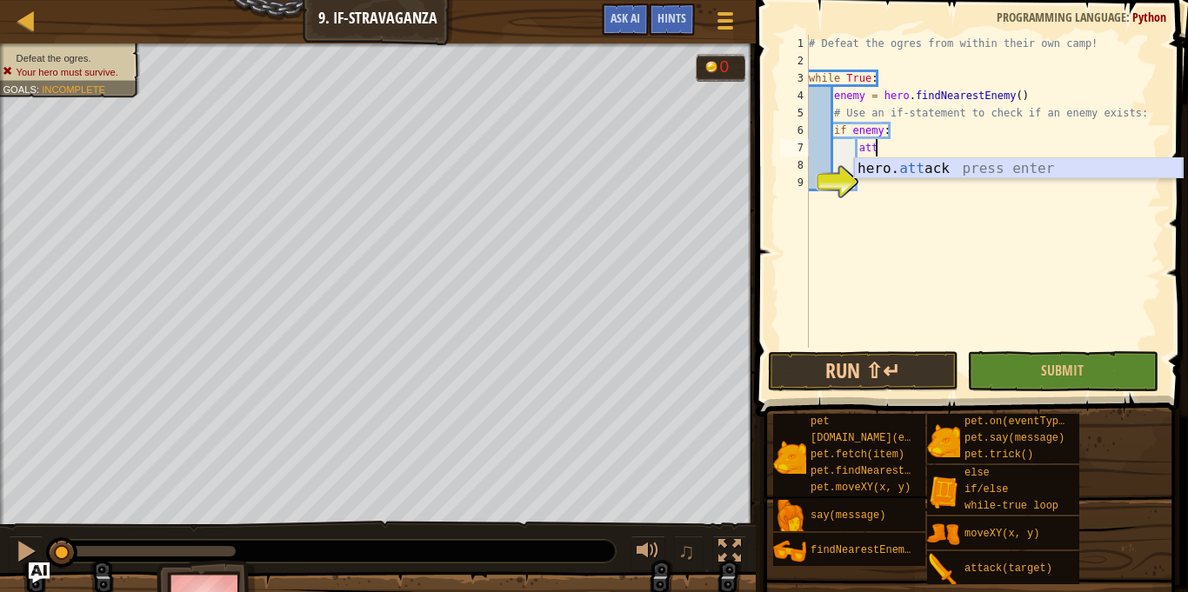
click at [960, 169] on div "hero. att ack press enter" at bounding box center [1018, 189] width 329 height 63
type textarea "hero.attack(enemy)"
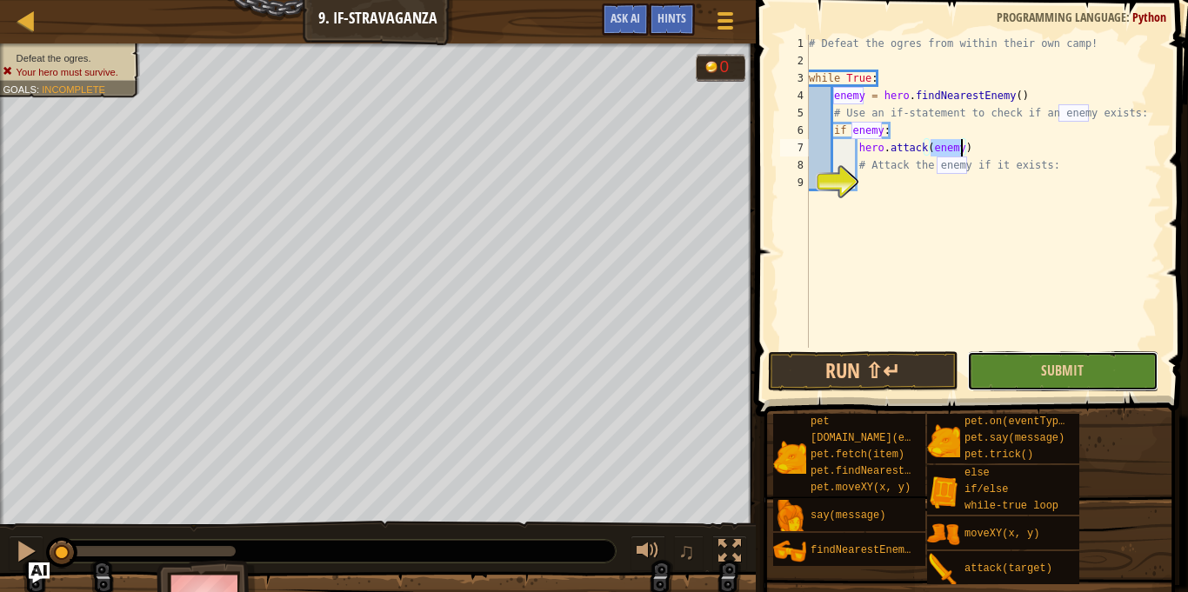
click at [990, 376] on button "Submit" at bounding box center [1062, 371] width 190 height 40
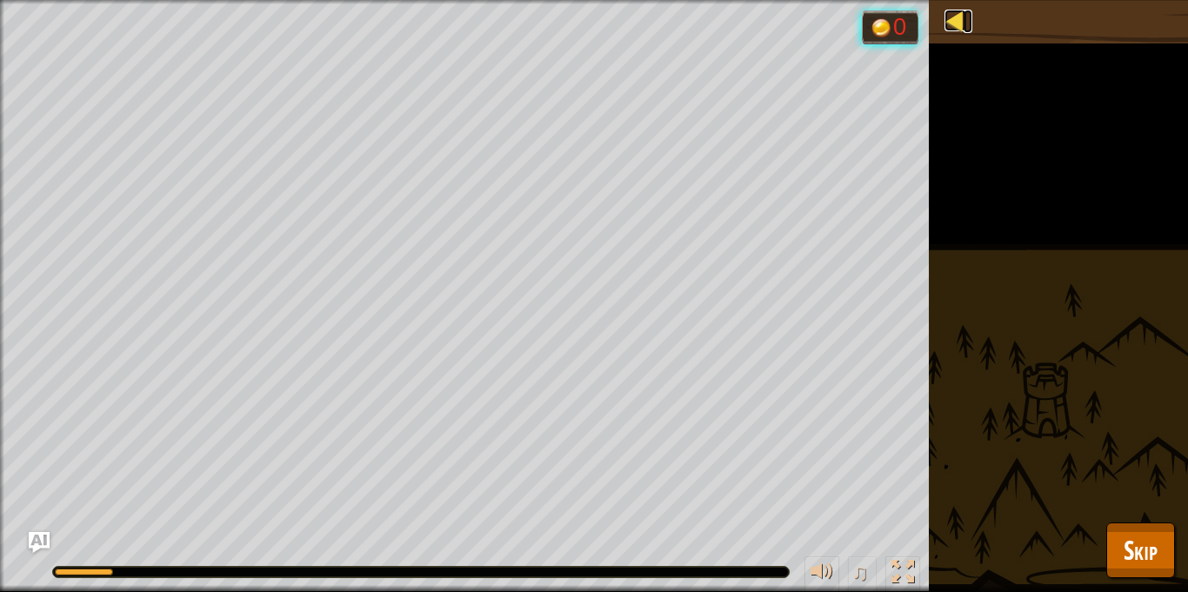
click at [956, 21] on div at bounding box center [956, 21] width 22 height 22
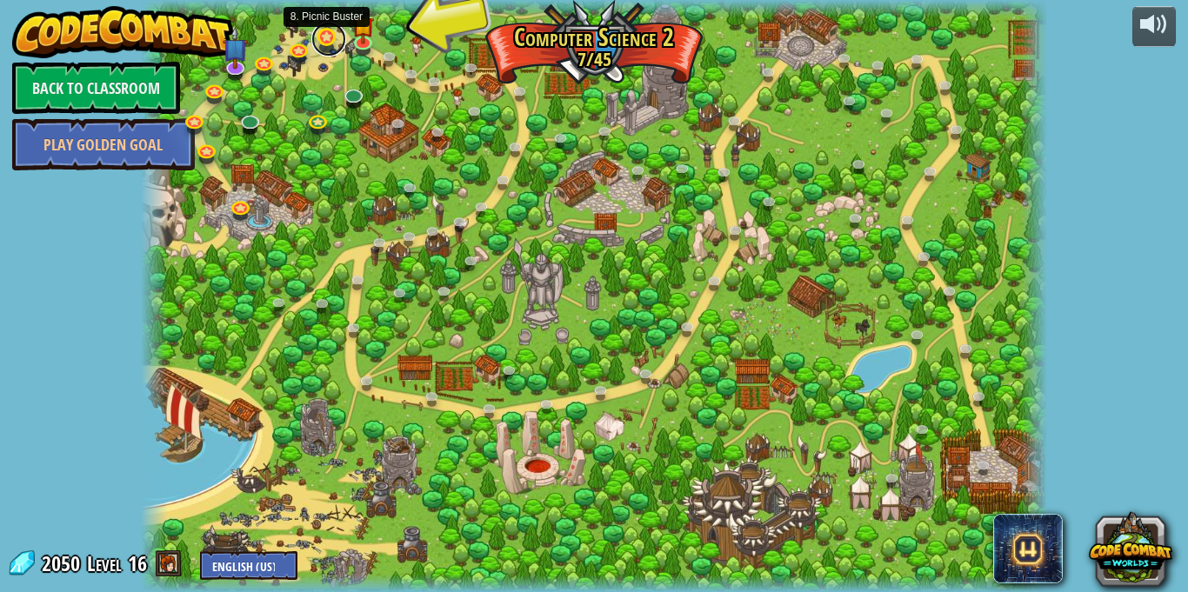
click at [328, 39] on link at bounding box center [328, 39] width 35 height 35
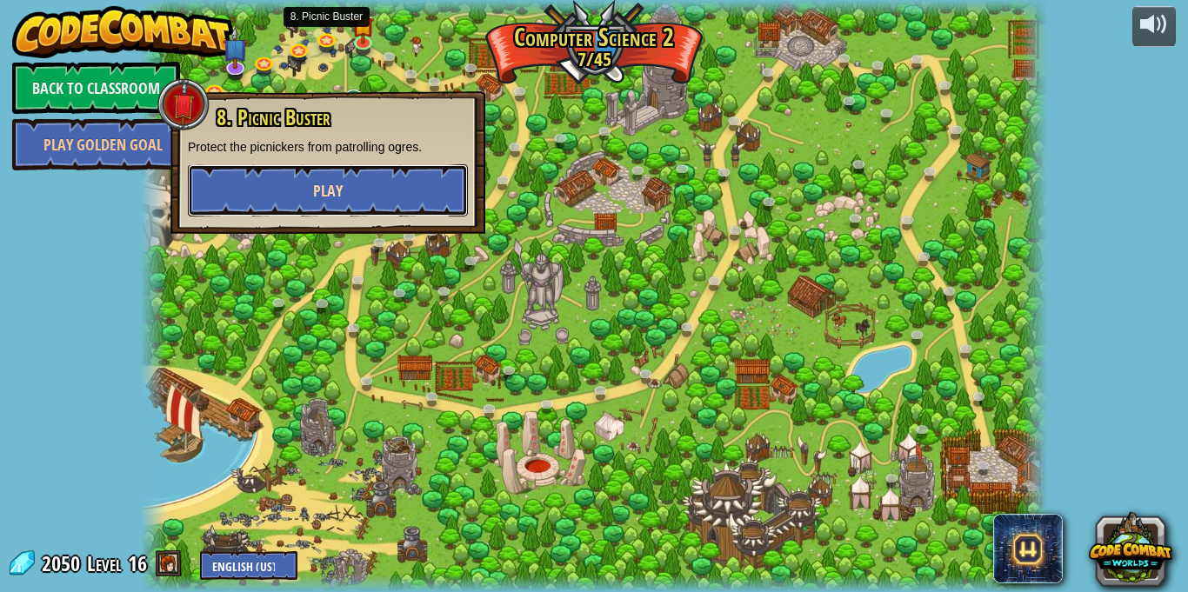
click at [324, 181] on span "Play" at bounding box center [328, 191] width 30 height 22
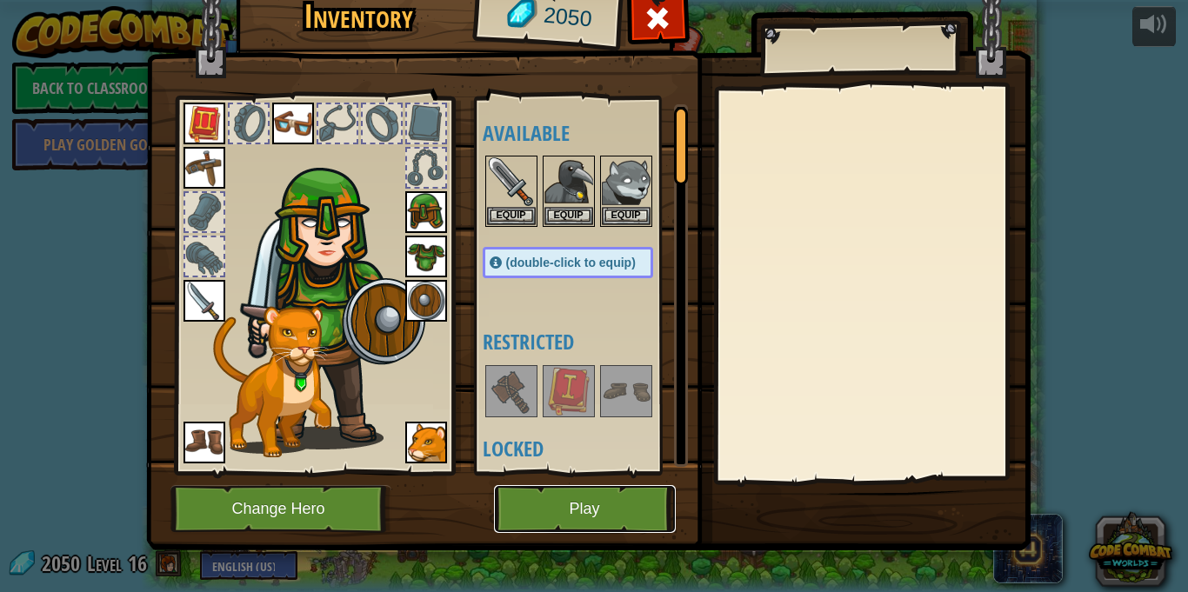
click at [571, 518] on button "Play" at bounding box center [585, 509] width 182 height 48
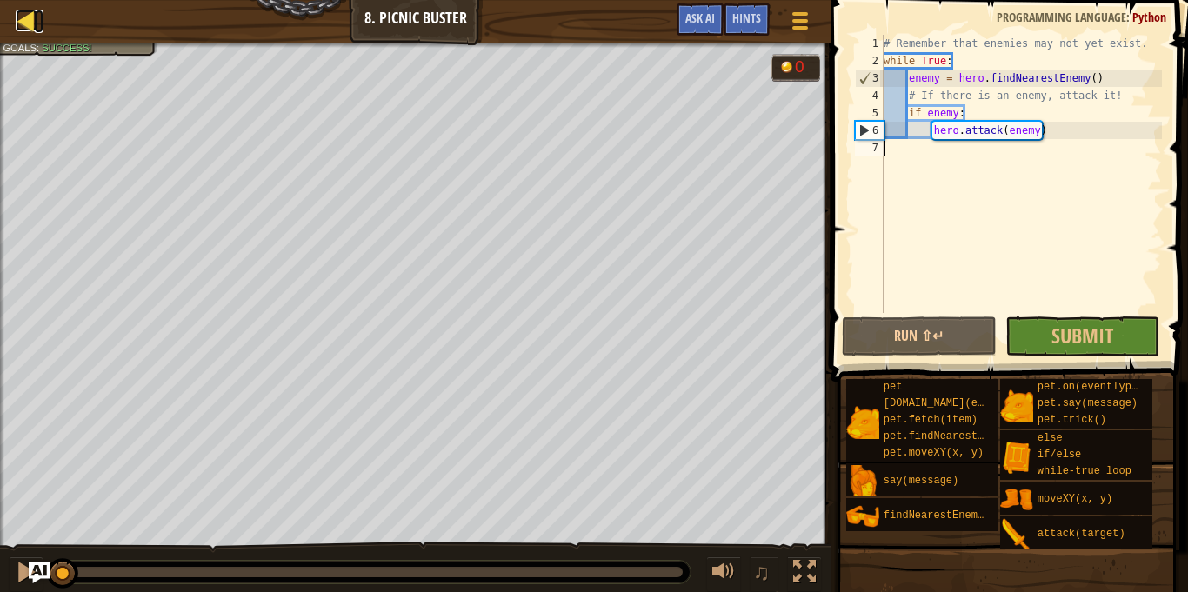
click at [33, 27] on div at bounding box center [27, 21] width 22 height 22
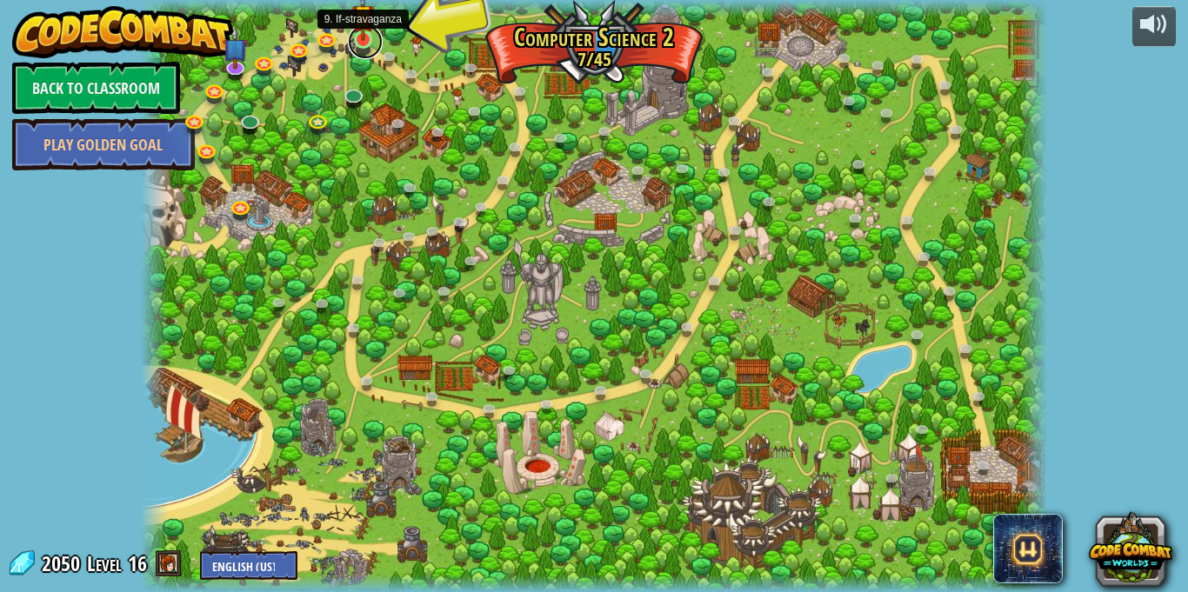
click at [358, 43] on link at bounding box center [365, 41] width 35 height 35
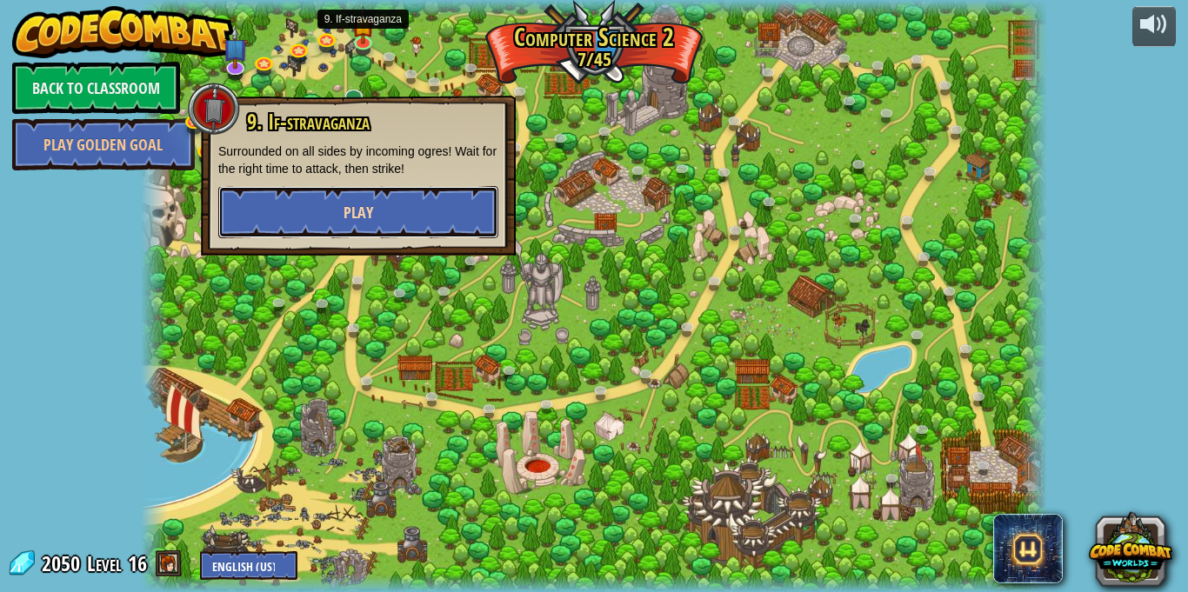
click at [371, 192] on button "Play" at bounding box center [358, 212] width 280 height 52
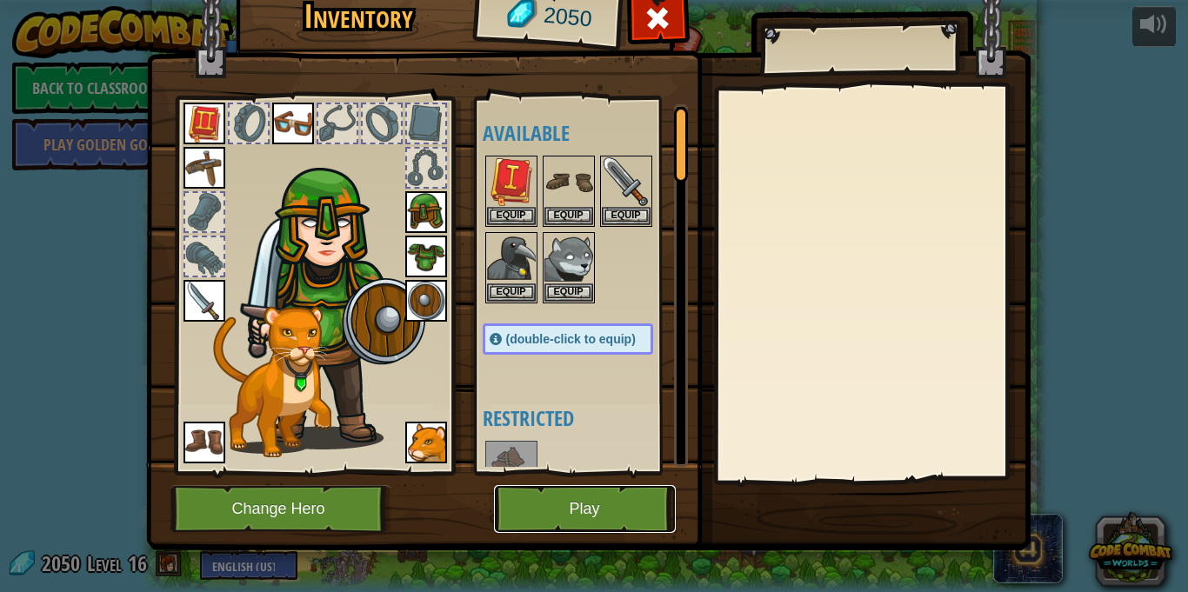
click at [611, 491] on button "Play" at bounding box center [585, 509] width 182 height 48
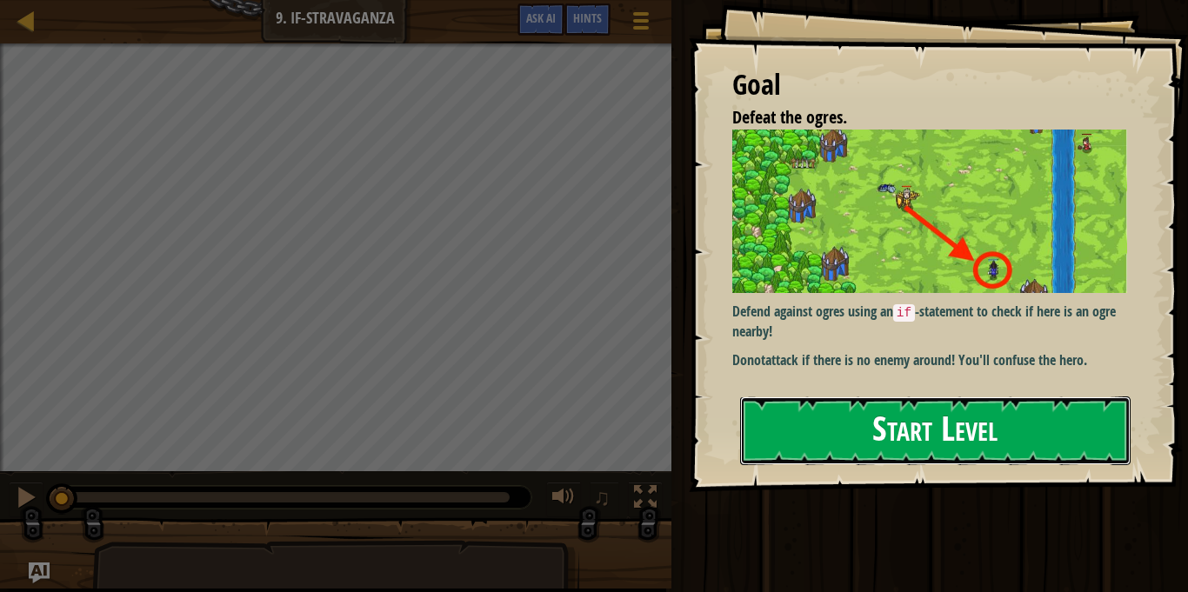
click at [874, 424] on button "Start Level" at bounding box center [935, 431] width 391 height 69
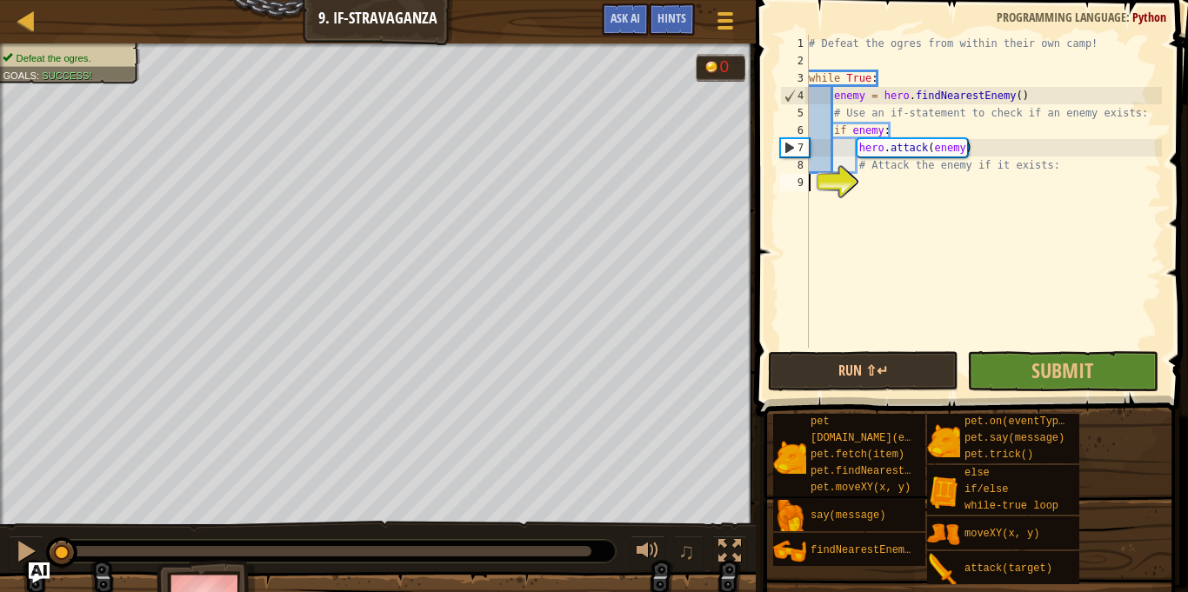
type textarea "# Attack the enemy if it exists:"
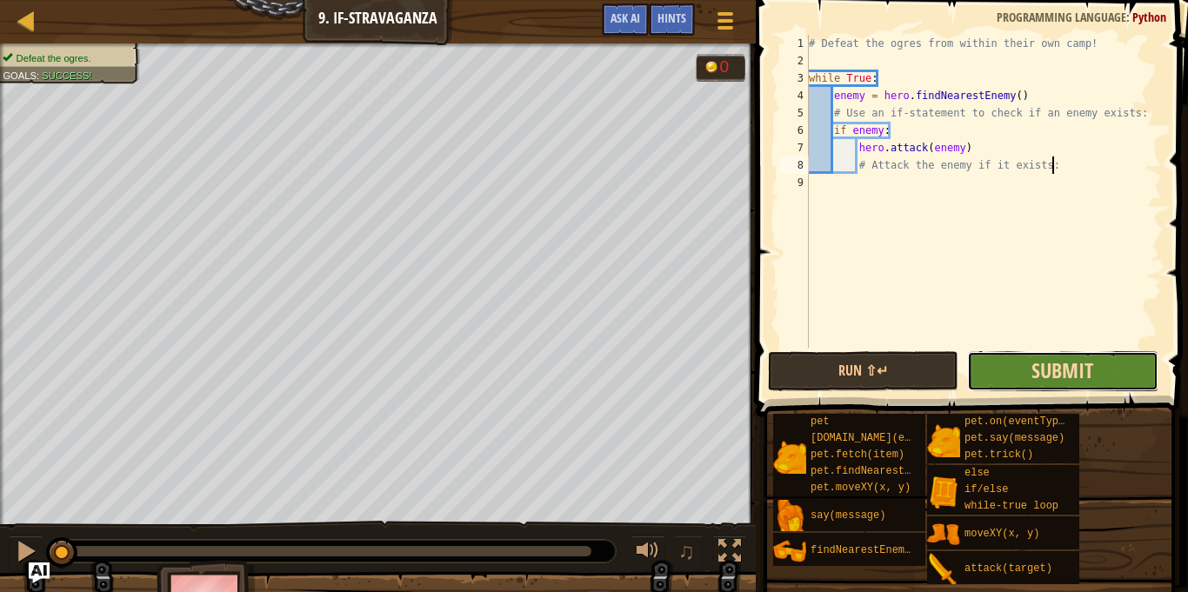
click at [1062, 356] on button "Submit" at bounding box center [1062, 371] width 190 height 40
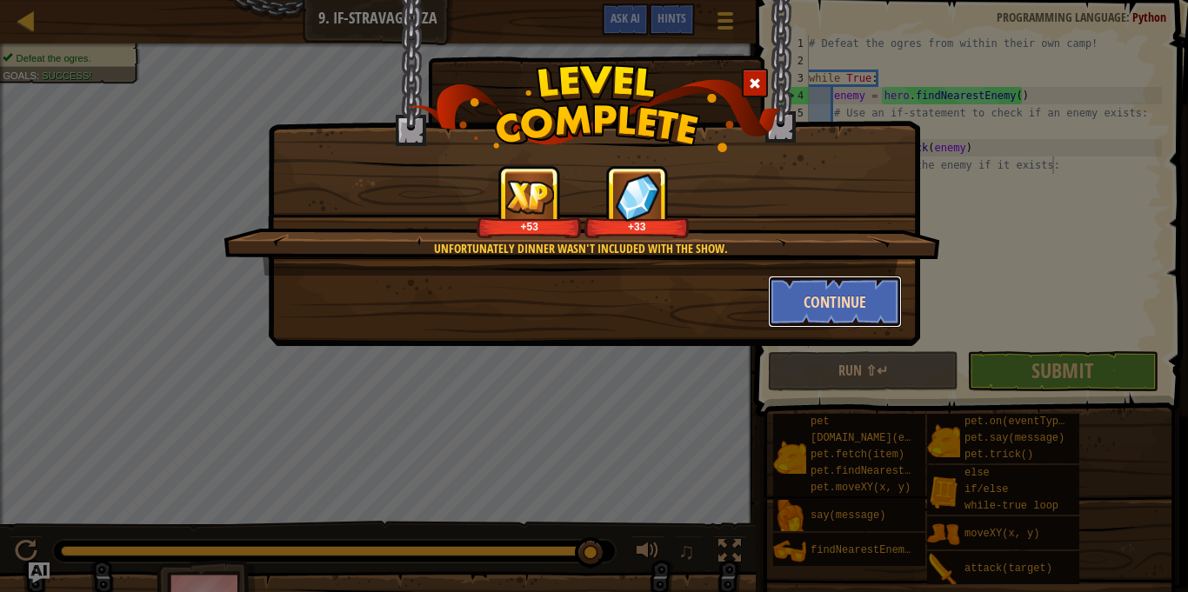
click at [865, 309] on button "Continue" at bounding box center [835, 302] width 135 height 52
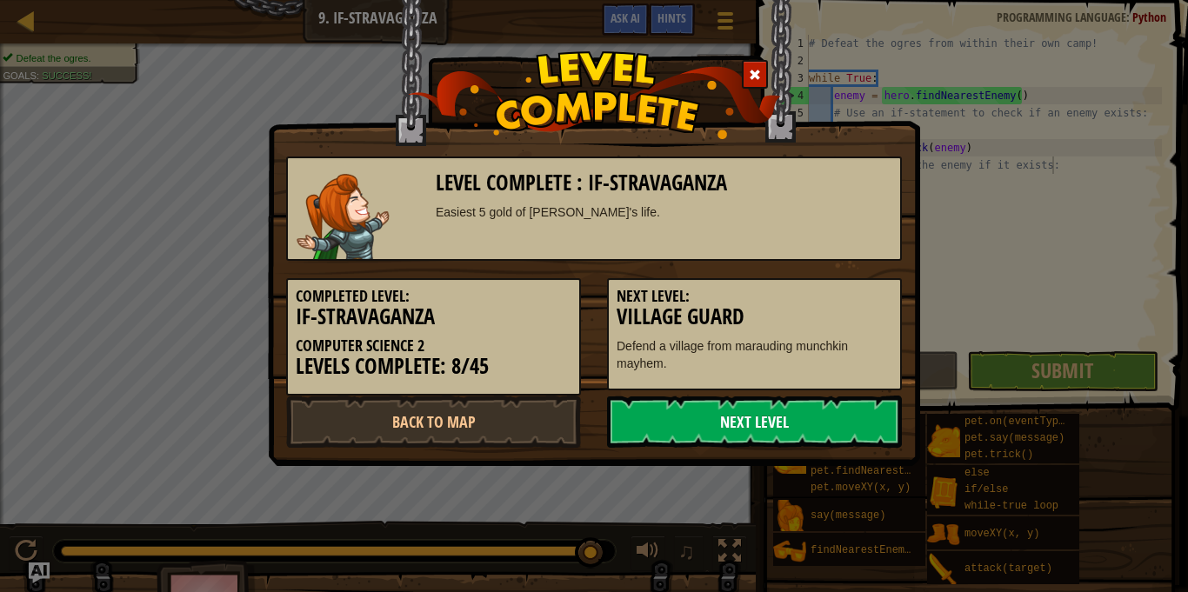
click at [685, 427] on link "Next Level" at bounding box center [754, 422] width 295 height 52
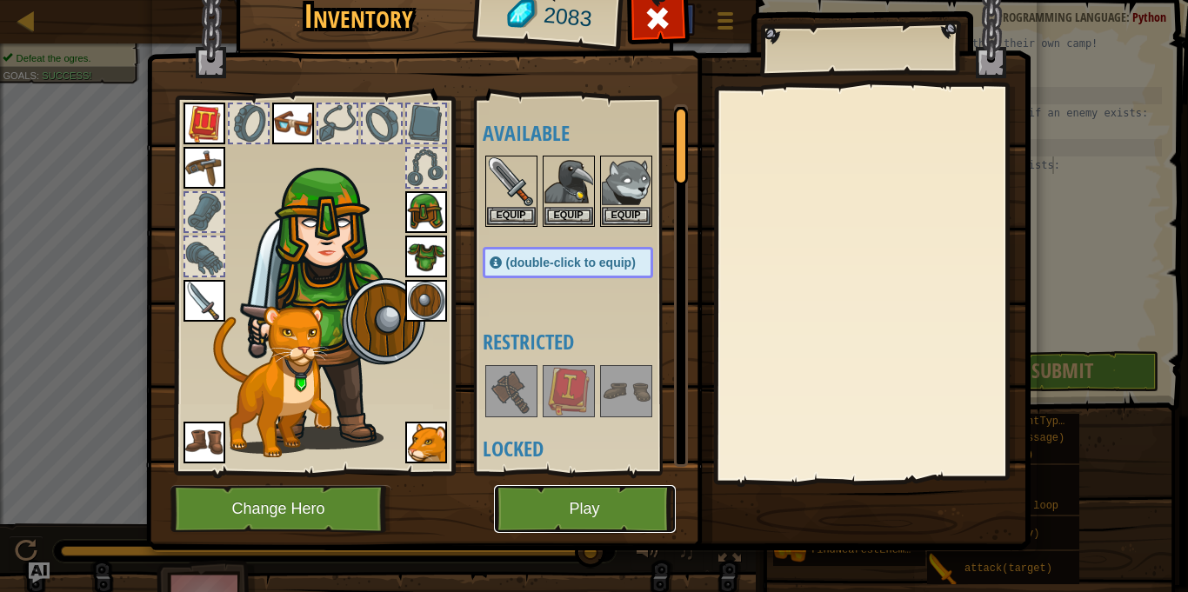
click at [564, 524] on button "Play" at bounding box center [585, 509] width 182 height 48
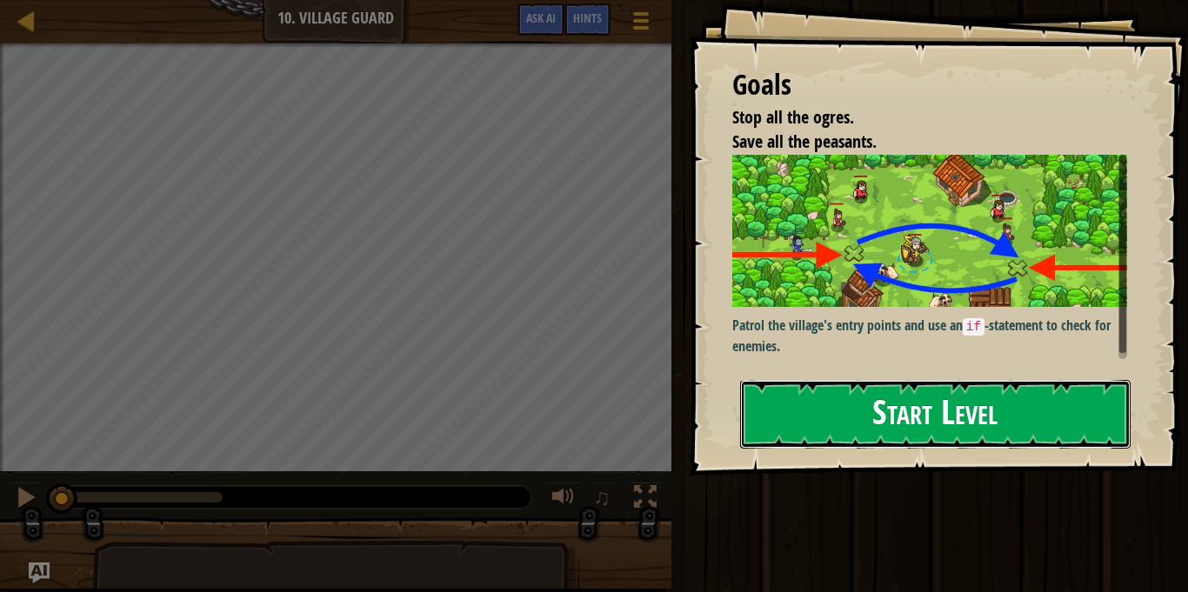
click at [899, 411] on button "Start Level" at bounding box center [935, 414] width 391 height 69
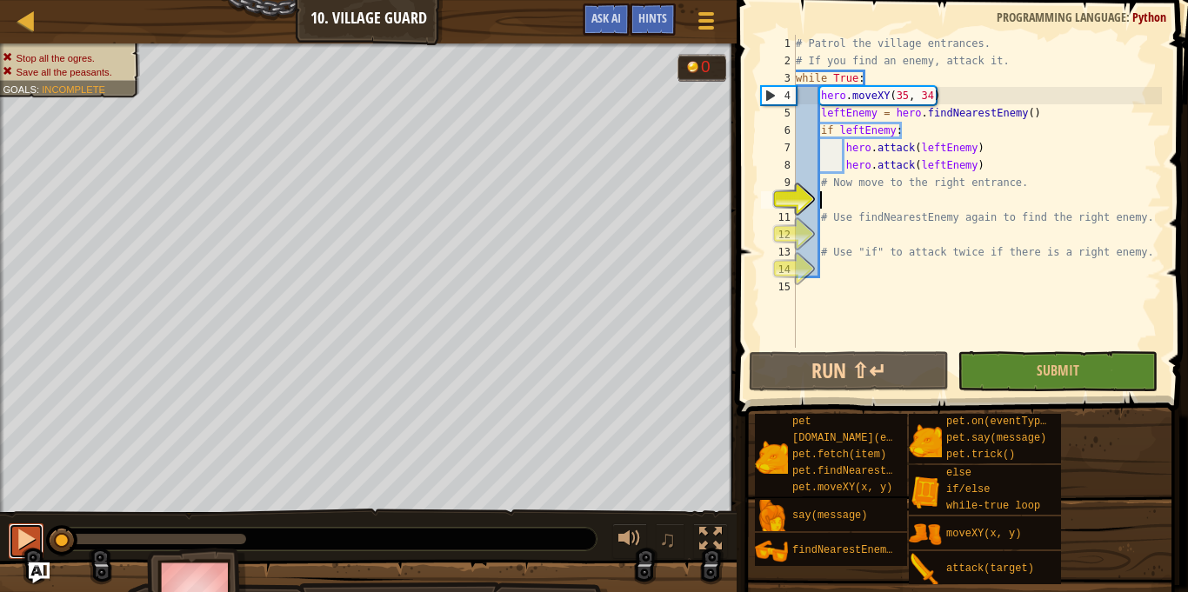
click at [21, 528] on div at bounding box center [26, 539] width 23 height 23
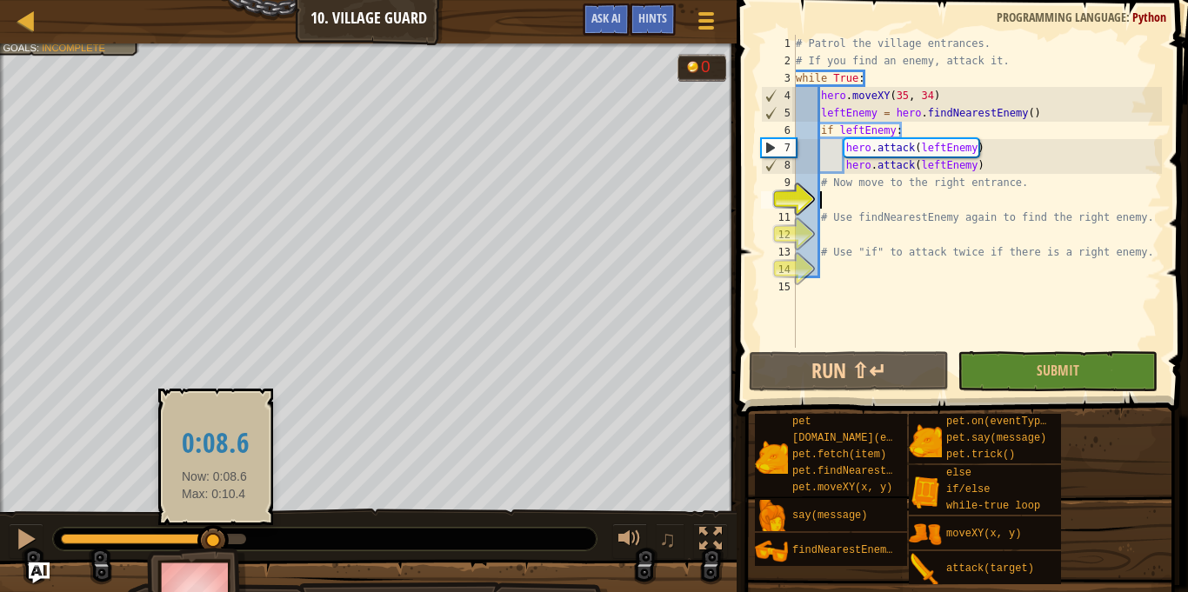
drag, startPoint x: 78, startPoint y: 534, endPoint x: 214, endPoint y: 538, distance: 135.7
click at [214, 538] on div at bounding box center [212, 540] width 31 height 31
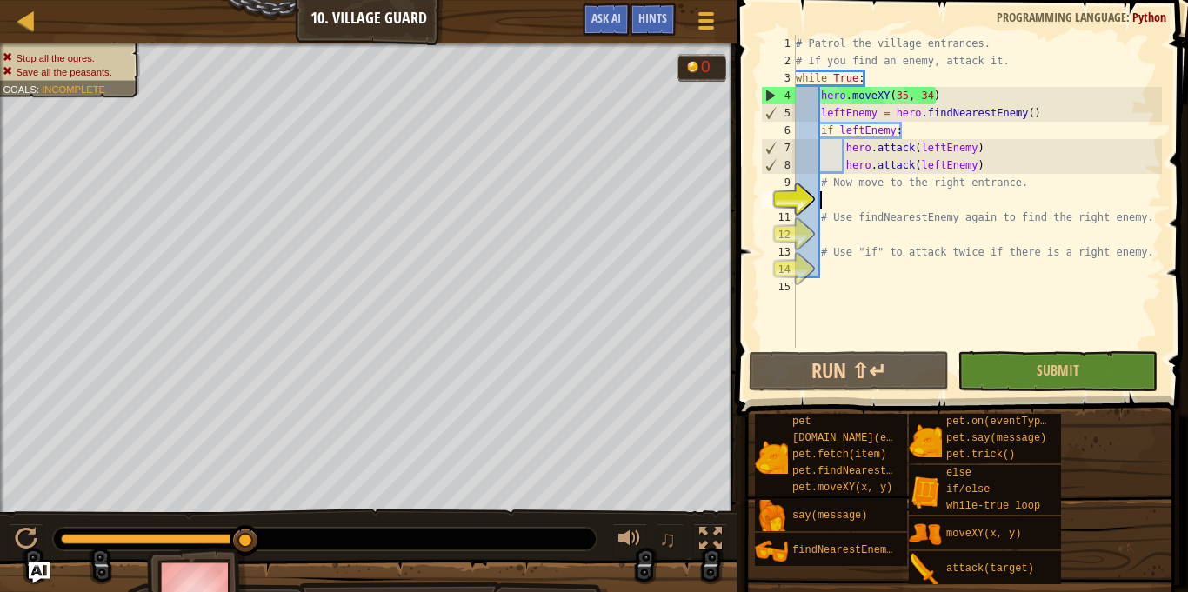
drag, startPoint x: 219, startPoint y: 532, endPoint x: 282, endPoint y: 533, distance: 62.6
click at [282, 533] on div at bounding box center [325, 539] width 544 height 23
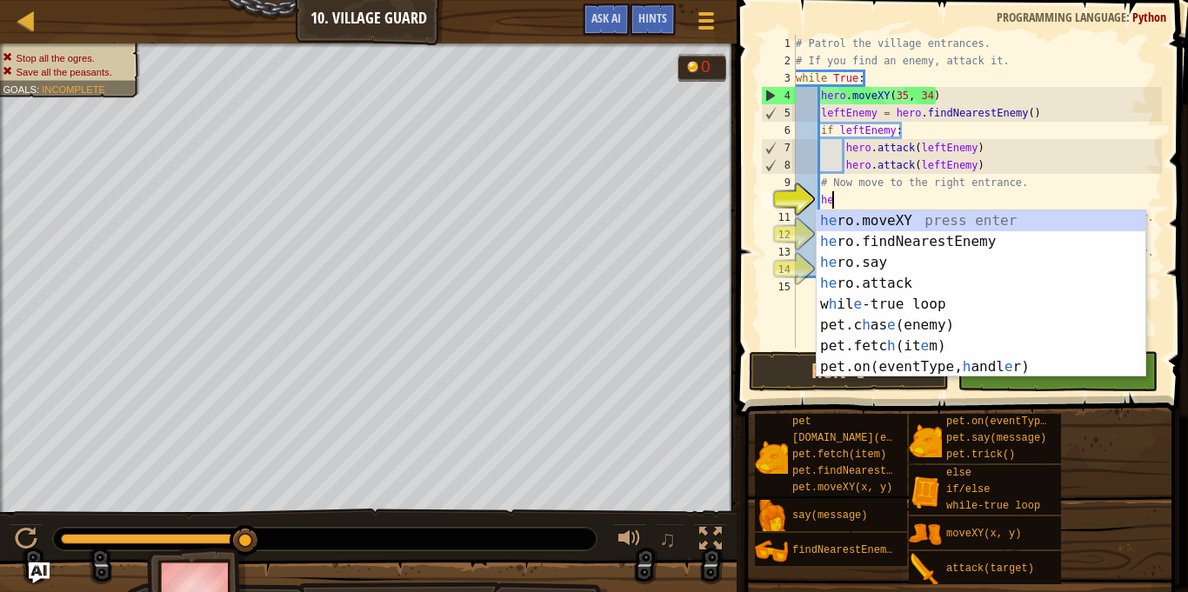
scroll to position [8, 6]
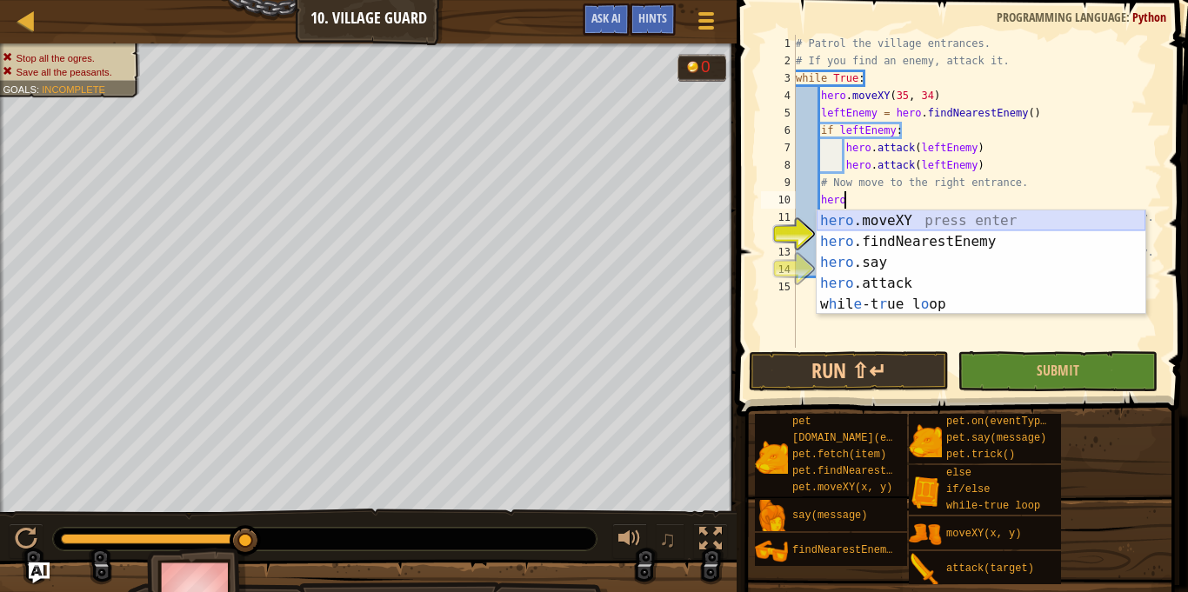
click at [1010, 215] on div "hero .moveXY press enter hero .findNearestEnemy press enter hero .say press ent…" at bounding box center [981, 283] width 329 height 146
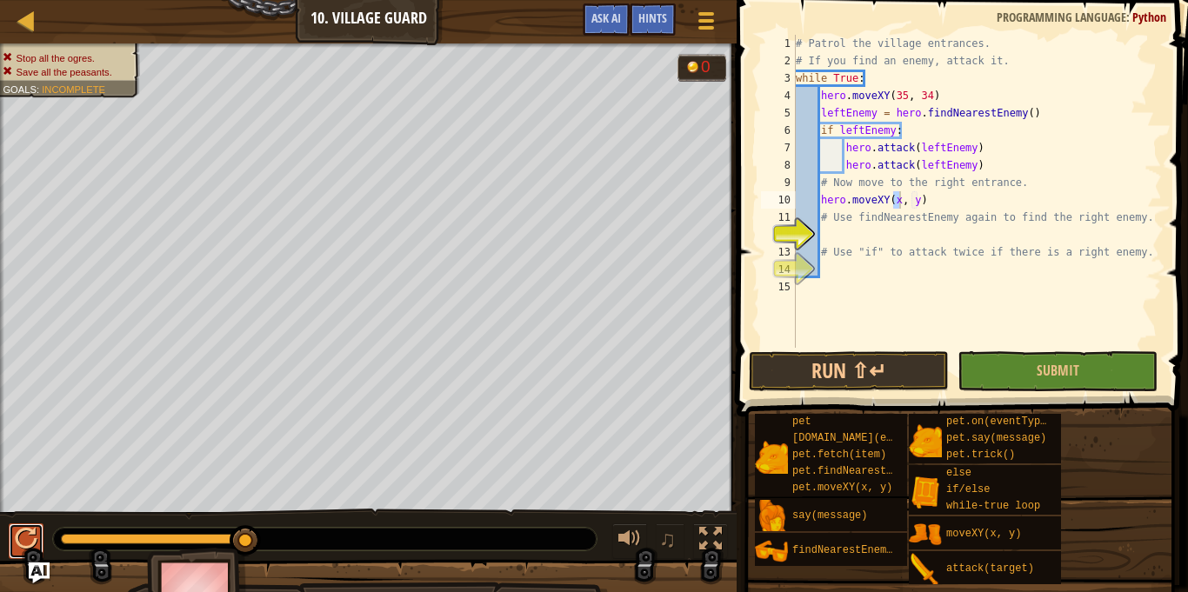
click at [23, 536] on div at bounding box center [26, 539] width 23 height 23
type textarea "hero.moveXY(60, 31)"
click at [878, 237] on div "# Patrol the village entrances. # If you find an enemy, attack it. while True :…" at bounding box center [977, 209] width 370 height 348
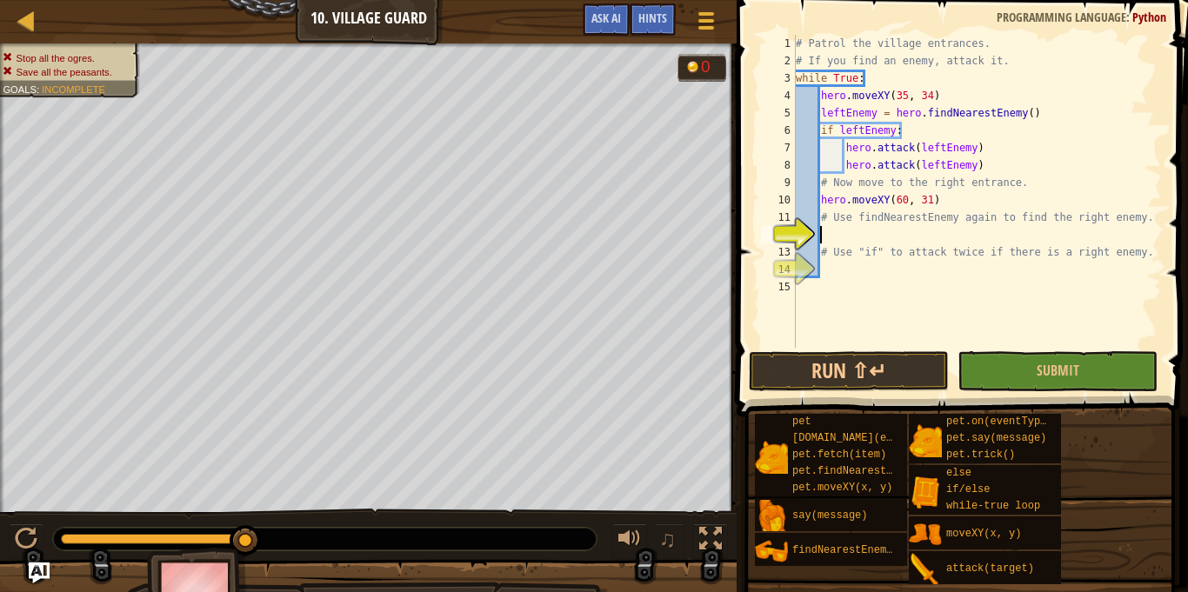
type textarea "fin"
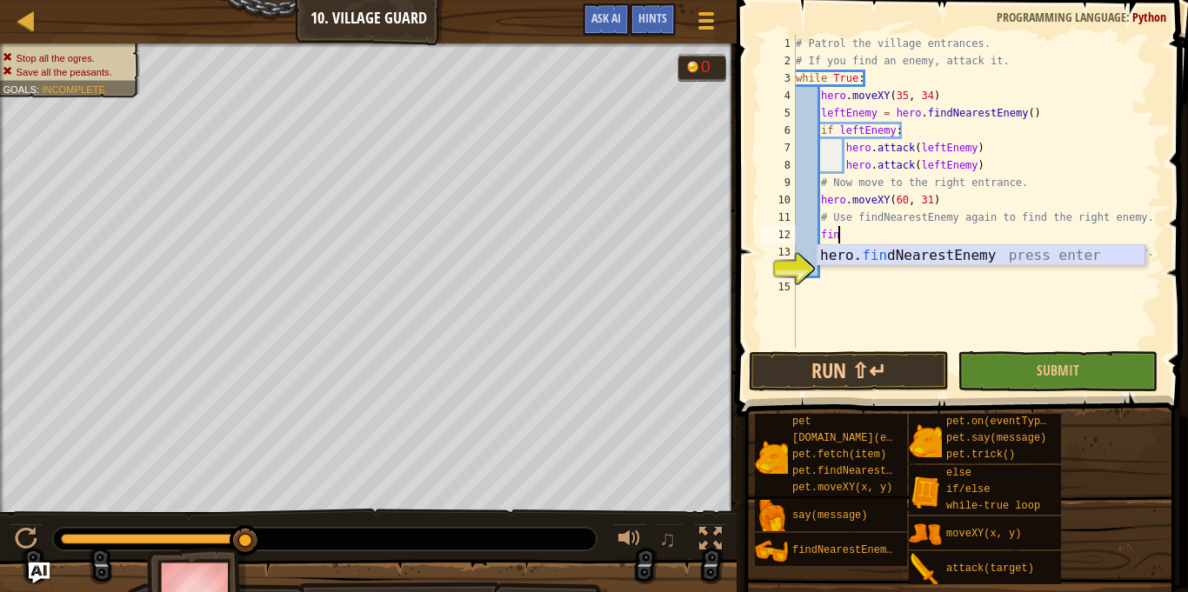
click at [929, 256] on div "hero. fin dNearestEnemy press enter" at bounding box center [981, 276] width 329 height 63
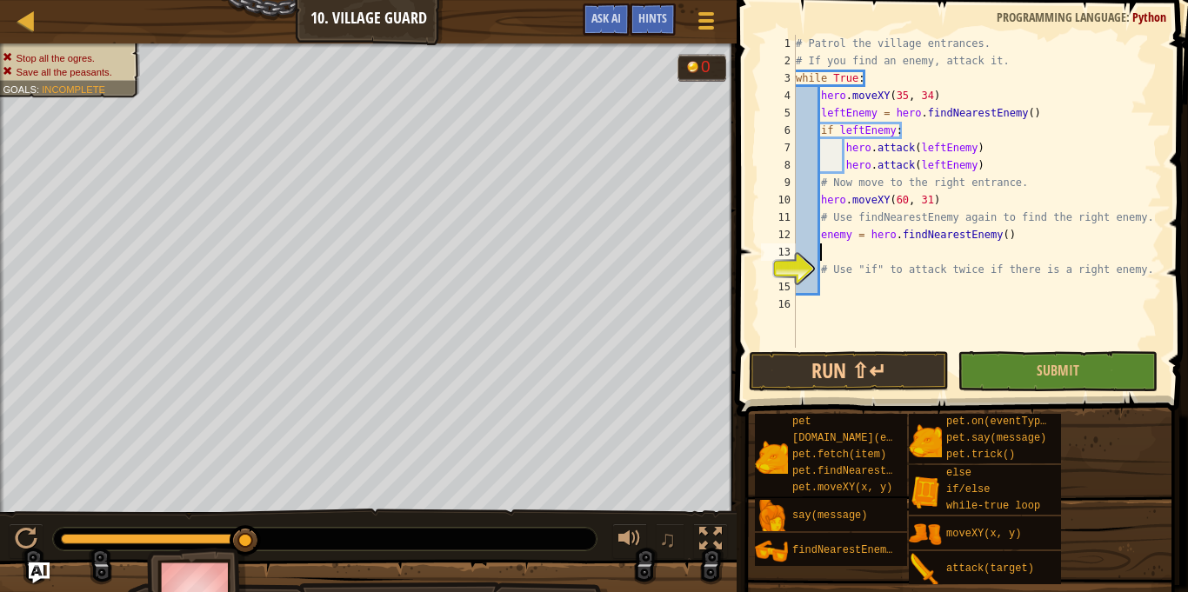
scroll to position [8, 3]
click at [826, 237] on div "# Patrol the village entrances. # If you find an enemy, attack it. while True :…" at bounding box center [977, 209] width 370 height 348
type textarea "rightEnemy = hero.findNearestEnemy()"
click at [866, 255] on div "# Patrol the village entrances. # If you find an enemy, attack it. while True :…" at bounding box center [977, 209] width 370 height 348
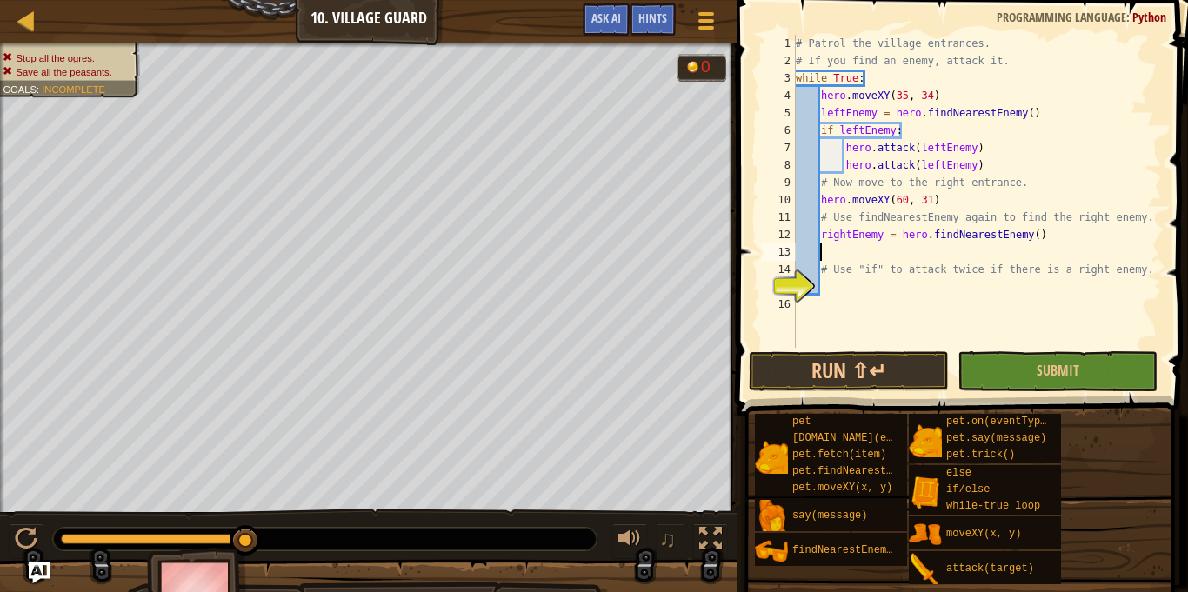
scroll to position [8, 3]
click at [859, 287] on div "# Patrol the village entrances. # If you find an enemy, attack it. while True :…" at bounding box center [977, 209] width 370 height 348
click at [993, 168] on div "# Patrol the village entrances. # If you find an enemy, attack it. while True :…" at bounding box center [977, 209] width 370 height 348
type textarea "hero.attack(leftEnemy)"
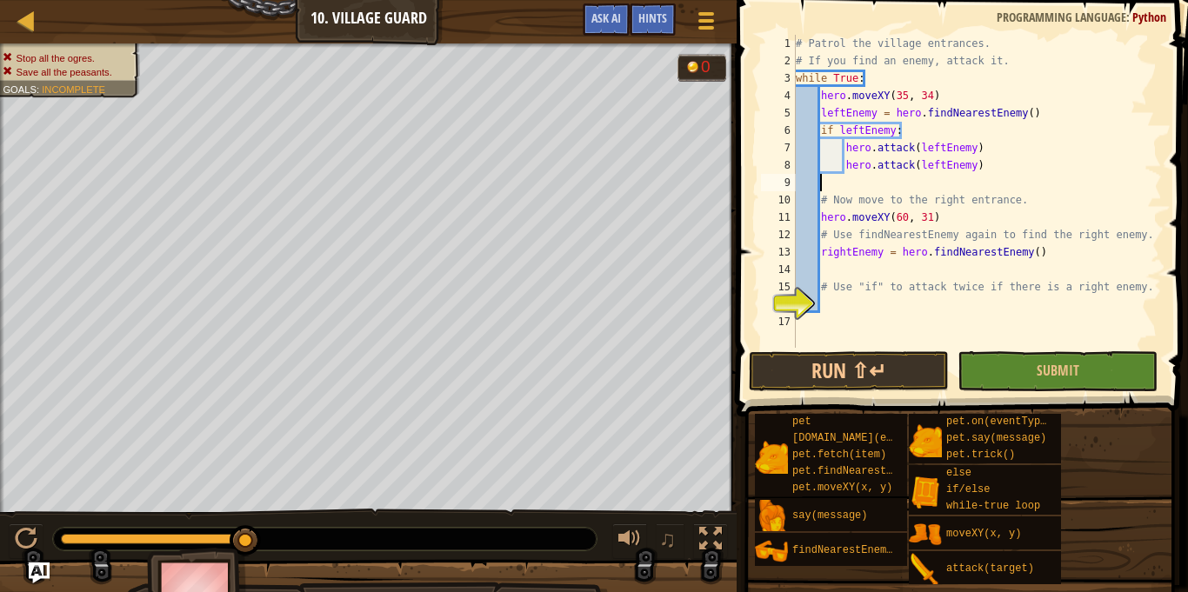
scroll to position [8, 0]
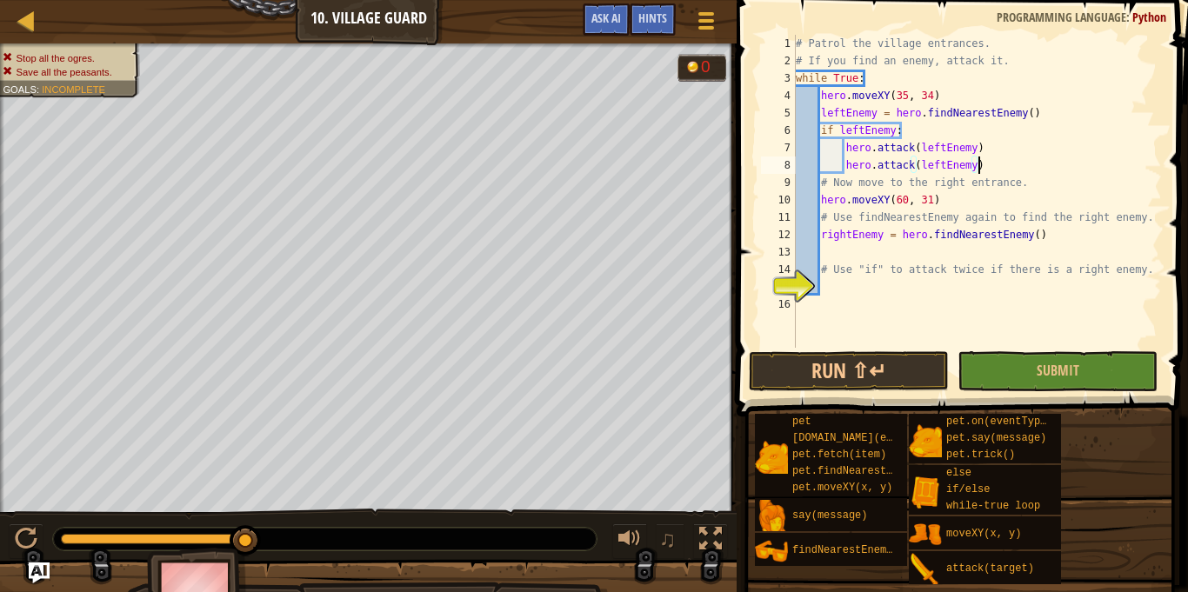
click at [1022, 185] on div "# Patrol the village entrances. # If you find an enemy, attack it. while True :…" at bounding box center [977, 209] width 370 height 348
type textarea "# Now move to the right entrance."
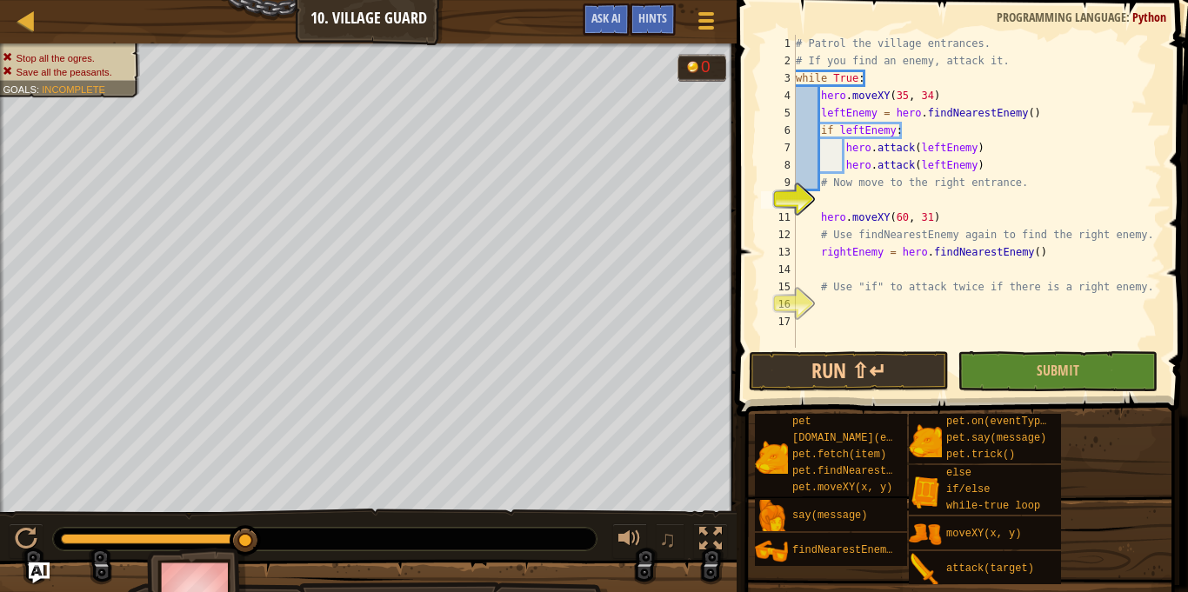
type textarea "# Now move to the right entrance."
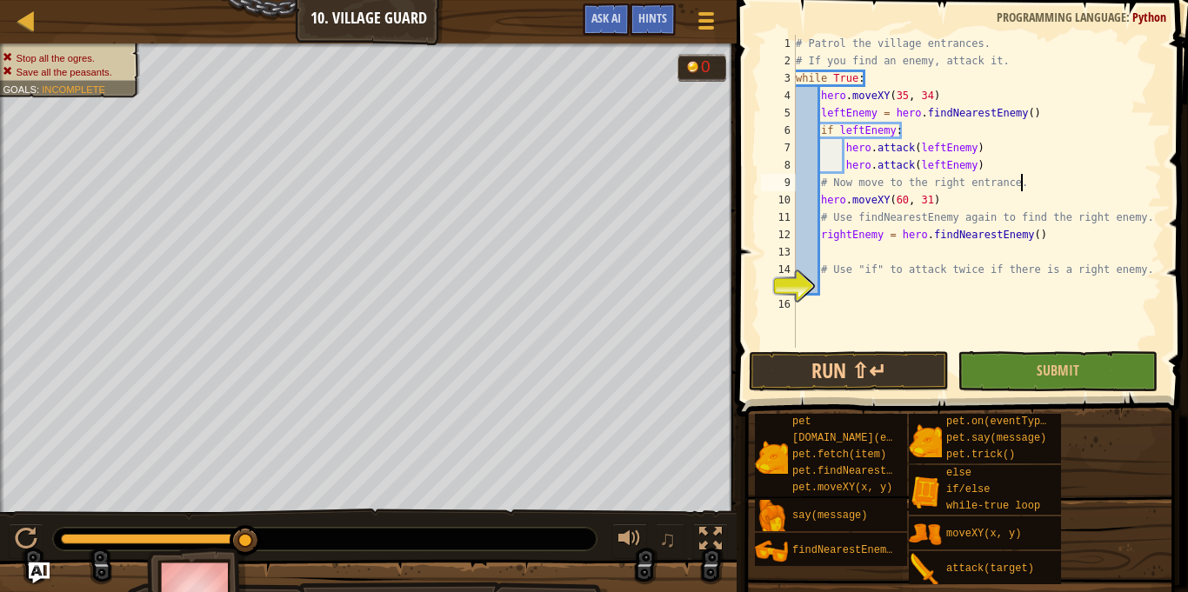
click at [898, 257] on div "# Patrol the village entrances. # If you find an enemy, attack it. while True :…" at bounding box center [977, 209] width 370 height 348
click at [936, 250] on div "# Patrol the village entrances. # If you find an enemy, attack it. while True :…" at bounding box center [977, 209] width 370 height 348
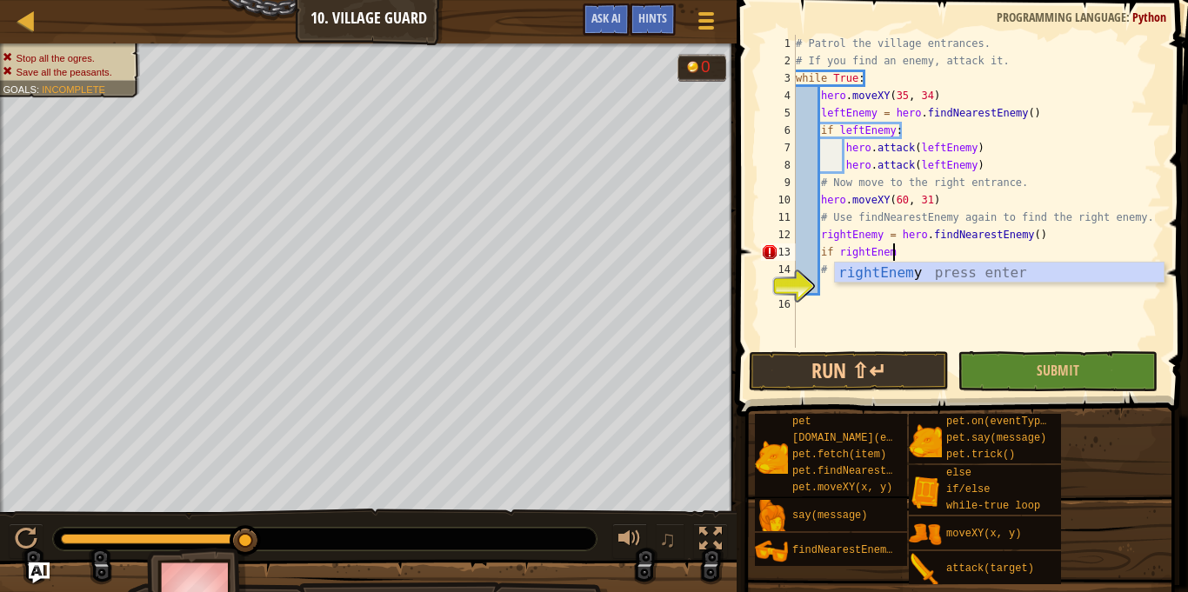
type textarea "if rightEnemy"
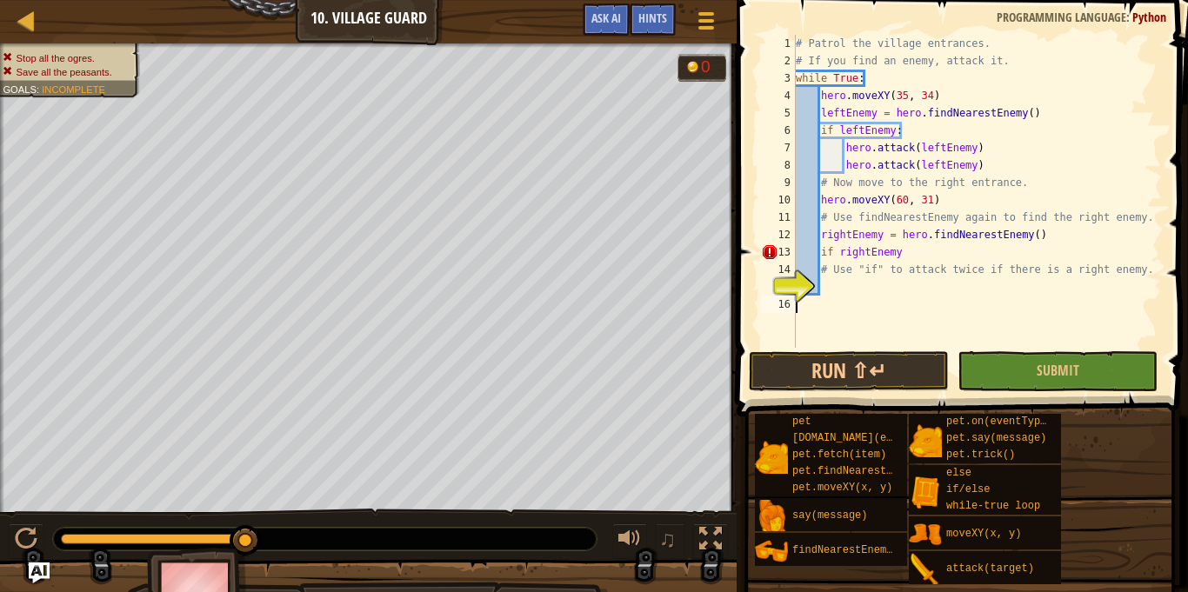
click at [932, 308] on div "# Patrol the village entrances. # If you find an enemy, attack it. while True :…" at bounding box center [977, 209] width 370 height 348
click at [926, 250] on div "# Patrol the village entrances. # If you find an enemy, attack it. while True :…" at bounding box center [977, 209] width 370 height 348
type textarea "if rightEnemy:"
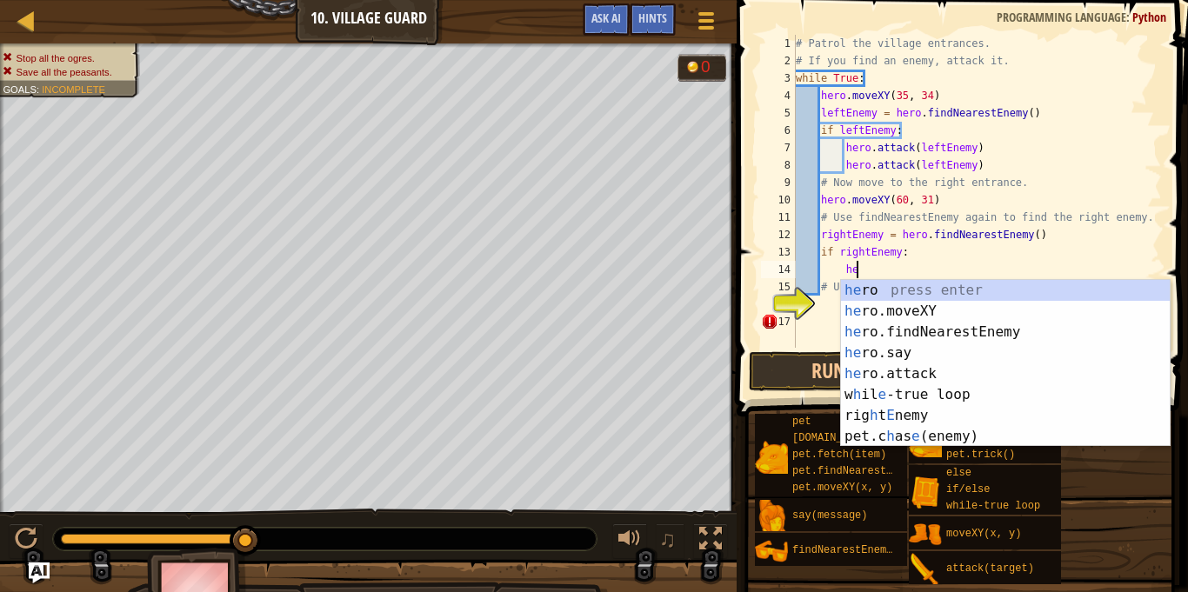
scroll to position [8, 9]
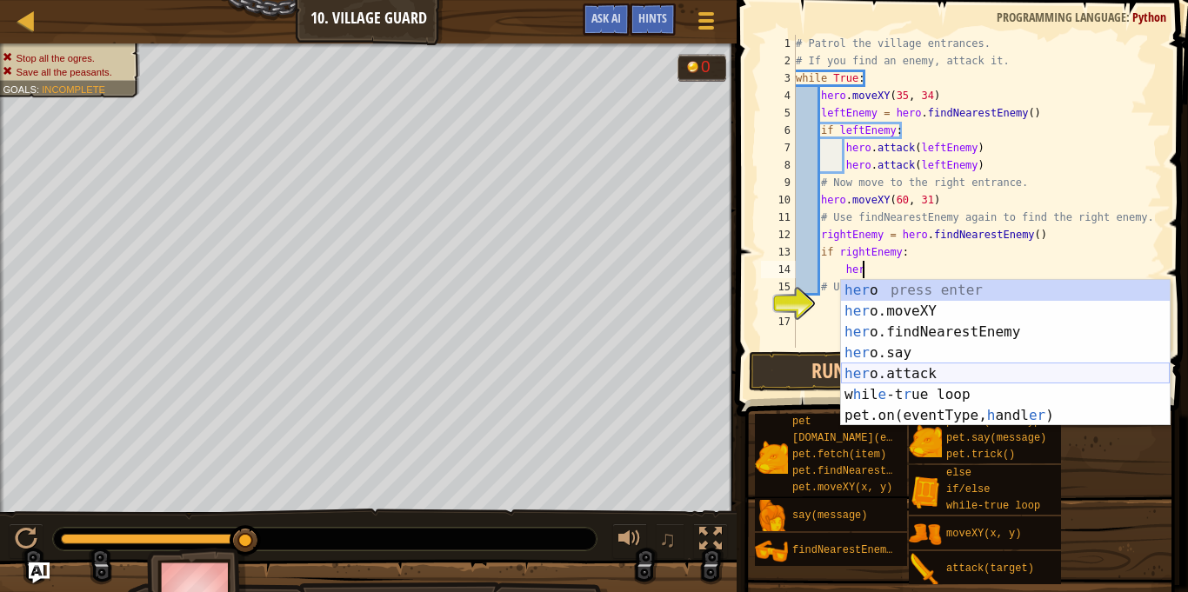
click at [953, 372] on div "her o press enter her o.moveXY press enter her o.findNearestEnemy press enter h…" at bounding box center [1005, 374] width 329 height 188
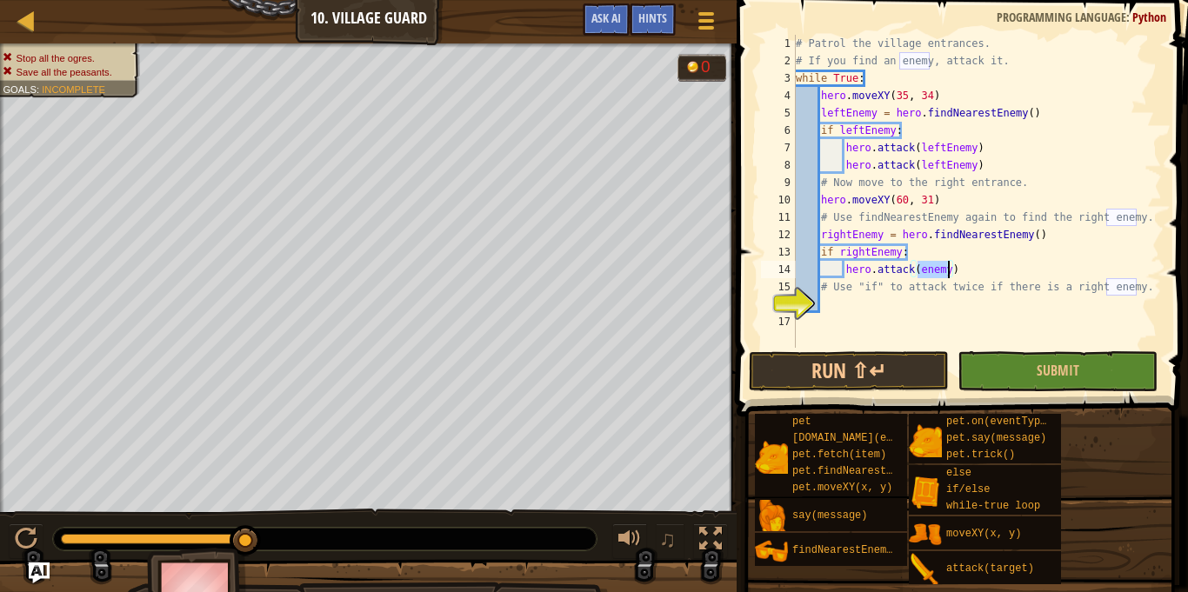
click at [921, 269] on div "# Patrol the village entrances. # If you find an enemy, attack it. while True :…" at bounding box center [977, 209] width 370 height 348
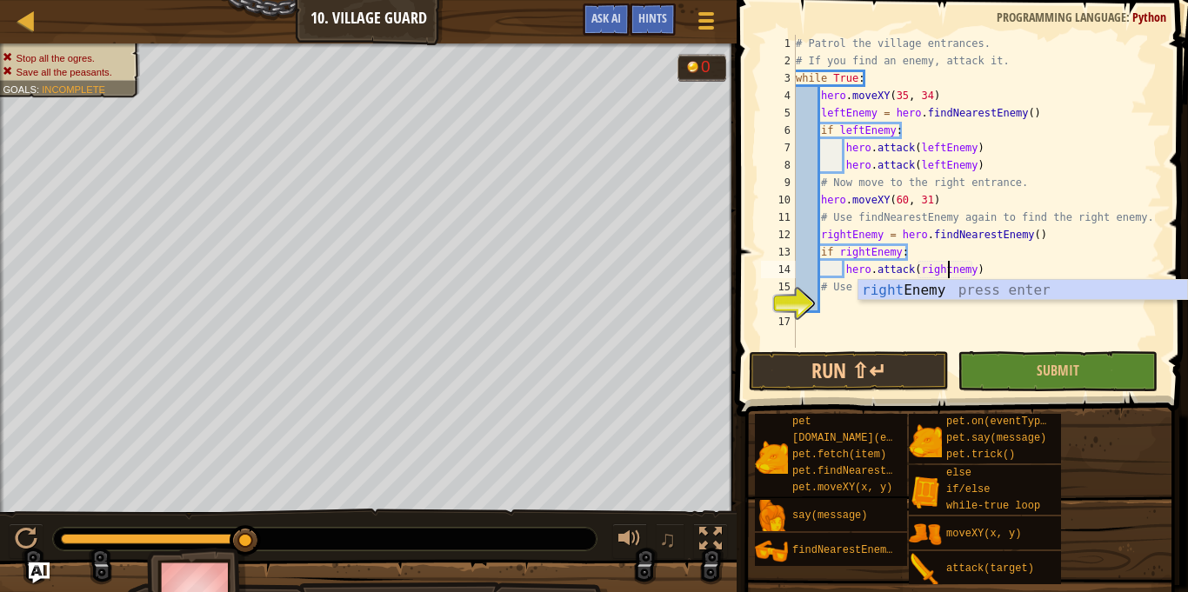
type textarea "hero.attack(rightEnemy)"
click at [1013, 267] on div "# Patrol the village entrances. # If you find an enemy, attack it. while True :…" at bounding box center [977, 209] width 370 height 348
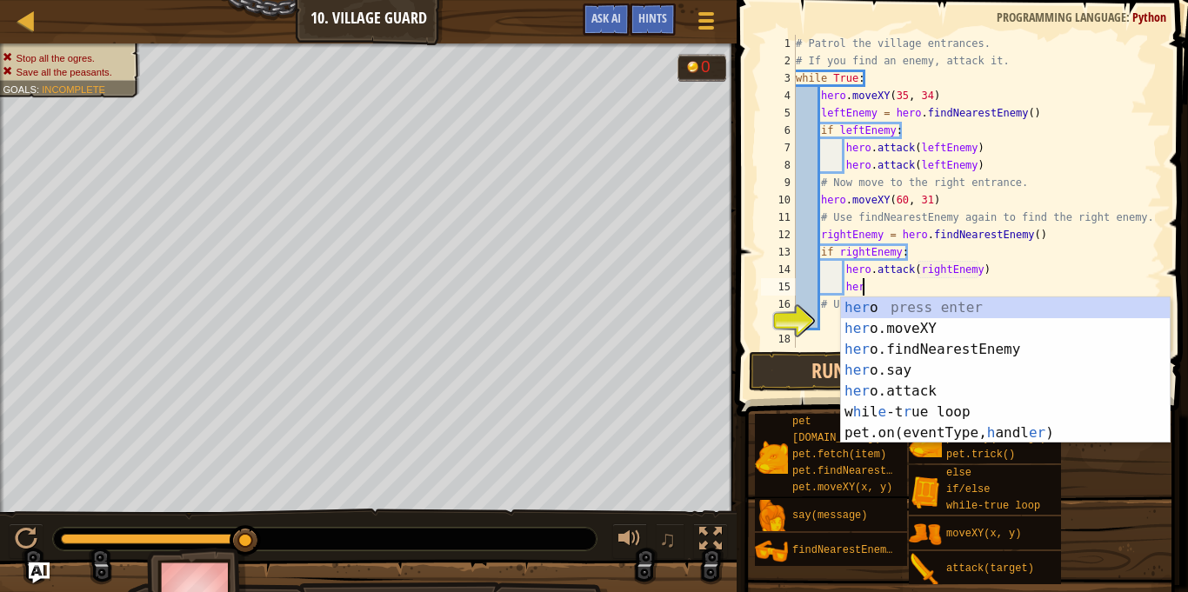
scroll to position [8, 9]
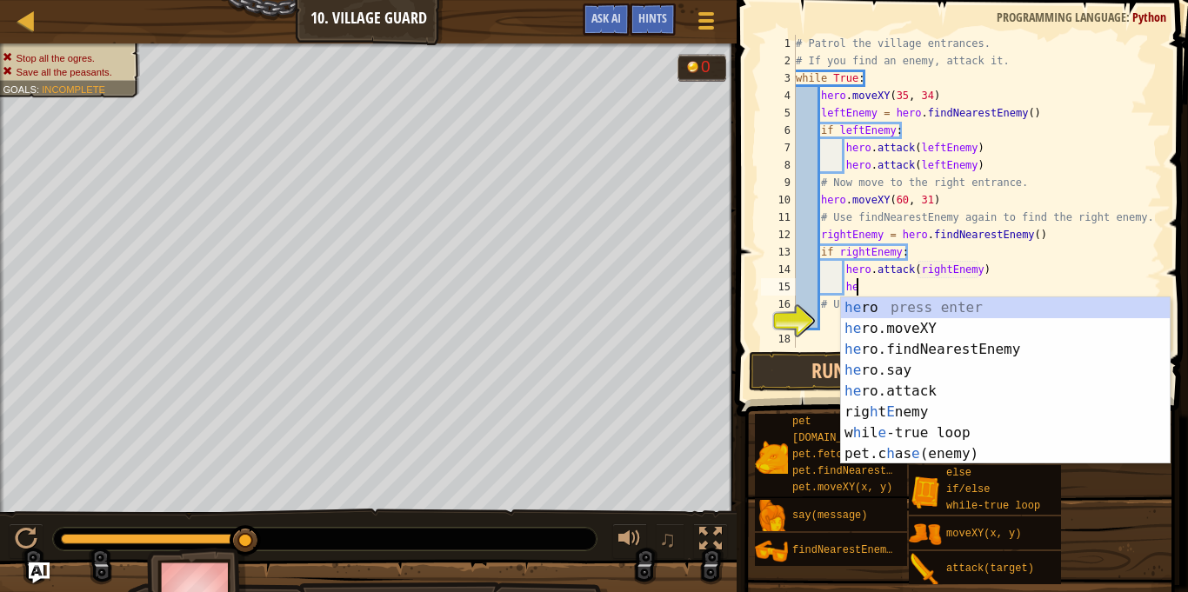
type textarea "h"
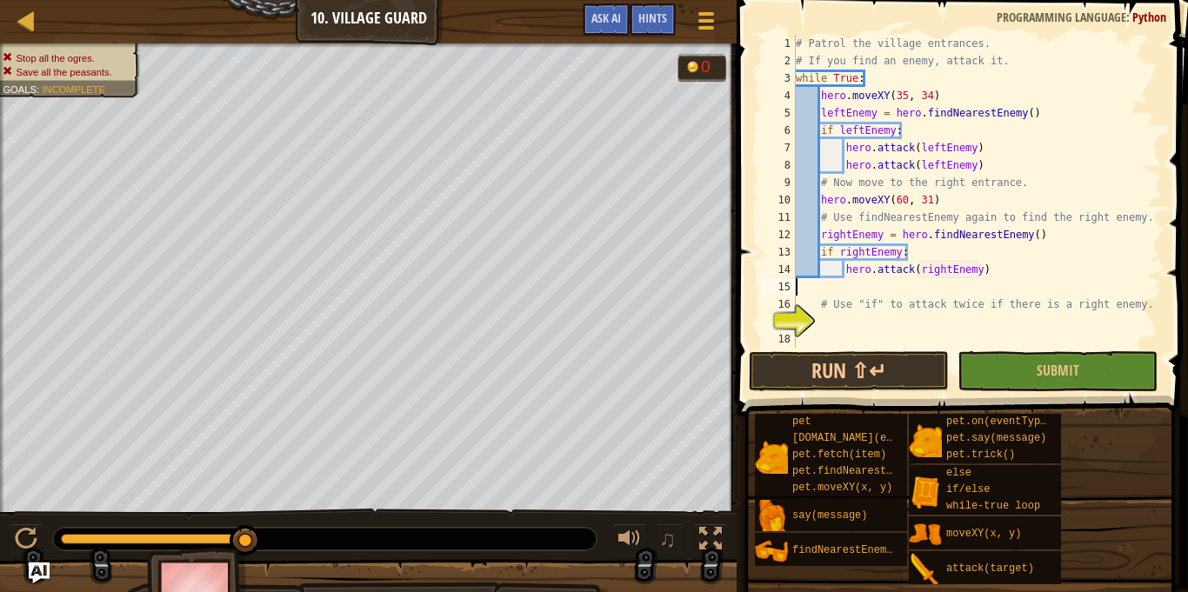
scroll to position [8, 0]
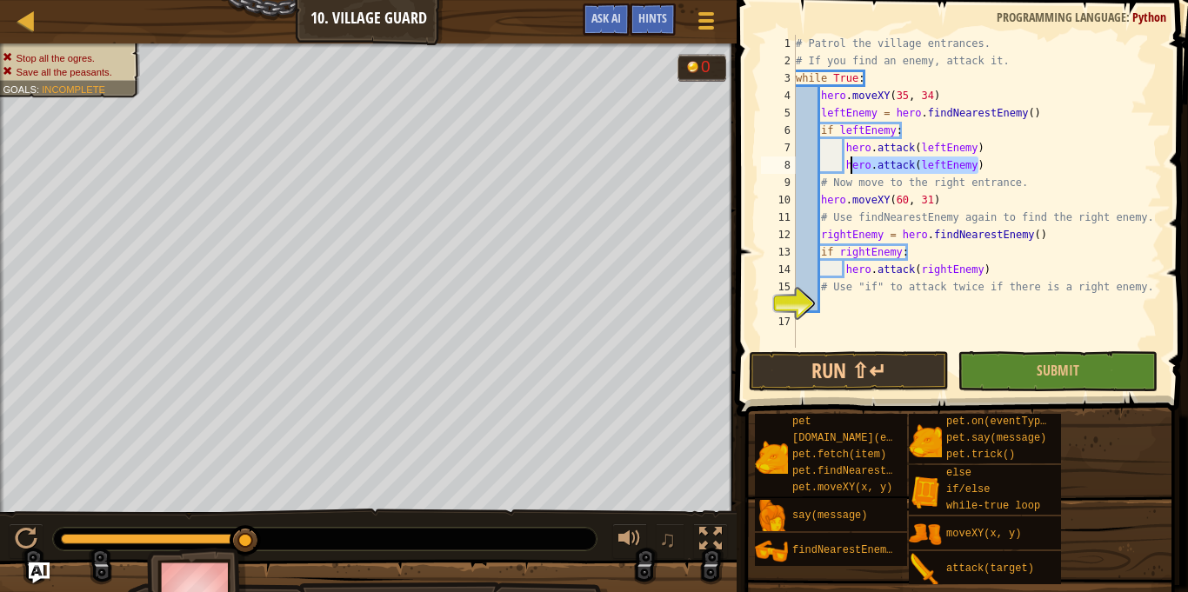
drag, startPoint x: 982, startPoint y: 169, endPoint x: 847, endPoint y: 165, distance: 134.9
click at [847, 165] on div "# Patrol the village entrances. # If you find an enemy, attack it. while True :…" at bounding box center [977, 209] width 370 height 348
type textarea "hero.attack(leftEnemy)"
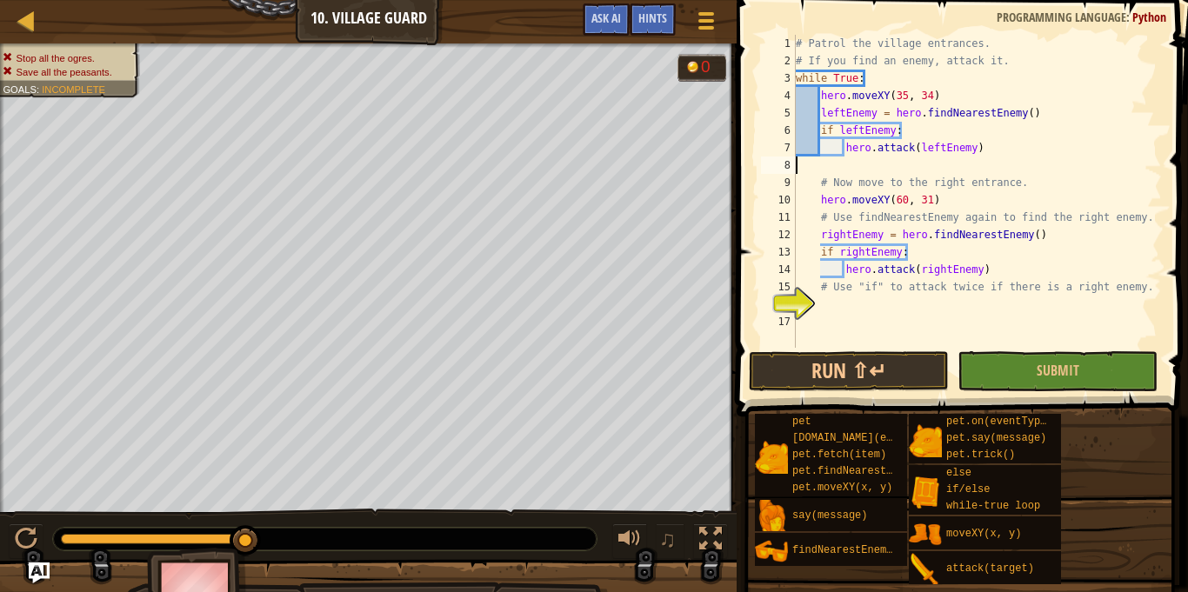
type textarea "hero.attack(leftEnemy)"
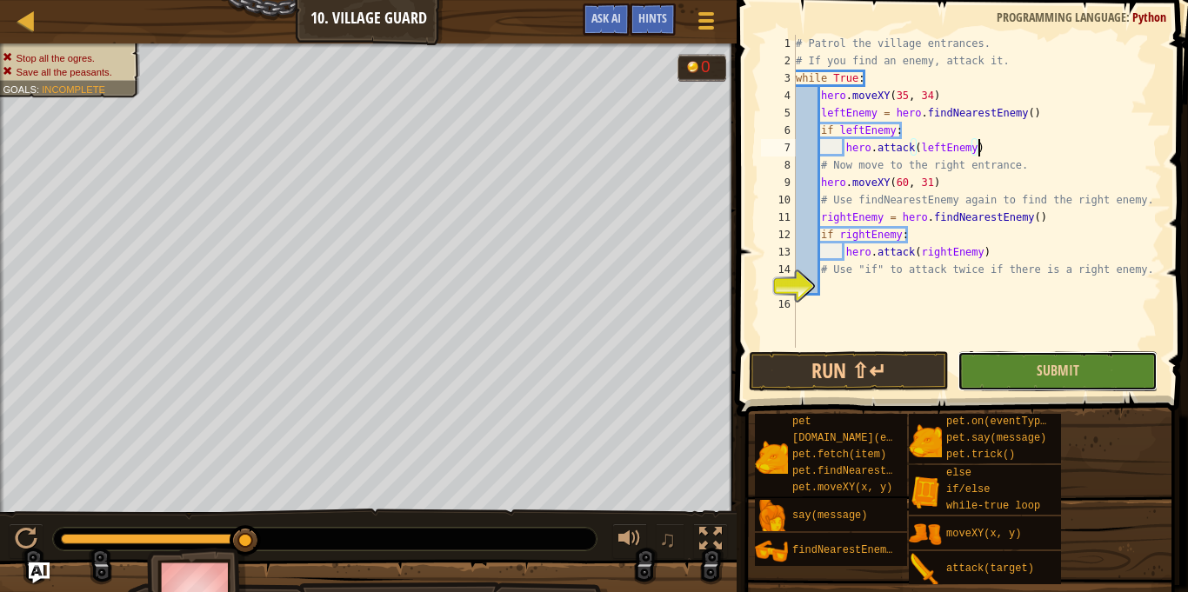
click at [1025, 372] on button "Submit" at bounding box center [1058, 371] width 200 height 40
